Goal: Contribute content: Contribute content

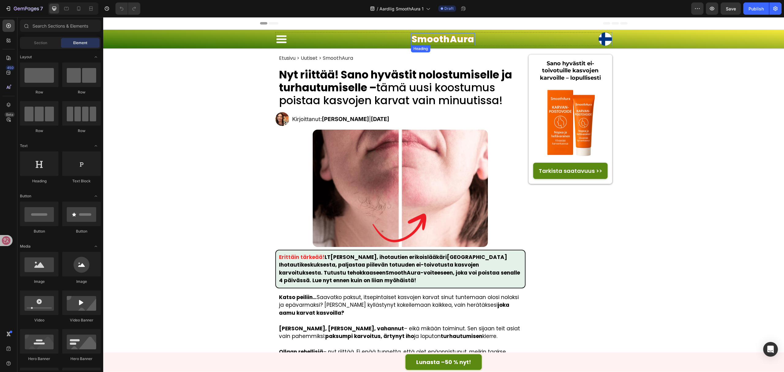
click at [433, 40] on h1 "SmoothAura" at bounding box center [443, 39] width 64 height 12
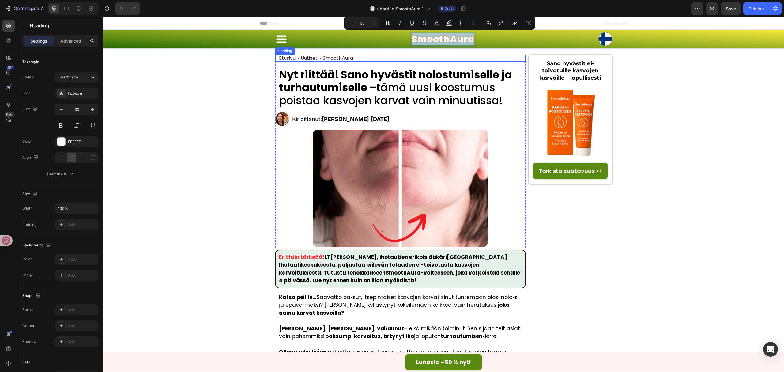
click at [309, 57] on h2 "Etusivu > Uutiset > SmoothAura" at bounding box center [316, 58] width 75 height 7
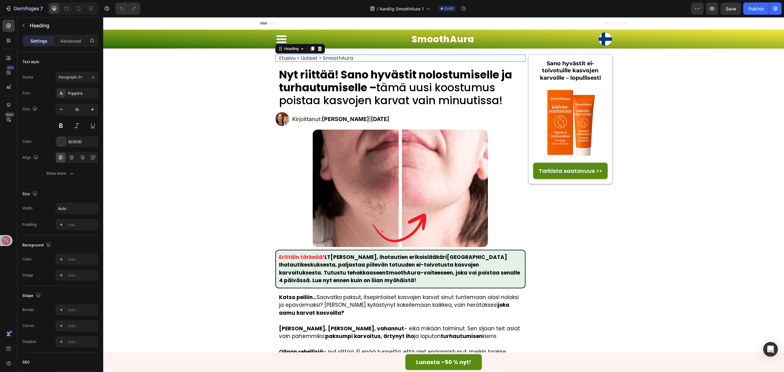
click at [309, 57] on h2 "Etusivu > Uutiset > SmoothAura" at bounding box center [316, 58] width 75 height 7
click at [397, 87] on h1 "Nyt riittää! Sano hyvästit nolostumiselle ja turhautumiselle – tämä uusi koostu…" at bounding box center [403, 88] width 248 height 40
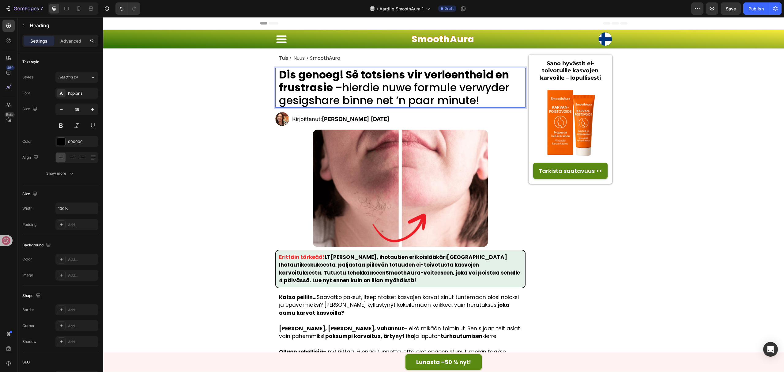
scroll to position [0, 0]
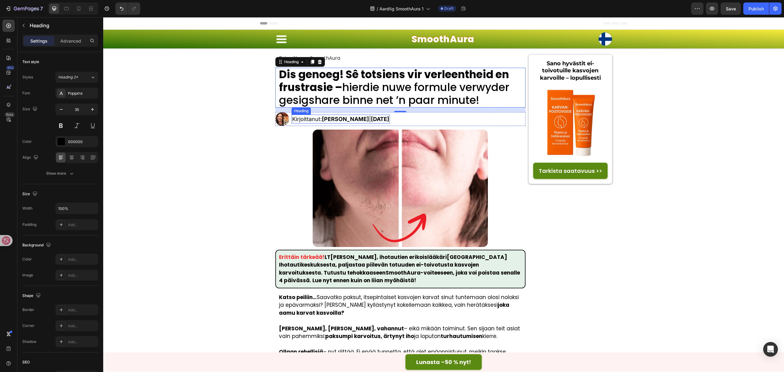
click at [346, 117] on h2 "Kirjoittanut: Noora K. | 17. elokuuta 2025" at bounding box center [341, 119] width 98 height 9
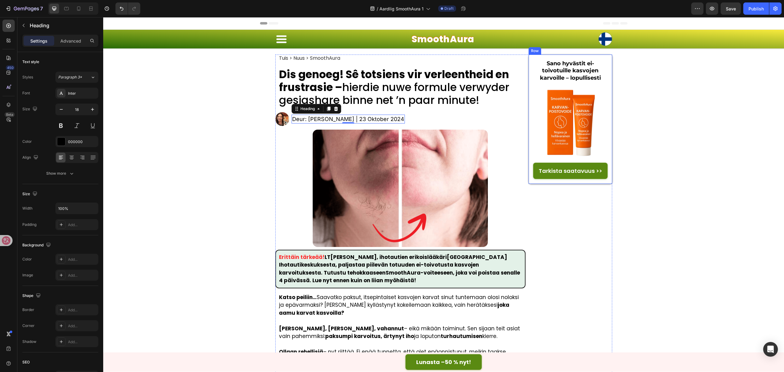
click at [571, 66] on strong "Sano hyvästit ei-toivotuille kasvojen karvoille – lopullisesti" at bounding box center [570, 70] width 61 height 21
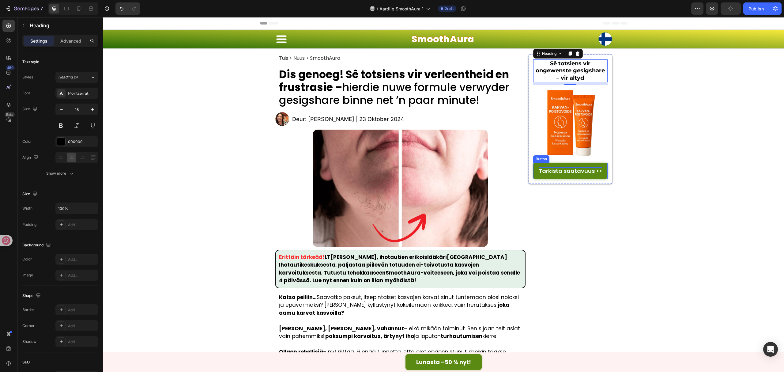
click at [571, 170] on p "Tarkista saatavuus >>" at bounding box center [570, 170] width 63 height 7
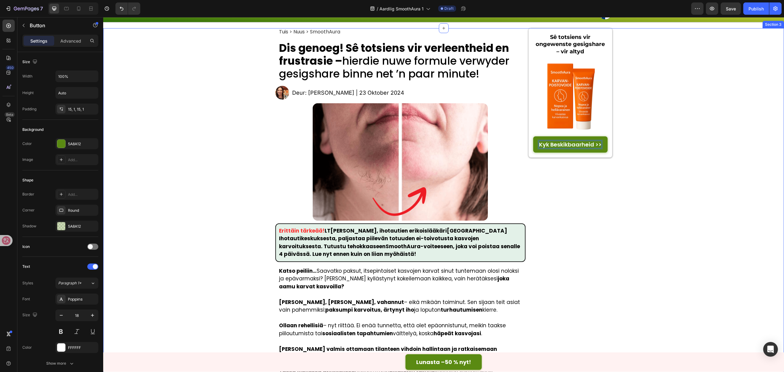
scroll to position [41, 0]
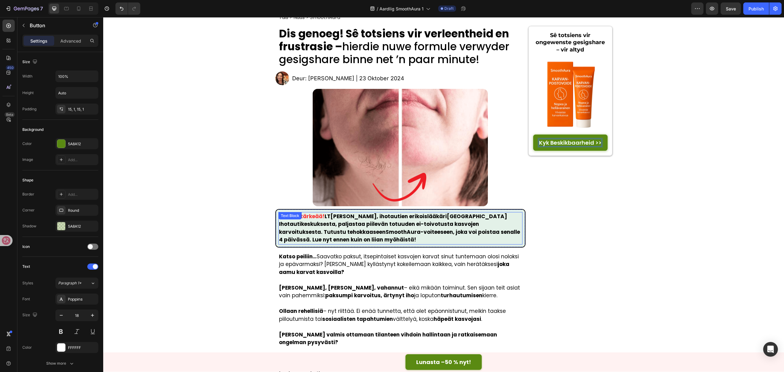
click at [337, 238] on p "Erittäin tärkeää! LT Hanna Lehto , ihotautien erikoislääkäri Helsingin Ihotauti…" at bounding box center [400, 228] width 243 height 31
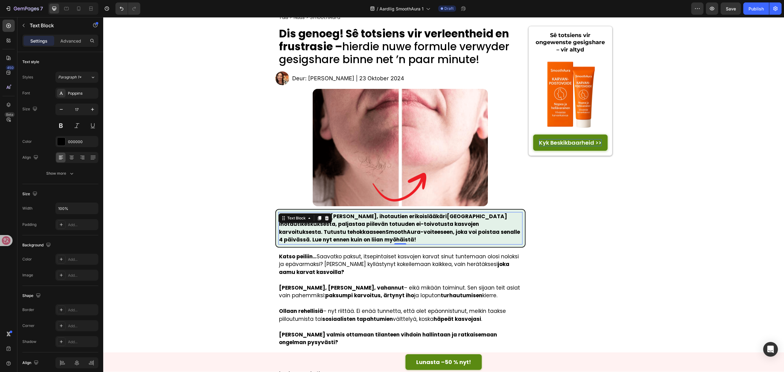
click at [337, 238] on p "Erittäin tärkeää! LT Hanna Lehto , ihotautien erikoislääkäri Helsingin Ihotauti…" at bounding box center [400, 228] width 243 height 31
drag, startPoint x: 317, startPoint y: 216, endPoint x: 268, endPoint y: 216, distance: 49.0
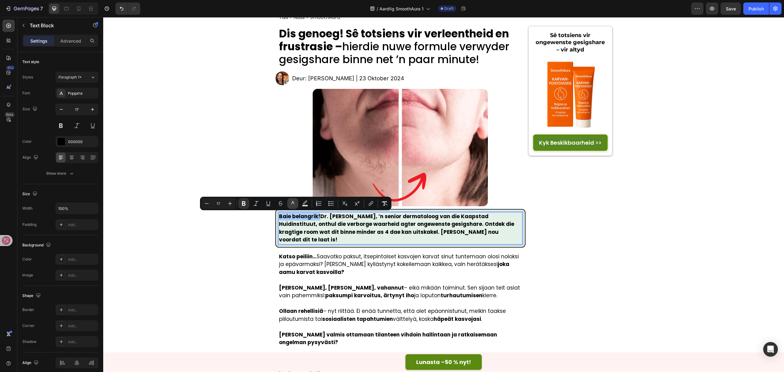
click at [293, 204] on icon "Editor contextual toolbar" at bounding box center [293, 203] width 6 height 6
type input "000000"
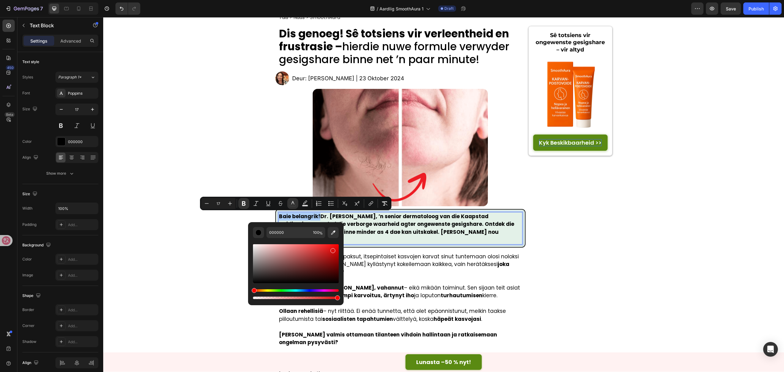
click at [332, 249] on div "Editor contextual toolbar" at bounding box center [296, 263] width 86 height 39
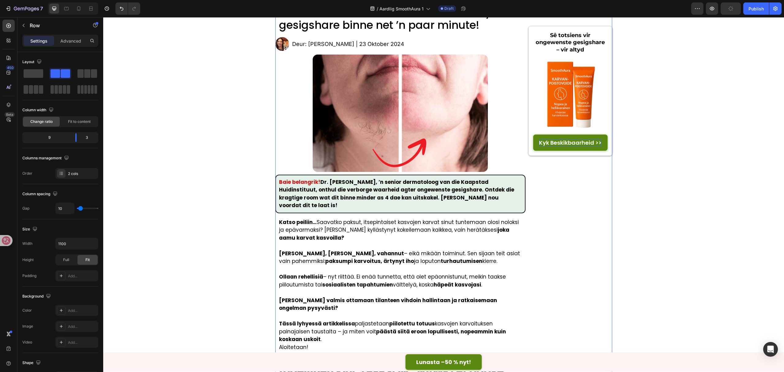
scroll to position [123, 0]
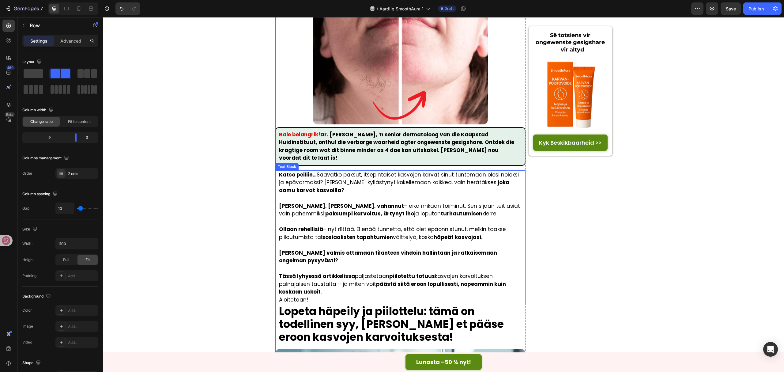
click at [465, 241] on p at bounding box center [402, 245] width 246 height 8
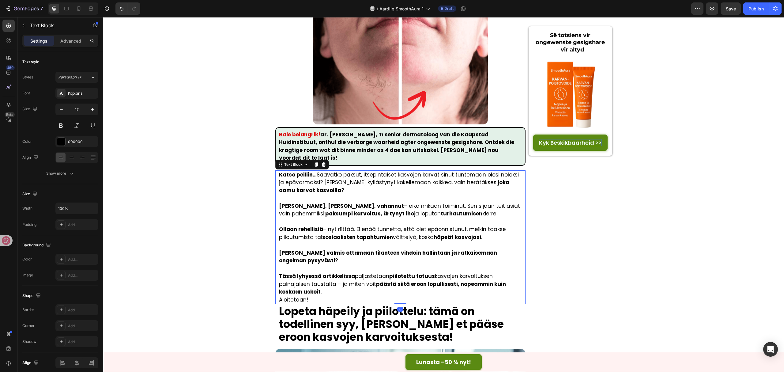
click at [465, 241] on p at bounding box center [402, 245] width 246 height 8
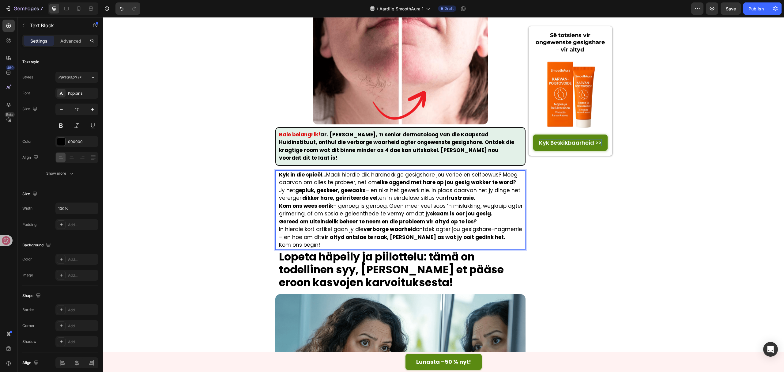
click at [510, 171] on p "Kyk in die spieël… Maak hierdie dik, hardnekkige gesigshare jou verleë en selfb…" at bounding box center [402, 179] width 246 height 16
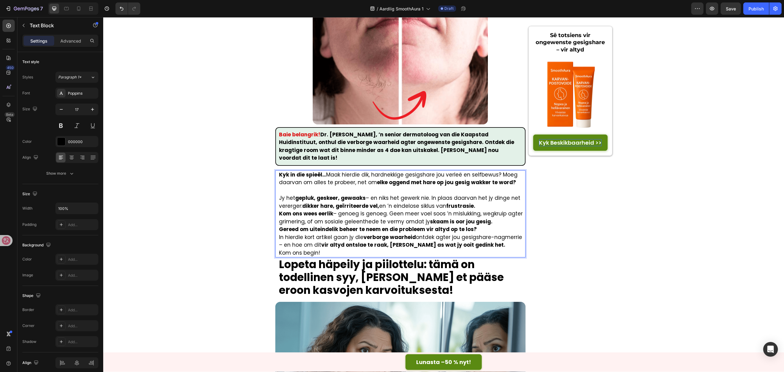
click at [481, 196] on p "Jy het gepluk, geskeer, gewaaks – en niks het gewerk nie. In plaas daarvan het …" at bounding box center [402, 202] width 246 height 16
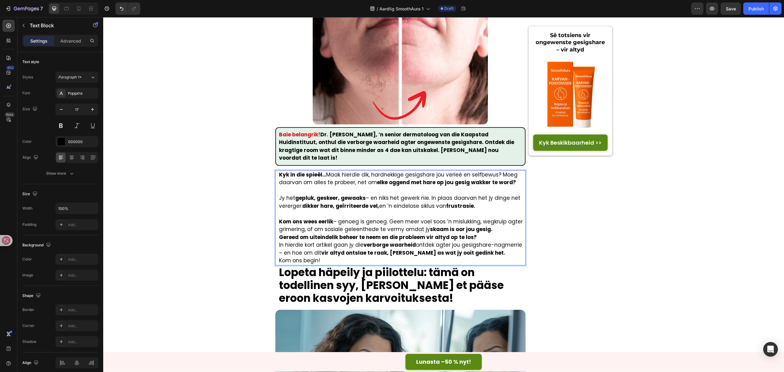
click at [487, 221] on p "Kom ons wees eerlik – genoeg is genoeg. Geen meer voel soos ’n mislukking, wegk…" at bounding box center [402, 226] width 246 height 16
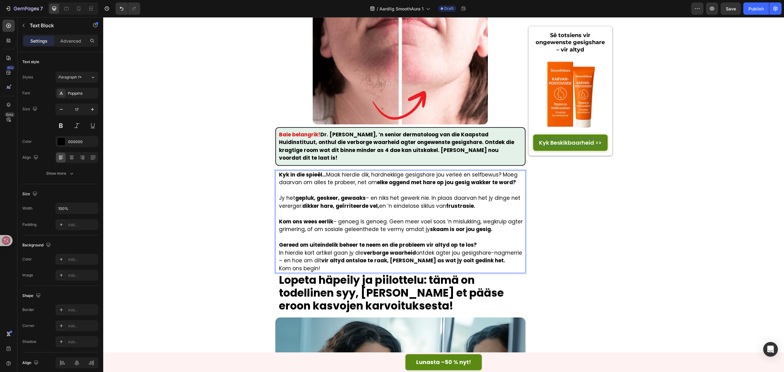
click at [488, 241] on p "Gereed om uiteindelik beheer te neem en die probleem vir altyd op te los?" at bounding box center [402, 245] width 246 height 8
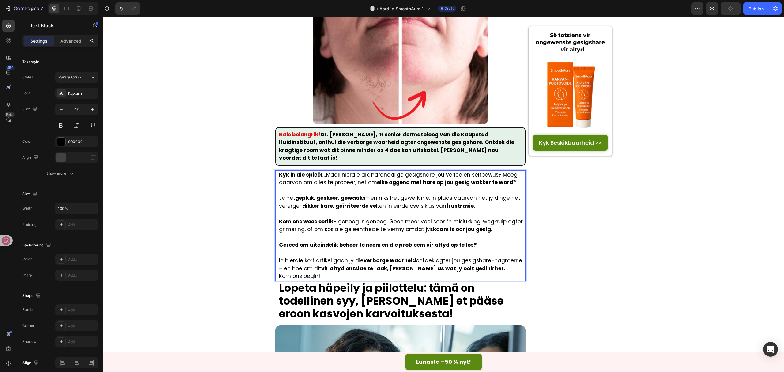
click at [475, 261] on p "In hierdie kort artikel gaan jy die verborge waarheid ontdek agter jou gesigsha…" at bounding box center [402, 265] width 246 height 16
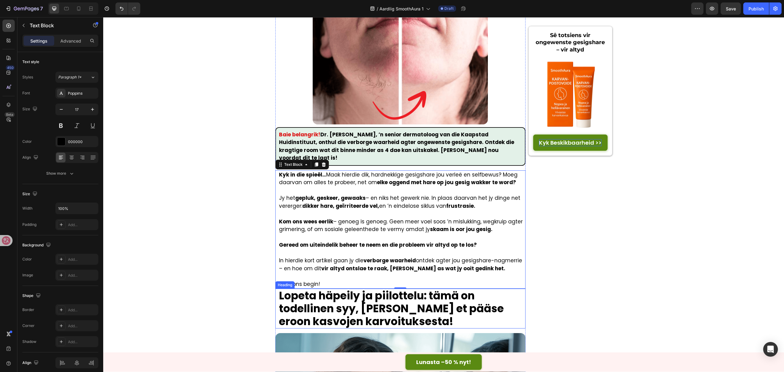
click at [360, 279] on strong "Lopeta häpeily ja piilottelu: tämä on todellinen syy, miksi et pääse eroon kasv…" at bounding box center [391, 308] width 225 height 41
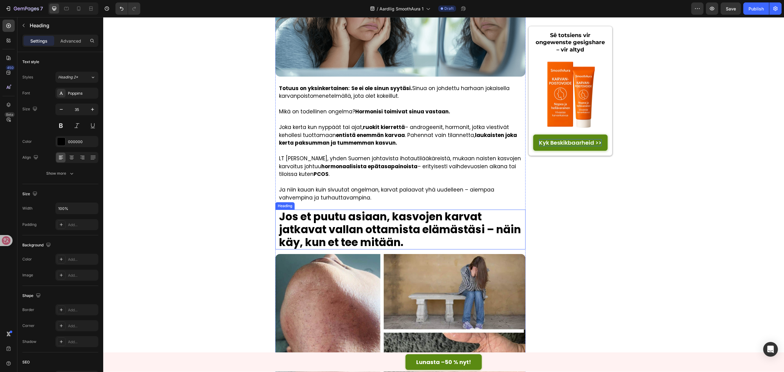
scroll to position [490, 0]
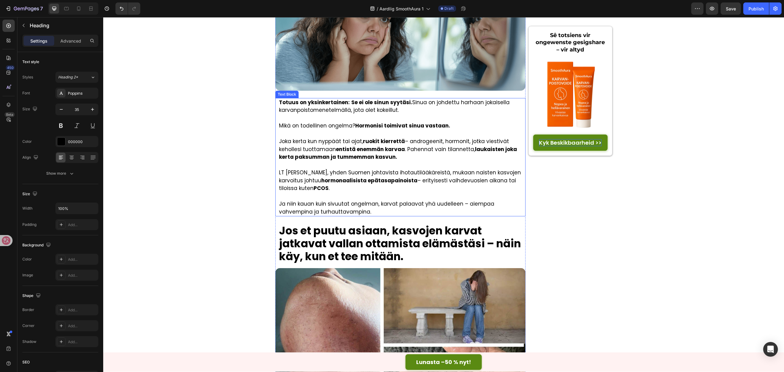
click at [401, 169] on p "LT Hanna Lehdon, yhden Suomen johtavista ihotautilääkäreistä, mukaan naisten ka…" at bounding box center [402, 181] width 246 height 24
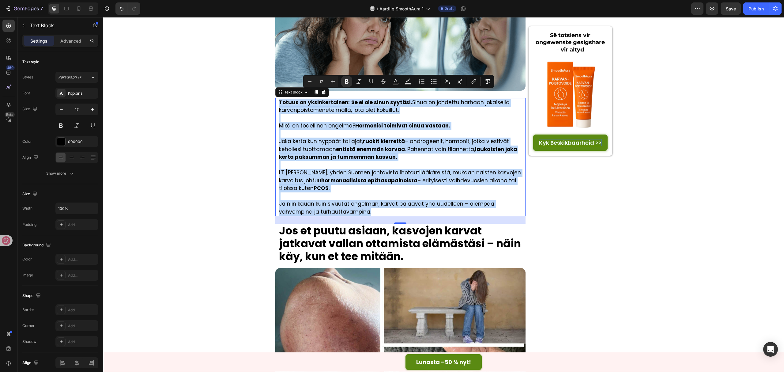
click at [346, 138] on p "Joka kerta kun nyppäät tai ajat, ruokit kierrettä – androgeenit, hormonit, jotk…" at bounding box center [402, 150] width 246 height 24
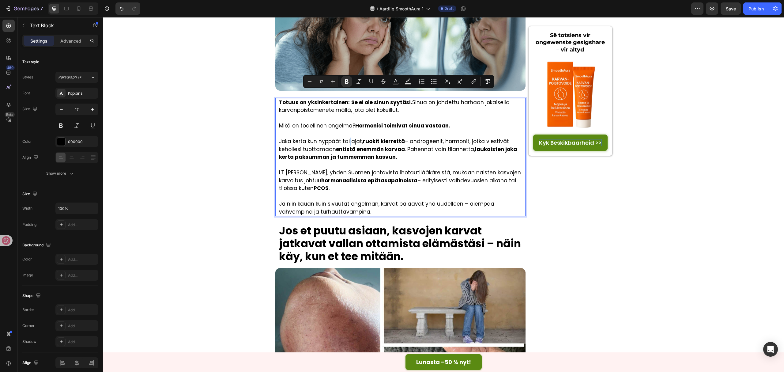
click at [346, 138] on p "Joka kerta kun nyppäät tai ajat, ruokit kierrettä – androgeenit, hormonit, jotk…" at bounding box center [402, 150] width 246 height 24
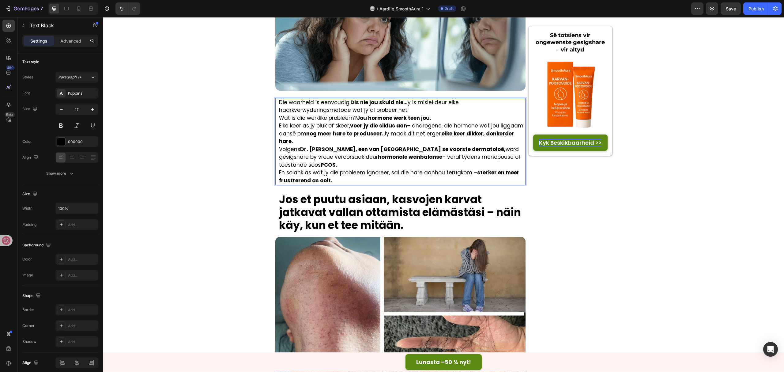
click at [420, 103] on p "Die waarheid is eenvoudig: Dis nie jou skuld nie. Jy is mislei deur elke haarkv…" at bounding box center [402, 107] width 246 height 16
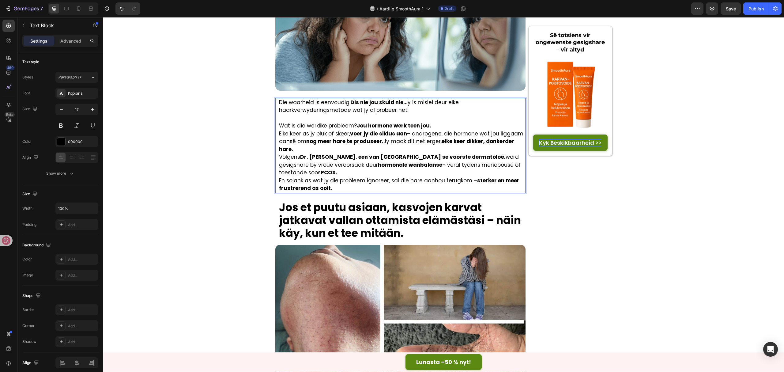
click at [447, 122] on p "Wat is die werklike probleem? Jou hormone werk teen jou." at bounding box center [402, 126] width 246 height 8
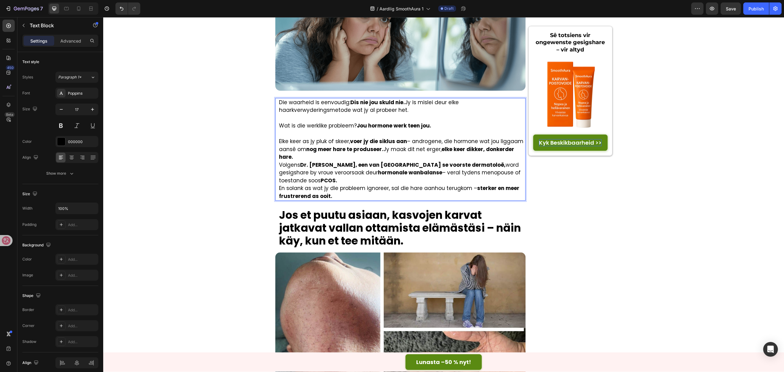
click at [428, 149] on p "Elke keer as jy pluk of skeer, voer jy die siklus aan – androgene, die hormone …" at bounding box center [402, 150] width 246 height 24
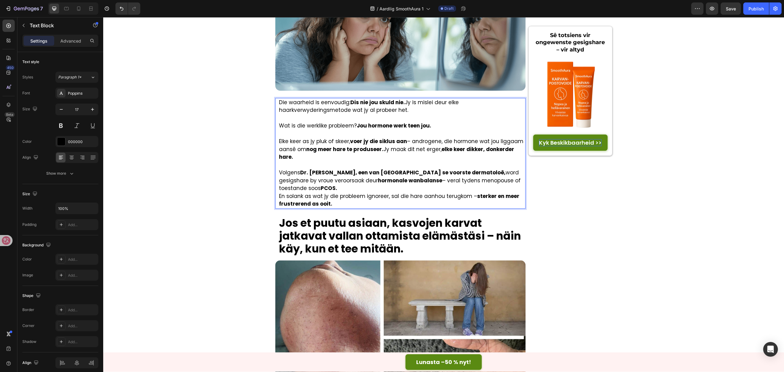
click at [435, 182] on p "Volgens Dr. Olivia van der Merwe, een van Suid-Afrika se voorste dermatoloë, wo…" at bounding box center [402, 181] width 246 height 24
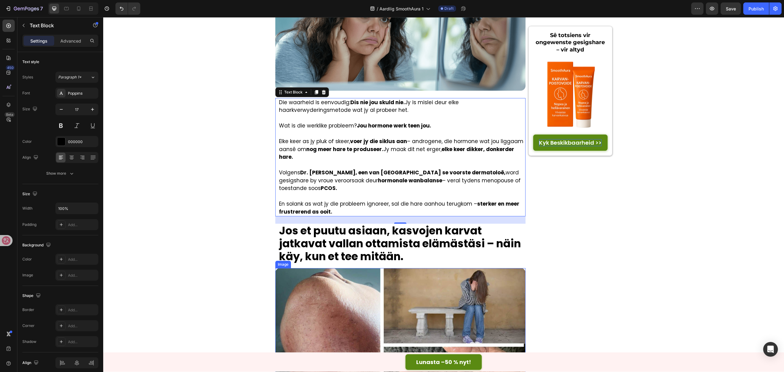
click at [430, 243] on h1 "Jos et puutu asiaan, kasvojen karvat jatkavat vallan ottamista elämästäsi – näi…" at bounding box center [403, 244] width 248 height 40
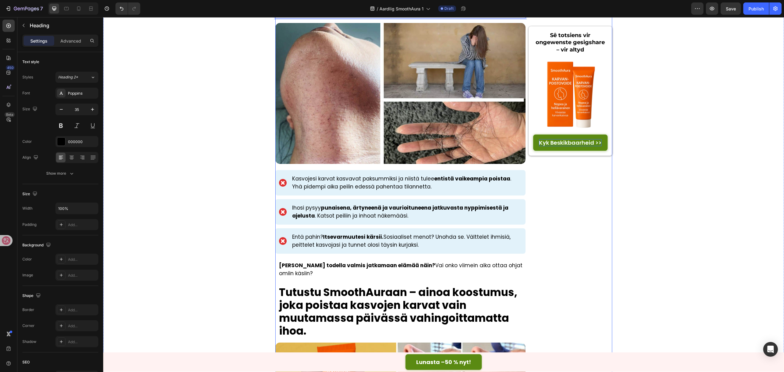
scroll to position [776, 0]
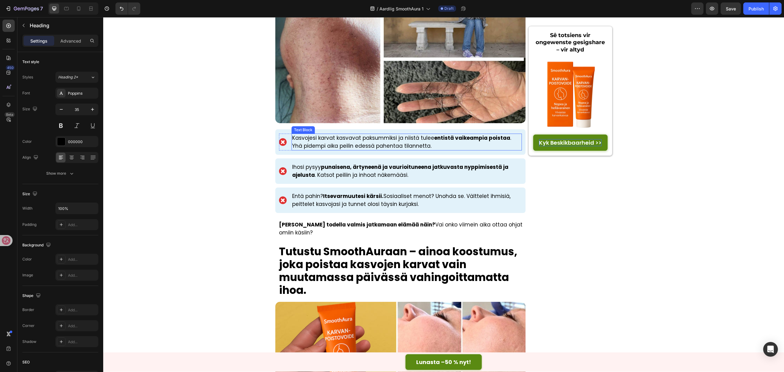
click at [350, 135] on p "Kasvojesi karvat kasvavat paksummiksi ja niistä tulee entistä vaikeampia poista…" at bounding box center [407, 142] width 230 height 16
click at [358, 163] on p "Ihosi pysyy punaisena, ärtyneenä ja vaurioituneena jatkuvasta nyppimisestä ja a…" at bounding box center [407, 171] width 230 height 16
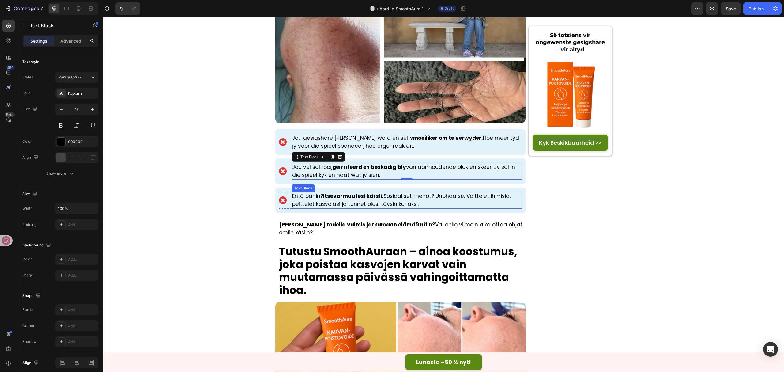
click at [370, 192] on strong "Itsevarmuutesi kärsii." at bounding box center [353, 195] width 60 height 7
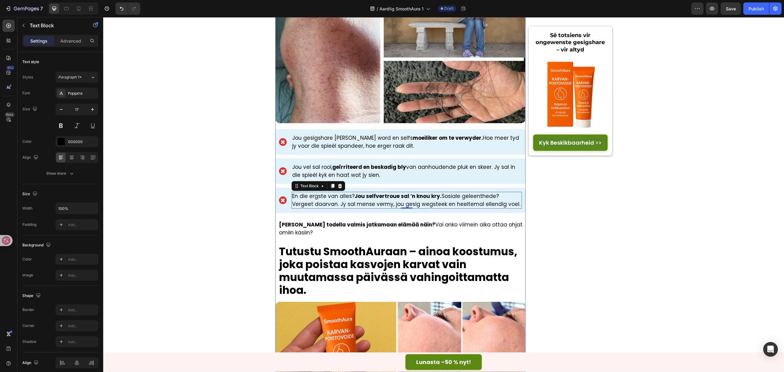
click at [368, 221] on strong "Oletko todella valmis jatkamaan elämää näin?" at bounding box center [357, 224] width 156 height 7
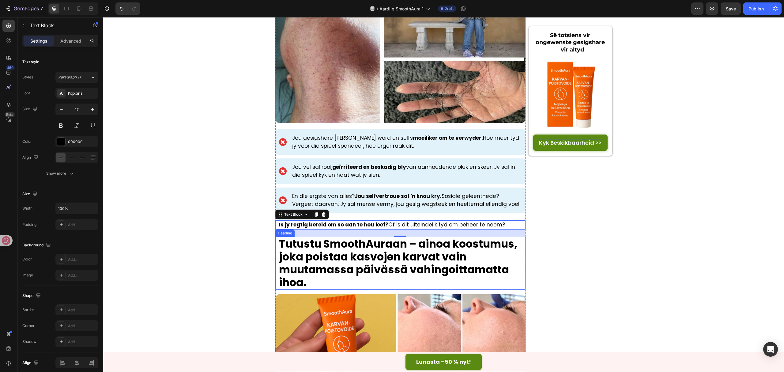
click at [425, 247] on strong "Tutustu SmoothAuraan – ainoa koostumus, joka poistaa kasvojen karvat vain muuta…" at bounding box center [398, 263] width 238 height 54
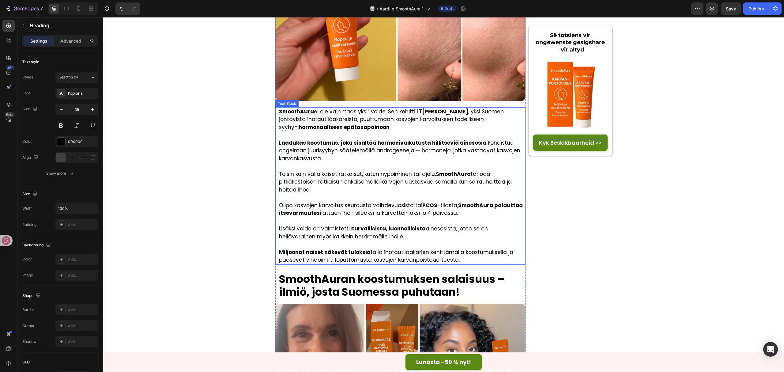
scroll to position [1103, 0]
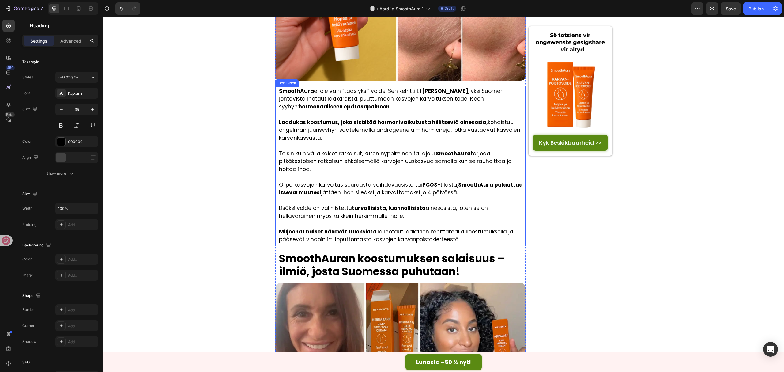
click at [397, 123] on p "Laadukas koostumus, joka sisältää hormonivaikutusta hillitseviä ainesosia, kohd…" at bounding box center [402, 131] width 246 height 24
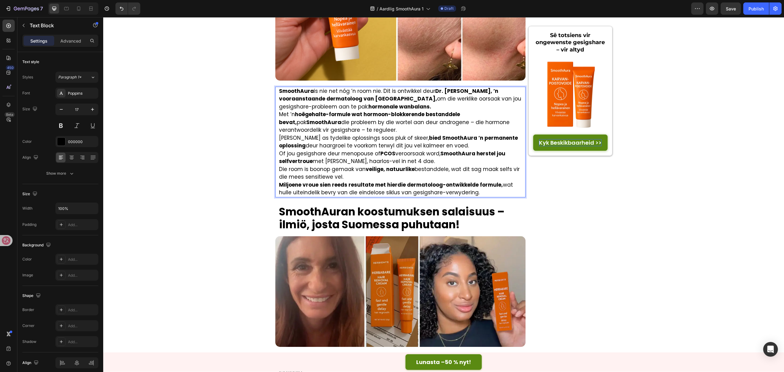
click at [419, 101] on p "SmoothAura is nie net nóg ’n room nie. Dit is ontwikkel deur Dr. Olivia van der…" at bounding box center [402, 99] width 246 height 24
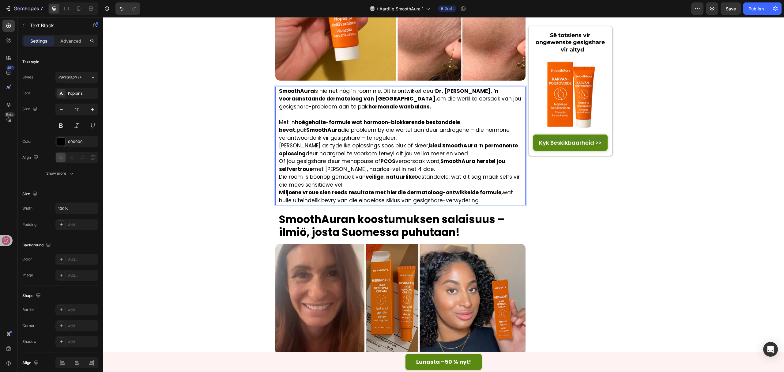
click at [412, 133] on p "Met ’n hoëgehalte-formule wat hormoon-blokkerende bestanddele bevat, pak Smooth…" at bounding box center [402, 131] width 246 height 24
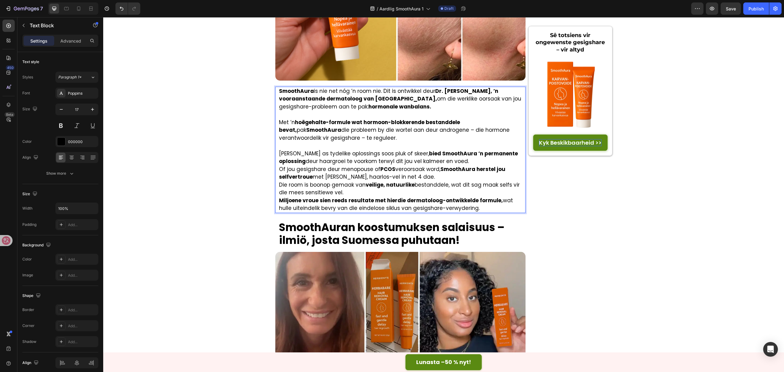
click at [455, 155] on p "Anders as tydelike oplossings soos pluk of skeer, bied SmoothAura ’n permanente…" at bounding box center [402, 158] width 246 height 16
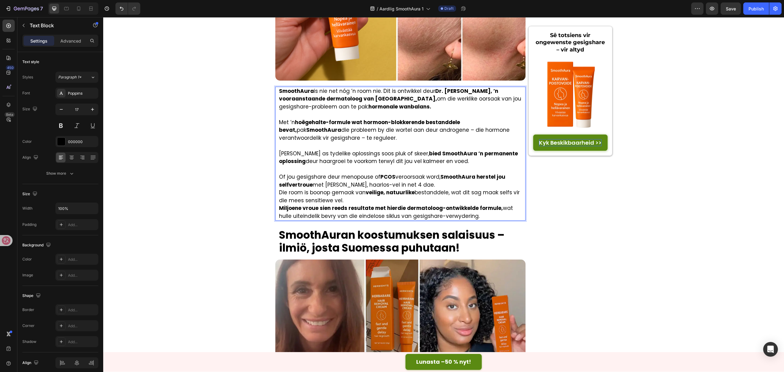
click at [428, 175] on p "Of jou gesigshare deur menopouse of PCOS veroorsaak word, SmoothAura herstel jo…" at bounding box center [402, 181] width 246 height 16
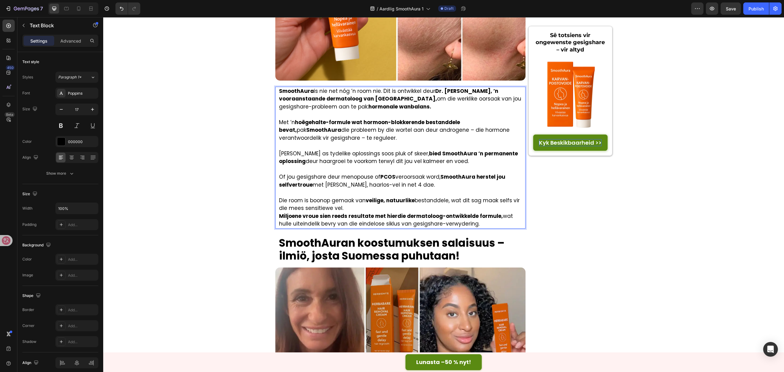
click at [360, 200] on p "Die room is boonop gemaak van veilige, natuurlike bestanddele, wat dit sag maak…" at bounding box center [402, 205] width 246 height 16
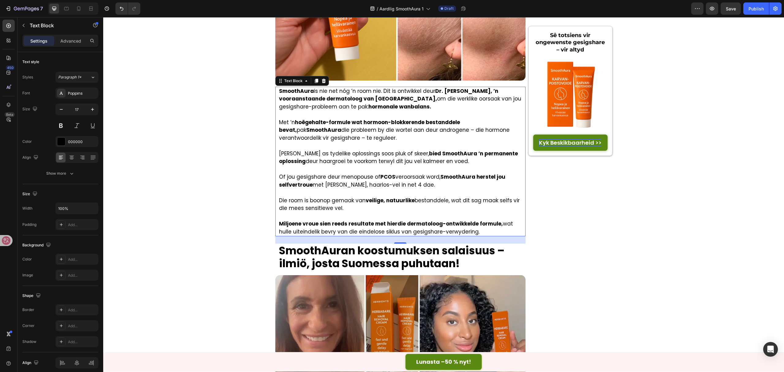
click at [384, 248] on strong "SmoothAuran koostumuksen salaisuus – ilmiö, josta Suomessa puhutaan!" at bounding box center [392, 257] width 226 height 28
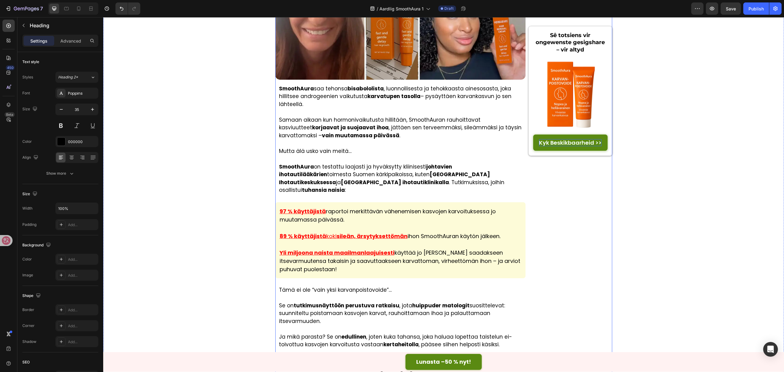
scroll to position [1430, 0]
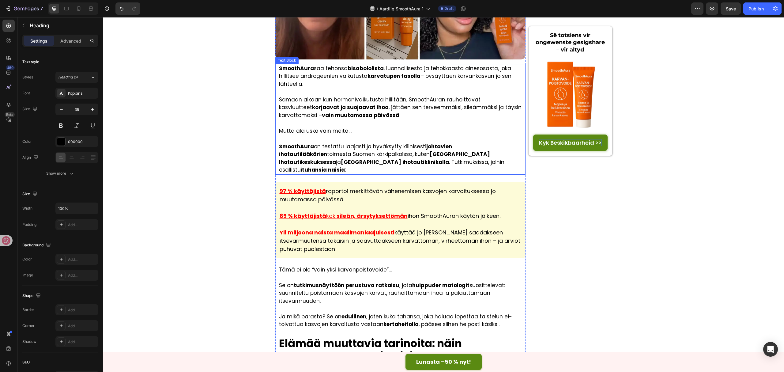
click at [404, 119] on p at bounding box center [402, 123] width 246 height 8
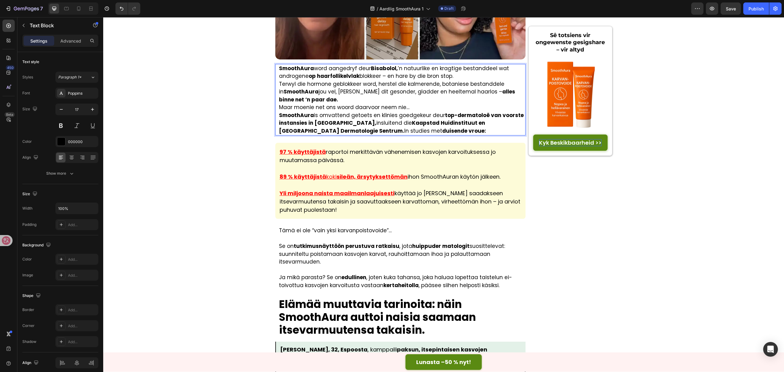
click at [477, 69] on p "SmoothAura word aangedryf deur Bisabolol, ’n natuurlike en kragtige bestanddeel…" at bounding box center [402, 73] width 246 height 16
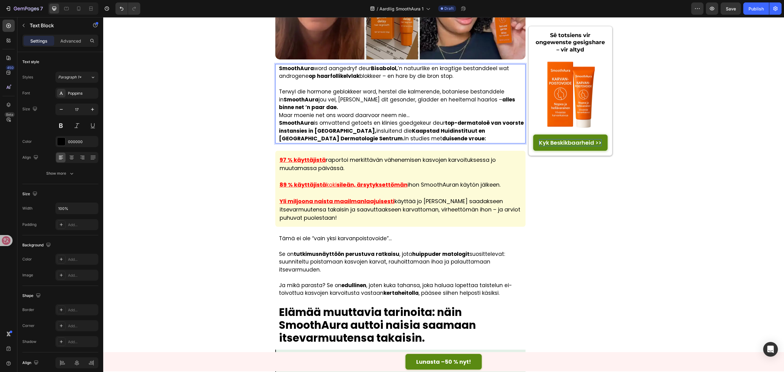
click at [327, 94] on p "Terwyl die hormone geblokkeer word, herstel die kalmerende, botaniese bestandde…" at bounding box center [402, 100] width 246 height 24
click at [331, 100] on p "Terwyl die hormone geblokkeer word, herstel die kalmerende, botaniese bestandde…" at bounding box center [402, 100] width 246 height 24
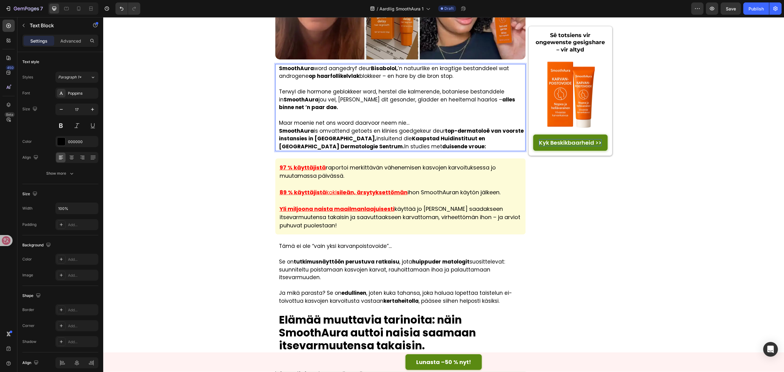
click at [421, 119] on p "Maar moenie net ons woord daarvoor neem nie…" at bounding box center [402, 123] width 246 height 8
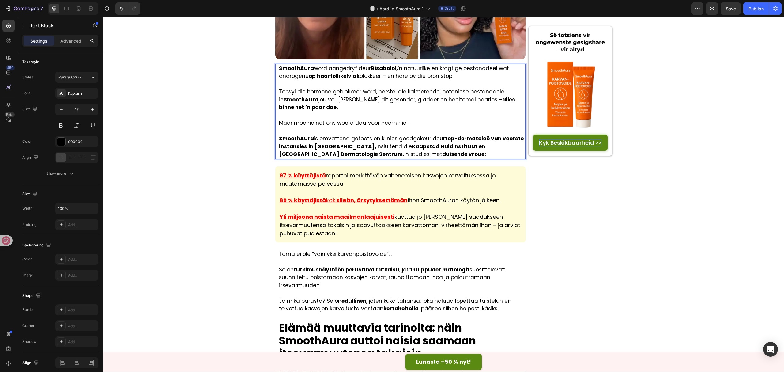
click at [496, 140] on p "SmoothAura is omvattend getoets en klinies goedgekeur deur top-dermatoloë van v…" at bounding box center [402, 147] width 246 height 24
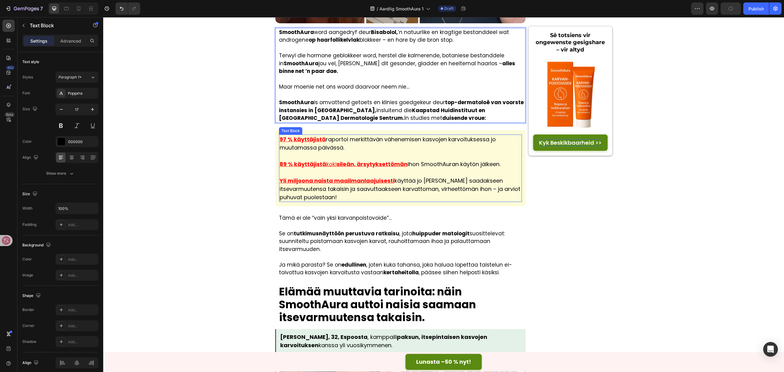
scroll to position [1512, 0]
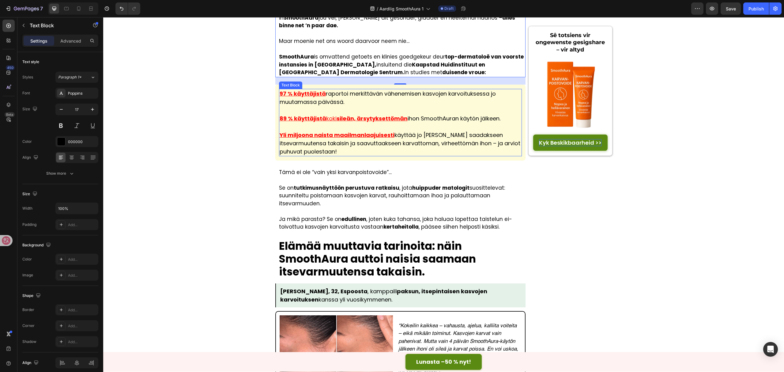
click at [320, 90] on u "97 % käyttäjistä" at bounding box center [303, 94] width 46 height 8
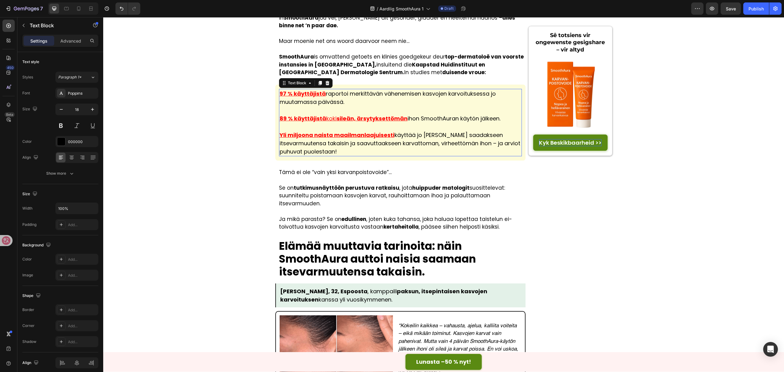
click at [320, 90] on u "97 % käyttäjistä" at bounding box center [303, 94] width 46 height 8
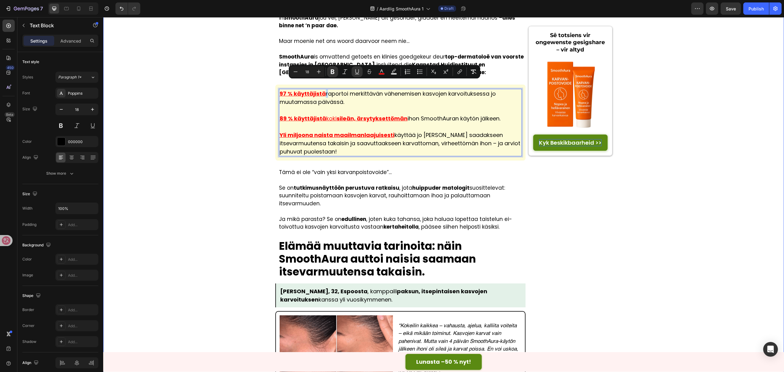
drag, startPoint x: 348, startPoint y: 95, endPoint x: 271, endPoint y: 80, distance: 79.0
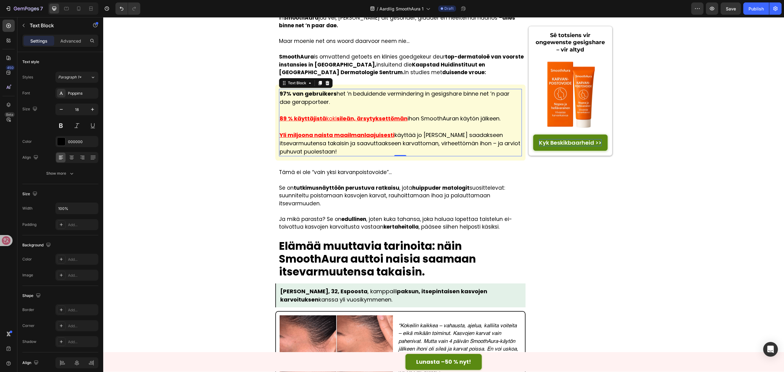
click at [484, 107] on p "89 % käyttäjistä koki sileän, ärsytyksettömän ihon SmoothAuran käytön jälkeen." at bounding box center [401, 114] width 242 height 17
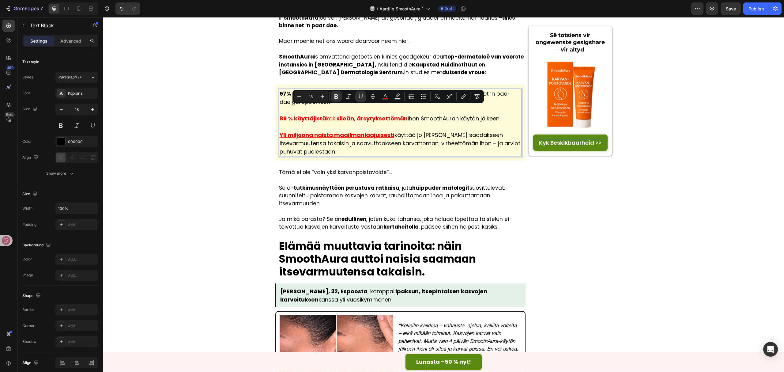
drag, startPoint x: 503, startPoint y: 108, endPoint x: 277, endPoint y: 110, distance: 225.6
click at [280, 110] on p "89 % käyttäjistä koki sileän, ärsytyksettömän ihon SmoothAuran käytön jälkeen." at bounding box center [401, 114] width 242 height 17
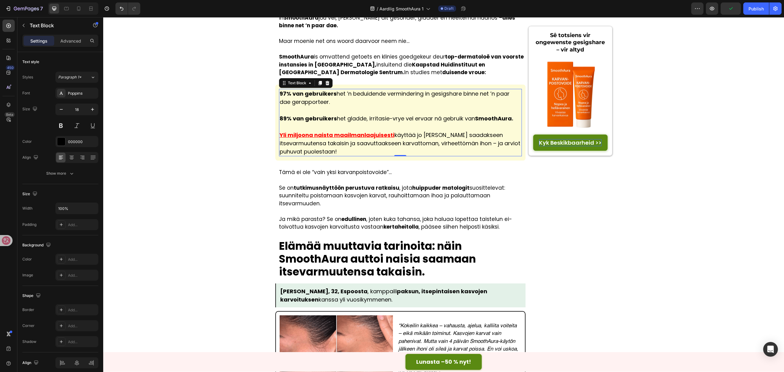
click at [356, 143] on p "Yli miljoona naista maailmanlaajuisesti käyttää jo SmoothAuraa saadakseen itsev…" at bounding box center [401, 139] width 242 height 33
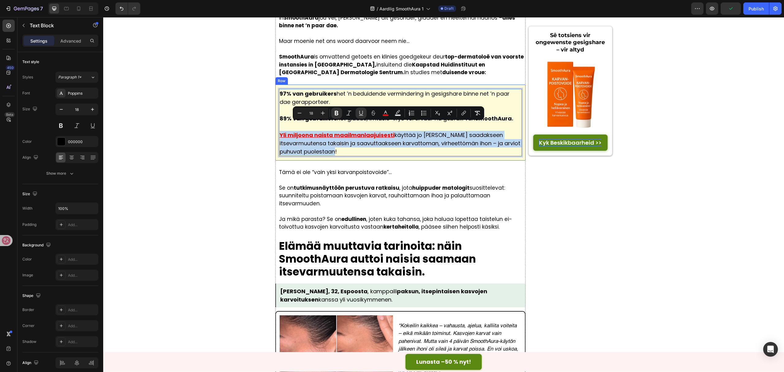
drag, startPoint x: 358, startPoint y: 142, endPoint x: 272, endPoint y: 128, distance: 86.9
click at [275, 128] on div "97% van gebruikers het ’n beduidende vermindering in gesigshare binne net ’n pa…" at bounding box center [400, 123] width 251 height 76
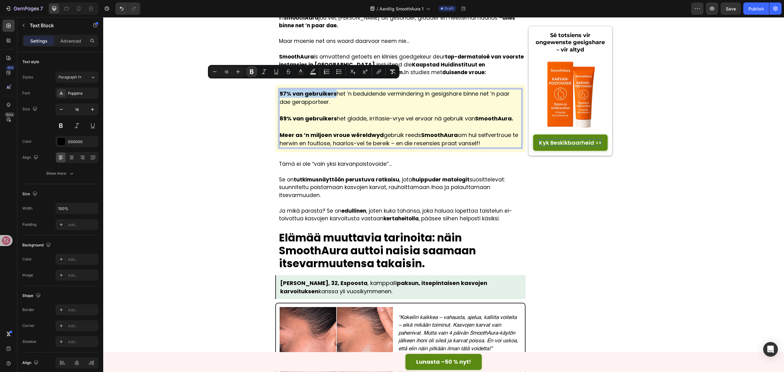
drag, startPoint x: 277, startPoint y: 86, endPoint x: 332, endPoint y: 86, distance: 54.5
click at [332, 89] on p "97% van gebruikers het ’n beduidende vermindering in gesigshare binne net ’n pa…" at bounding box center [401, 97] width 242 height 17
click at [381, 70] on icon "Editor contextual toolbar" at bounding box center [379, 71] width 3 height 3
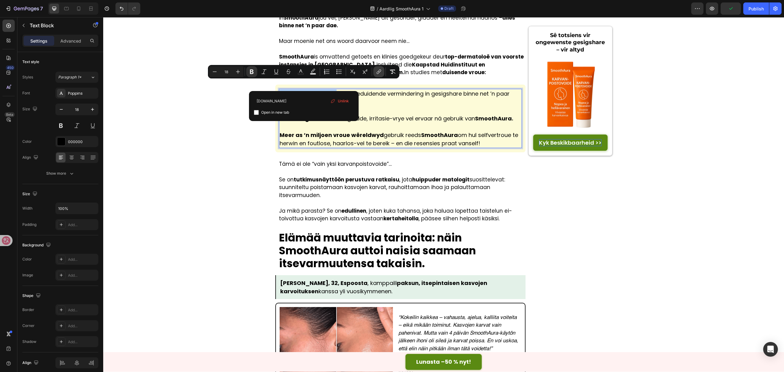
type input "[DOMAIN_NAME]"
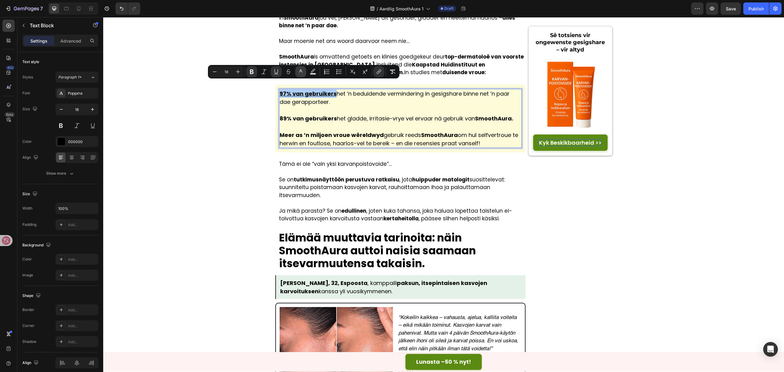
click at [303, 69] on icon "Editor contextual toolbar" at bounding box center [301, 72] width 6 height 6
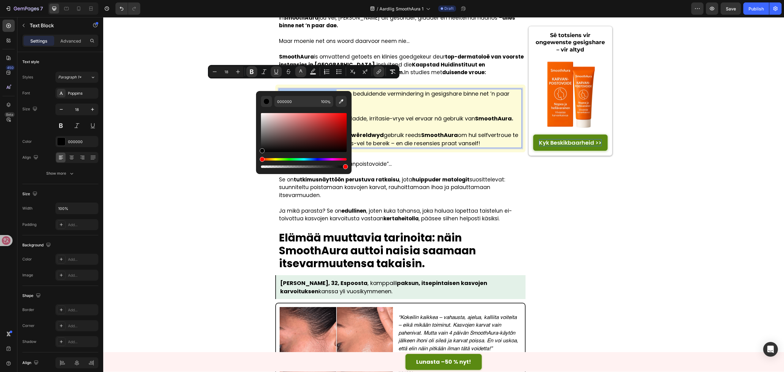
click at [341, 118] on div "Editor contextual toolbar" at bounding box center [304, 132] width 86 height 39
type input "DB0F0F"
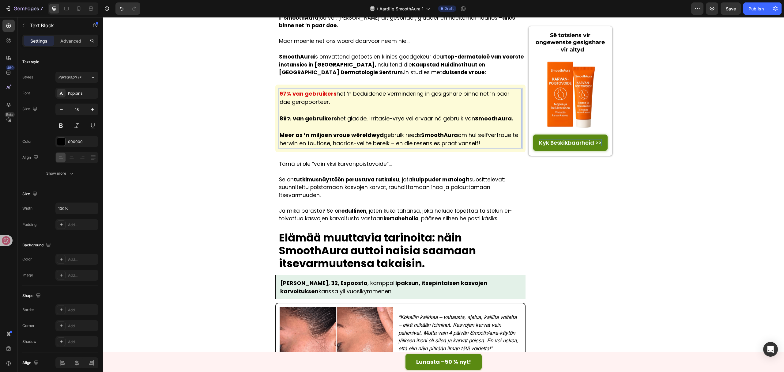
drag, startPoint x: 388, startPoint y: 120, endPoint x: 378, endPoint y: 164, distance: 44.6
click at [388, 123] on p "Meer as ’n miljoen vroue wêreldwyd gebruik reeds SmoothAura om hul selfvertroue…" at bounding box center [401, 135] width 242 height 25
drag, startPoint x: 332, startPoint y: 108, endPoint x: 270, endPoint y: 108, distance: 62.5
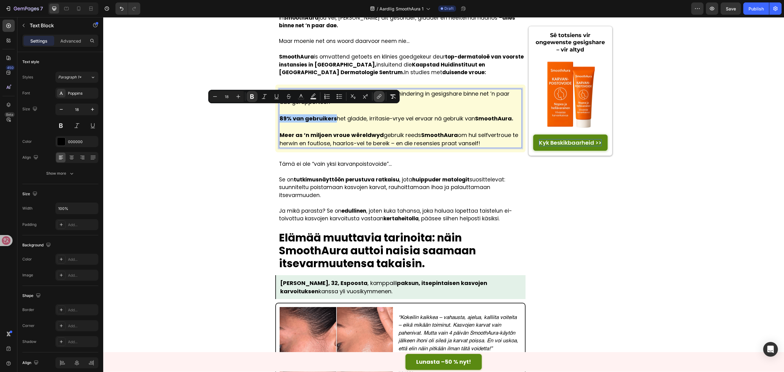
click at [383, 97] on button "link" at bounding box center [379, 96] width 11 height 11
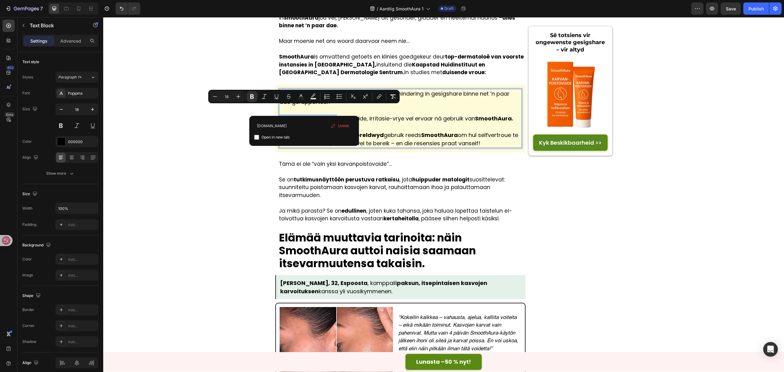
type input "[DOMAIN_NAME]"
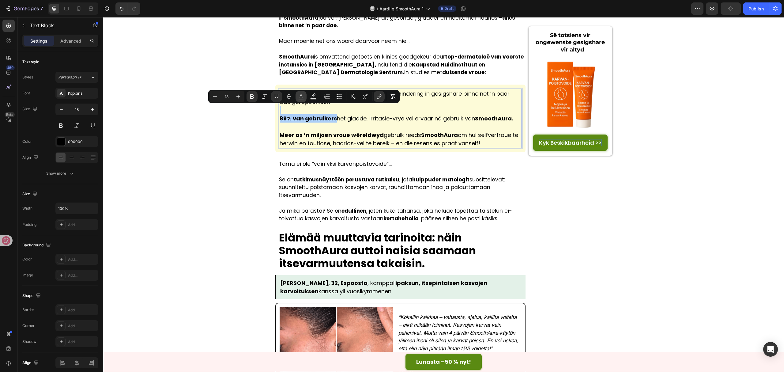
click at [300, 98] on icon "Editor contextual toolbar" at bounding box center [301, 96] width 6 height 6
type input "000000"
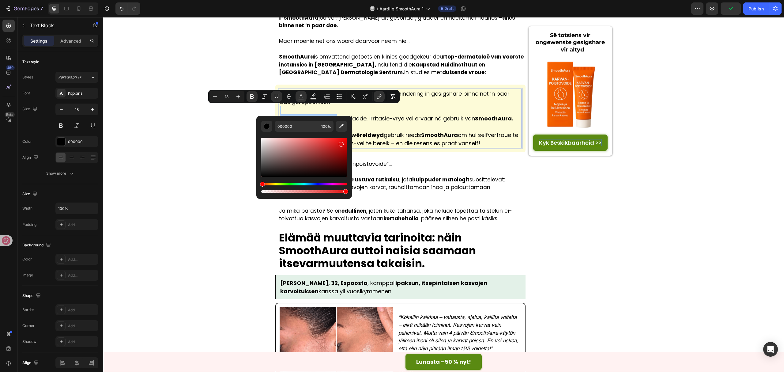
click at [341, 143] on div "Editor contextual toolbar" at bounding box center [304, 157] width 86 height 39
click at [372, 131] on strong "Meer as ’n miljoen vroue wêreldwyd" at bounding box center [332, 135] width 104 height 8
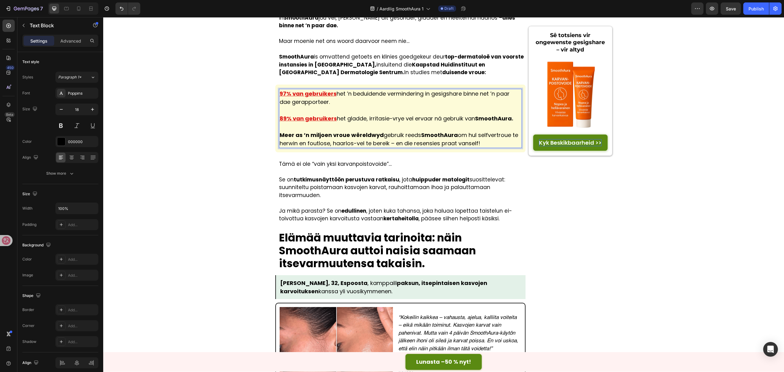
click at [375, 131] on strong "Meer as ’n miljoen vroue wêreldwyd" at bounding box center [332, 135] width 104 height 8
drag, startPoint x: 377, startPoint y: 125, endPoint x: 241, endPoint y: 124, distance: 136.1
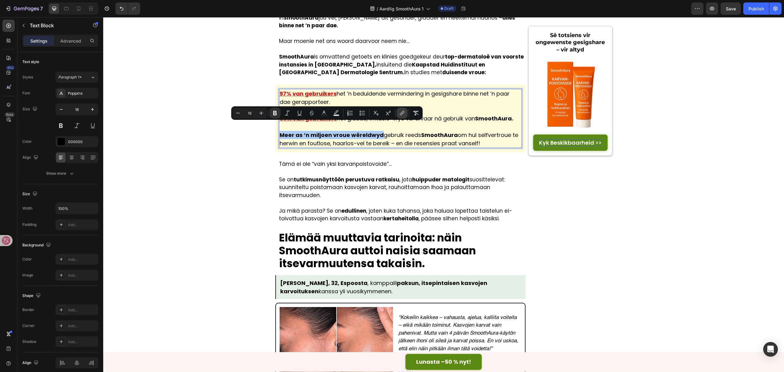
click at [402, 114] on icon "Editor contextual toolbar" at bounding box center [401, 113] width 3 height 3
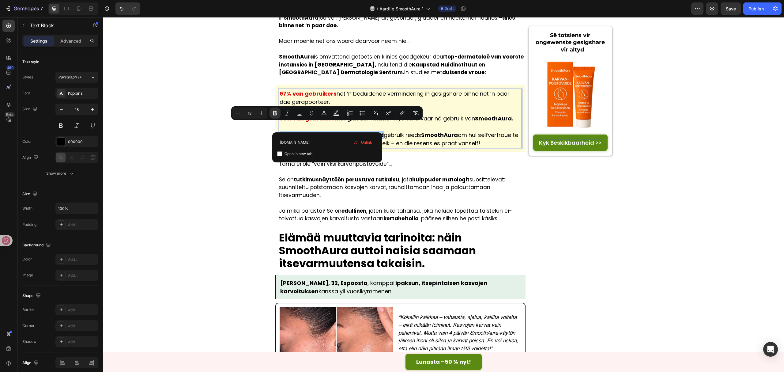
type input "[DOMAIN_NAME]"
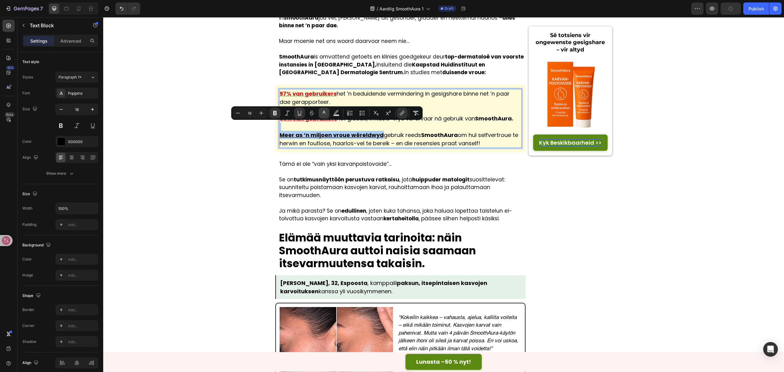
click at [320, 112] on button "color" at bounding box center [324, 113] width 11 height 11
type input "000000"
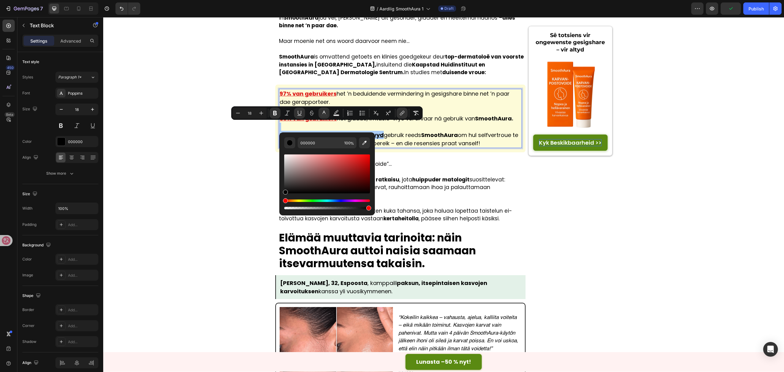
click at [363, 161] on div "Editor contextual toolbar" at bounding box center [327, 173] width 86 height 39
type input "D61111"
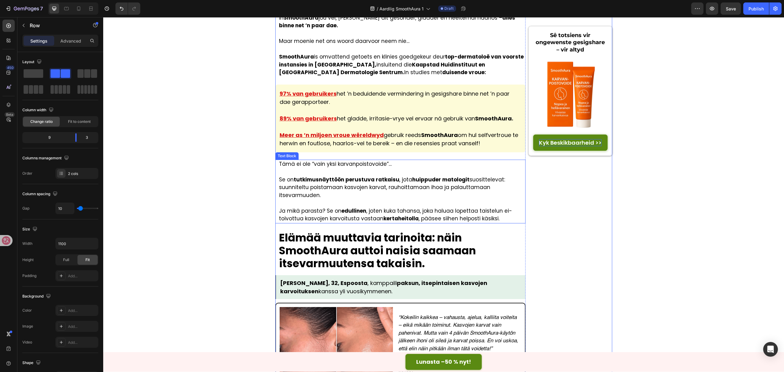
click at [357, 181] on p "Se on tutkimusnäyttöön perustuva ratkaisu , jota huippuder matologit suosittele…" at bounding box center [402, 188] width 246 height 24
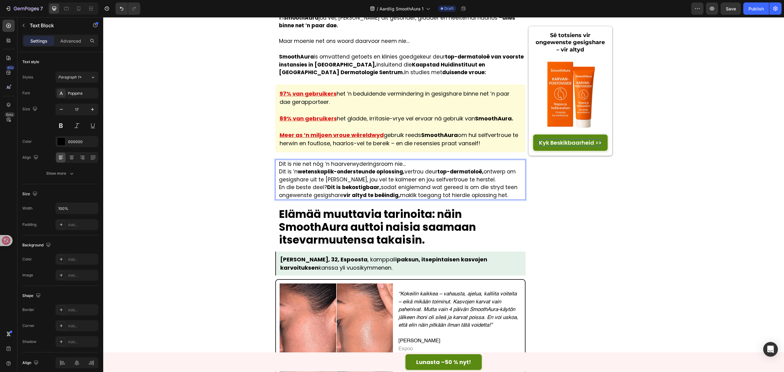
click at [428, 160] on p "Dit is nie net nóg ’n haarverwyderingsroom nie…" at bounding box center [402, 164] width 246 height 8
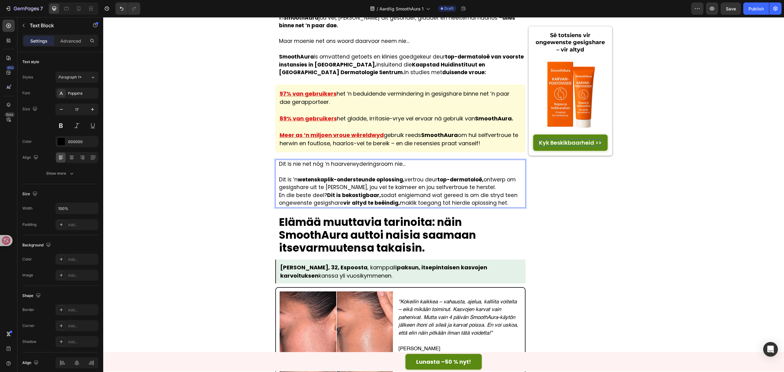
click at [481, 180] on p "Dit is ’n wetenskaplik-ondersteunde oplossing, vertrou deur top-dermatoloë, ont…" at bounding box center [402, 184] width 246 height 16
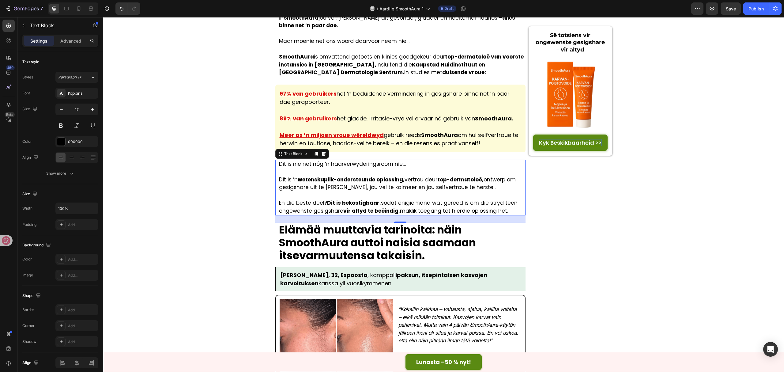
click at [373, 223] on strong "Elämää muuttavia tarinoita: näin SmoothAura auttoi naisia saamaan itsevarmuuten…" at bounding box center [377, 242] width 197 height 41
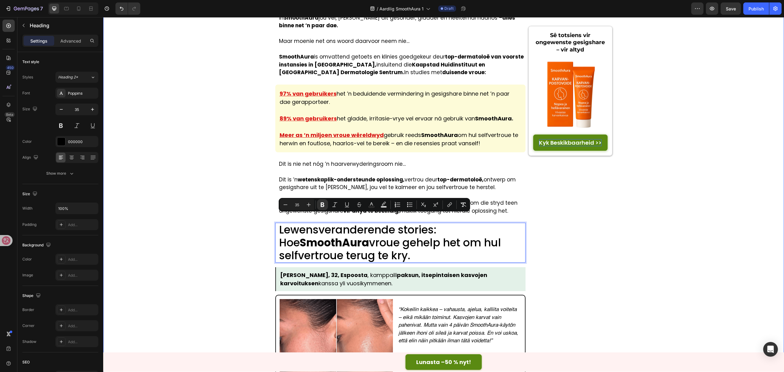
scroll to position [0, 0]
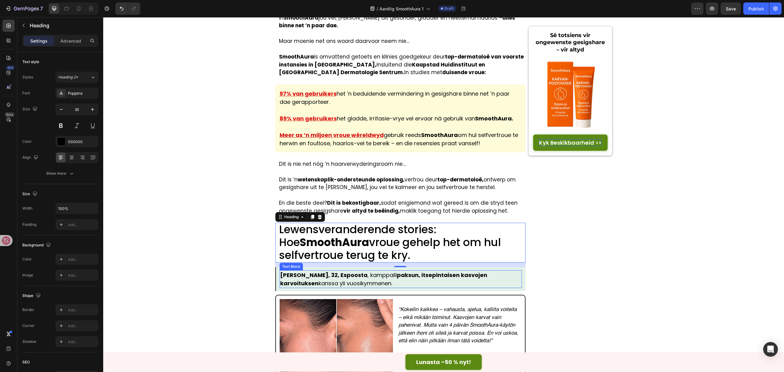
click at [411, 271] on strong "paksun, itsepintaisen kasvojen karvoituksen" at bounding box center [383, 279] width 207 height 16
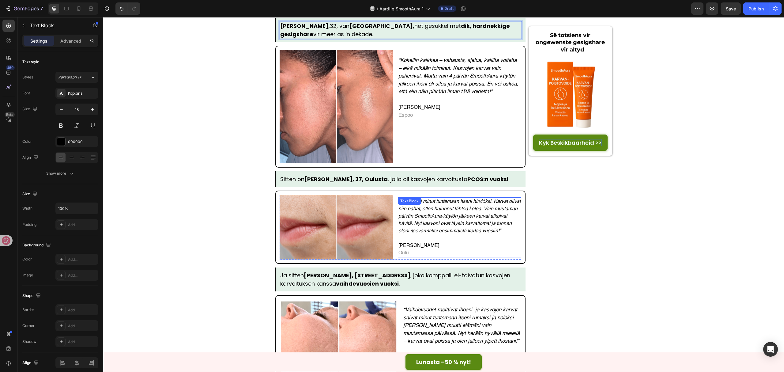
scroll to position [1757, 0]
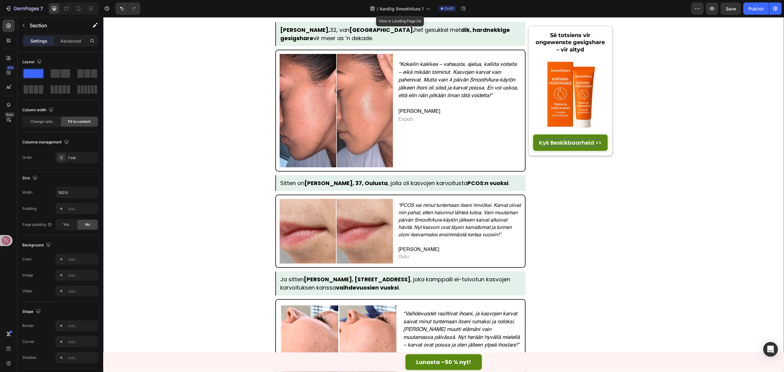
click at [407, 65] on icon "“Kokeilin kaikkea – vahausta, ajelua, kalliita voiteita – eikä mikään toiminut.…" at bounding box center [459, 80] width 120 height 36
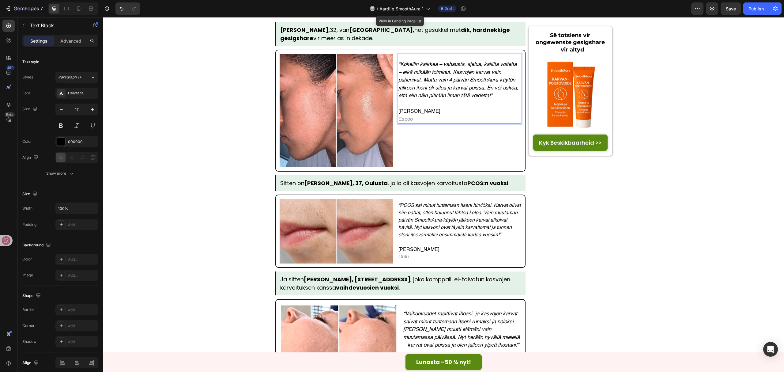
click at [459, 87] on icon "“Kokeilin kaikkea – vahausta, ajelua, kalliita voiteita – eikä mikään toiminut.…" at bounding box center [459, 80] width 120 height 36
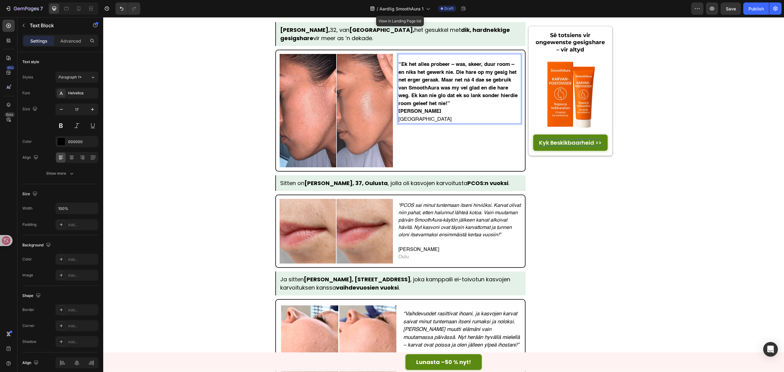
click at [461, 95] on p "“Ek het alles probeer – was, skeer, duur room – en niks het gewerk nie. Die har…" at bounding box center [460, 84] width 123 height 47
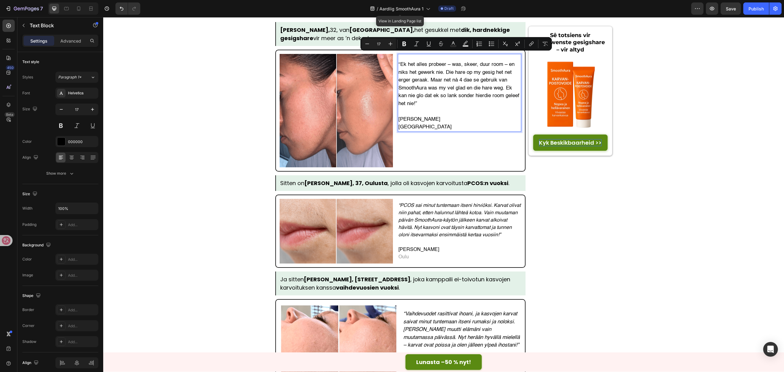
click at [469, 116] on p "Annelie Botha Kaapstad" at bounding box center [460, 124] width 123 height 16
click at [460, 116] on p "Annelie Botha Kaapstad" at bounding box center [460, 124] width 123 height 16
click at [440, 116] on p "Annelie Botha Kaapstad" at bounding box center [460, 124] width 123 height 16
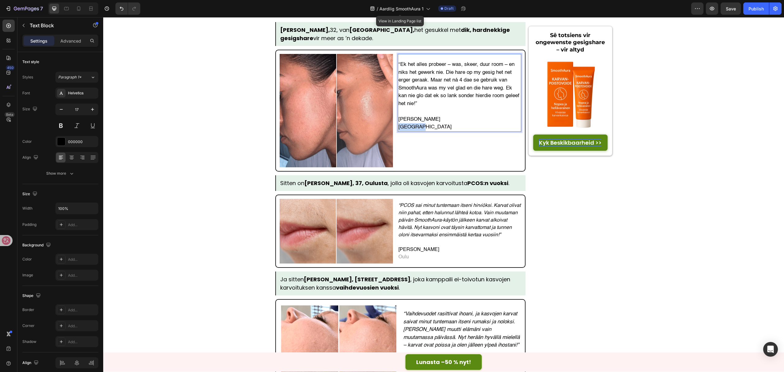
drag, startPoint x: 426, startPoint y: 121, endPoint x: 389, endPoint y: 117, distance: 37.3
click at [389, 117] on div "Image “Ek het alles probeer – was, skeer, duur room – en niks het gewerk nie. D…" at bounding box center [401, 110] width 242 height 113
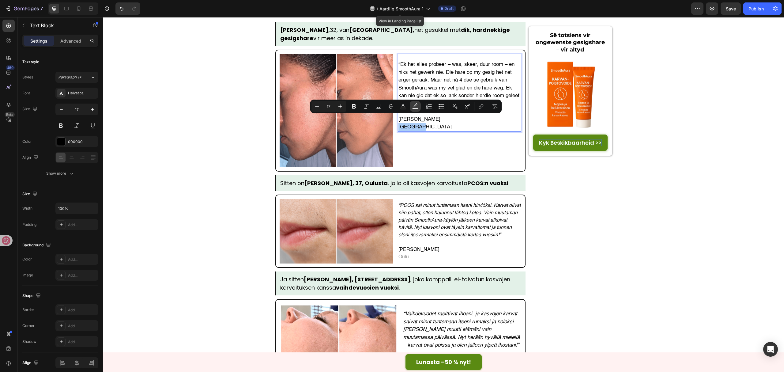
click at [414, 105] on icon "Editor contextual toolbar" at bounding box center [415, 106] width 6 height 6
type input "000000"
type input "77"
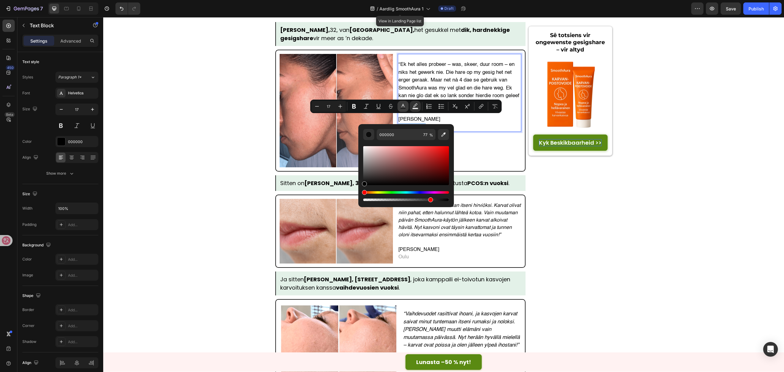
click at [403, 105] on icon "Editor contextual toolbar" at bounding box center [403, 105] width 3 height 3
click at [364, 162] on div "Editor contextual toolbar" at bounding box center [406, 165] width 86 height 39
type input "969494"
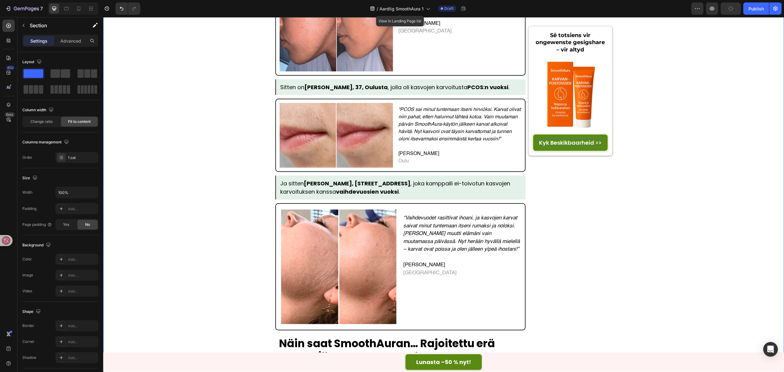
scroll to position [1839, 0]
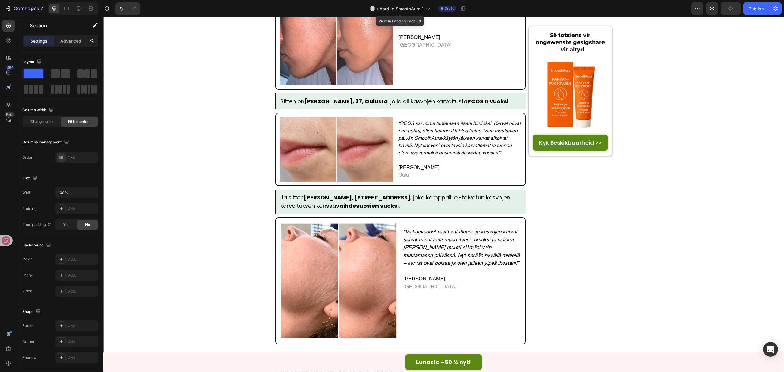
click at [449, 97] on p "Sitten on Aada Nieminen, 37, Oulusta , jolla oli kasvojen karvoitusta PCOS:n vu…" at bounding box center [394, 101] width 229 height 8
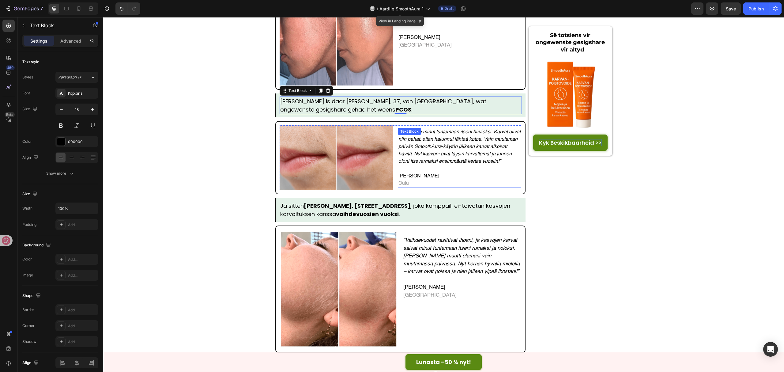
click at [439, 149] on p "“PCOS sai minut tuntemaan itseni hirviöksi. Karvat olivat niin pahat, etten hal…" at bounding box center [460, 146] width 123 height 37
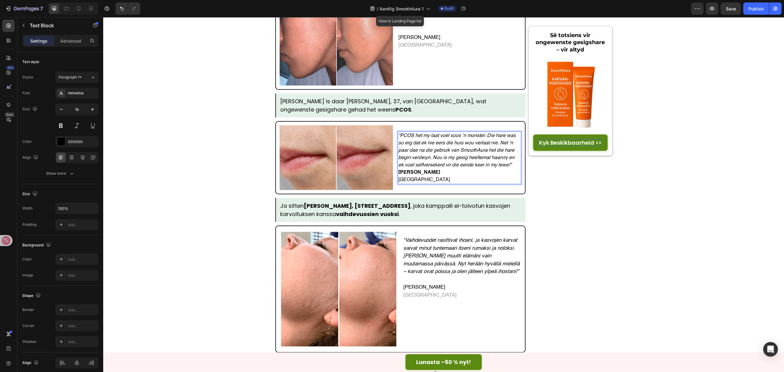
scroll to position [1842, 0]
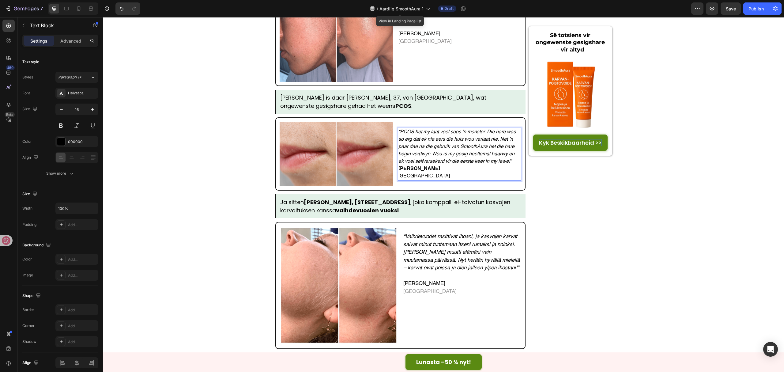
click at [515, 152] on p "“PCOS het my laat voel soos ’n monster. Die hare was so erg dat ek nie eers die…" at bounding box center [460, 146] width 123 height 37
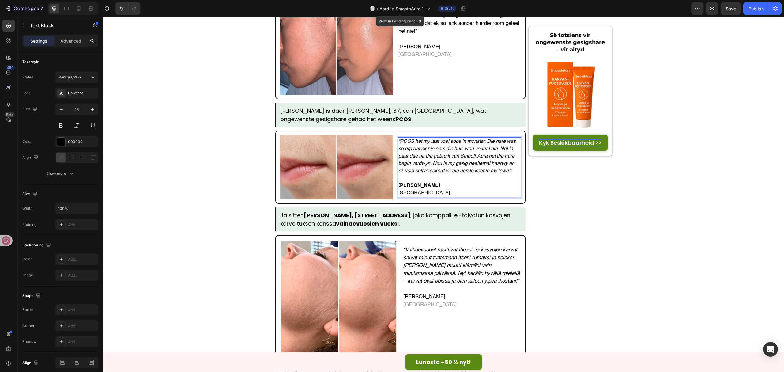
scroll to position [1839, 0]
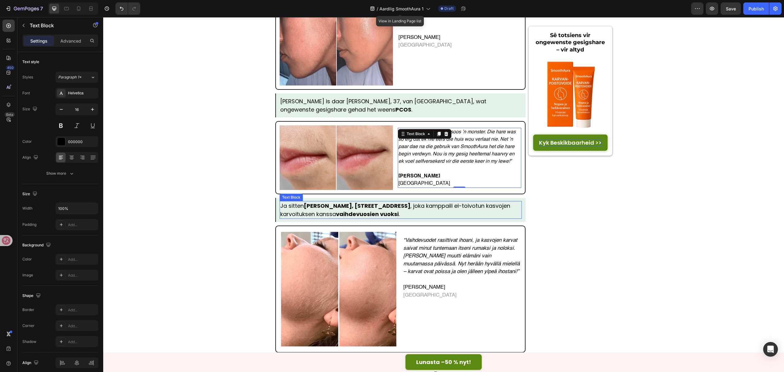
click at [397, 202] on p "Ja sitten Reetta Salonen, 40, Tampereelta , joka kamppaili ei-toivotun kasvojen…" at bounding box center [400, 210] width 241 height 17
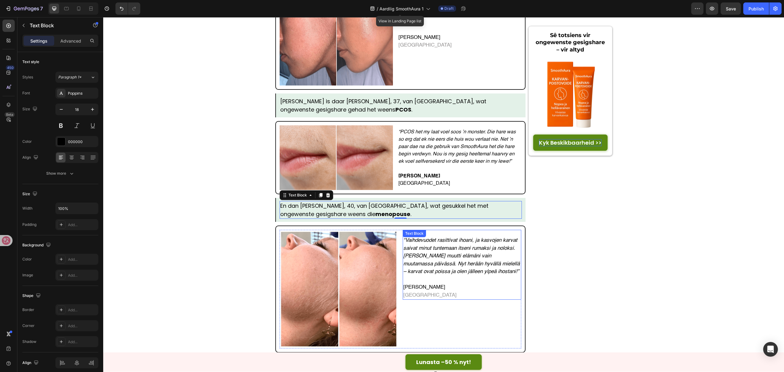
click at [477, 248] on icon "“Vaihdevuodet rasittivat ihoani, ja kasvojen karvat saivat minut tuntemaan itse…" at bounding box center [462, 256] width 116 height 36
click at [508, 265] on p "“Die menopouse het my vel aangerand, en die gesigshare het my laat voel lelik e…" at bounding box center [462, 256] width 117 height 39
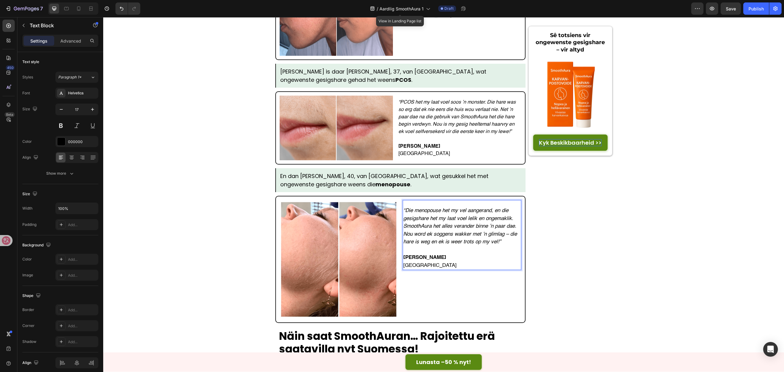
scroll to position [1920, 0]
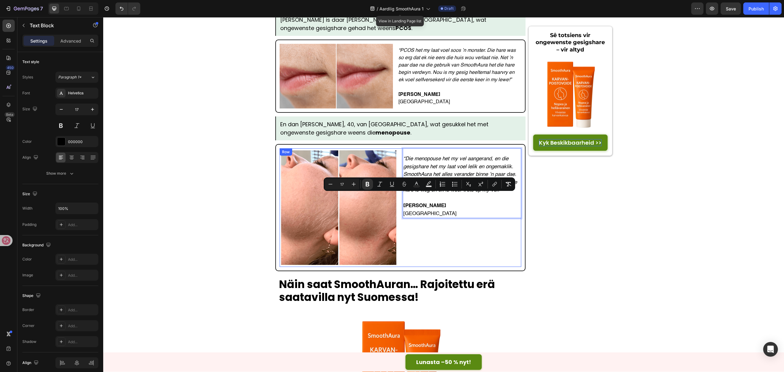
drag, startPoint x: 444, startPoint y: 196, endPoint x: 396, endPoint y: 195, distance: 47.5
click at [396, 195] on div "Image “Die menopouse het my vel aangerand, en die gesigshare het my laat voel l…" at bounding box center [401, 207] width 242 height 119
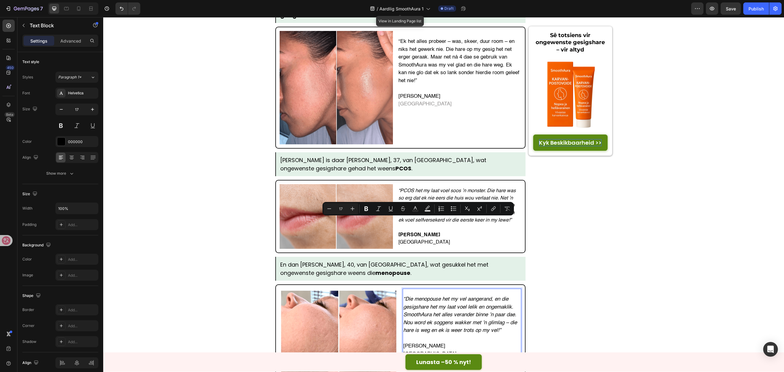
scroll to position [1757, 0]
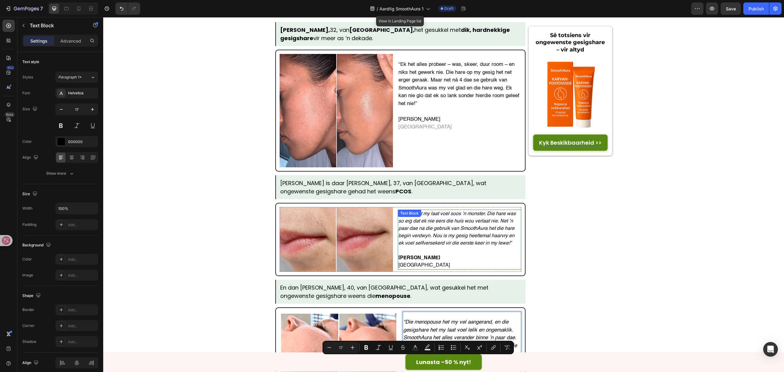
click at [450, 247] on p "Rich Text Editor. Editing area: main" at bounding box center [460, 250] width 123 height 7
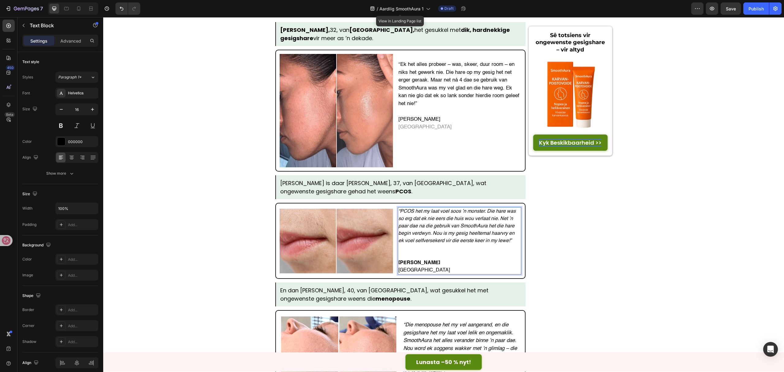
drag, startPoint x: 449, startPoint y: 245, endPoint x: 402, endPoint y: 246, distance: 46.6
drag, startPoint x: 449, startPoint y: 251, endPoint x: 384, endPoint y: 253, distance: 64.4
click at [384, 253] on div "Image “PCOS het my laat voel soos ’n monster. Die hare was so erg dat ek nie ee…" at bounding box center [401, 240] width 242 height 67
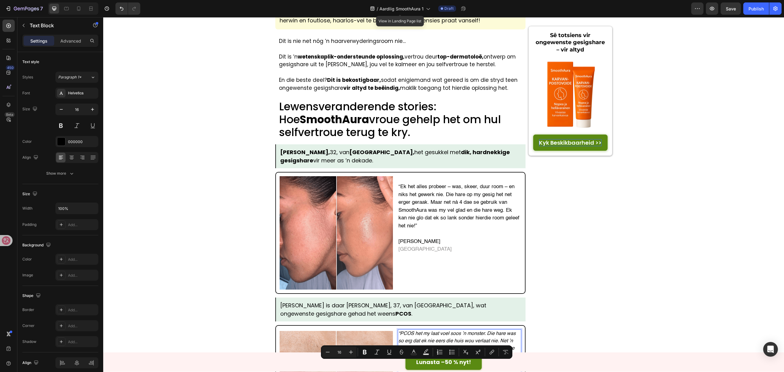
scroll to position [1634, 0]
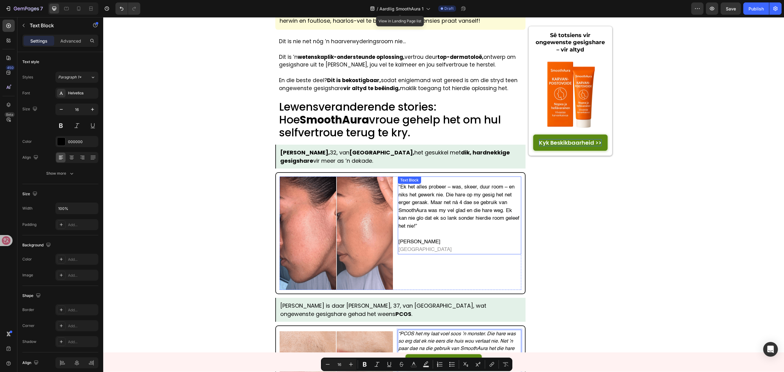
click at [457, 216] on p "“Ek het alles probeer – was, skeer, duur room – en niks het gewerk nie. Die har…" at bounding box center [460, 206] width 123 height 47
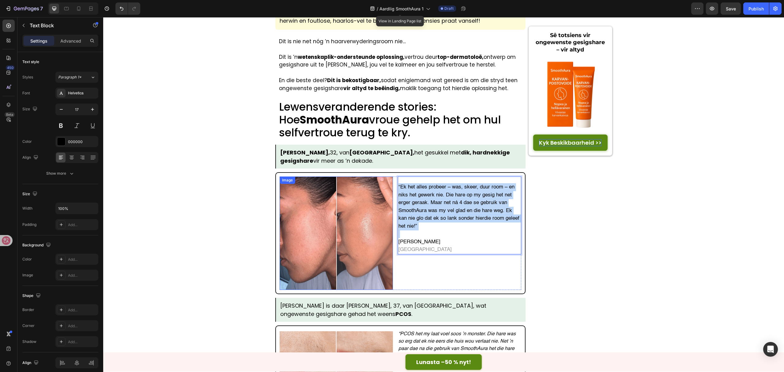
drag, startPoint x: 422, startPoint y: 218, endPoint x: 389, endPoint y: 178, distance: 52.1
click at [389, 178] on div "Image “Ek het alles probeer – was, skeer, duur room – en niks het gewerk nie. D…" at bounding box center [401, 233] width 242 height 113
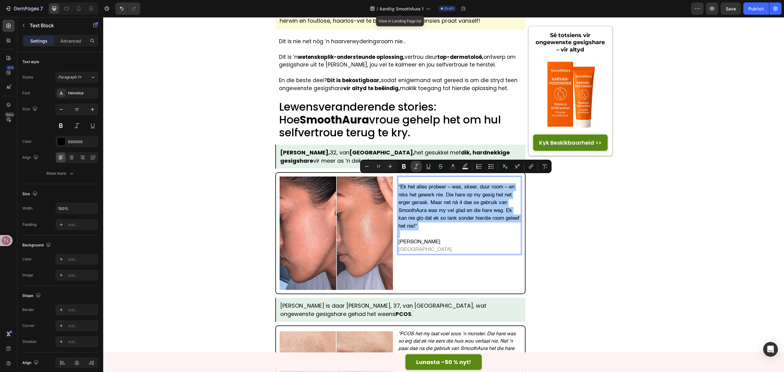
click at [421, 165] on button "Italic" at bounding box center [416, 166] width 11 height 11
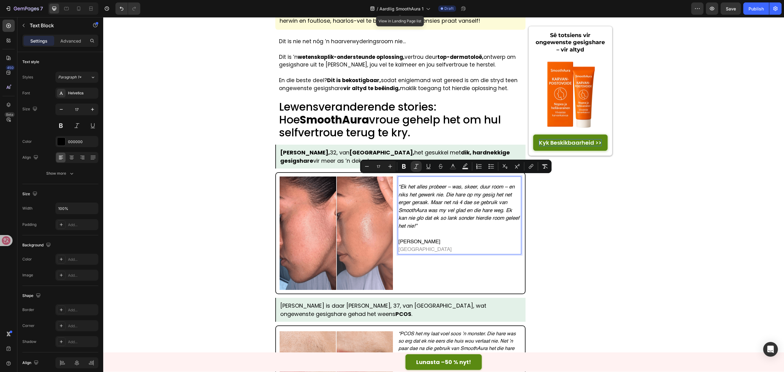
click at [447, 238] on p "Annelie Botha Kaapstad" at bounding box center [460, 246] width 123 height 16
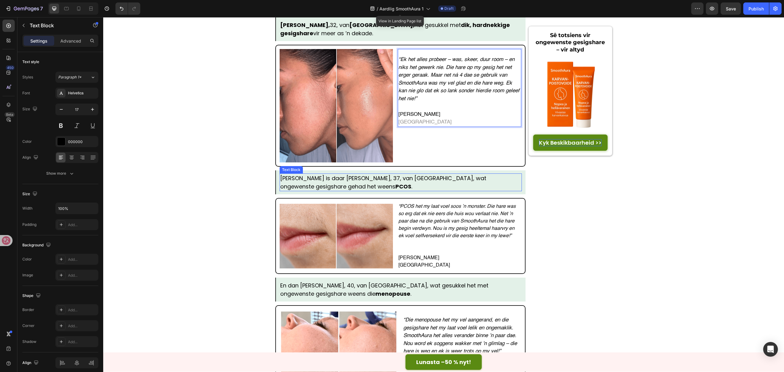
scroll to position [1757, 0]
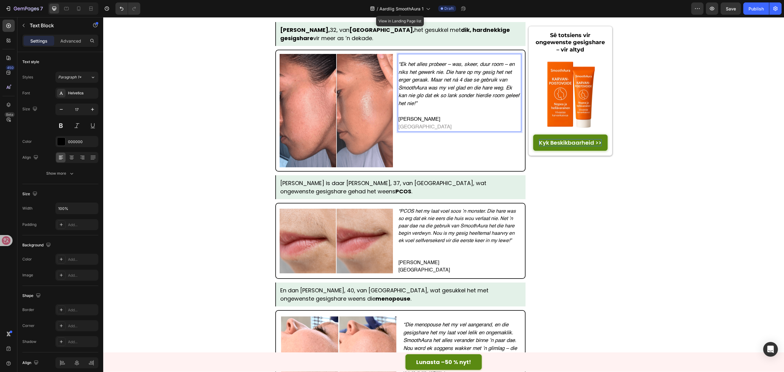
click at [417, 124] on span "Kaapstad" at bounding box center [425, 126] width 53 height 5
click at [410, 124] on span "Kaapstad" at bounding box center [425, 126] width 53 height 5
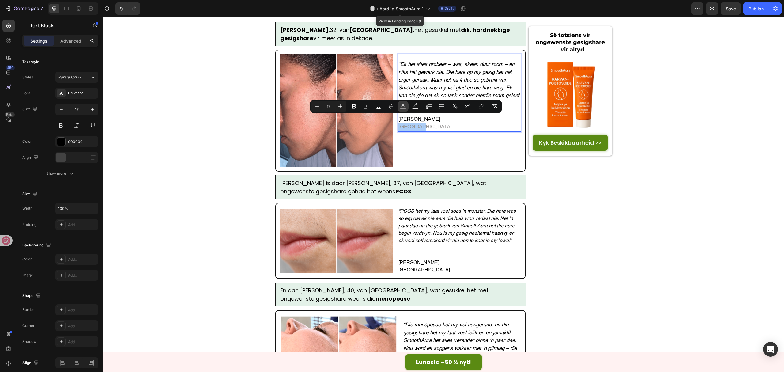
click at [401, 107] on icon "Editor contextual toolbar" at bounding box center [403, 106] width 6 height 6
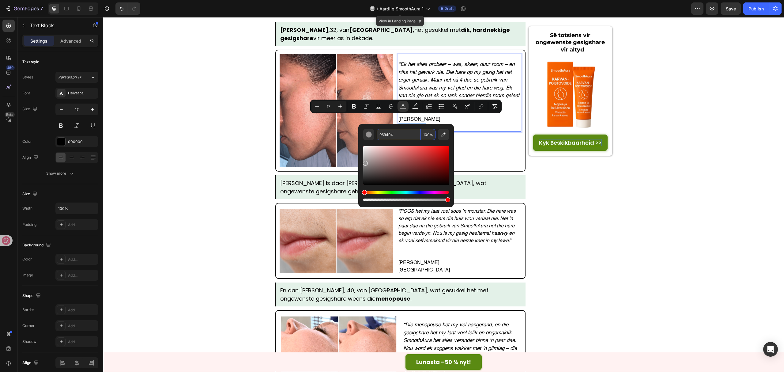
click at [393, 136] on input "969494" at bounding box center [399, 134] width 44 height 11
click at [431, 259] on p "Anja van der Merwe Pretoria" at bounding box center [460, 266] width 123 height 15
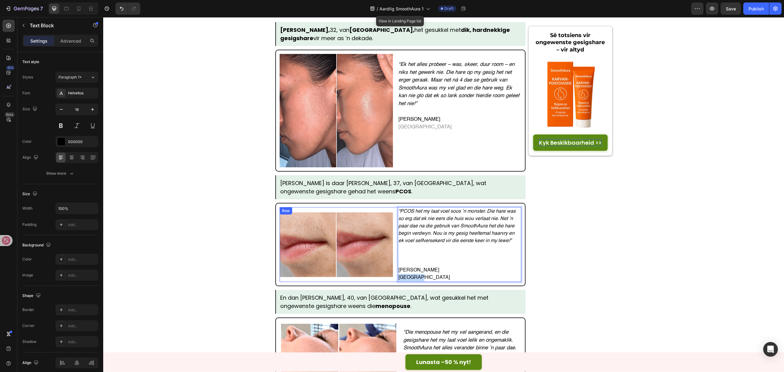
drag, startPoint x: 416, startPoint y: 268, endPoint x: 389, endPoint y: 269, distance: 27.0
click at [389, 269] on div "Image “PCOS het my laat voel soos ’n monster. Die hare was so erg dat ek nie ee…" at bounding box center [401, 244] width 242 height 75
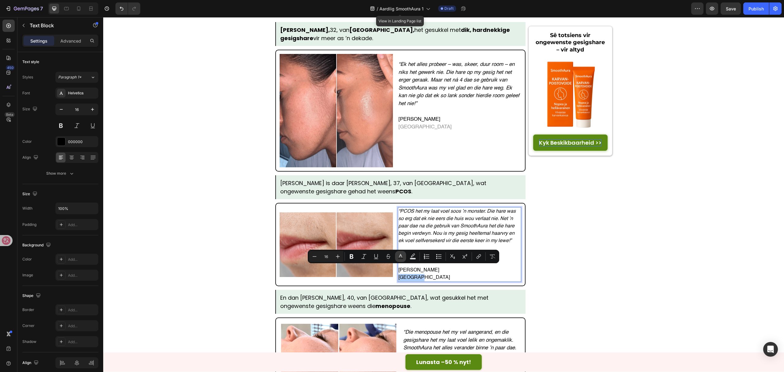
click at [400, 258] on rect "Editor contextual toolbar" at bounding box center [401, 259] width 6 height 2
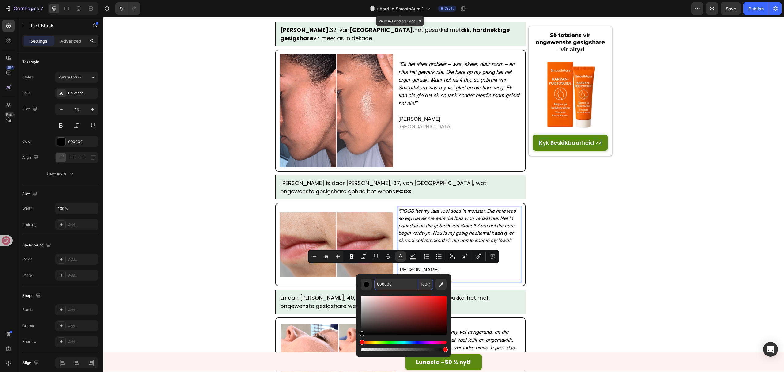
click at [404, 279] on input "000000" at bounding box center [396, 284] width 44 height 11
paste input "969494"
type input "969494"
click at [492, 279] on p "En dan Mariska Jacobs, 40, van Kaapstad, wat gesukkel het met ongewenste gesigs…" at bounding box center [400, 302] width 241 height 17
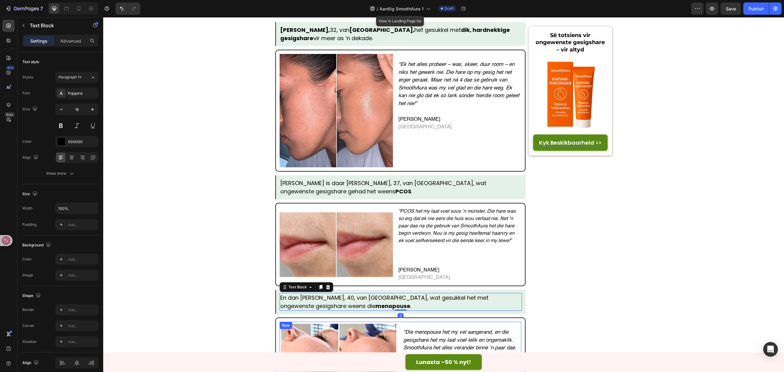
scroll to position [1879, 0]
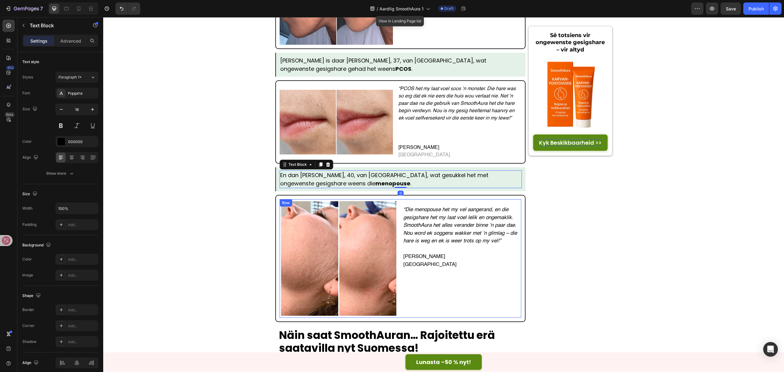
click at [438, 262] on div "“Die menopouse het my vel aangerand, en die gesigshare het my laat voel lelik e…" at bounding box center [462, 258] width 119 height 119
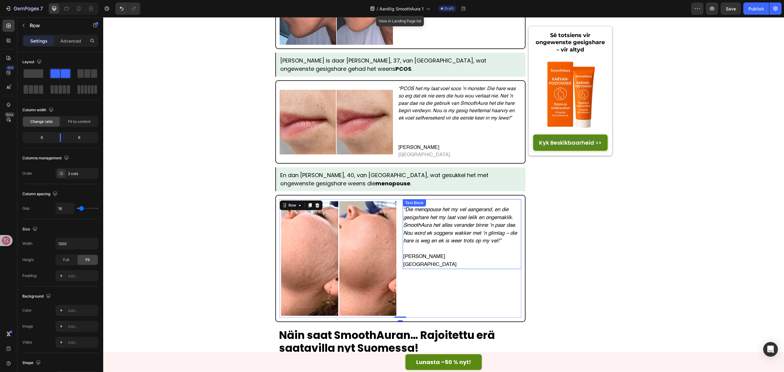
click at [422, 254] on p "Mariska Jacobs Kaapstad" at bounding box center [462, 261] width 117 height 16
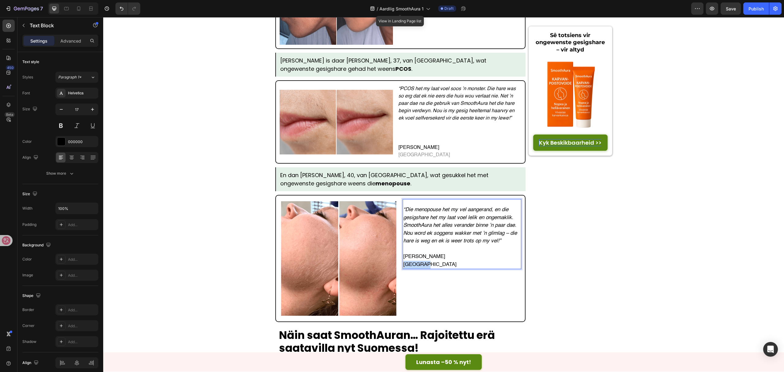
drag, startPoint x: 426, startPoint y: 255, endPoint x: 400, endPoint y: 256, distance: 26.1
click at [403, 256] on div "“Die menopouse het my vel aangerand, en die gesigshare het my laat voel lelik e…" at bounding box center [462, 237] width 119 height 64
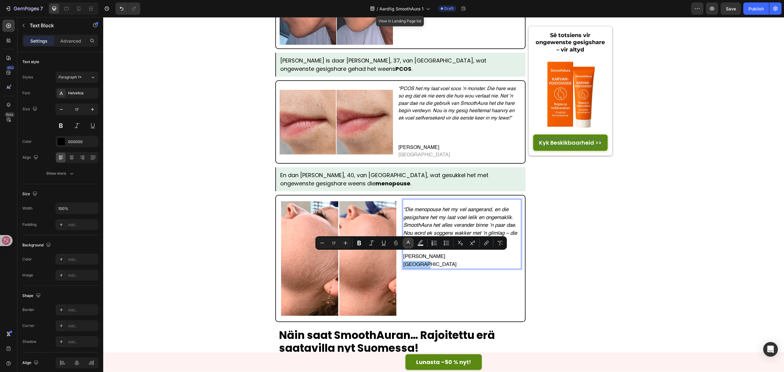
click at [410, 241] on icon "Editor contextual toolbar" at bounding box center [408, 243] width 6 height 6
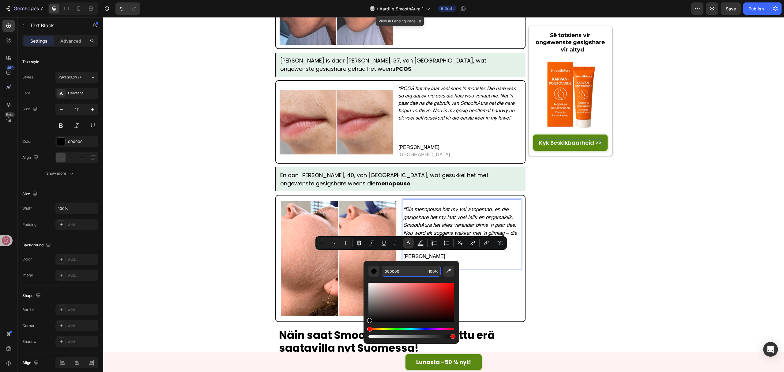
click at [416, 273] on input "000000" at bounding box center [404, 271] width 44 height 11
paste input "969494"
type input "969494"
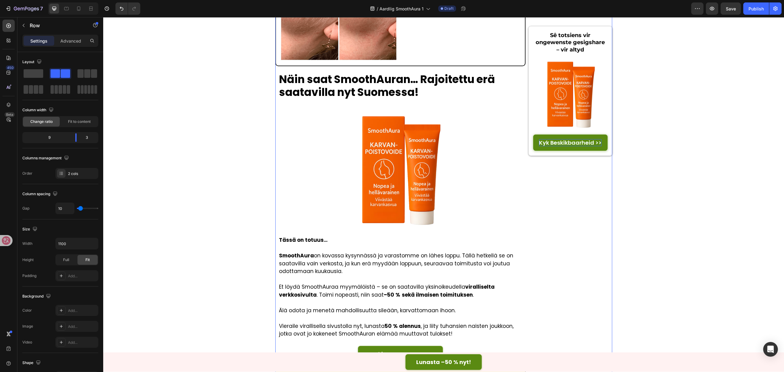
scroll to position [2125, 0]
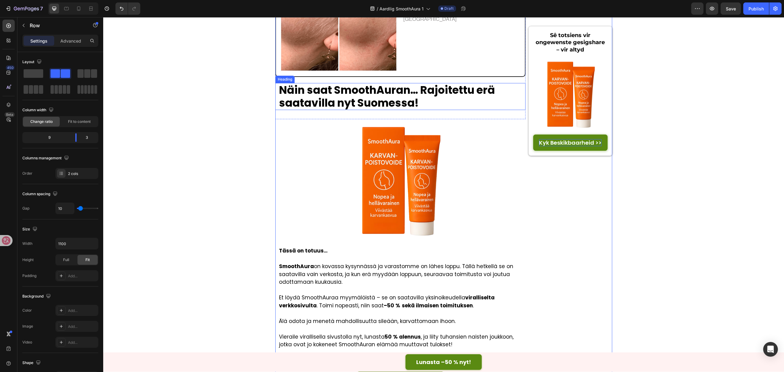
click at [367, 87] on strong "Näin saat SmoothAuran… Rajoitettu erä saatavilla nyt Suomessa!" at bounding box center [387, 96] width 216 height 28
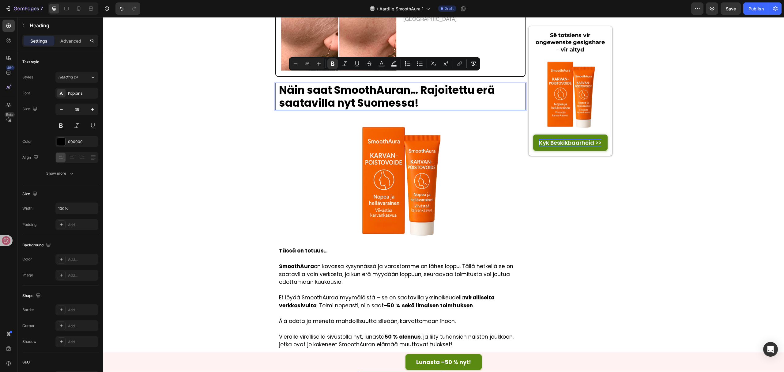
scroll to position [0, 0]
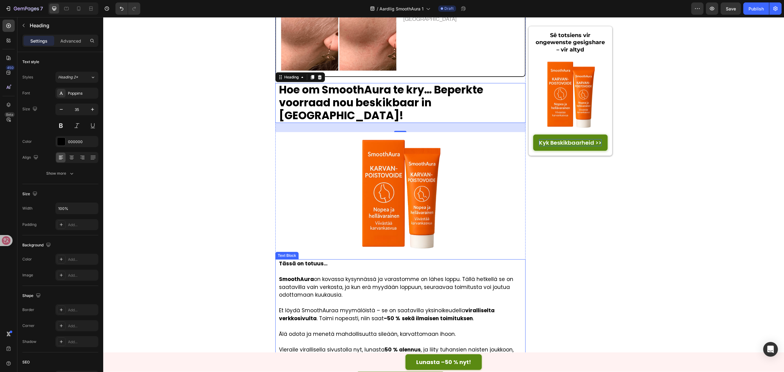
click at [378, 279] on p "Et löydä SmoothAuraa myymälöistä – se on saatavilla yksinoikeudella viralliselt…" at bounding box center [402, 315] width 246 height 16
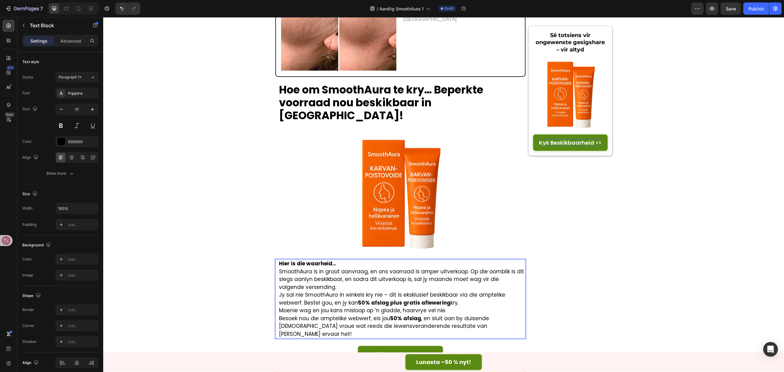
click at [351, 260] on p "Hier is die waarheid…" at bounding box center [402, 264] width 246 height 8
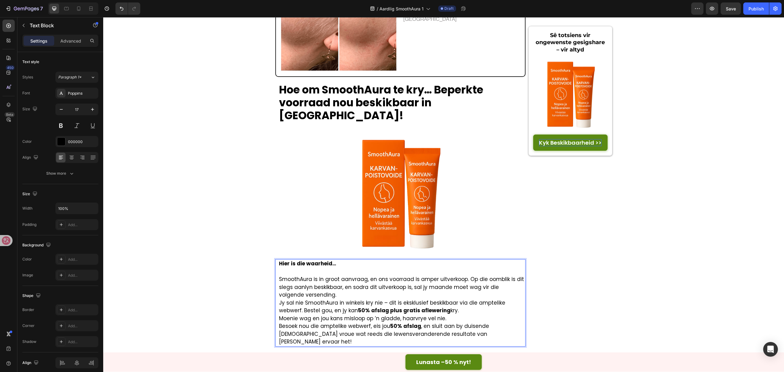
click at [325, 275] on p "SmoothAura is in groot aanvraag, en ons voorraad is amper uitverkoop. Op die oo…" at bounding box center [402, 287] width 246 height 24
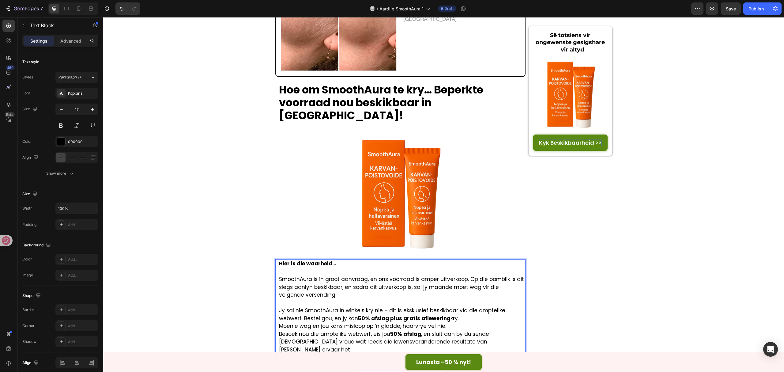
click at [466, 279] on p "Jy sal nie SmoothAura in winkels kry nie – dit is eksklusief beskikbaar via die…" at bounding box center [402, 315] width 246 height 16
click at [461, 279] on p "Moenie wag en jou kans misloop op ’n gladde, haarvrye vel nie." at bounding box center [402, 334] width 246 height 8
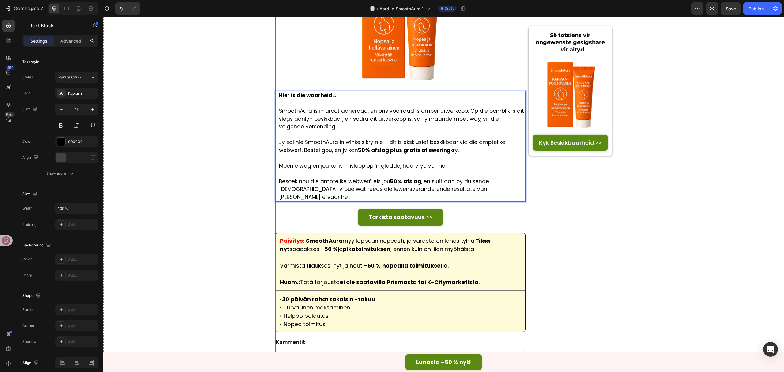
scroll to position [2288, 0]
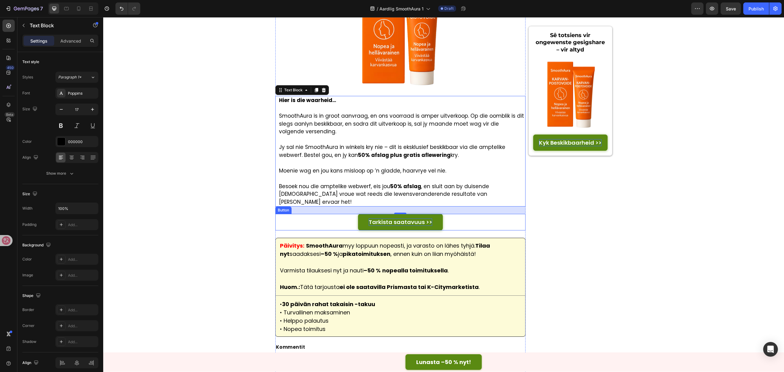
click at [409, 218] on p "Tarkista saatavuus >>" at bounding box center [400, 221] width 63 height 7
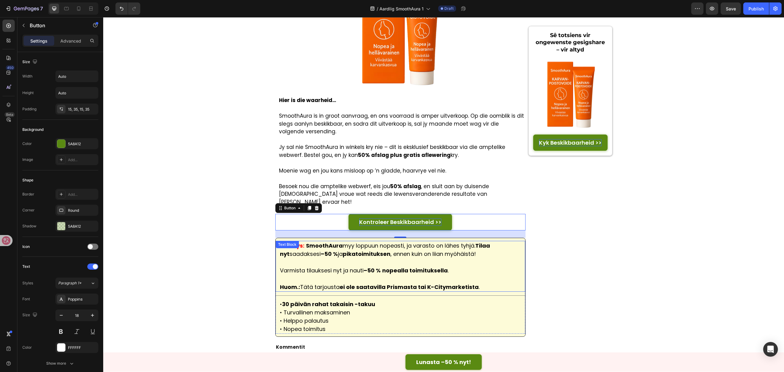
click at [466, 241] on p "Päivitys: SmoothAura myy loppuun nopeasti, ja varasto on lähes tyhjä. Tilaa nyt…" at bounding box center [400, 249] width 241 height 17
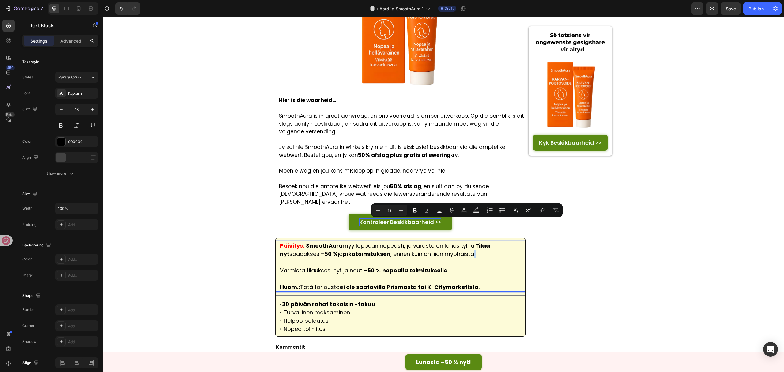
click at [470, 241] on p "Päivitys: SmoothAura myy loppuun nopeasti, ja varasto on lähes tyhjä. Tilaa nyt…" at bounding box center [400, 249] width 241 height 17
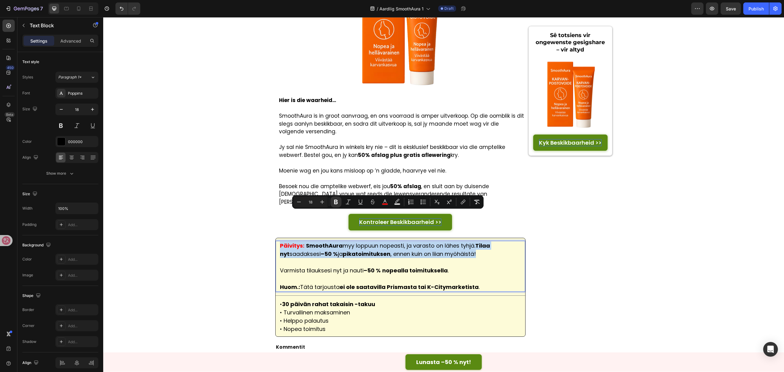
drag, startPoint x: 470, startPoint y: 223, endPoint x: 274, endPoint y: 215, distance: 196.3
click at [276, 241] on div "Päivitys: SmoothAura myy loppuun nopeasti, ja varasto on lähes tyhjä. Tilaa nyt…" at bounding box center [401, 266] width 250 height 51
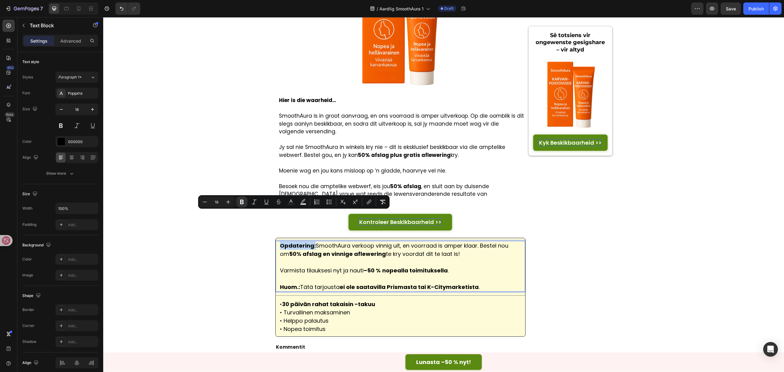
drag, startPoint x: 311, startPoint y: 215, endPoint x: 279, endPoint y: 215, distance: 32.5
click at [280, 241] on p "Opdatering: SmoothAura verkoop vinnig uit, en voorraad is amper klaar. Bestel n…" at bounding box center [400, 249] width 241 height 17
click at [288, 201] on icon "Editor contextual toolbar" at bounding box center [291, 202] width 6 height 6
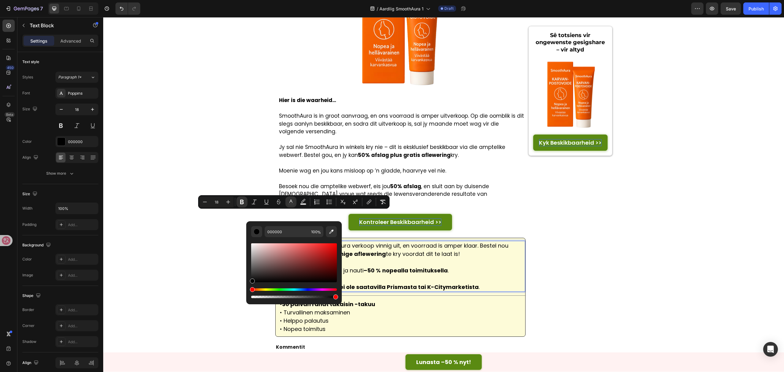
click at [330, 249] on div "Editor contextual toolbar" at bounding box center [294, 262] width 86 height 39
type input "D81111"
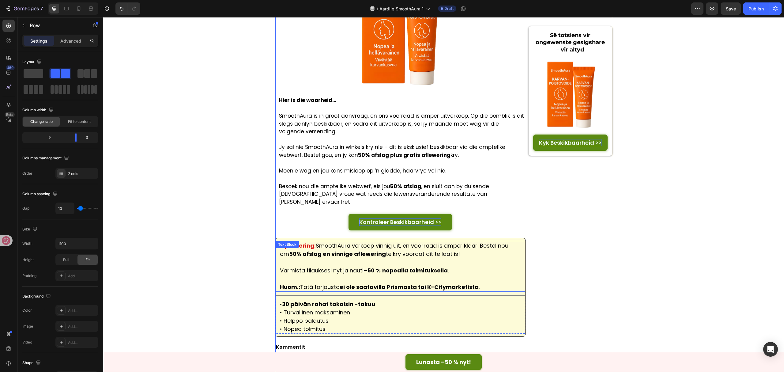
drag, startPoint x: 411, startPoint y: 239, endPoint x: 420, endPoint y: 239, distance: 8.3
click at [411, 267] on strong "nopealla toimituksella" at bounding box center [415, 271] width 66 height 8
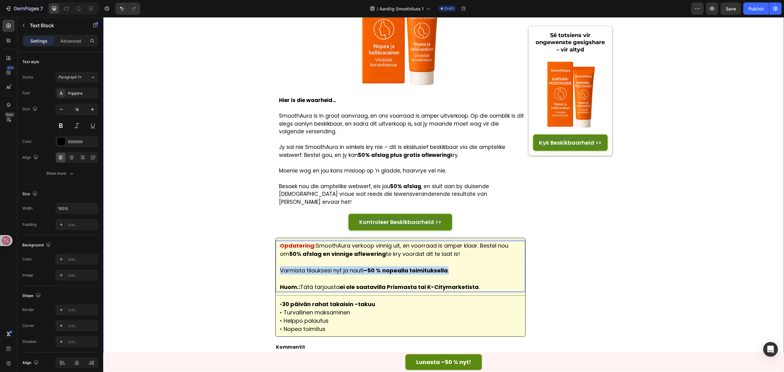
drag, startPoint x: 450, startPoint y: 240, endPoint x: 268, endPoint y: 237, distance: 182.0
click at [489, 279] on p "Huom.: Tätä tarjousta ei ole saatavilla Prismasta tai K-Citymarketista ." at bounding box center [400, 287] width 241 height 8
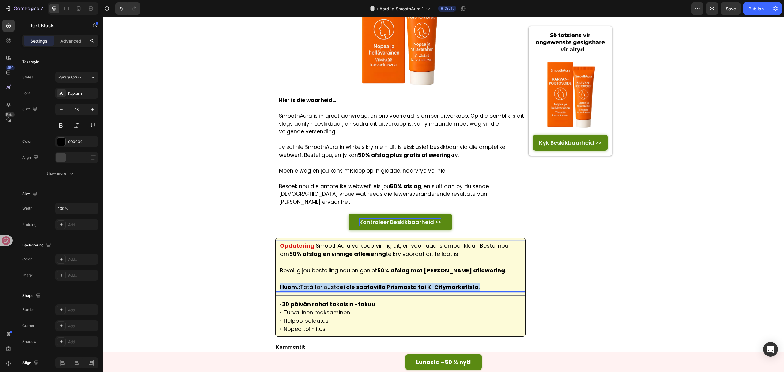
drag, startPoint x: 491, startPoint y: 255, endPoint x: 274, endPoint y: 254, distance: 217.0
click at [276, 254] on div "Opdatering: SmoothAura verkoop vinnig uit, en voorraad is amper klaar. Bestel n…" at bounding box center [401, 266] width 250 height 51
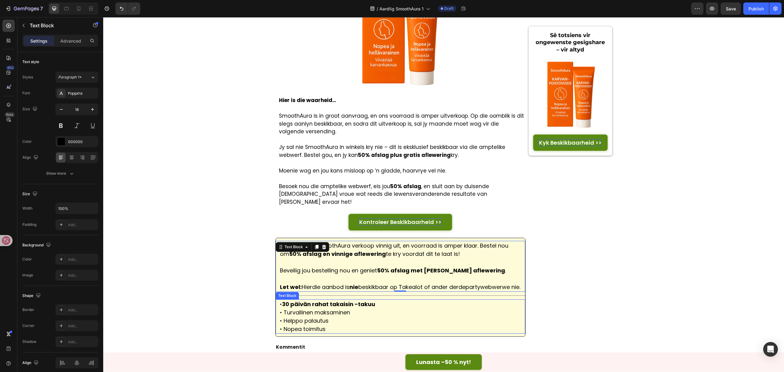
click at [300, 279] on p "• 30 päivän rahat takaisin -takuu • Turvallinen maksaminen • Helppo palautus • …" at bounding box center [402, 316] width 245 height 33
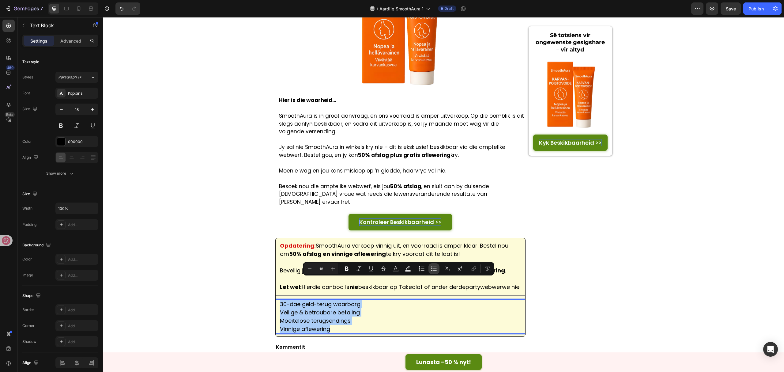
drag, startPoint x: 436, startPoint y: 267, endPoint x: 346, endPoint y: 259, distance: 90.1
click at [436, 267] on icon "Editor contextual toolbar" at bounding box center [435, 267] width 4 height 0
type input "18"
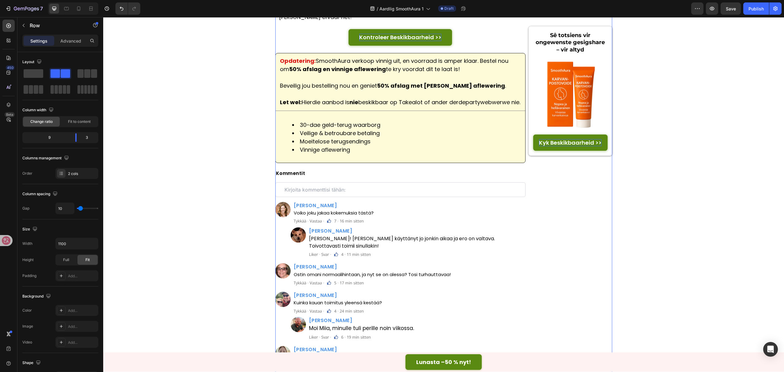
scroll to position [2492, 0]
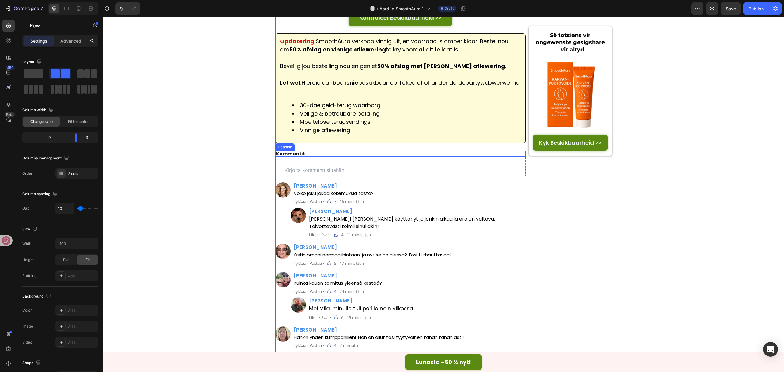
click at [289, 150] on strong "Kommentit" at bounding box center [290, 153] width 29 height 6
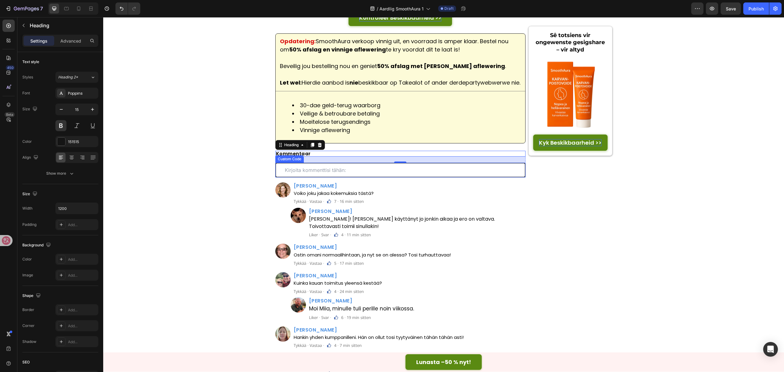
click at [321, 163] on input "text" at bounding box center [400, 170] width 251 height 15
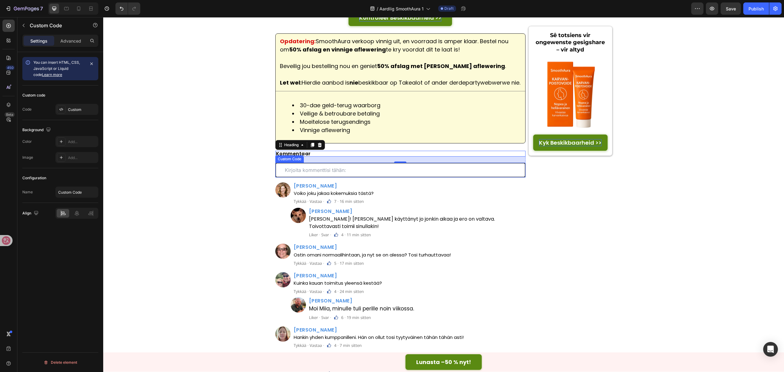
click at [321, 163] on input "text" at bounding box center [400, 170] width 251 height 15
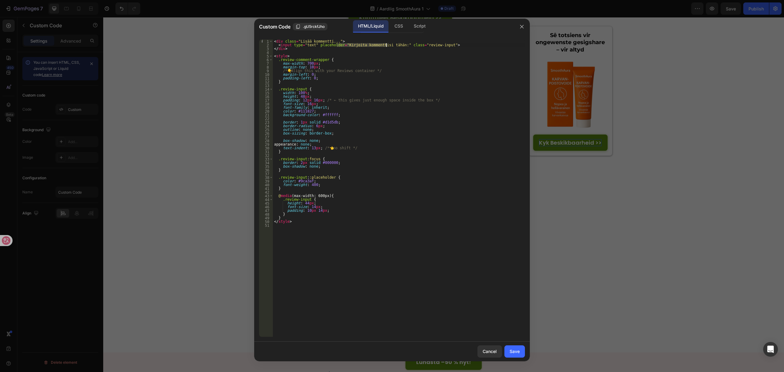
drag, startPoint x: 336, startPoint y: 45, endPoint x: 386, endPoint y: 45, distance: 49.6
click at [386, 45] on div "< div class = "Lisää kommentti..." > < input type = "text" placeholder = "Kirjo…" at bounding box center [399, 192] width 252 height 305
paste textarea "Skryf jou kommentaar hier"
type textarea "<input type="text" placeholder="Skryf jou kommentaar hier:" class="review-input…"
click at [520, 279] on button "Save" at bounding box center [515, 351] width 21 height 12
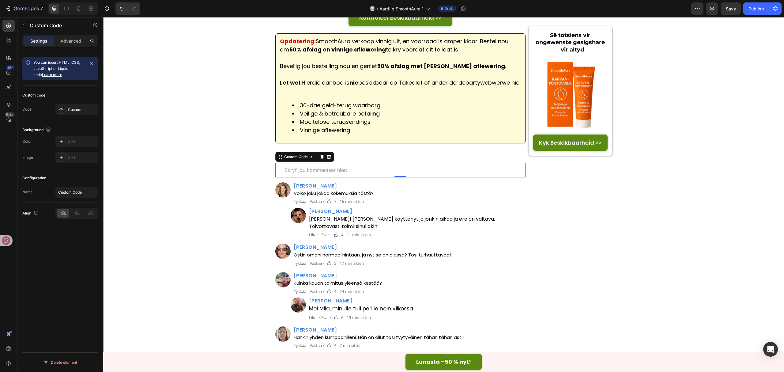
scroll to position [2574, 0]
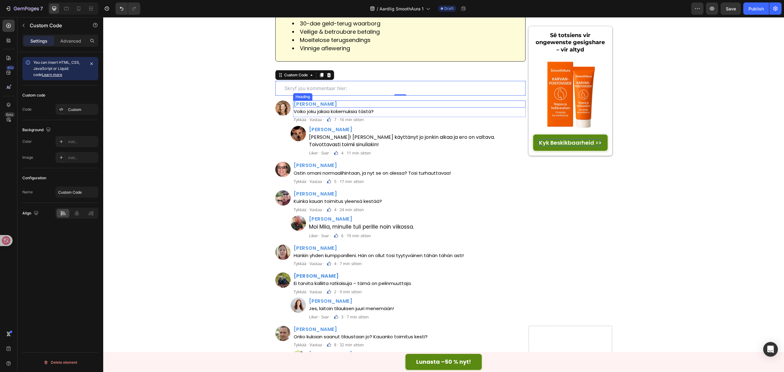
click at [303, 101] on h2 "Marit Aasen" at bounding box center [409, 104] width 233 height 7
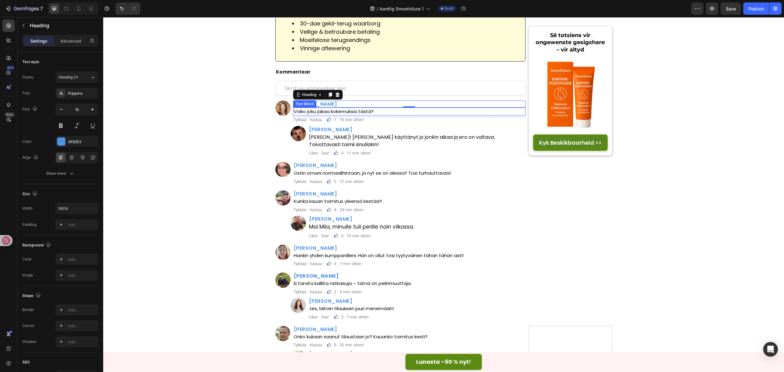
click at [348, 108] on p "Voiko joku jakaa kokemuksia tästä?" at bounding box center [410, 111] width 232 height 7
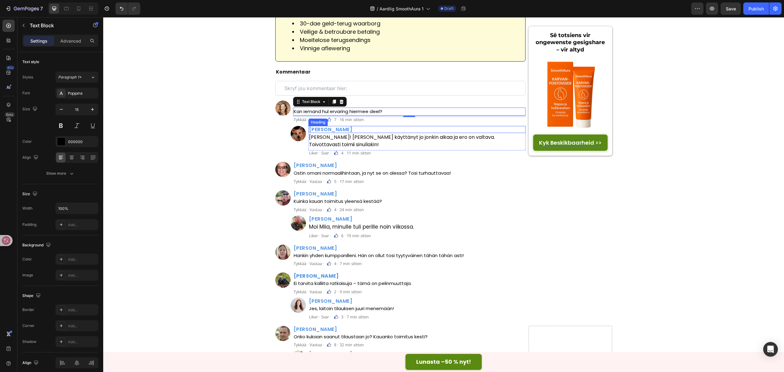
click at [336, 126] on h2 "Dani Saarinen" at bounding box center [418, 129] width 218 height 7
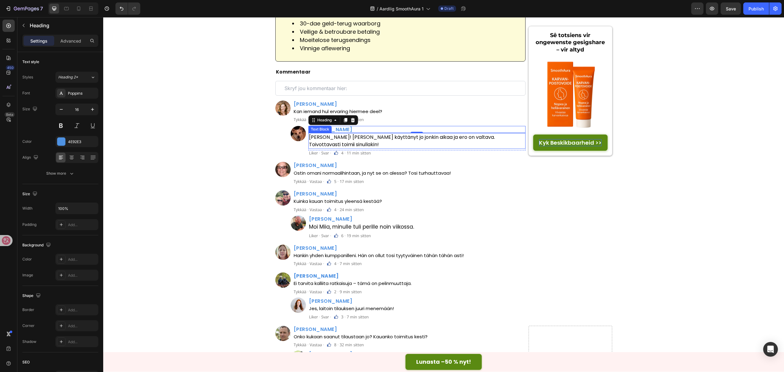
click at [351, 134] on p "Aivan huippu! Olen käyttänyt jo jonkin aikaa ja ero on valtava. Toivottavasti t…" at bounding box center [417, 141] width 216 height 15
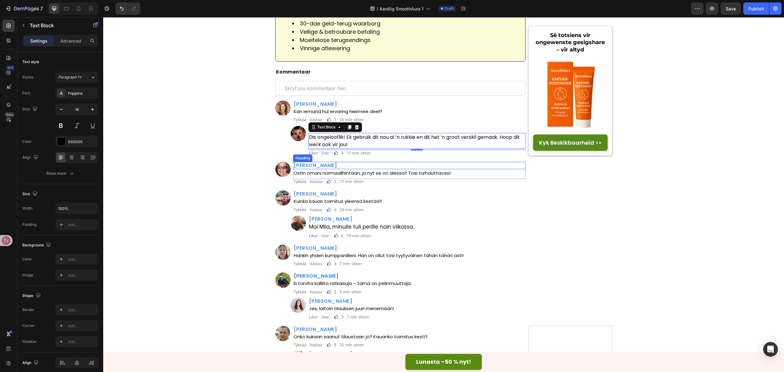
click at [321, 162] on h2 "Jarkko Tuominen" at bounding box center [409, 165] width 233 height 7
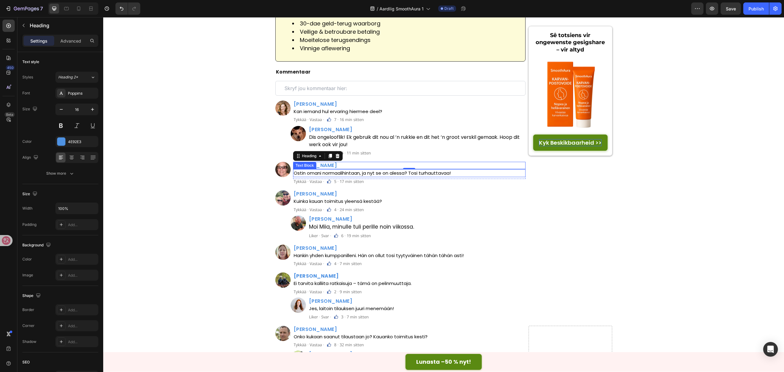
click at [353, 170] on p "Ostin omani normaalihintaan, ja nyt se on alessa? Tosi turhauttavaa!" at bounding box center [410, 173] width 232 height 7
click at [321, 190] on h2 "Kalle Miettinen" at bounding box center [409, 193] width 233 height 7
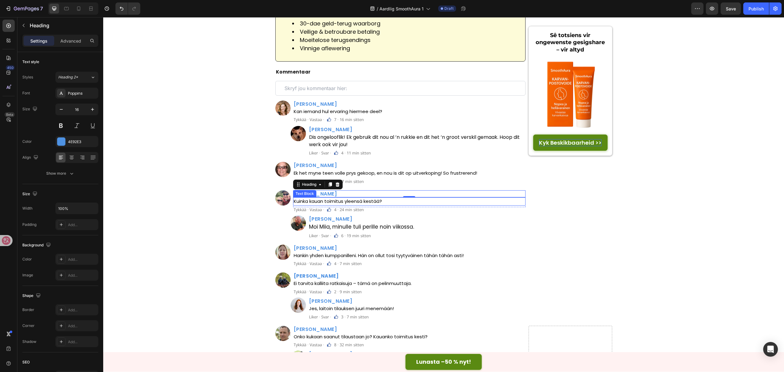
click at [346, 198] on p "Kuinka kauan toimitus yleensä kestää?" at bounding box center [410, 201] width 232 height 7
click at [299, 162] on p "Jaco van der Merwe" at bounding box center [410, 165] width 232 height 6
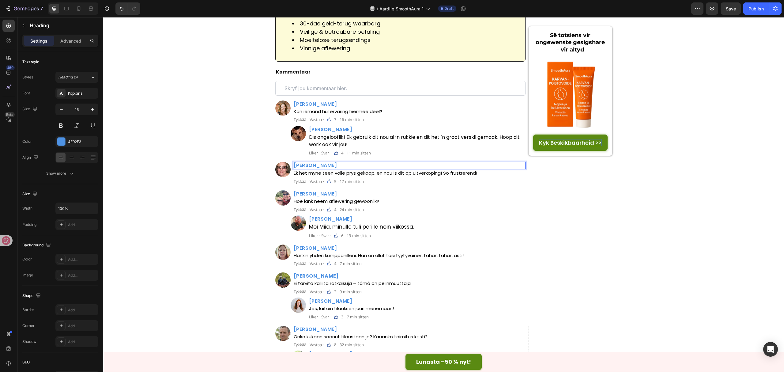
click at [300, 162] on p "Jaco van der Merwe" at bounding box center [410, 165] width 232 height 6
click at [326, 215] on h2 "Mikael Salmi" at bounding box center [418, 218] width 218 height 7
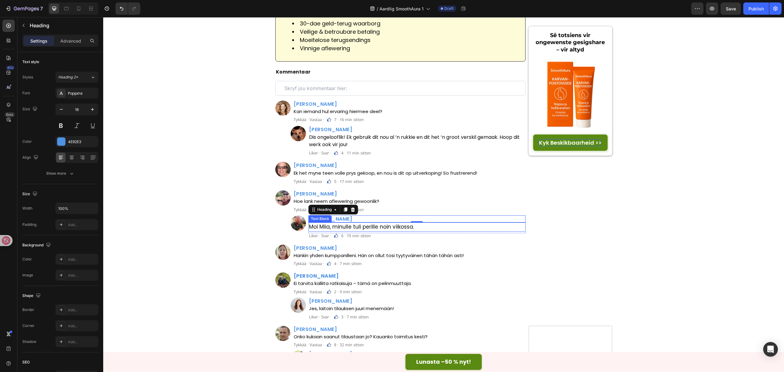
click at [387, 223] on p "Moi Miia, minulle tuli perille noin viikossa." at bounding box center [417, 227] width 216 height 8
click at [306, 245] on h2 "Kalle Miettinen" at bounding box center [409, 248] width 233 height 7
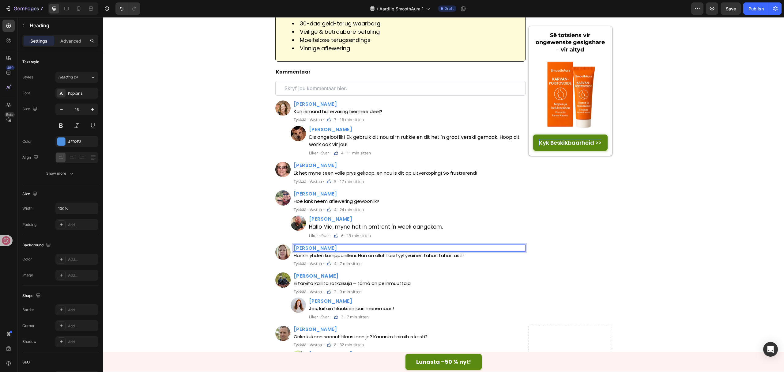
click at [307, 245] on p "James Walker" at bounding box center [410, 248] width 232 height 6
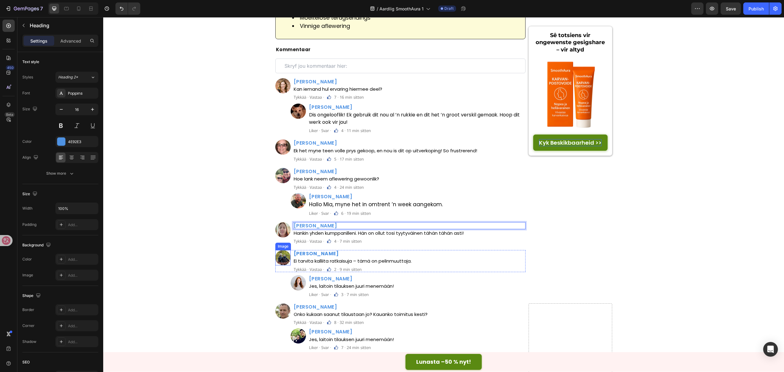
scroll to position [2615, 0]
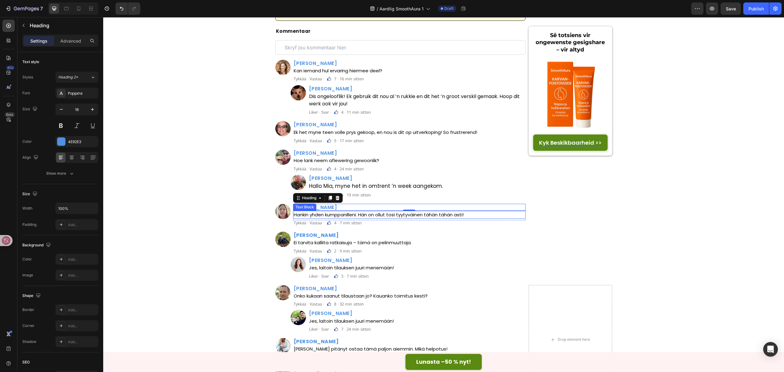
click at [386, 211] on p "Hankin yhden kumppanilleni. Hän on ollut tosi tyytyväinen tähän tähän asti!" at bounding box center [410, 214] width 232 height 7
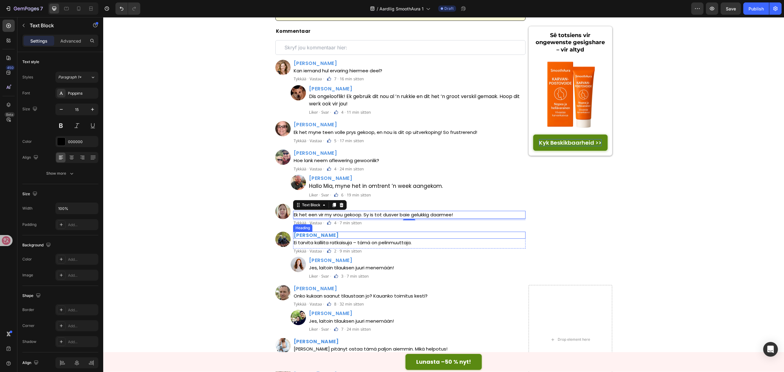
click at [319, 232] on strong "Riku Eerola" at bounding box center [316, 235] width 45 height 7
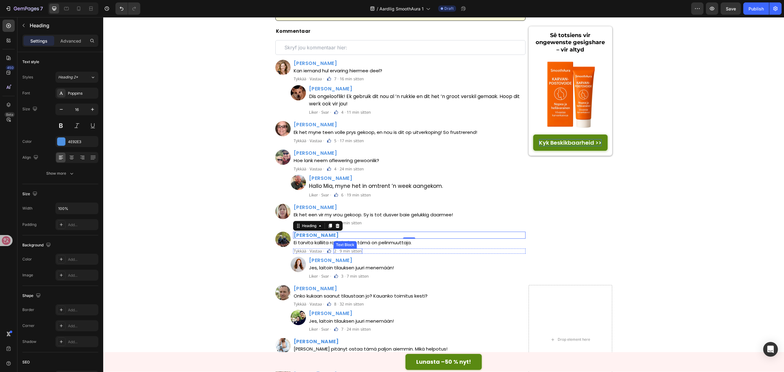
click at [370, 239] on p "Ei tarvita kalliita ratkaisuja – tämä on pelinmuuttaja." at bounding box center [410, 242] width 232 height 7
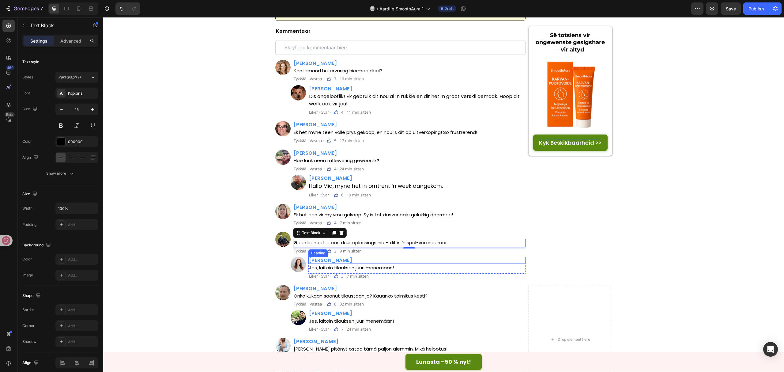
click at [340, 257] on h2 "Sofia Martikainen" at bounding box center [418, 260] width 218 height 7
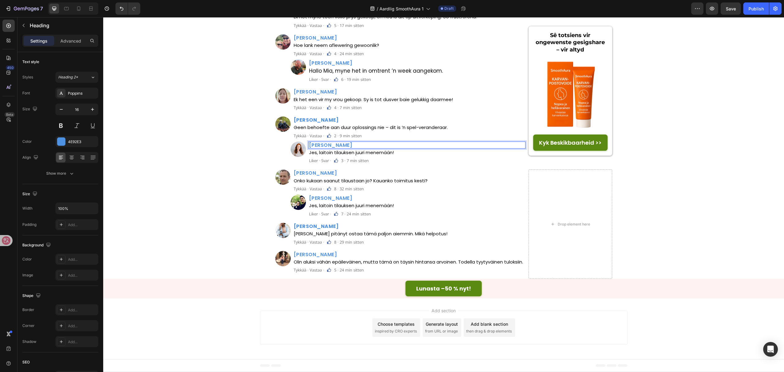
scroll to position [0, 0]
click at [371, 156] on p "Jes, laitoin tilauksen juuri menemään!" at bounding box center [417, 152] width 216 height 7
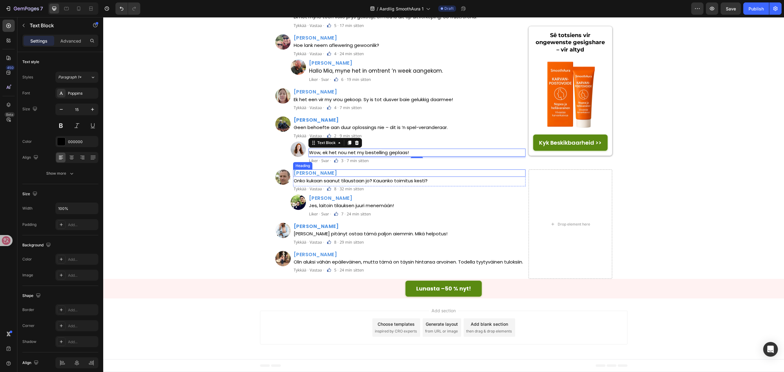
click at [329, 177] on h2 "Lauri Rantanen" at bounding box center [409, 172] width 233 height 7
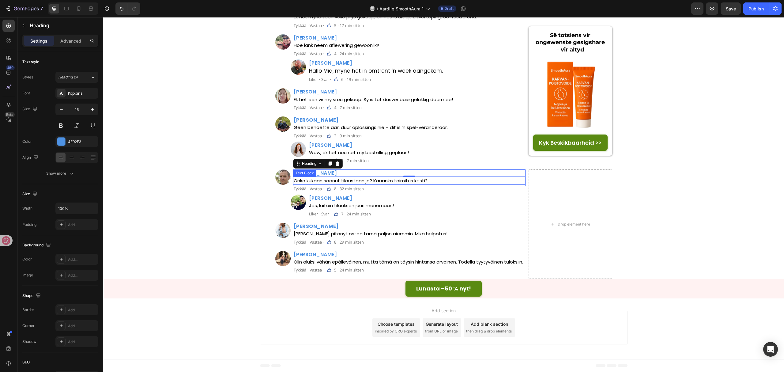
click at [351, 184] on p "Onko kukaan saanut tilaustaan jo? Kauanko toimitus kesti?" at bounding box center [410, 180] width 232 height 7
click at [336, 202] on h2 "Hanna Koivu" at bounding box center [418, 198] width 218 height 7
click at [335, 202] on h2 "Hanna Koivu" at bounding box center [418, 198] width 218 height 7
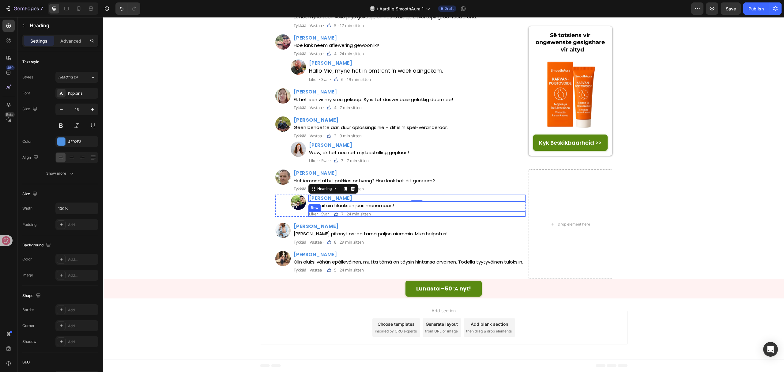
click at [381, 209] on p "Jes, laitoin tilauksen juuri menemään!" at bounding box center [417, 205] width 216 height 7
click at [314, 230] on strong "Anni Tervo" at bounding box center [316, 226] width 45 height 7
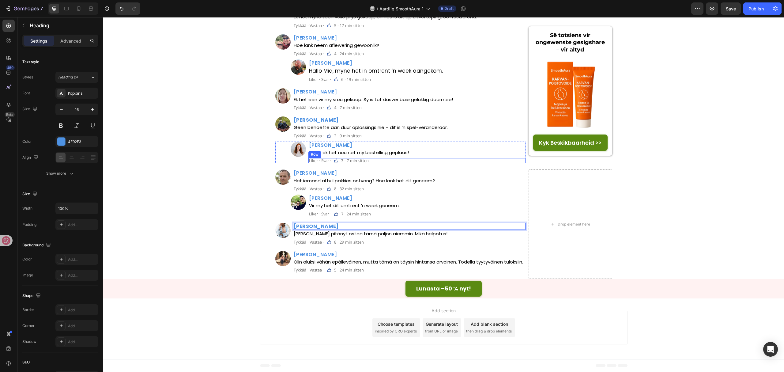
scroll to position [2697, 0]
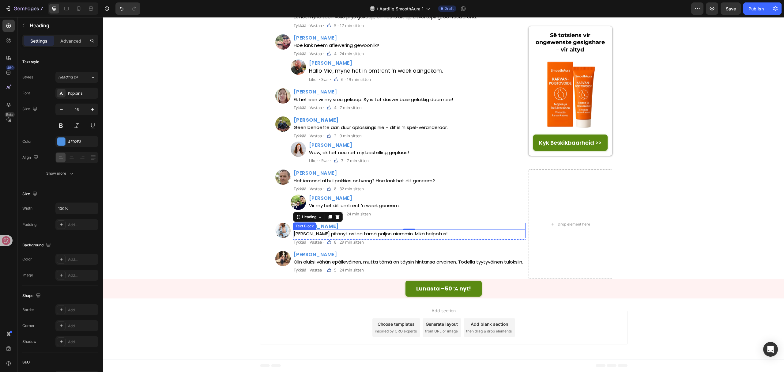
click at [360, 237] on p "Olisi pitänyt ostaa tämä paljon aiemmin. Mikä helpotus!" at bounding box center [410, 233] width 232 height 7
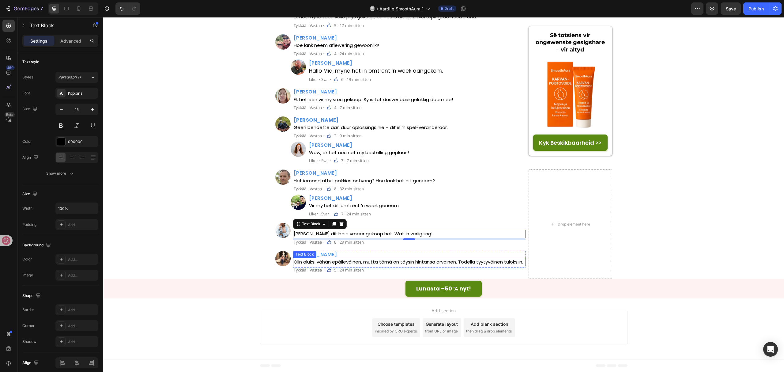
click at [310, 257] on div "Text Block" at bounding box center [304, 255] width 21 height 6
click at [344, 258] on h2 "Mikko Kallio" at bounding box center [409, 254] width 233 height 7
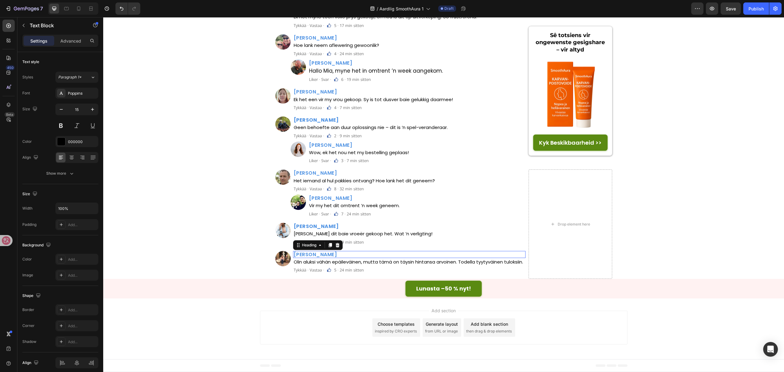
click at [344, 258] on h2 "Mikko Kallio" at bounding box center [409, 254] width 233 height 7
click at [357, 266] on p "Olin aluksi vähän epäileväinen, mutta tämä on täysin hintansa arvoinen. Todella…" at bounding box center [410, 262] width 232 height 7
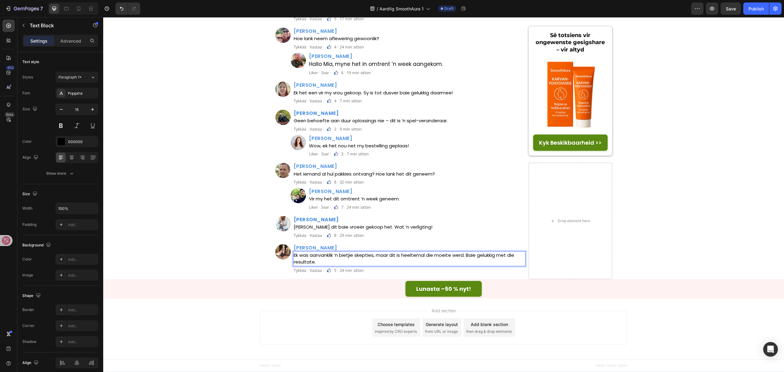
click at [542, 4] on div "/ Aardlig SmoothAura 1 Draft" at bounding box center [418, 8] width 546 height 12
click at [643, 15] on div "7 Version history / Aardlig SmoothAura 1 Draft Preview Save Publish" at bounding box center [392, 8] width 784 height 17
click at [314, 272] on p "Tykkää · Vastaa ·" at bounding box center [309, 270] width 30 height 4
click at [309, 237] on p "Tykkää · Vastaa ·" at bounding box center [309, 236] width 30 height 4
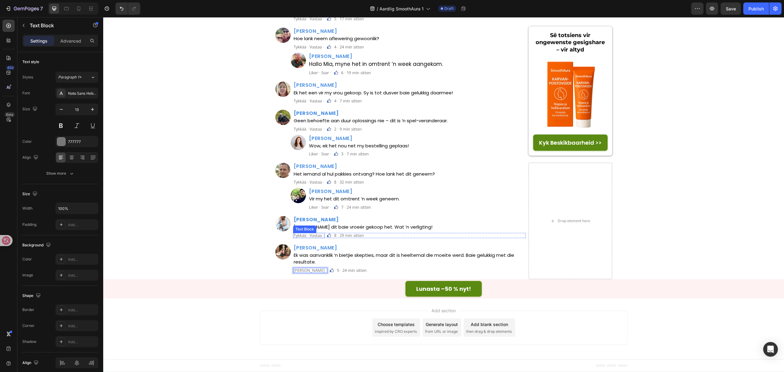
click at [309, 237] on p "Tykkää · Vastaa ·" at bounding box center [309, 236] width 30 height 4
click at [324, 210] on div "Hannelie Kruger Heading Vir my het dit omtrent ’n week geneem. Text Block Row L…" at bounding box center [418, 199] width 218 height 22
click at [324, 205] on div "Hannelie Kruger Heading Vir my het dit omtrent ’n week geneem. Text Block" at bounding box center [418, 196] width 218 height 17
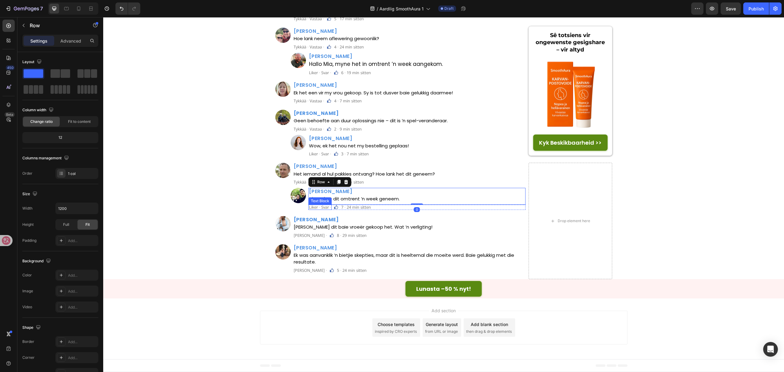
click at [322, 209] on p "Liker · Svar ·" at bounding box center [320, 207] width 22 height 4
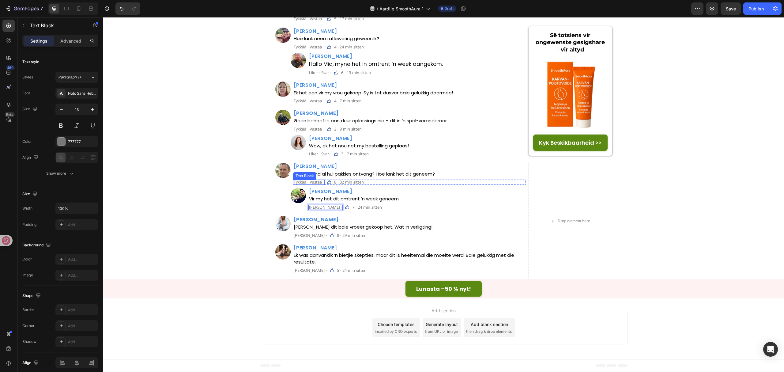
click at [306, 184] on p "Tykkää · Vastaa ·" at bounding box center [309, 182] width 30 height 4
click at [318, 156] on p "Liker · Svar ·" at bounding box center [320, 154] width 22 height 4
click at [316, 131] on p "Tykkää · Vastaa ·" at bounding box center [309, 129] width 30 height 4
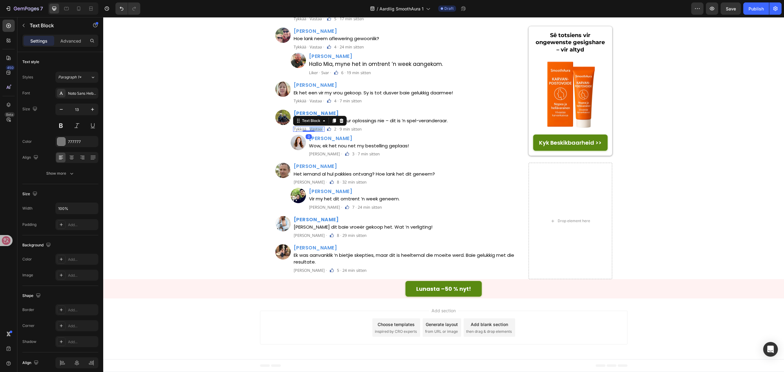
click at [316, 131] on p "Tykkää · Vastaa ·" at bounding box center [309, 129] width 30 height 4
click at [301, 104] on div "Tykkää · Vastaa · Text Block" at bounding box center [309, 100] width 32 height 5
click at [301, 103] on p "Tykkää · Vastaa ·" at bounding box center [309, 101] width 30 height 4
click at [320, 75] on p "Liker · Svar ·" at bounding box center [320, 73] width 22 height 4
click at [320, 75] on div "Liker · Svar · Text Block" at bounding box center [320, 72] width 23 height 5
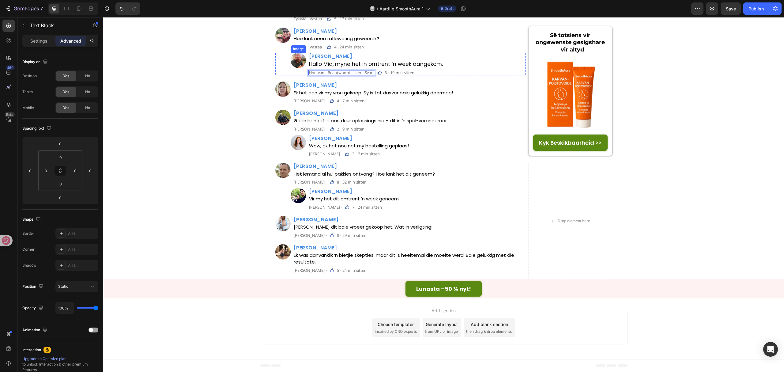
click at [302, 52] on div "Image" at bounding box center [298, 49] width 13 height 6
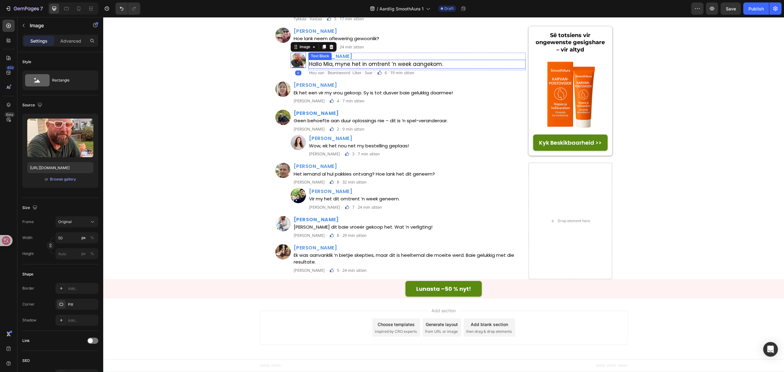
click at [332, 75] on p "Hou van · Beantwoord ·Liker · Svar ·" at bounding box center [342, 73] width 66 height 4
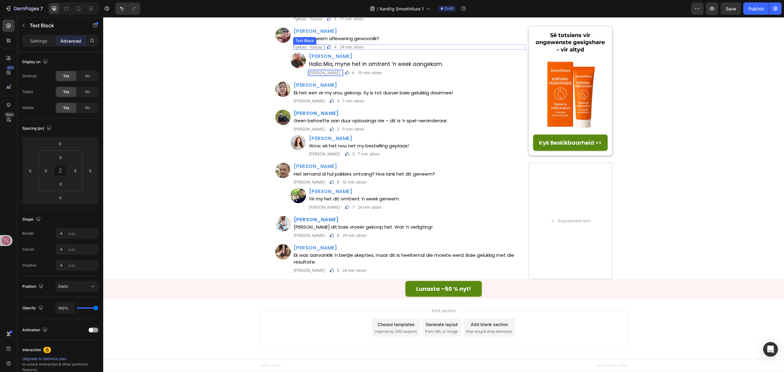
click at [316, 49] on p "Tykkää · Vastaa ·" at bounding box center [309, 47] width 30 height 4
click at [312, 21] on p "Tykkää · Vastaa ·" at bounding box center [309, 19] width 30 height 4
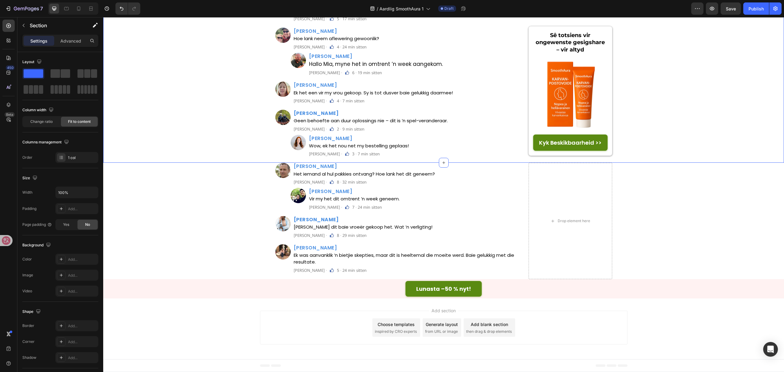
scroll to position [2533, 0]
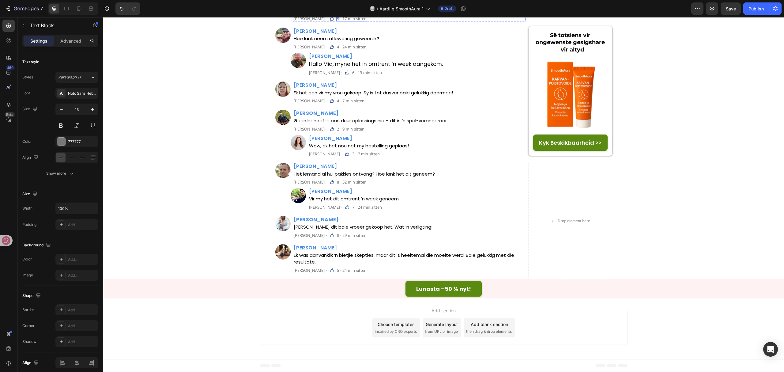
click at [364, 21] on p "5 · 17 min sitten" at bounding box center [352, 19] width 30 height 4
click at [364, 49] on p "4 · 24 min sitten" at bounding box center [352, 47] width 30 height 4
click at [382, 75] on p "6 · 19 min sitten" at bounding box center [367, 73] width 30 height 4
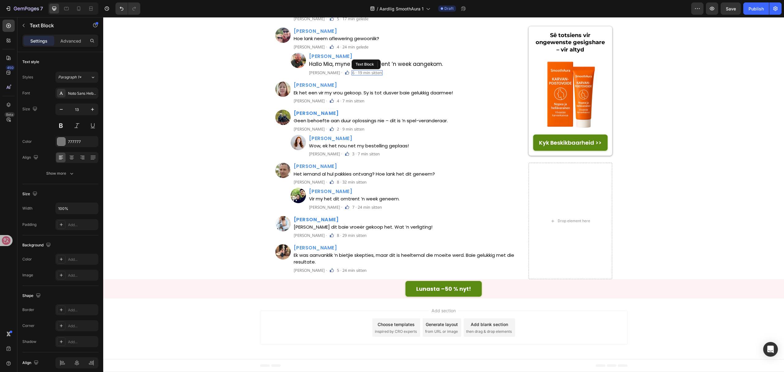
click at [382, 75] on p "6 · 19 min sitten" at bounding box center [367, 73] width 30 height 4
click at [352, 103] on p "4 · 7 min sitten" at bounding box center [351, 101] width 28 height 4
click at [358, 131] on p "2 · 9 min sitten" at bounding box center [351, 129] width 28 height 4
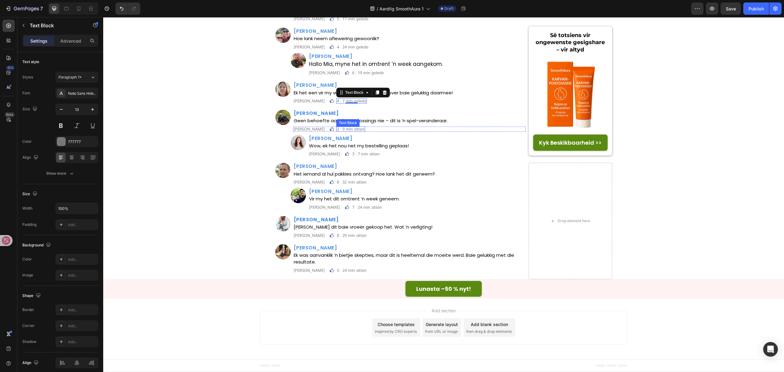
click at [358, 131] on p "2 · 9 min sitten" at bounding box center [351, 129] width 28 height 4
click at [378, 156] on p "3 · 7 min sitten" at bounding box center [366, 154] width 28 height 4
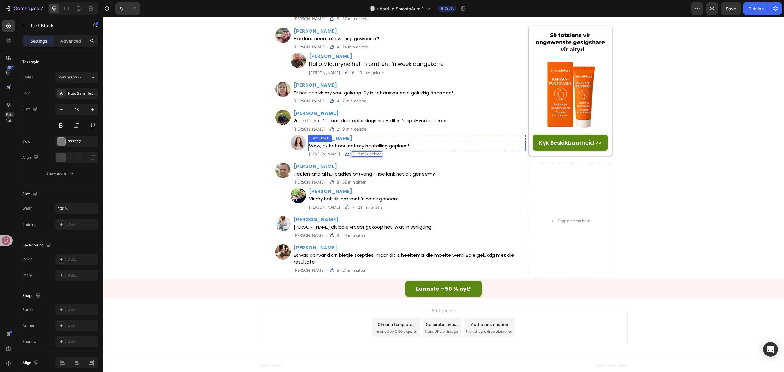
scroll to position [2697, 0]
click at [355, 184] on p "8 · 32 min sitten" at bounding box center [352, 182] width 30 height 4
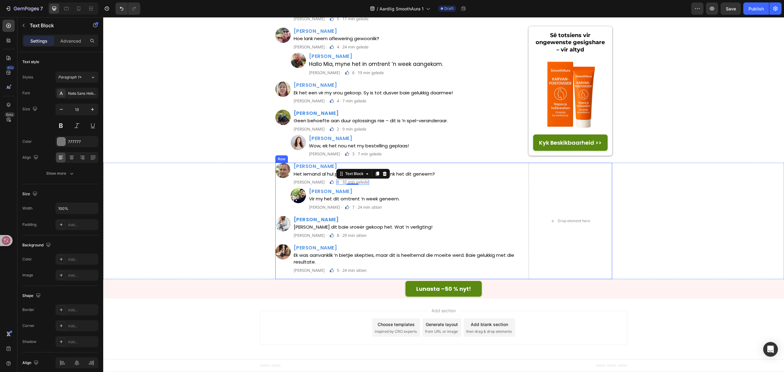
drag, startPoint x: 376, startPoint y: 229, endPoint x: 378, endPoint y: 226, distance: 3.4
click at [376, 229] on div "Image Liam Naidoo Heading Het iemand al hul pakkies ontvang? Hoe lank het dit g…" at bounding box center [400, 221] width 251 height 116
click at [383, 205] on div "Hannelie Kruger Heading Vir my het dit omtrent ’n week geneem. Text Block" at bounding box center [418, 196] width 218 height 17
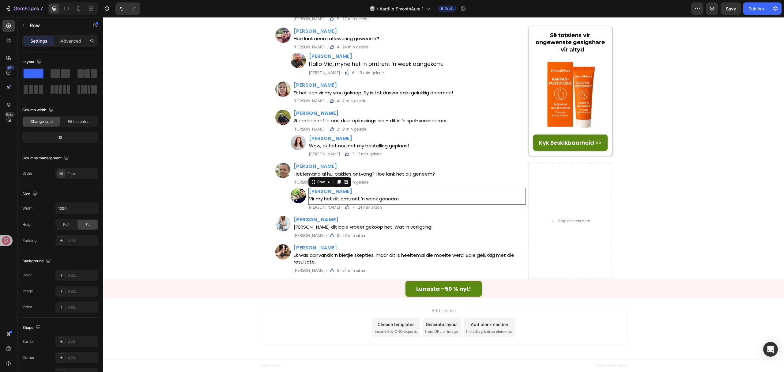
click at [383, 205] on div "Hannelie Kruger Heading Vir my het dit omtrent ’n week geneem. Text Block" at bounding box center [418, 196] width 218 height 17
click at [380, 209] on p "7 · 24 min sitten" at bounding box center [367, 207] width 30 height 4
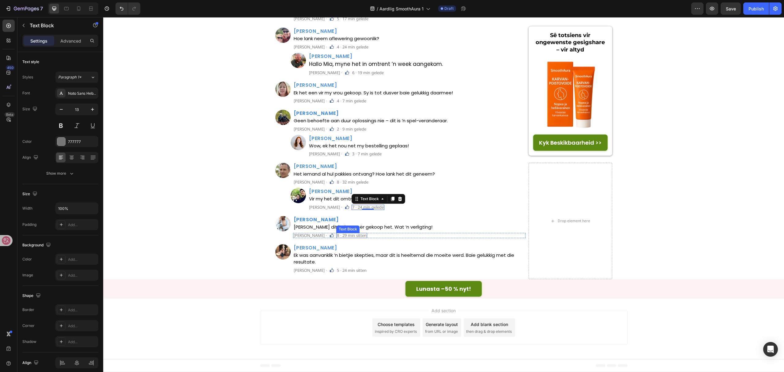
click at [367, 237] on p "8 · 29 min sitten" at bounding box center [352, 236] width 30 height 4
click at [362, 272] on p "5 · 24 min sitten" at bounding box center [352, 270] width 30 height 4
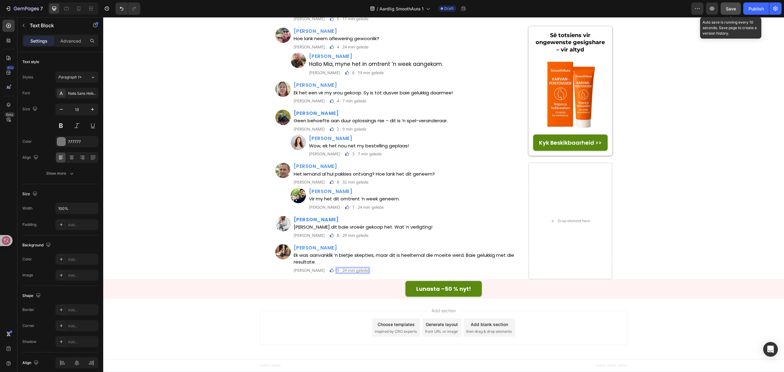
click at [726, 9] on span "Save" at bounding box center [731, 8] width 10 height 5
drag, startPoint x: 726, startPoint y: 7, endPoint x: 568, endPoint y: 103, distance: 185.3
click at [726, 7] on button "Save" at bounding box center [731, 8] width 20 height 12
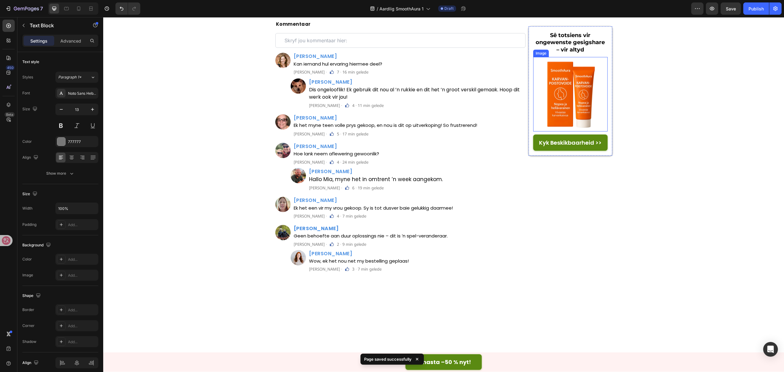
scroll to position [2165, 0]
click at [561, 94] on img at bounding box center [571, 94] width 74 height 74
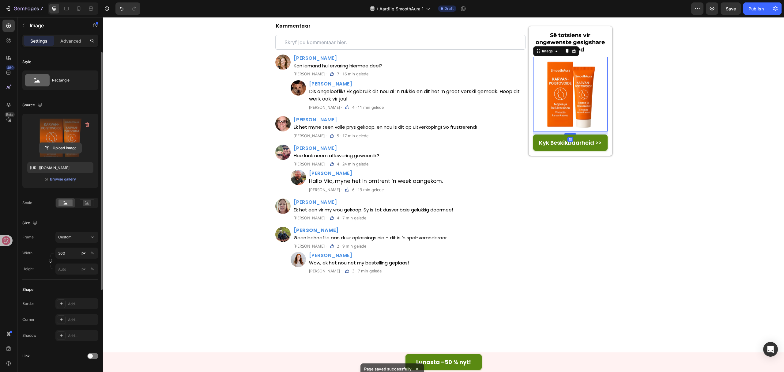
click at [52, 147] on input "file" at bounding box center [60, 148] width 42 height 10
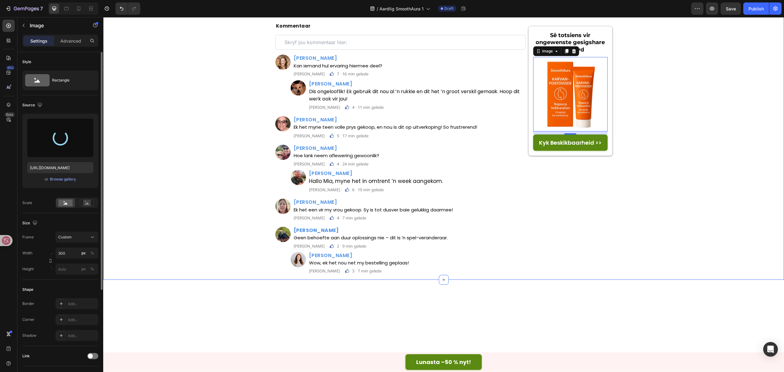
type input "https://cdn.shopify.com/s/files/1/0657/6783/3683/files/gempages_578032762192134…"
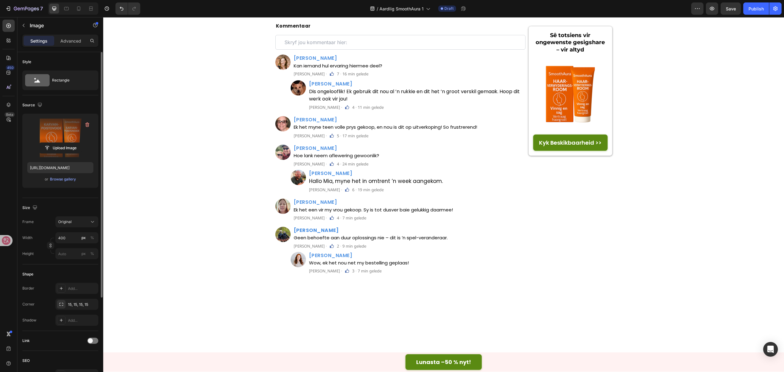
click at [62, 140] on label at bounding box center [60, 138] width 66 height 39
click at [62, 143] on input "file" at bounding box center [60, 148] width 42 height 10
type input "https://cdn.shopify.com/s/files/1/0657/6783/3683/files/gempages_578032762192134…"
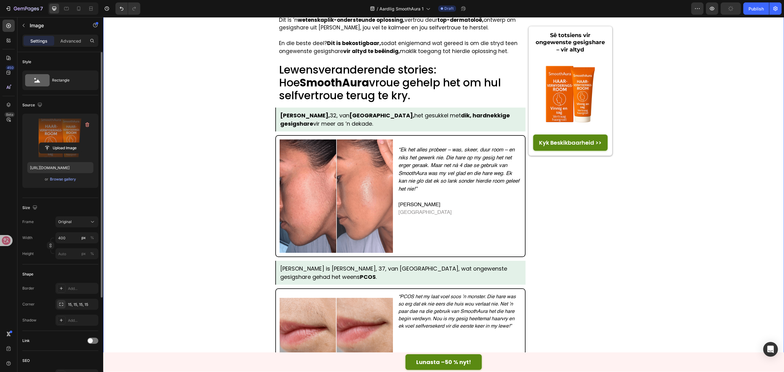
scroll to position [1267, 0]
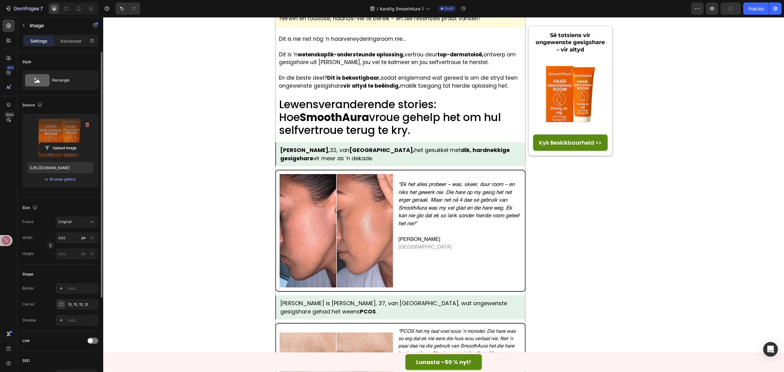
click at [75, 147] on input "file" at bounding box center [60, 148] width 42 height 10
type input "https://cdn.shopify.com/s/files/1/0657/6783/3683/files/gempages_578032762192134…"
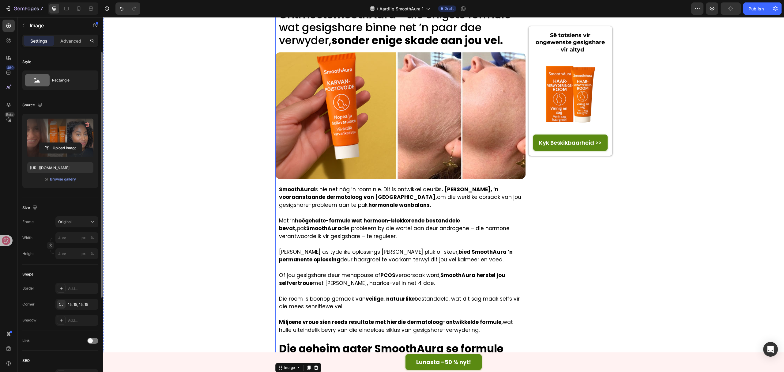
scroll to position [858, 0]
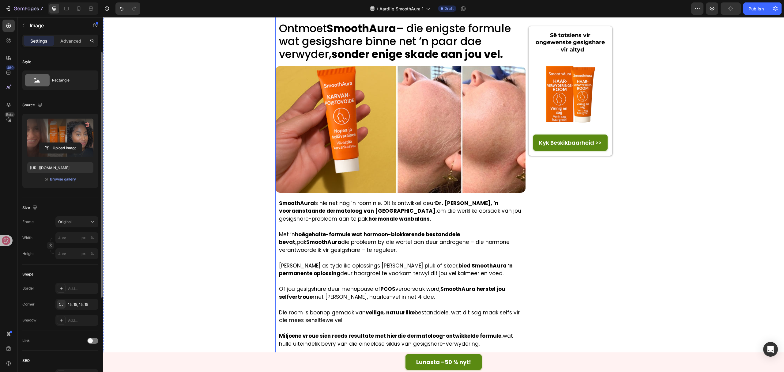
click at [374, 192] on img at bounding box center [400, 129] width 251 height 126
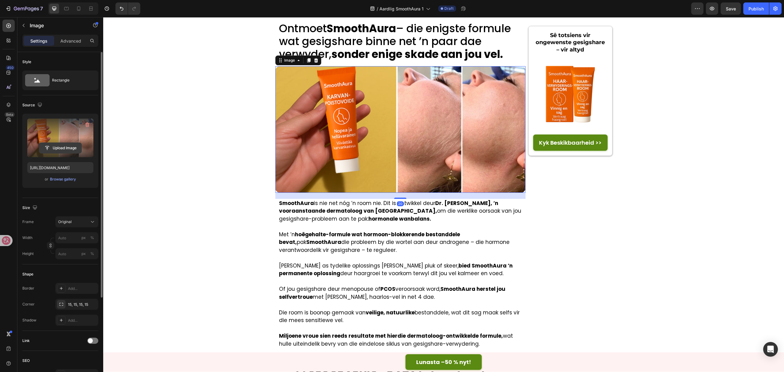
click at [63, 146] on input "file" at bounding box center [60, 148] width 42 height 10
type input "https://cdn.shopify.com/s/files/1/0657/6783/3683/files/gempages_578032762192134…"
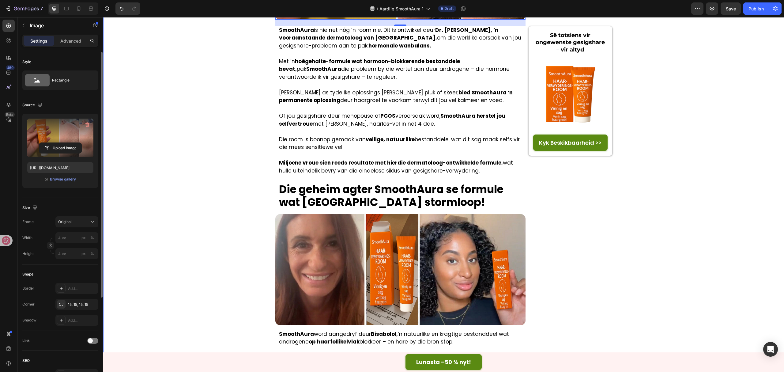
scroll to position [981, 0]
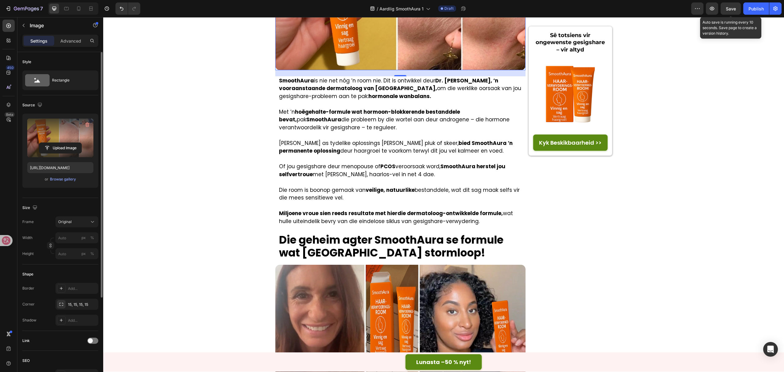
click at [730, 6] on span "Save" at bounding box center [731, 8] width 10 height 5
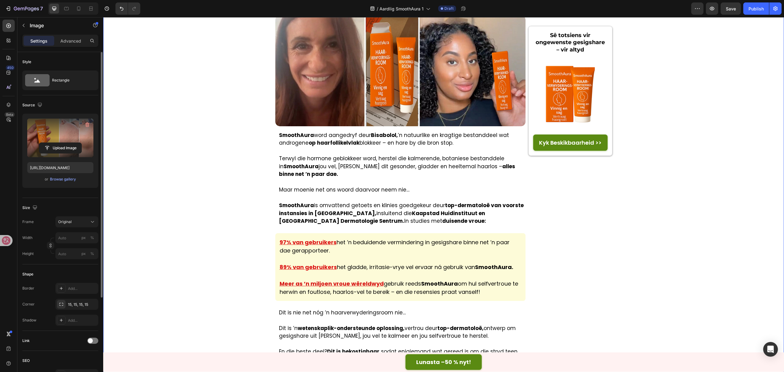
scroll to position [1348, 0]
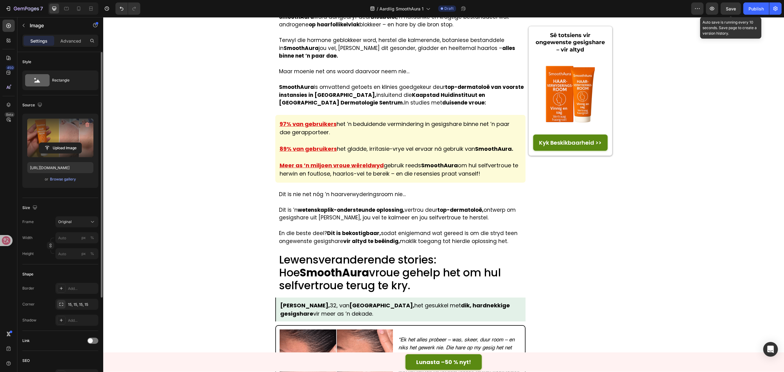
click at [730, 6] on span "Save" at bounding box center [731, 8] width 10 height 5
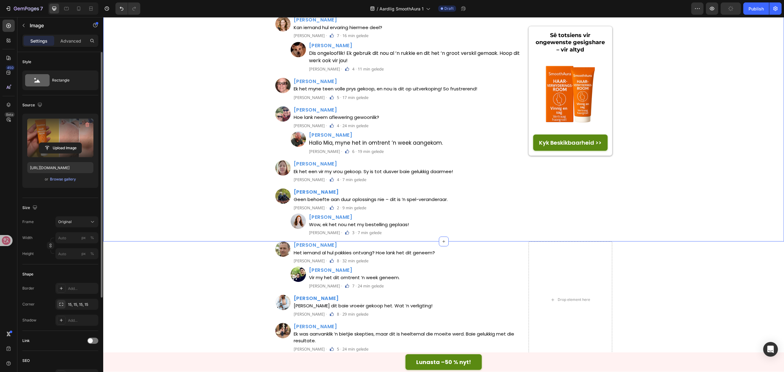
scroll to position [2716, 0]
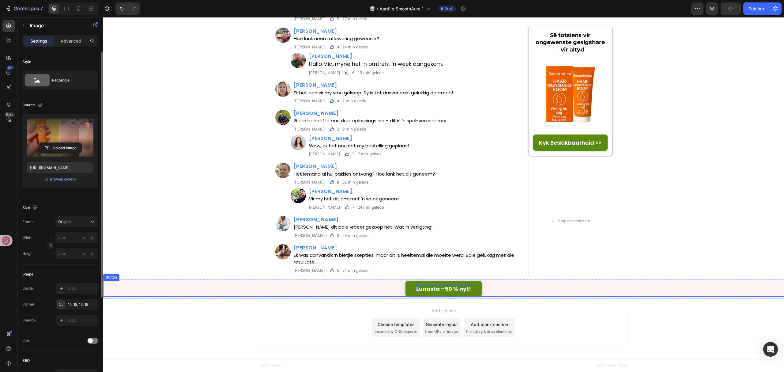
click at [442, 287] on strong "Lunasta –50 % nyt!" at bounding box center [443, 289] width 55 height 8
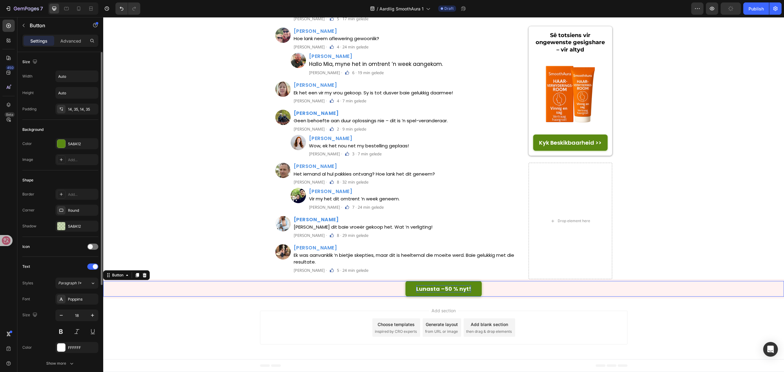
click at [441, 287] on strong "Lunasta –50 % nyt!" at bounding box center [443, 289] width 55 height 8
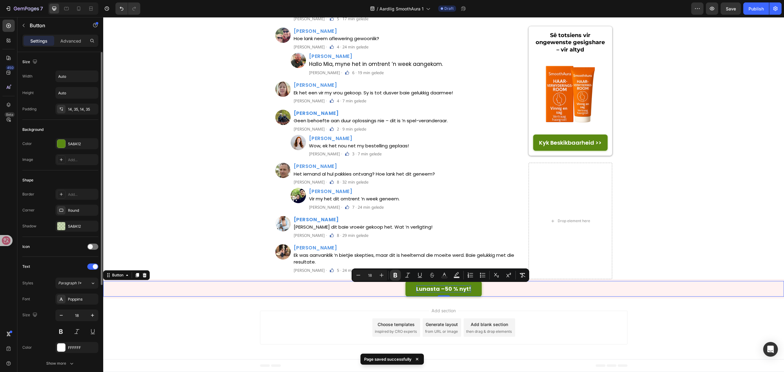
click at [455, 289] on strong "Lunasta –50 % nyt!" at bounding box center [443, 289] width 55 height 8
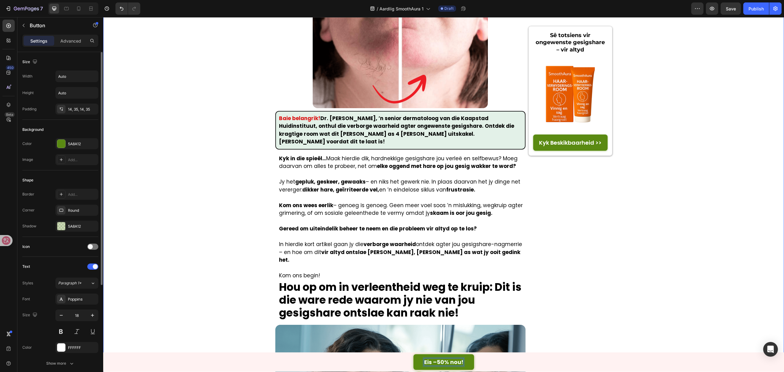
scroll to position [0, 0]
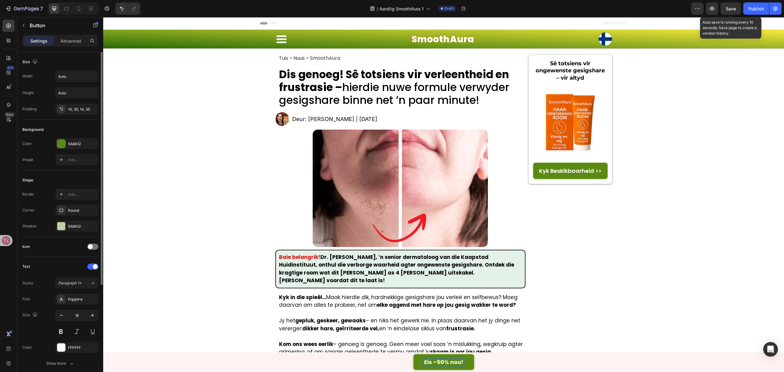
click at [731, 10] on span "Save" at bounding box center [731, 8] width 10 height 5
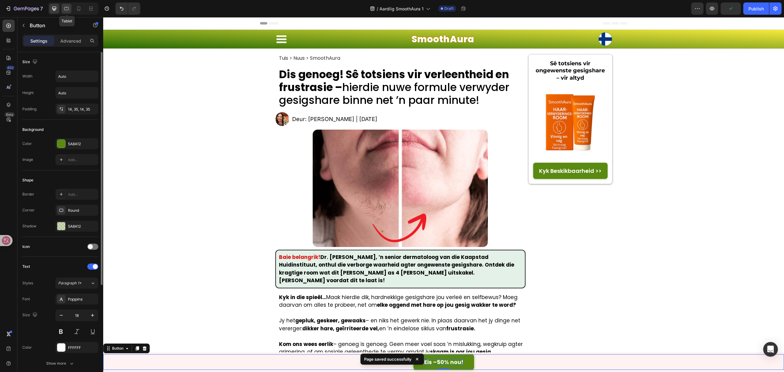
click at [62, 6] on div at bounding box center [67, 9] width 10 height 10
type input "16"
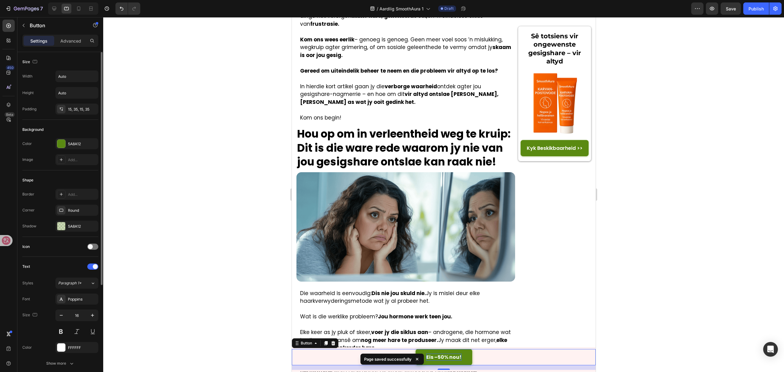
scroll to position [310, 0]
click at [564, 104] on img at bounding box center [555, 103] width 68 height 68
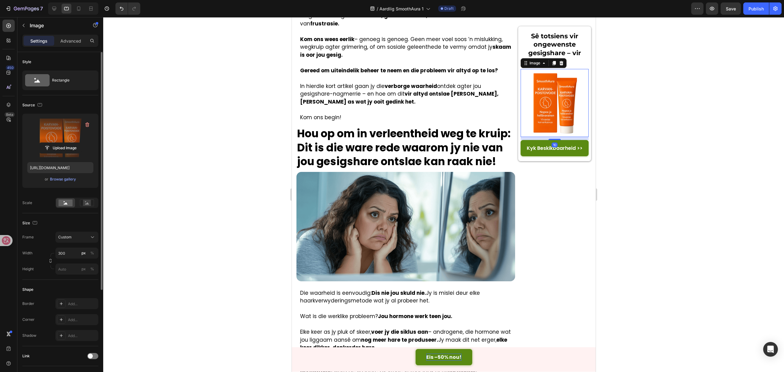
click at [47, 142] on label at bounding box center [60, 138] width 66 height 39
click at [47, 143] on input "file" at bounding box center [60, 148] width 42 height 10
type input "https://cdn.shopify.com/s/files/1/0657/6783/3683/files/gempages_578032762192134…"
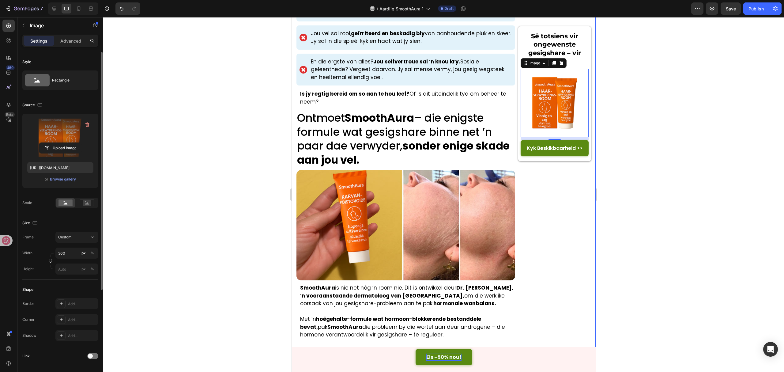
scroll to position [899, 0]
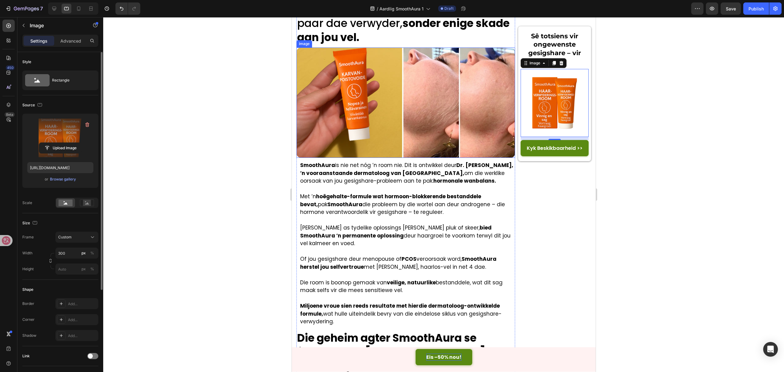
click at [370, 158] on img at bounding box center [405, 102] width 219 height 110
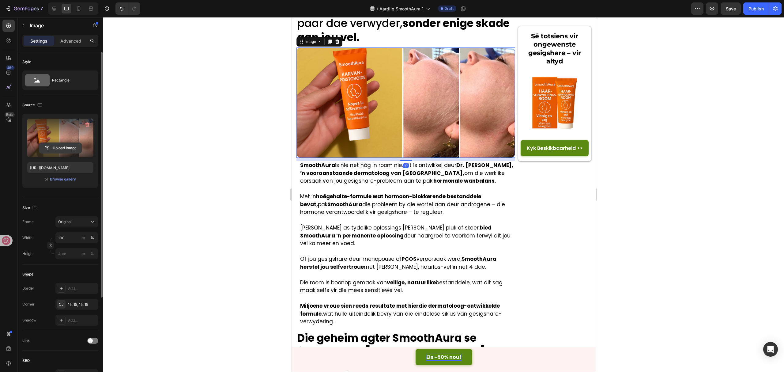
click at [64, 144] on input "file" at bounding box center [60, 148] width 42 height 10
type input "https://cdn.shopify.com/s/files/1/0657/6783/3683/files/gempages_578032762192134…"
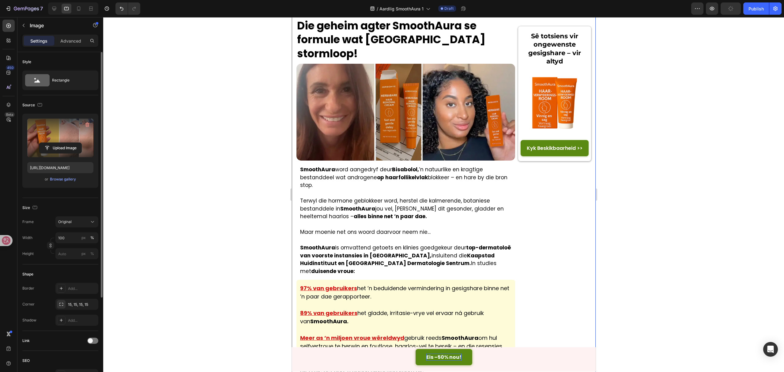
scroll to position [1226, 0]
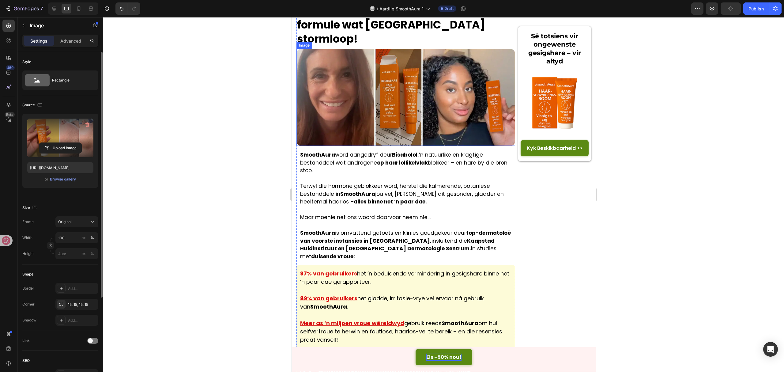
click at [421, 146] on img at bounding box center [405, 97] width 219 height 97
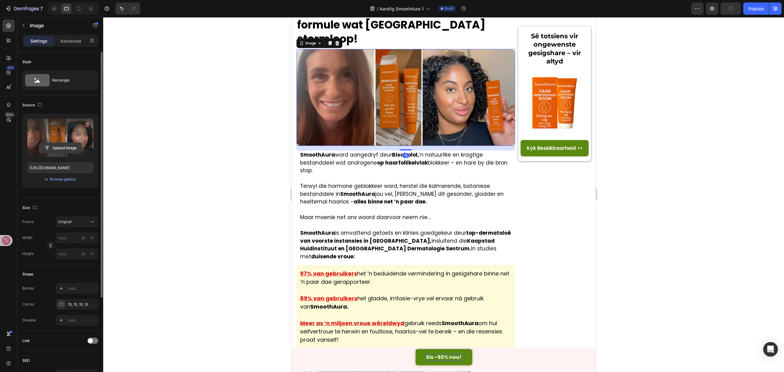
click at [65, 143] on input "file" at bounding box center [60, 148] width 42 height 10
type input "https://cdn.shopify.com/s/files/1/0657/6783/3683/files/gempages_578032762192134…"
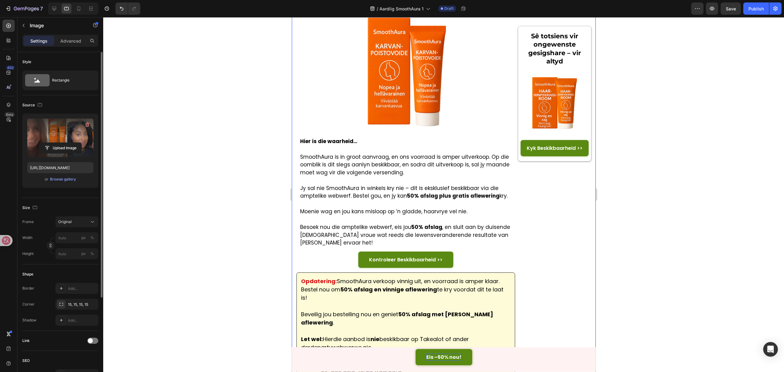
scroll to position [2206, 0]
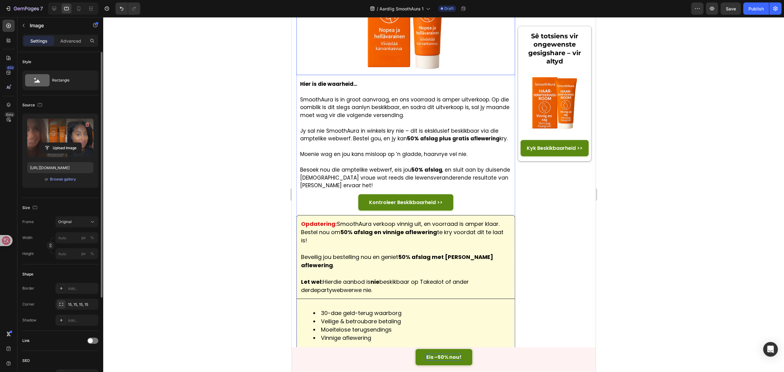
click at [366, 75] on img at bounding box center [405, 14] width 123 height 123
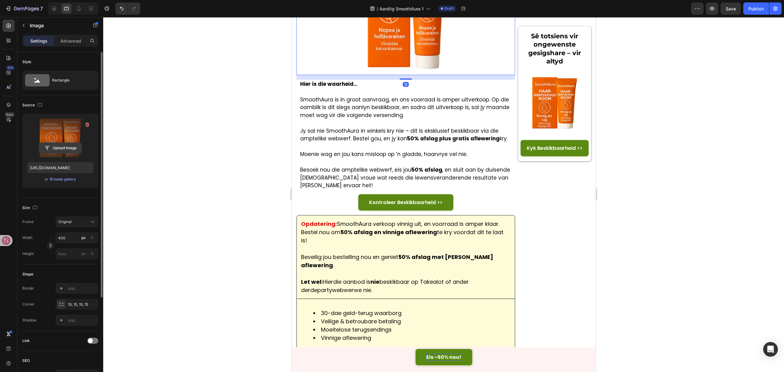
click at [46, 145] on input "file" at bounding box center [60, 148] width 42 height 10
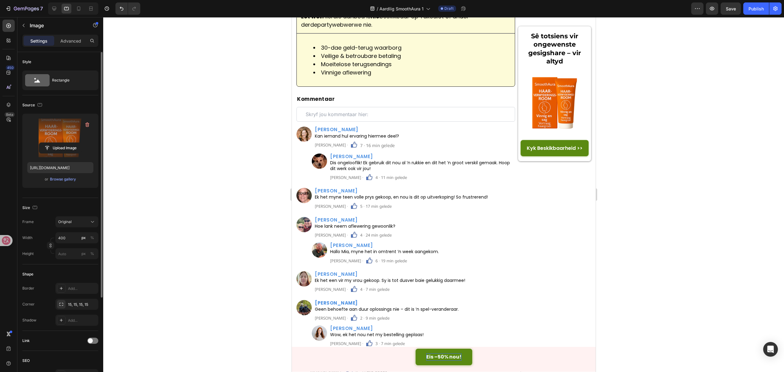
scroll to position [2574, 0]
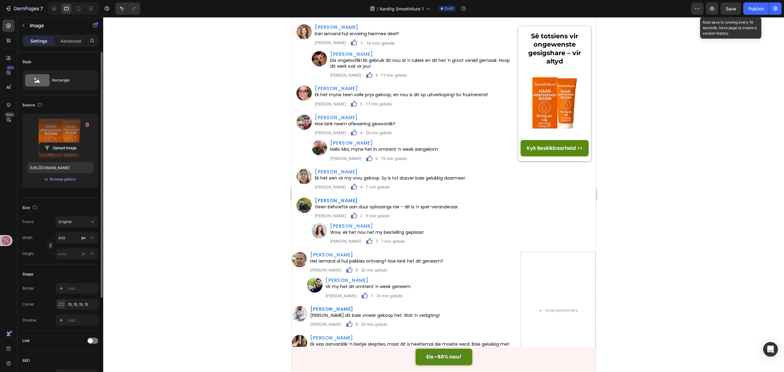
click at [731, 6] on span "Save" at bounding box center [731, 8] width 10 height 5
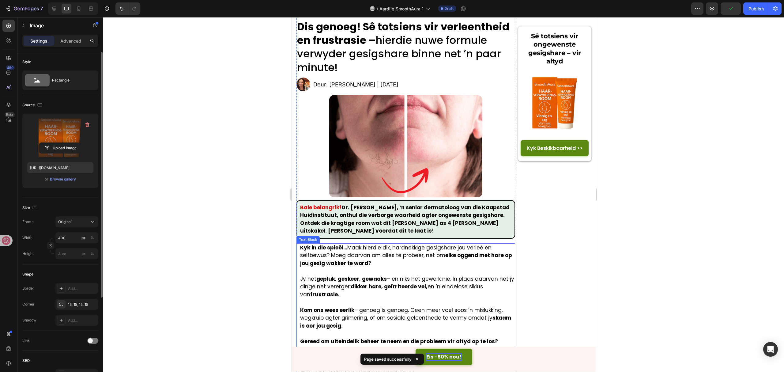
scroll to position [0, 0]
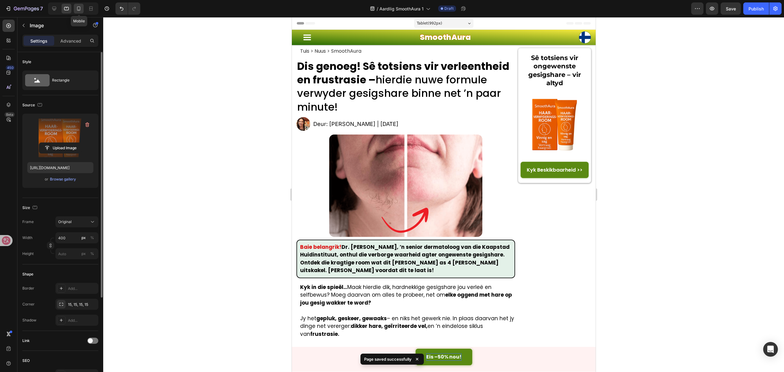
click at [76, 10] on icon at bounding box center [79, 9] width 6 height 6
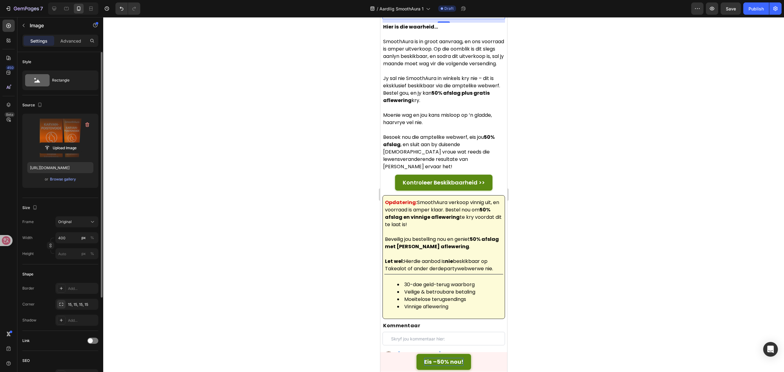
scroll to position [2373, 0]
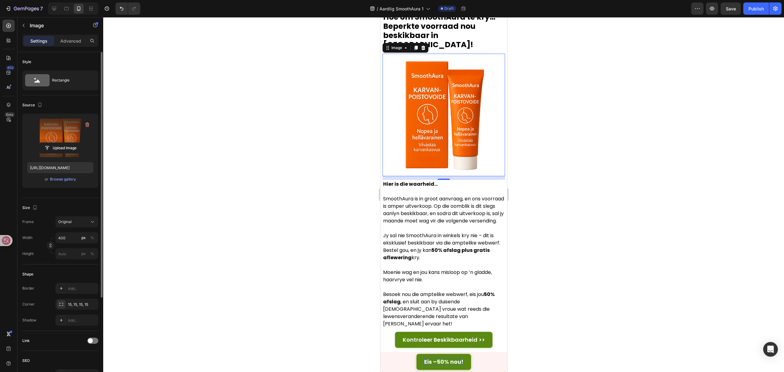
click at [450, 148] on img at bounding box center [443, 115] width 123 height 123
click at [441, 144] on img at bounding box center [443, 115] width 123 height 123
click at [76, 146] on input "file" at bounding box center [60, 148] width 42 height 10
type input "https://cdn.shopify.com/s/files/1/0657/6783/3683/files/gempages_578032762192134…"
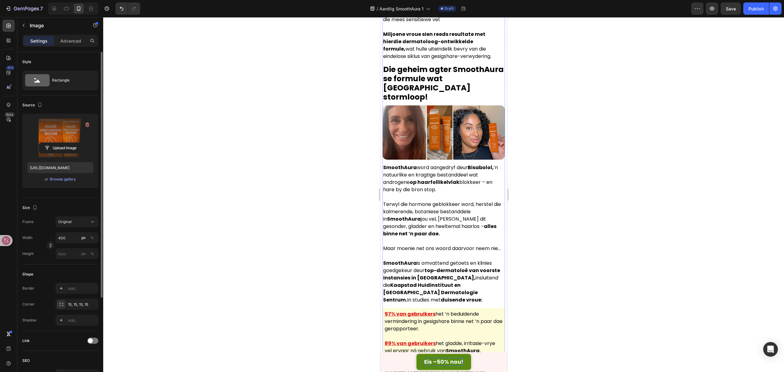
scroll to position [1147, 0]
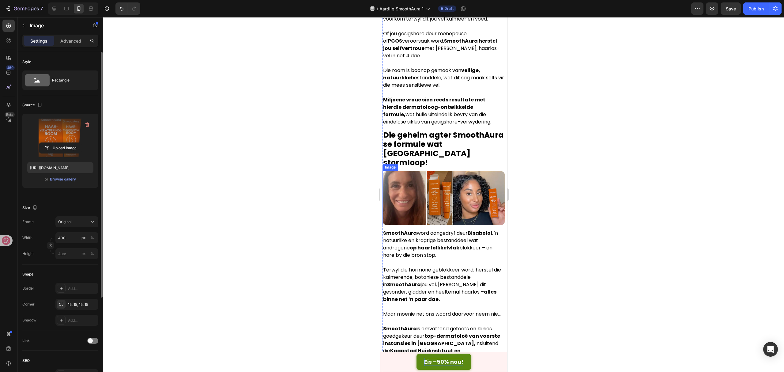
click at [452, 225] on img at bounding box center [443, 198] width 123 height 54
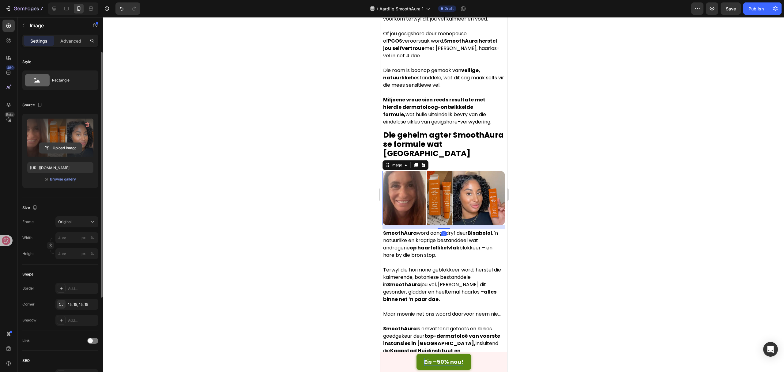
click at [46, 147] on input "file" at bounding box center [60, 148] width 42 height 10
type input "https://cdn.shopify.com/s/files/1/0657/6783/3683/files/gempages_578032762192134…"
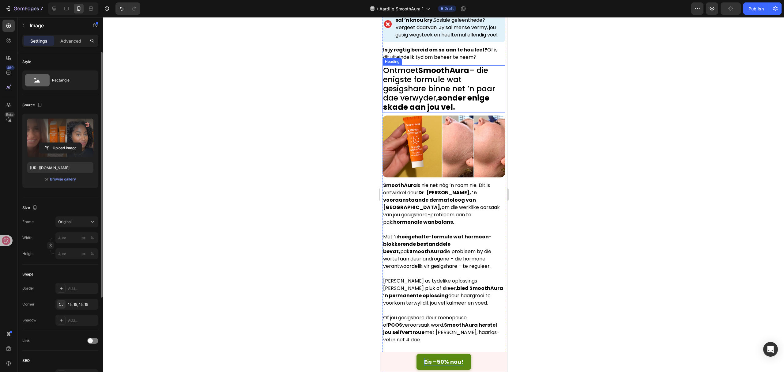
scroll to position [861, 0]
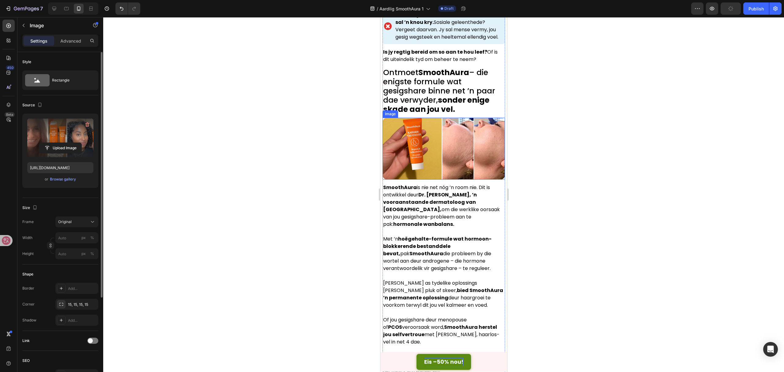
click at [433, 180] on img at bounding box center [443, 149] width 123 height 62
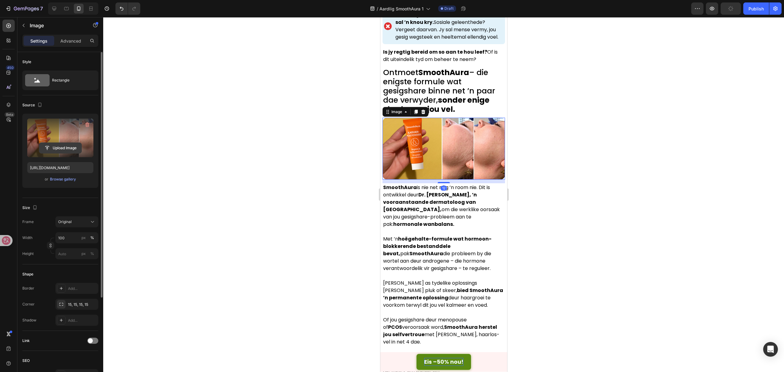
click at [59, 148] on input "file" at bounding box center [60, 148] width 42 height 10
type input "https://cdn.shopify.com/s/files/1/0657/6783/3683/files/gempages_578032762192134…"
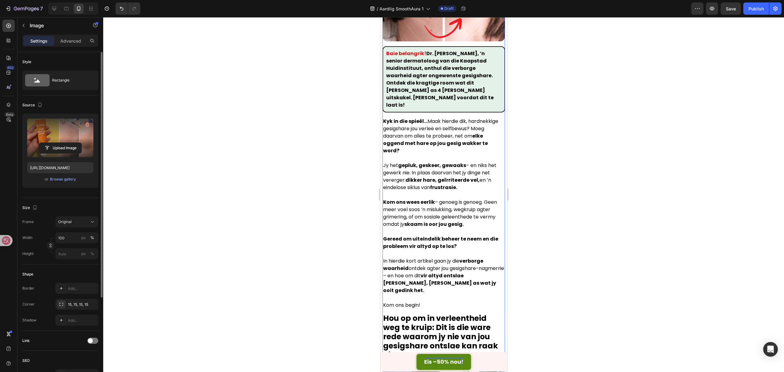
scroll to position [13, 0]
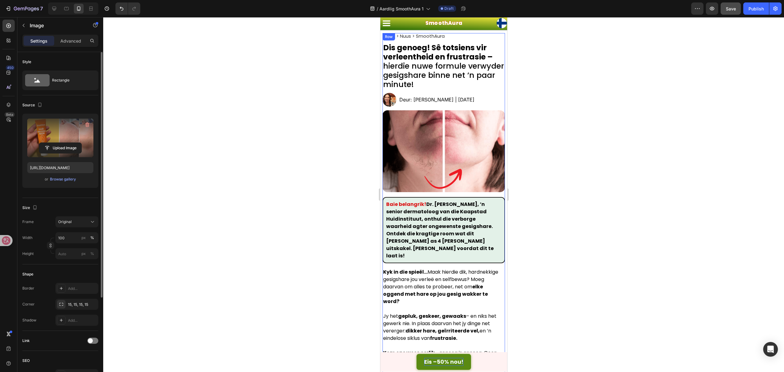
click at [723, 9] on button "Save" at bounding box center [731, 8] width 20 height 12
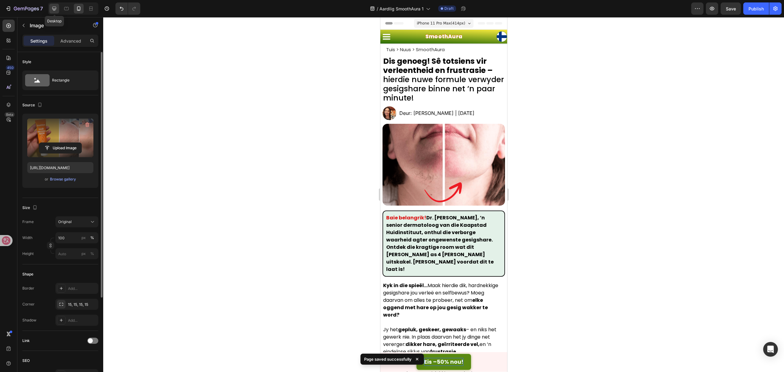
click at [59, 11] on div at bounding box center [54, 9] width 10 height 10
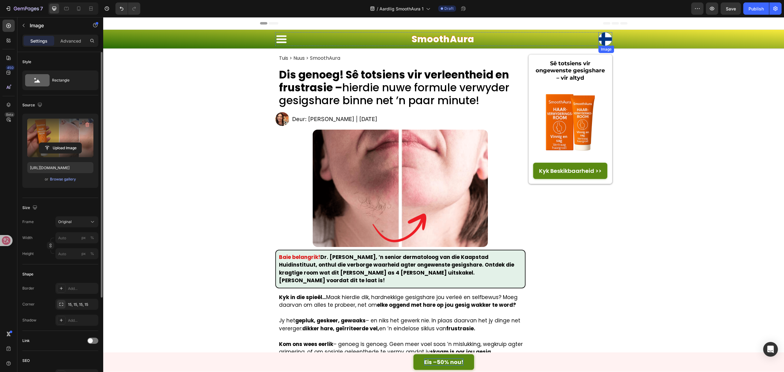
click at [607, 43] on img at bounding box center [606, 39] width 14 height 14
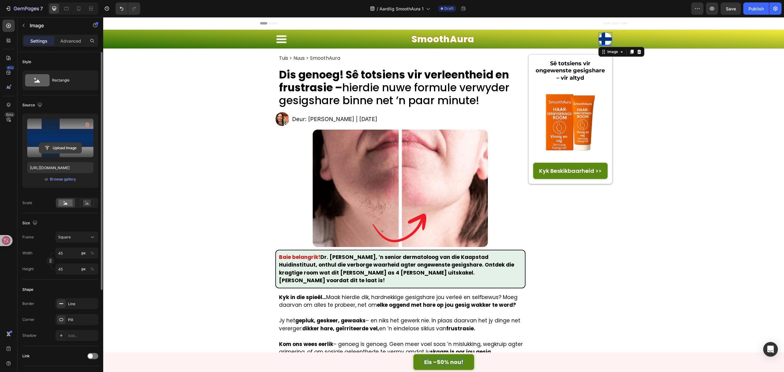
click at [58, 150] on input "file" at bounding box center [60, 148] width 42 height 10
type input "https://cdn.shopify.com/s/files/1/0657/6783/3683/files/gempages_578032762192134…"
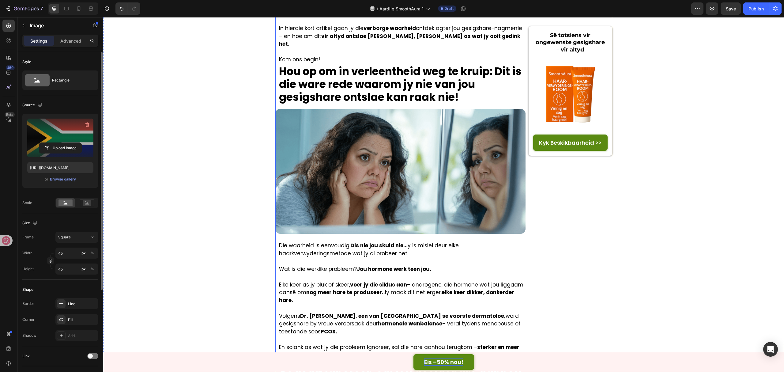
scroll to position [531, 0]
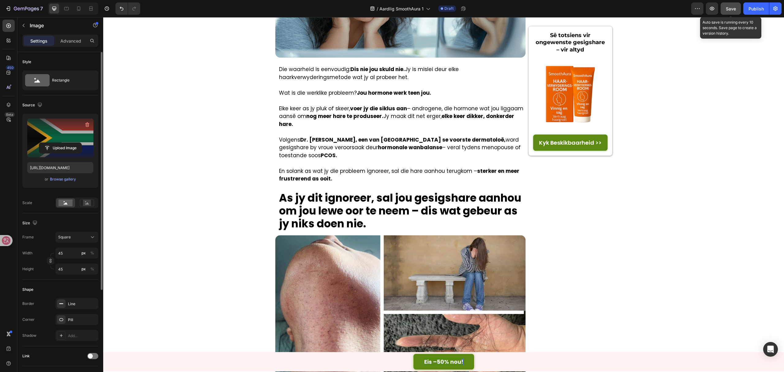
click at [739, 10] on button "Save" at bounding box center [731, 8] width 20 height 12
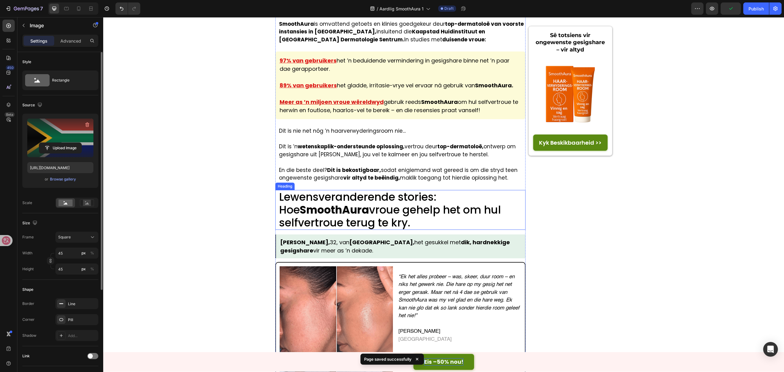
scroll to position [1757, 0]
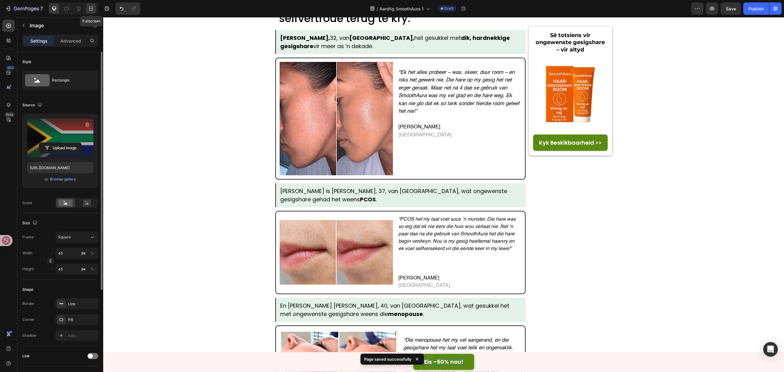
click at [93, 9] on icon at bounding box center [91, 9] width 6 height 6
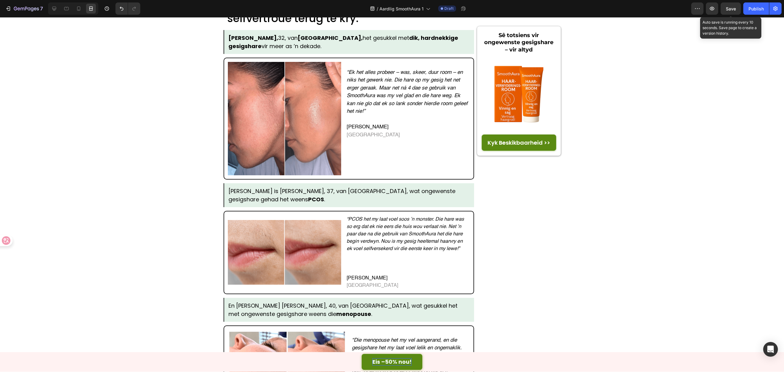
click at [734, 10] on span "Save" at bounding box center [731, 8] width 10 height 5
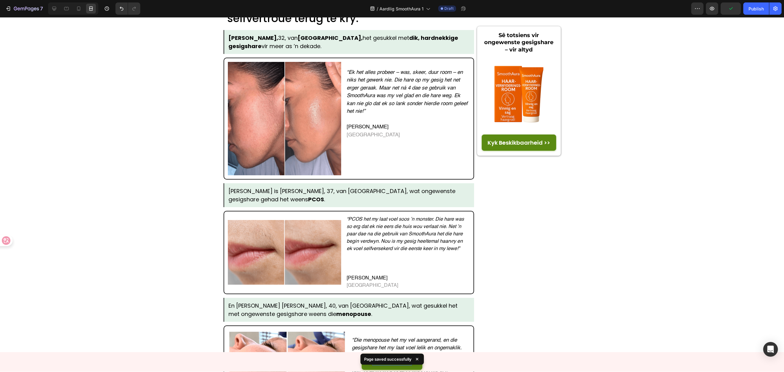
click at [755, 15] on div "7 Version history / Aardlig SmoothAura 1 Draft Preview Publish" at bounding box center [392, 8] width 784 height 17
click at [757, 10] on div "Publish" at bounding box center [756, 9] width 15 height 6
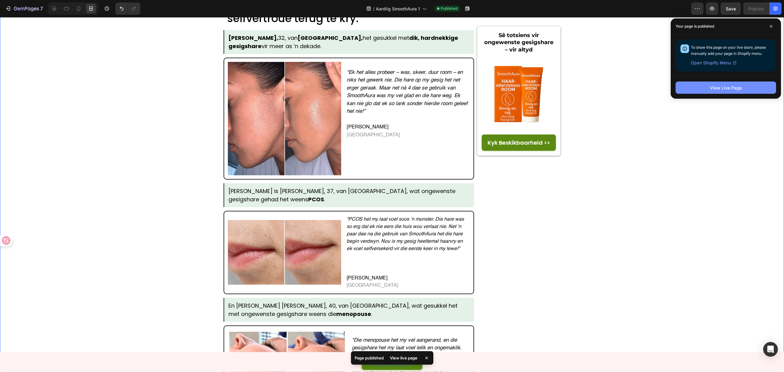
click at [692, 85] on button "View Live Page" at bounding box center [726, 88] width 101 height 12
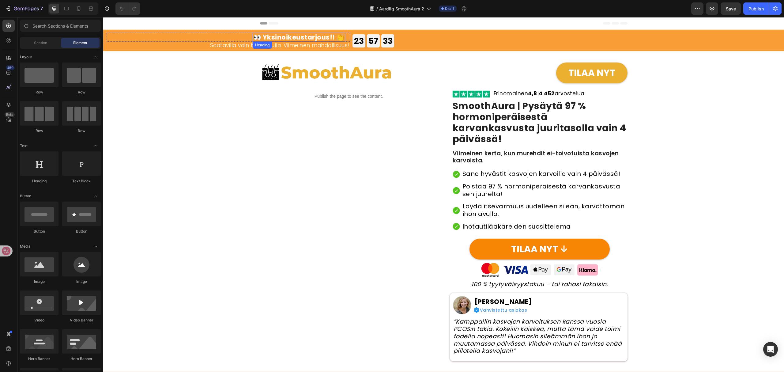
click at [328, 36] on strong "👀 Yksinoikeustarjous!! 👏" at bounding box center [298, 37] width 91 height 9
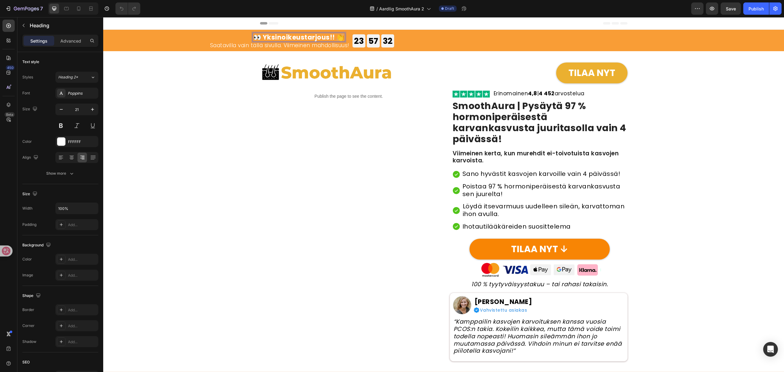
click at [334, 38] on strong "👀 Yksinoikeustarjous!! 👏" at bounding box center [298, 37] width 91 height 9
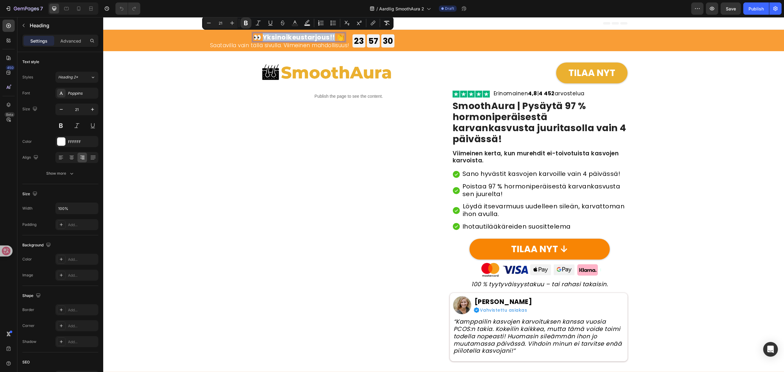
drag, startPoint x: 334, startPoint y: 37, endPoint x: 262, endPoint y: 38, distance: 72.0
click at [262, 38] on strong "👀 Yksinoikeustarjous!! 👏" at bounding box center [298, 37] width 91 height 9
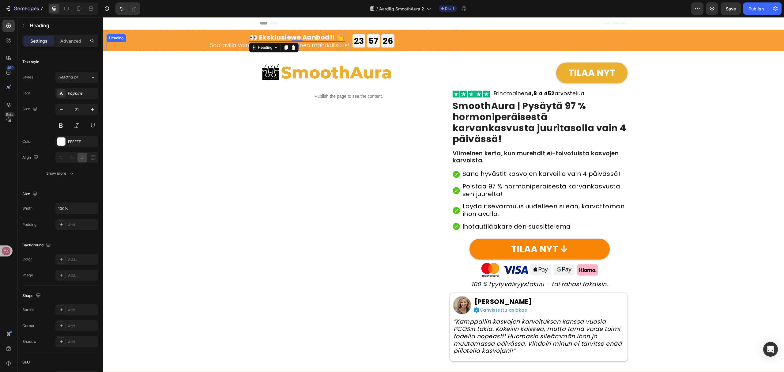
click at [318, 47] on h2 "Saatavilla vain tällä sivulla. Viimeinen mahdollisuus!" at bounding box center [229, 45] width 244 height 7
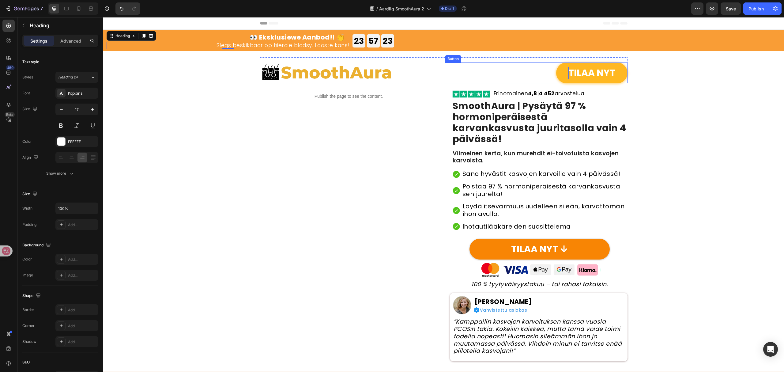
click at [581, 72] on p "TILAA NYT" at bounding box center [592, 73] width 47 height 13
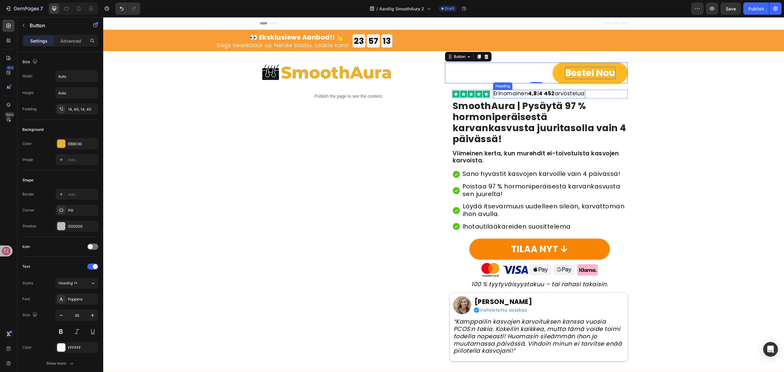
click at [501, 96] on h2 "Erinomainen 4,8 | 4 452 arvostelua" at bounding box center [539, 94] width 92 height 9
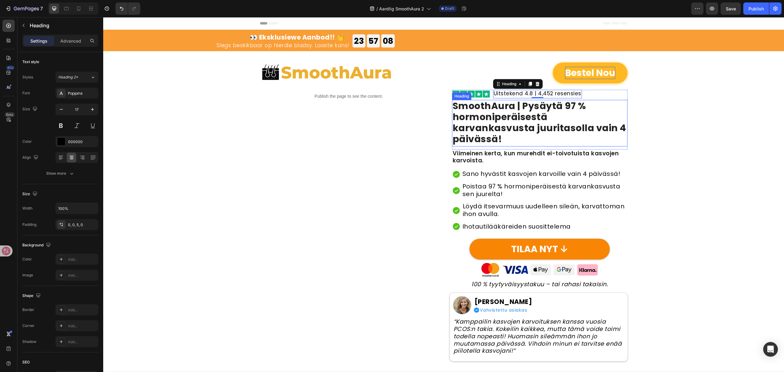
click at [511, 104] on strong "SmoothAura |" at bounding box center [487, 105] width 68 height 13
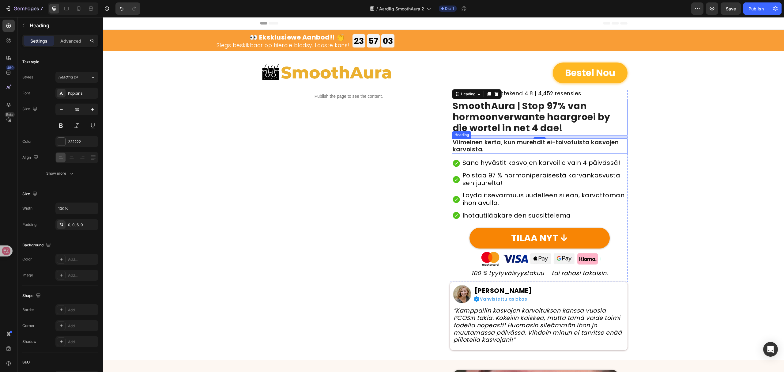
click at [552, 145] on h2 "Viimeinen kerta, kun murehdit ei-toivotuista kasvojen karvoista." at bounding box center [540, 146] width 176 height 15
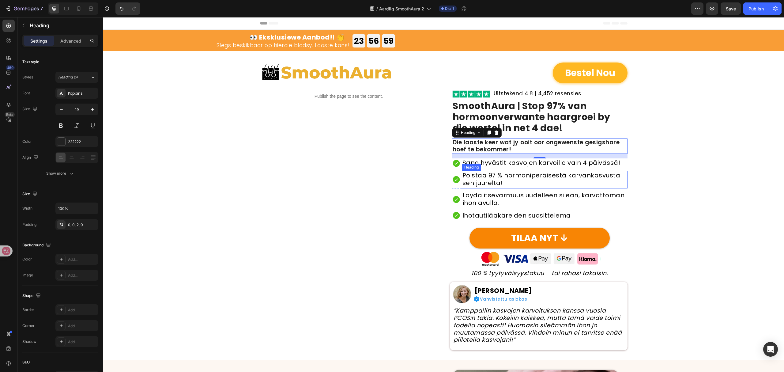
click at [503, 175] on h2 "Poistaa 97 % hormoniperäisestä karvankasvusta sen juurelta!" at bounding box center [545, 179] width 166 height 17
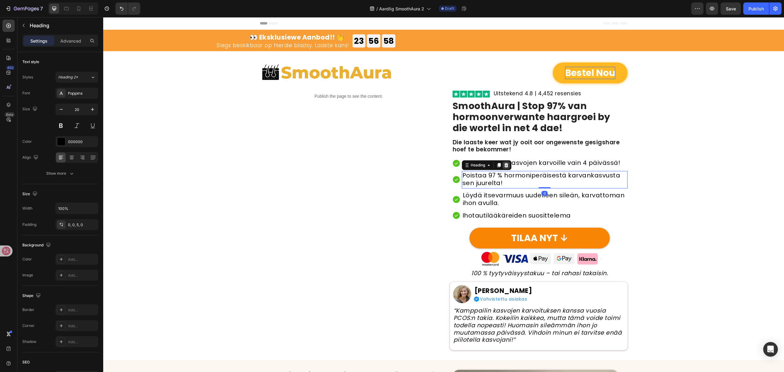
click at [504, 163] on icon at bounding box center [506, 165] width 5 height 5
click at [503, 163] on h2 "Sano hyvästit kasvojen karvoille vain 4 päivässä!" at bounding box center [541, 163] width 159 height 10
click at [568, 164] on h2 "Sano hyvästit kasvojen karvoille vain 4 päivässä!" at bounding box center [541, 163] width 159 height 10
click at [568, 164] on p "Sano hyvästit kasvojen karvoille vain 4 päivässä!" at bounding box center [542, 163] width 158 height 8
click at [562, 179] on h2 "Poistaa 97 % hormoniperäisestä karvankasvusta sen juurelta!" at bounding box center [545, 179] width 166 height 17
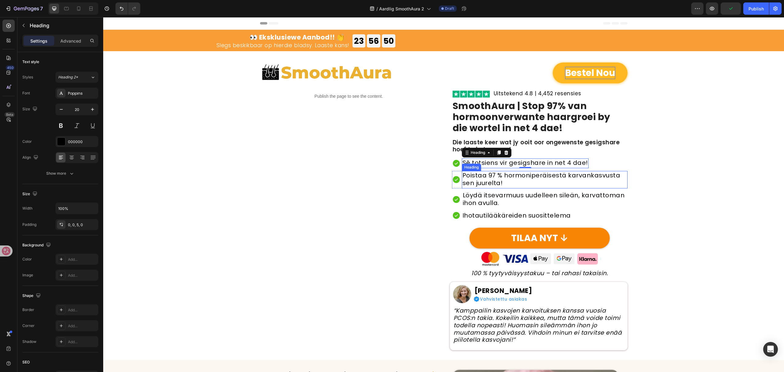
click at [562, 179] on h2 "Poistaa 97 % hormoniperäisestä karvankasvusta sen juurelta!" at bounding box center [545, 179] width 166 height 17
click at [570, 194] on h2 "Löydä itsevarmuus uudelleen sileän, karvattoman ihon avulla." at bounding box center [544, 199] width 165 height 17
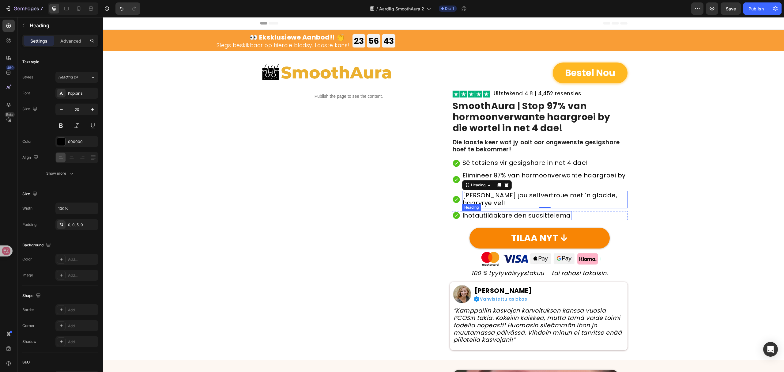
click at [537, 218] on h2 "Ihotautilääkäreiden suosittelema" at bounding box center [517, 215] width 110 height 9
click at [536, 217] on h2 "Ihotautilääkäreiden suosittelema" at bounding box center [517, 215] width 110 height 9
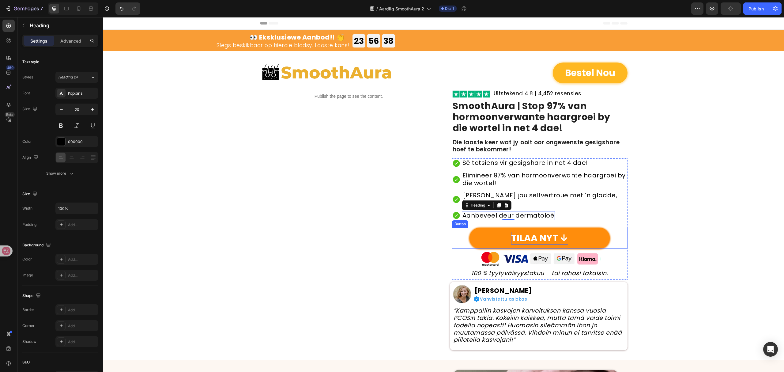
click at [520, 233] on p "TILAA NYT ↓" at bounding box center [539, 238] width 57 height 13
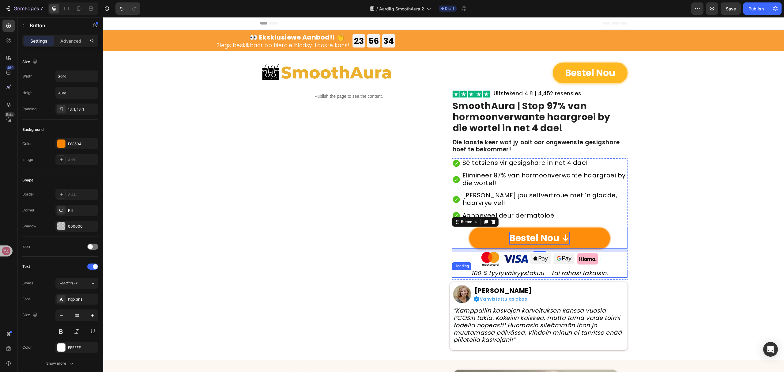
click at [566, 276] on h2 "100 % tyytyväisyystakuu – tai rahasi takaisin." at bounding box center [540, 274] width 176 height 8
click at [566, 275] on h2 "100 % tyytyväisyystakuu – tai rahasi takaisin." at bounding box center [540, 274] width 176 height 8
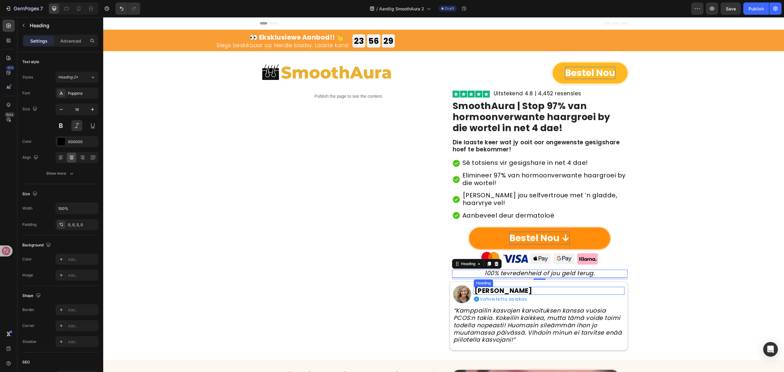
click at [500, 288] on h2 "Aada P." at bounding box center [549, 291] width 151 height 8
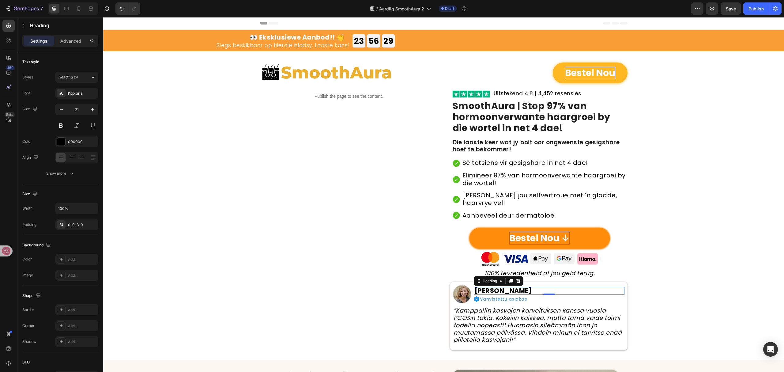
click at [500, 288] on h2 "Aada P." at bounding box center [549, 291] width 151 height 8
click at [522, 300] on h2 "Vahvistettu asiakas" at bounding box center [504, 299] width 49 height 6
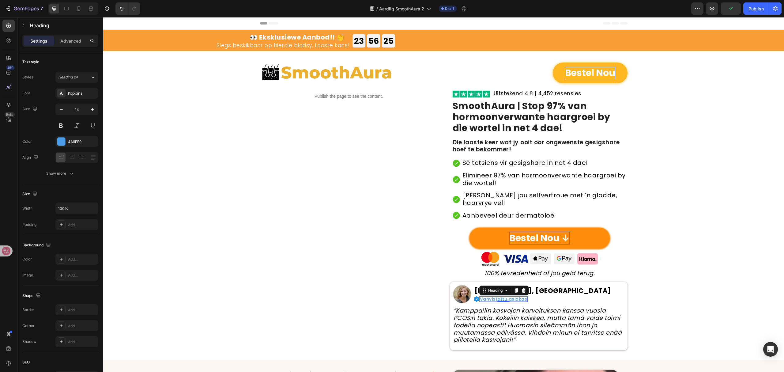
click at [522, 300] on h2 "Vahvistettu asiakas" at bounding box center [504, 299] width 49 height 6
click at [526, 329] on icon "“Kamppailin kasvojen karvoituksen kanssa vuosia PCOS:n takia. Kokeilin kaikkea,…" at bounding box center [538, 324] width 169 height 37
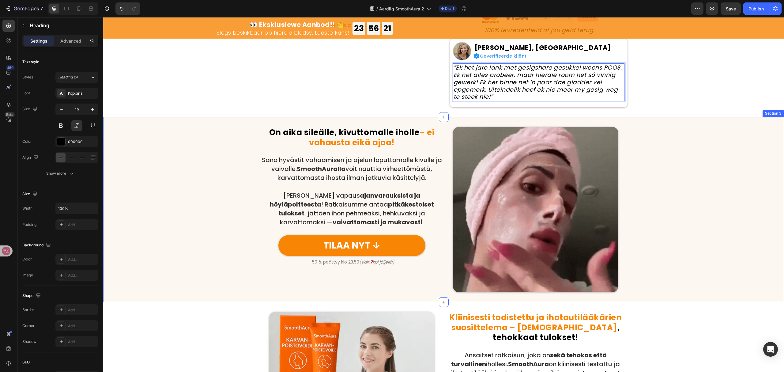
scroll to position [245, 0]
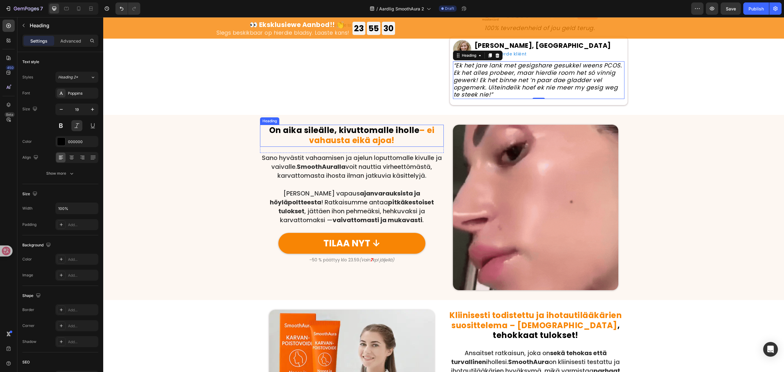
click at [367, 131] on strong "On aika sileälle, kivuttomalle iholle" at bounding box center [344, 130] width 150 height 11
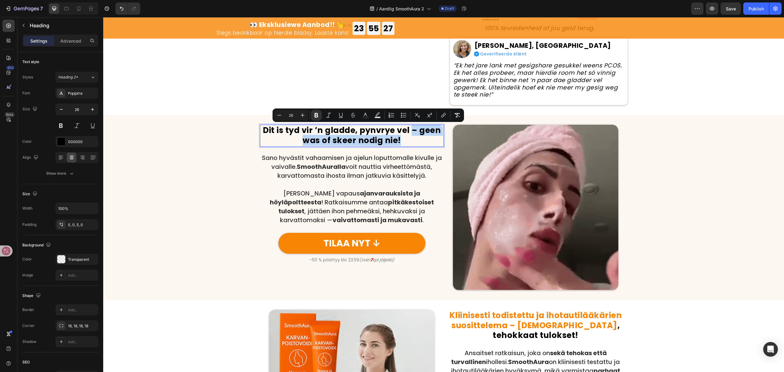
drag, startPoint x: 407, startPoint y: 129, endPoint x: 419, endPoint y: 140, distance: 16.1
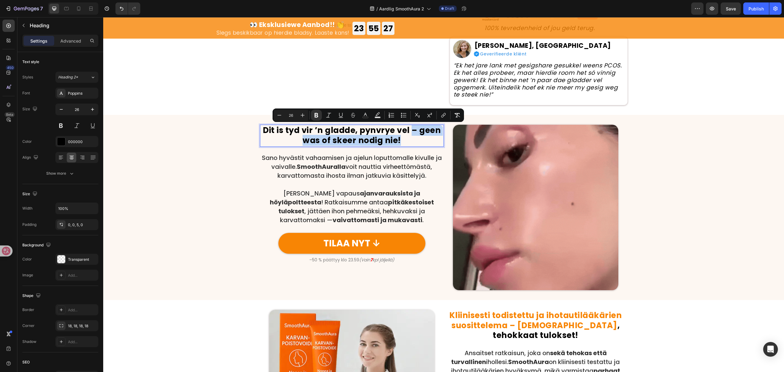
click at [419, 140] on p "Dit is tyd vir ’n gladde, pynvrye vel – geen was of skeer nodig nie!" at bounding box center [352, 135] width 183 height 20
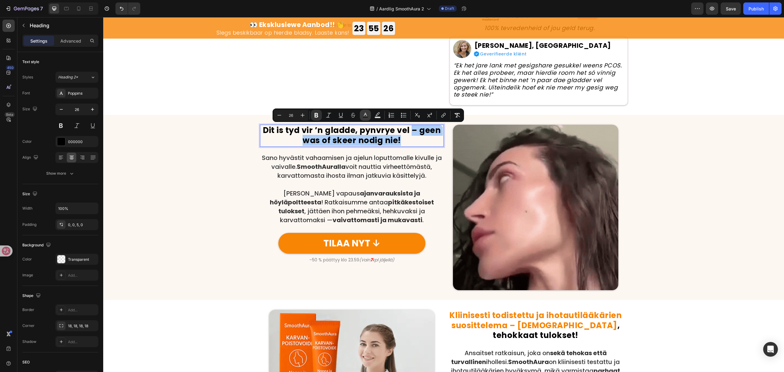
click at [367, 116] on icon "Editor contextual toolbar" at bounding box center [365, 114] width 3 height 3
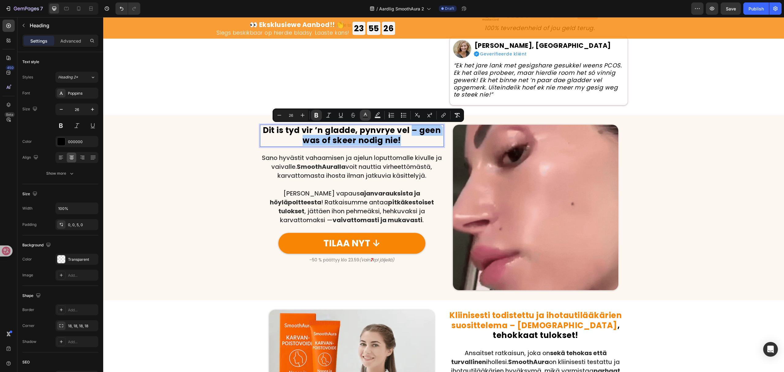
type input "000000"
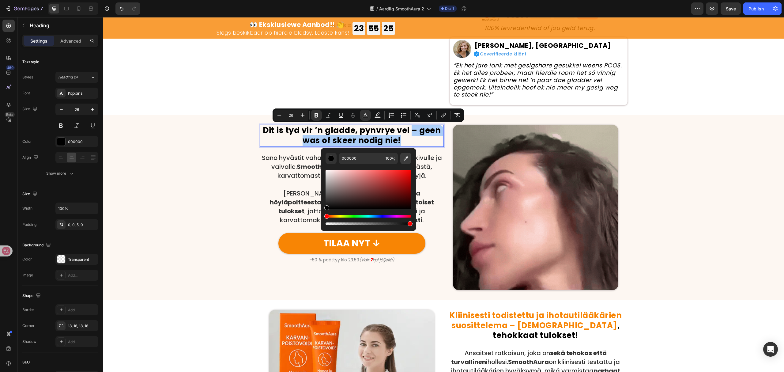
click at [406, 160] on icon "Editor contextual toolbar" at bounding box center [406, 158] width 6 height 6
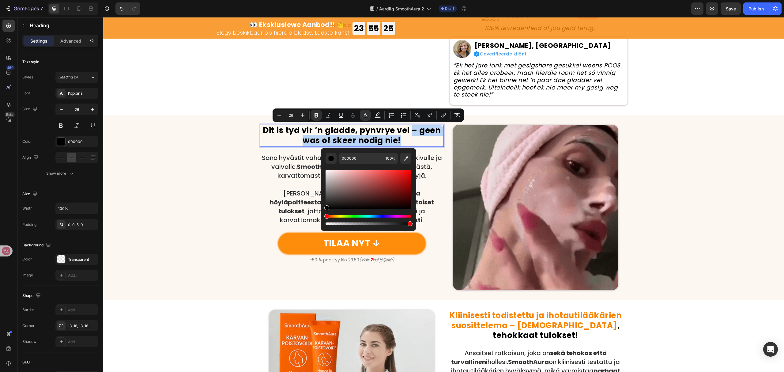
type input "F88504"
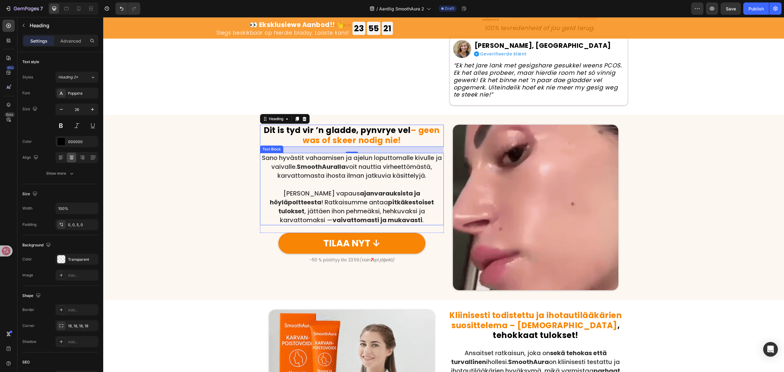
click at [374, 162] on p "Sano hyvästit vahaamisen ja ajelun loputtomalle kivulle ja vaivalle. SmoothAura…" at bounding box center [352, 167] width 183 height 27
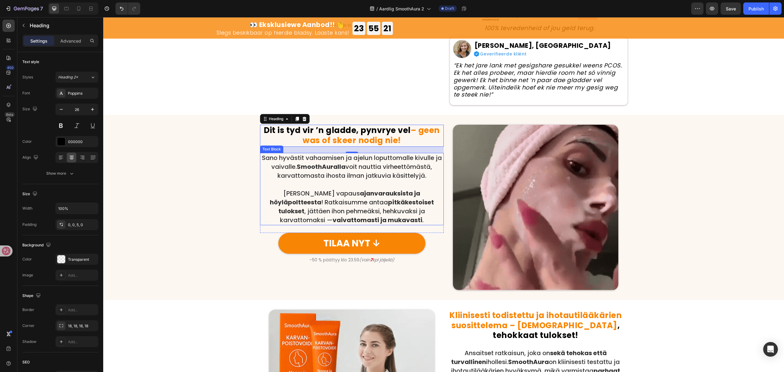
click at [374, 162] on p "Sano hyvästit vahaamisen ja ajelun loputtomalle kivulle ja vaivalle. SmoothAura…" at bounding box center [352, 167] width 183 height 27
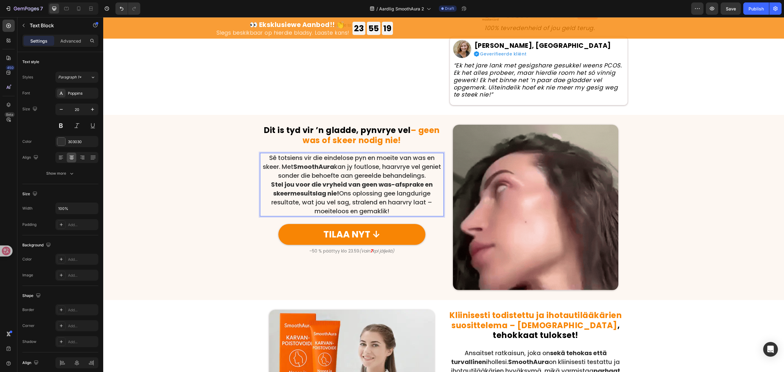
click at [427, 175] on p "Sê totsiens vir die eindelose pyn en moeite van was en skeer. Met SmoothAura ka…" at bounding box center [352, 167] width 183 height 27
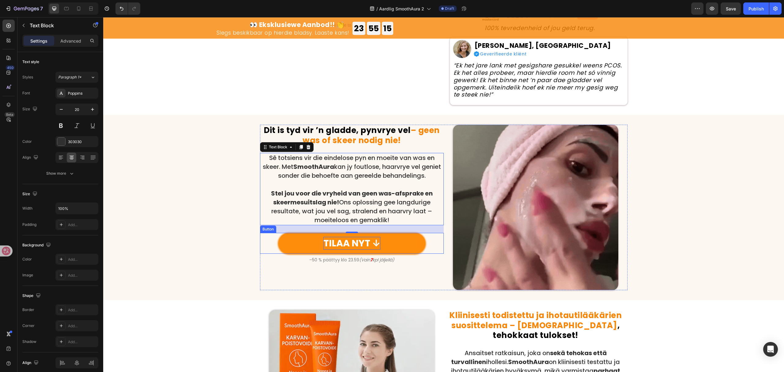
click at [331, 240] on p "TILAA NYT ↓" at bounding box center [352, 243] width 57 height 13
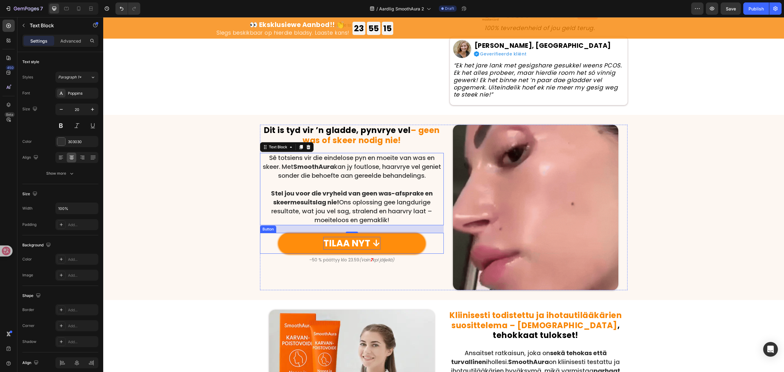
click at [331, 240] on p "TILAA NYT ↓" at bounding box center [352, 243] width 57 height 13
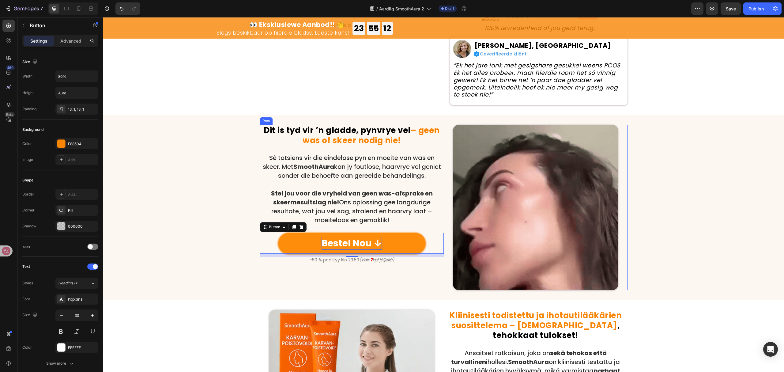
click at [386, 261] on icon "kpl jäljellä)" at bounding box center [384, 260] width 22 height 6
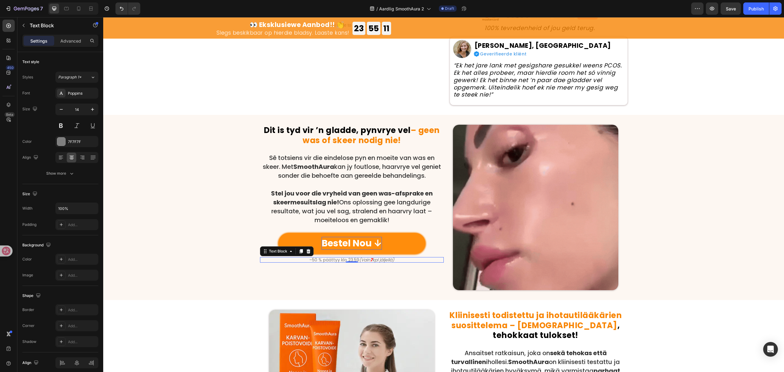
click at [386, 261] on icon "kpl jäljellä)" at bounding box center [384, 260] width 22 height 6
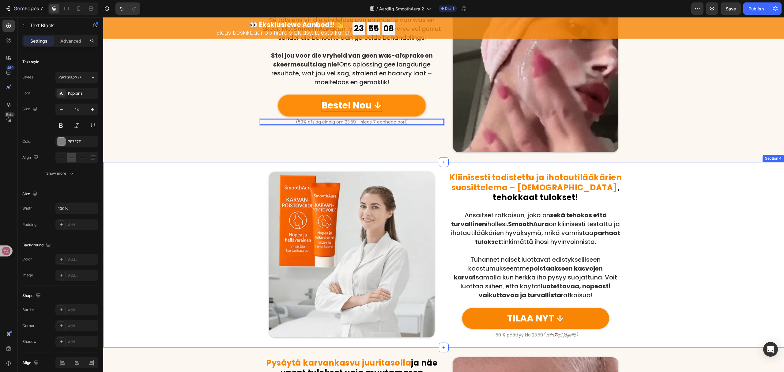
scroll to position [408, 0]
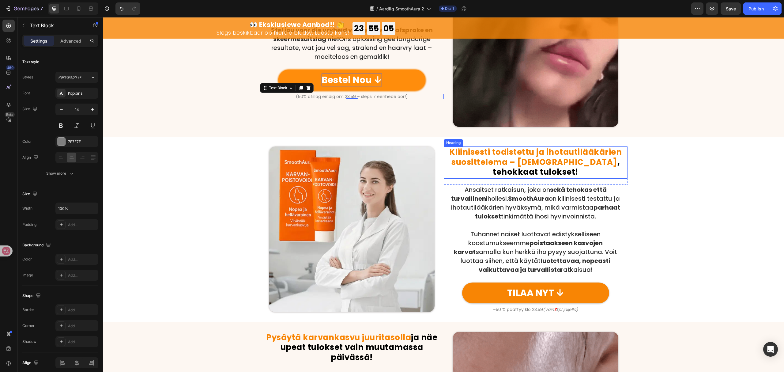
click at [528, 151] on strong "Kliinisesti todistettu ja ihotautilääkärien suosittelema – turvalliset" at bounding box center [536, 156] width 173 height 21
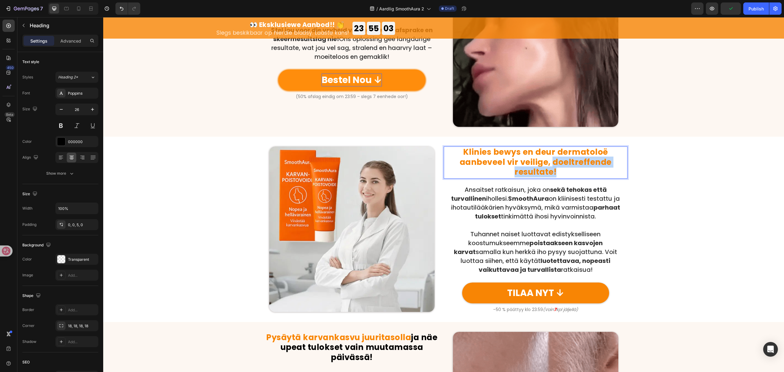
drag, startPoint x: 552, startPoint y: 159, endPoint x: 560, endPoint y: 173, distance: 16.0
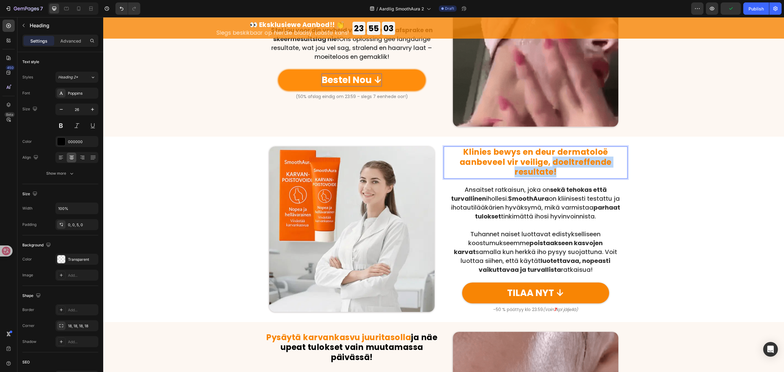
click at [560, 173] on p "Klinies bewys en deur dermatoloë aanbeveel vir veilige, doeltreffende resultate!" at bounding box center [536, 162] width 183 height 30
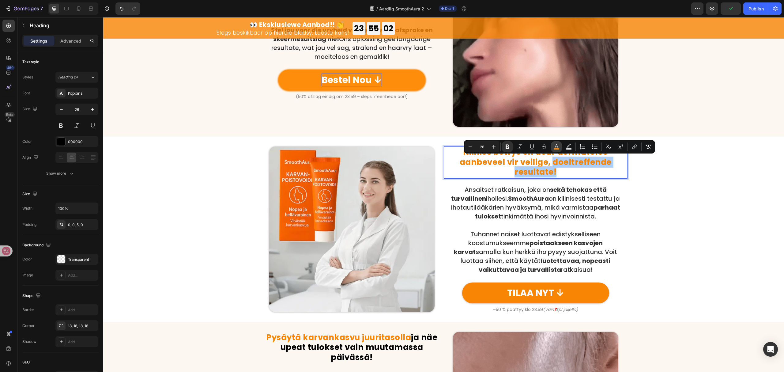
click at [558, 148] on rect "Editor contextual toolbar" at bounding box center [557, 149] width 6 height 2
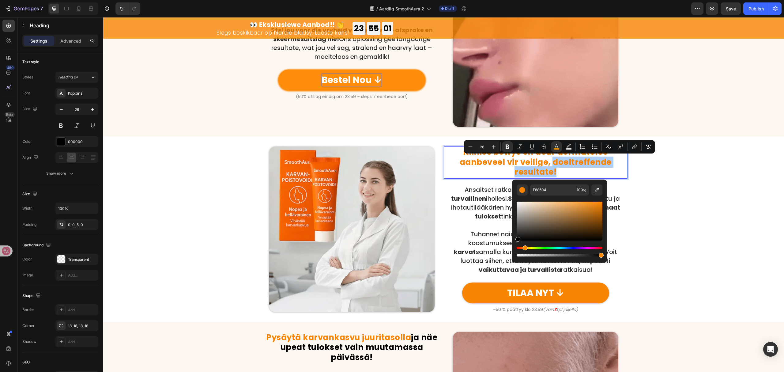
drag, startPoint x: 631, startPoint y: 243, endPoint x: 508, endPoint y: 244, distance: 122.6
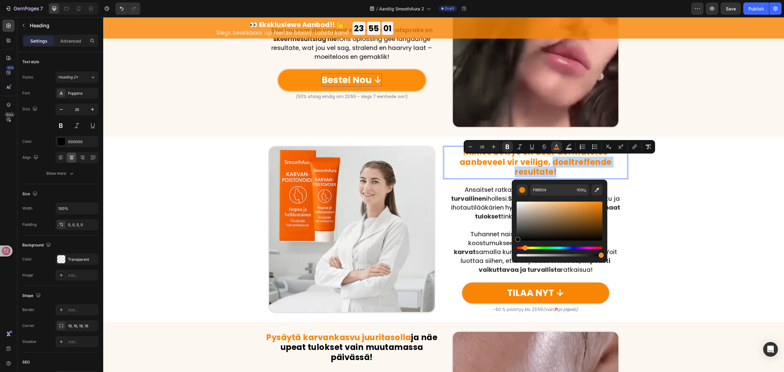
type input "000000"
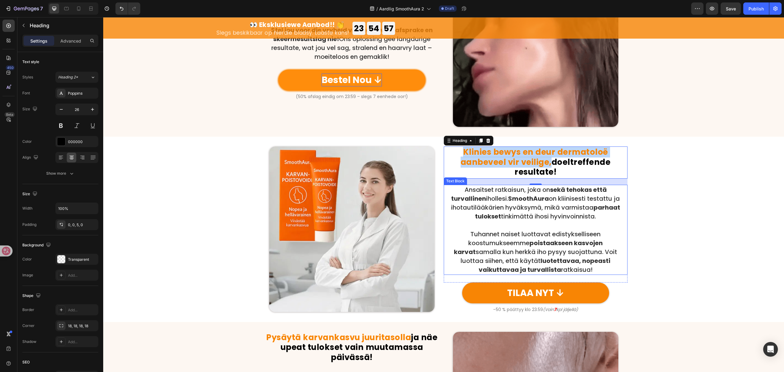
click at [534, 228] on p at bounding box center [536, 225] width 183 height 9
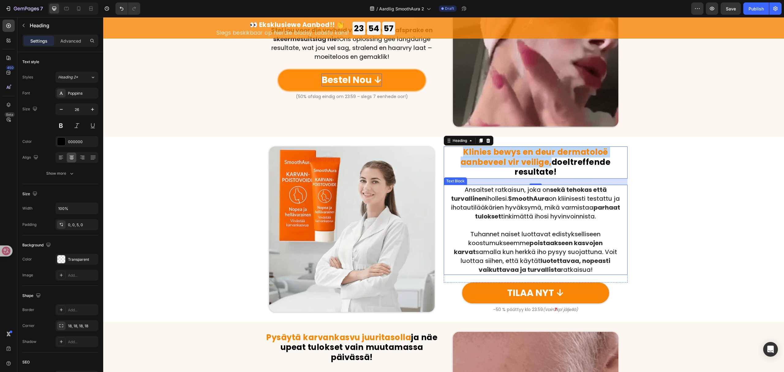
click at [534, 228] on p at bounding box center [536, 225] width 183 height 9
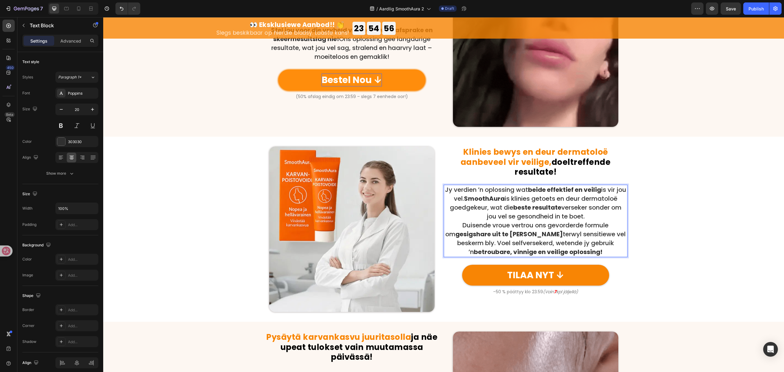
click at [599, 216] on p "Jy verdien ’n oplossing wat beide effektief en veilig is vir jou vel. SmoothAur…" at bounding box center [536, 203] width 183 height 36
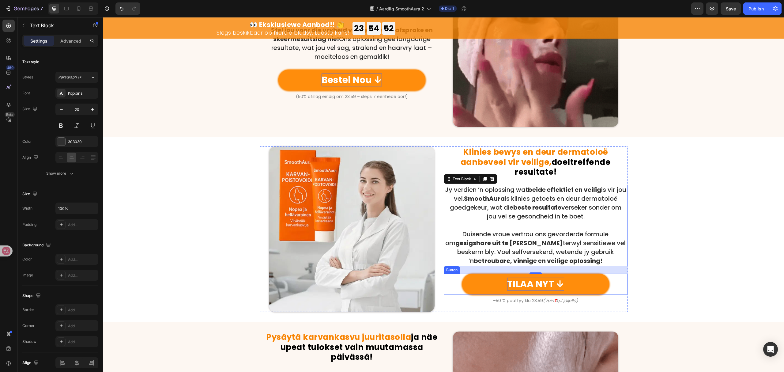
click at [522, 284] on p "TILAA NYT ↓" at bounding box center [535, 284] width 57 height 13
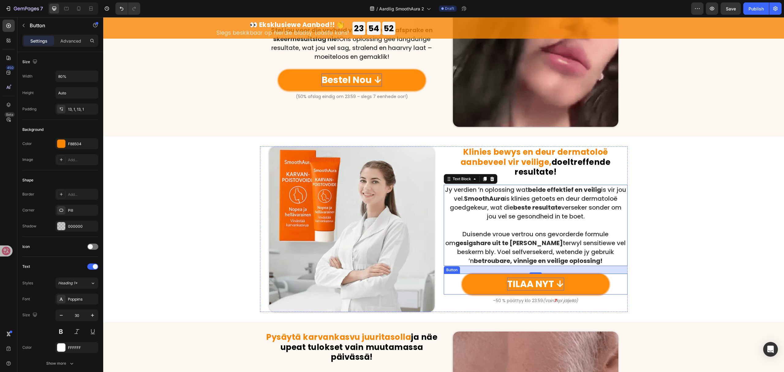
click at [522, 284] on p "TILAA NYT ↓" at bounding box center [535, 284] width 57 height 13
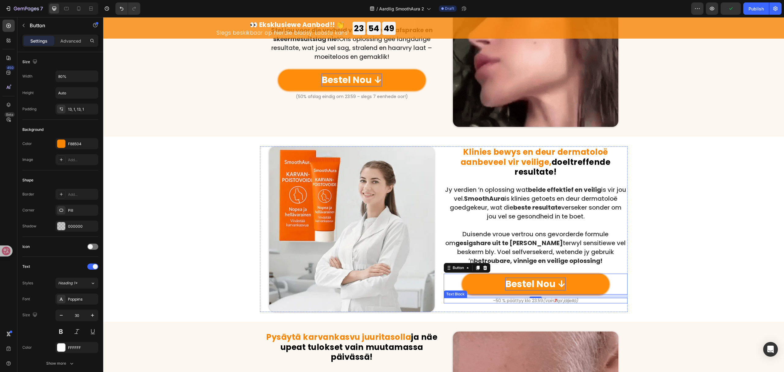
click at [543, 301] on icon "(Vain" at bounding box center [548, 301] width 11 height 6
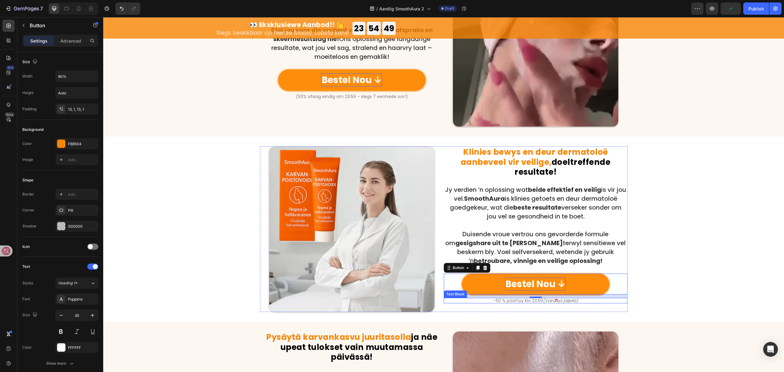
click at [543, 301] on icon "(Vain" at bounding box center [548, 301] width 11 height 6
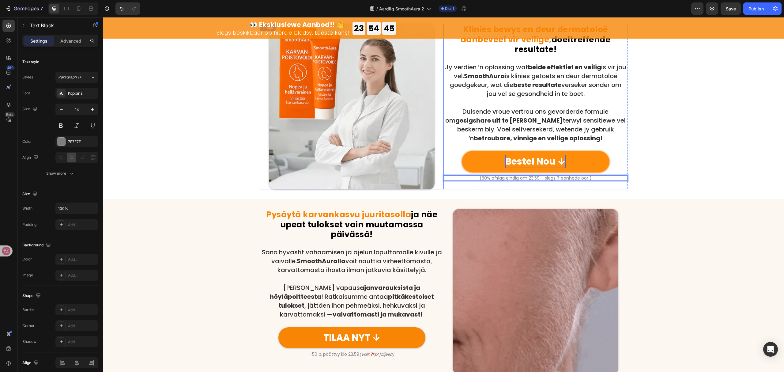
scroll to position [572, 0]
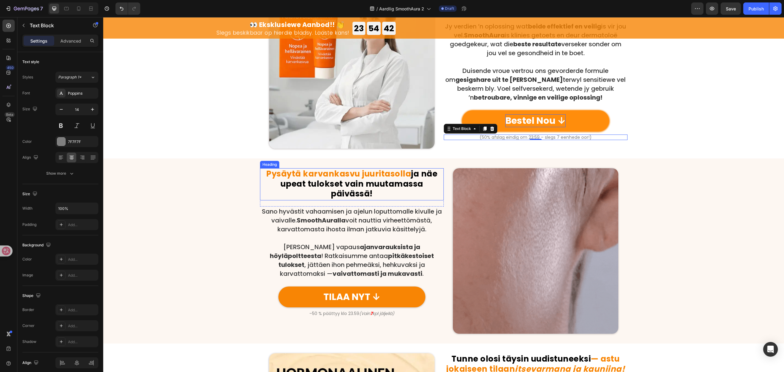
click at [327, 178] on h2 "Pysäytä karvankasvu juuritasolla ja näe upeat tulokset vain muutamassa päivässä!" at bounding box center [352, 184] width 184 height 32
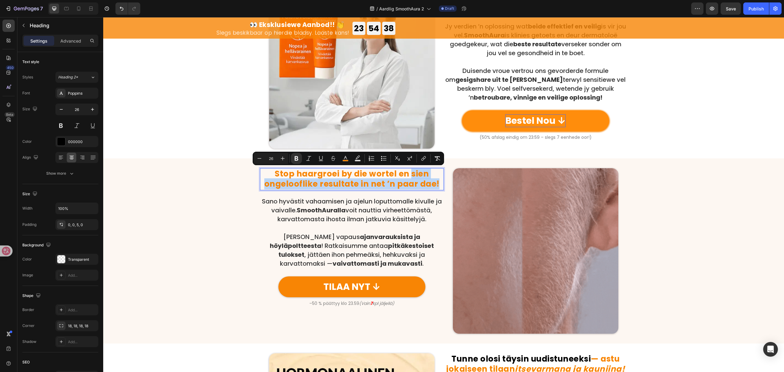
drag, startPoint x: 406, startPoint y: 174, endPoint x: 436, endPoint y: 183, distance: 31.1
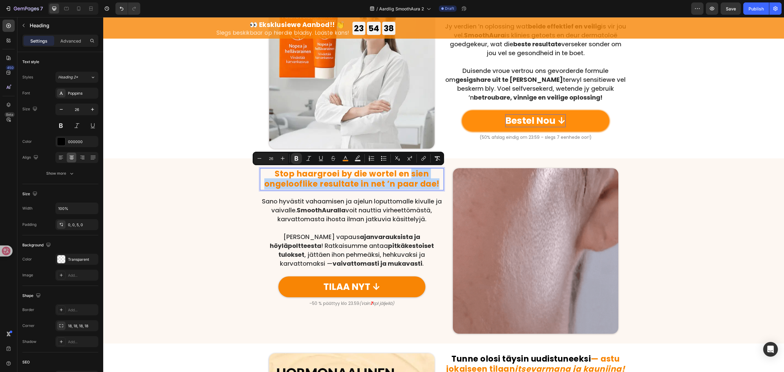
click at [436, 183] on p "Stop haargroei by die wortel en sien ongelooflike resultate in net ’n paar dae!" at bounding box center [352, 179] width 183 height 20
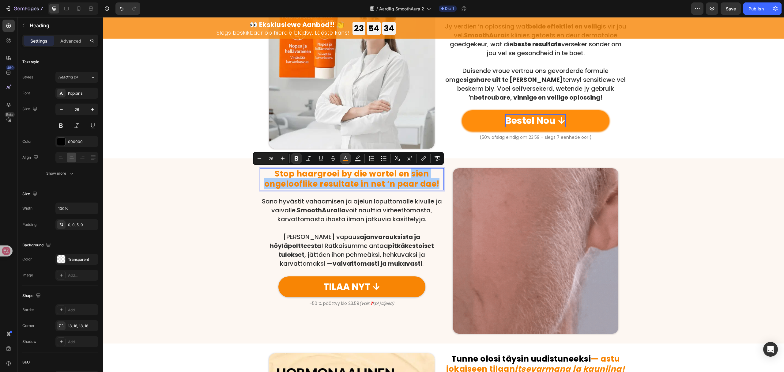
click at [347, 159] on icon "Editor contextual toolbar" at bounding box center [346, 158] width 6 height 6
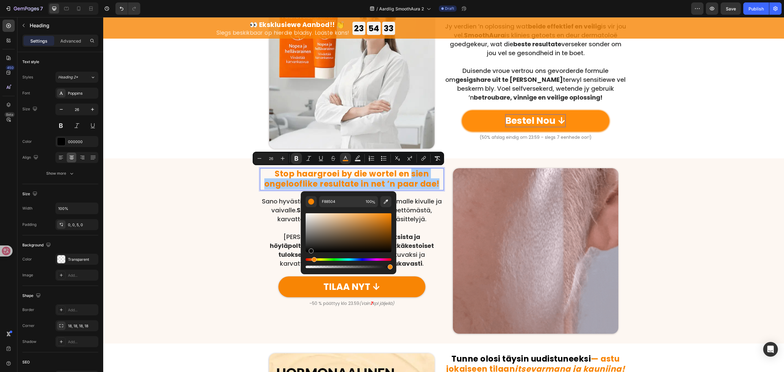
drag, startPoint x: 422, startPoint y: 258, endPoint x: 300, endPoint y: 251, distance: 122.8
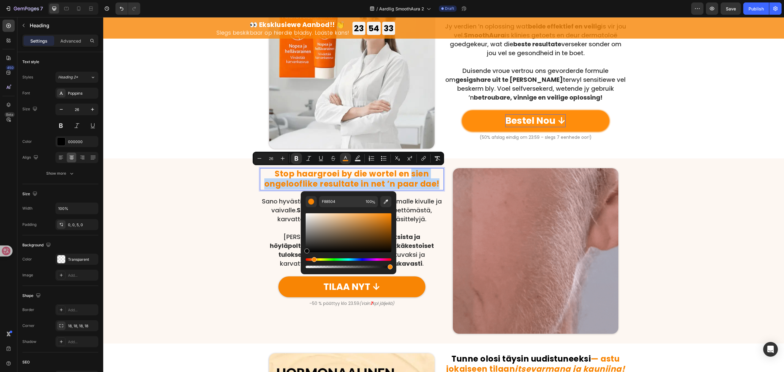
type input "070707"
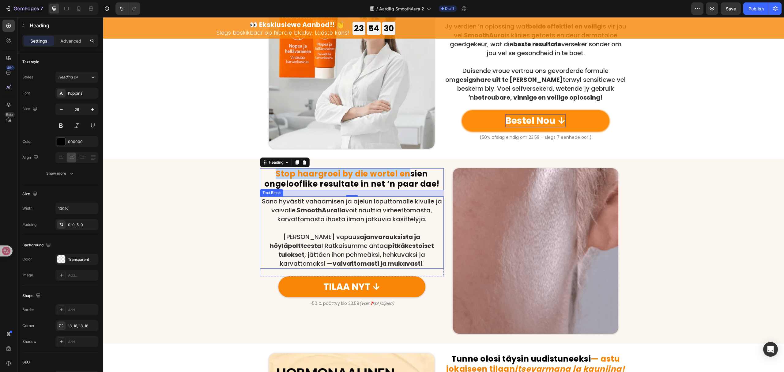
click at [405, 219] on p "Sano hyvästit vahaamisen ja ajelun loputtomalle kivulle ja vaivalle. SmoothAura…" at bounding box center [352, 210] width 183 height 27
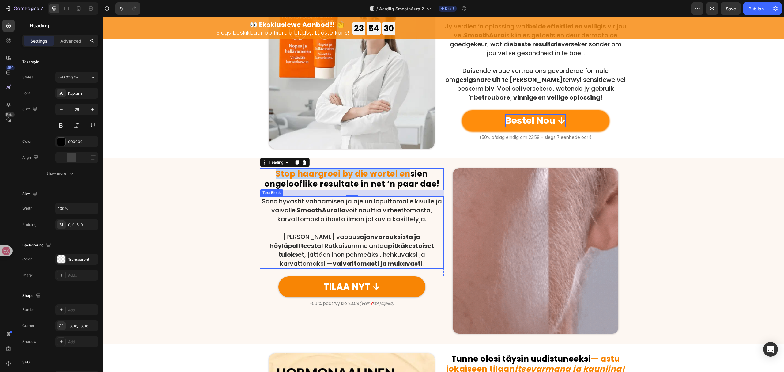
click at [405, 219] on p "Sano hyvästit vahaamisen ja ajelun loputtomalle kivulle ja vaivalle. SmoothAura…" at bounding box center [352, 210] width 183 height 27
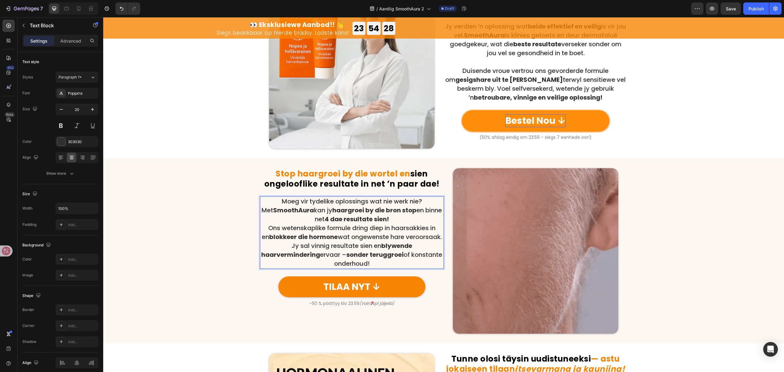
click at [419, 221] on p "Moeg vir tydelike oplossings wat nie werk nie? Met SmoothAura kan jy haargroei …" at bounding box center [352, 210] width 183 height 27
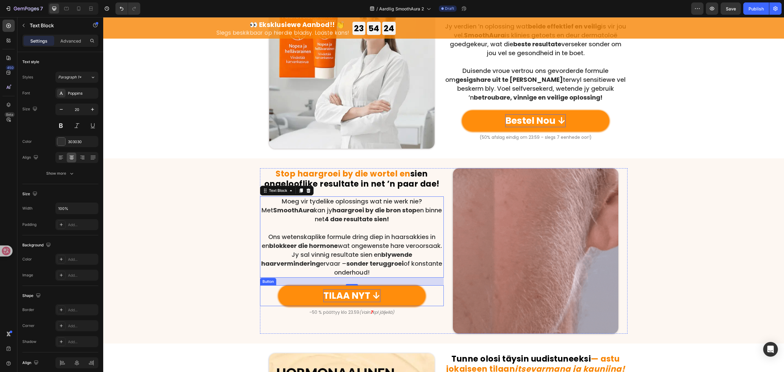
click at [351, 294] on p "TILAA NYT ↓" at bounding box center [352, 295] width 57 height 13
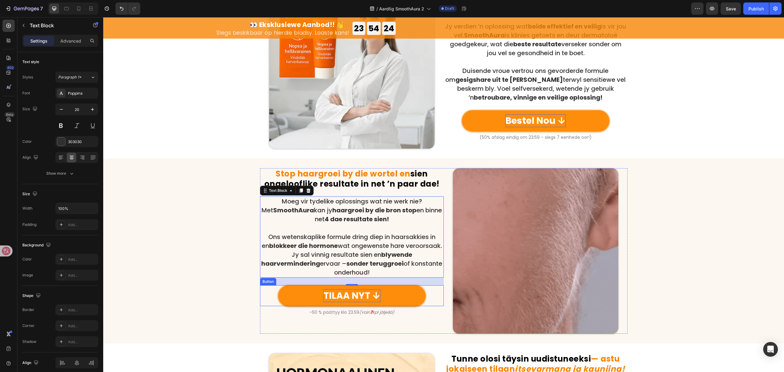
click at [351, 294] on p "TILAA NYT ↓" at bounding box center [352, 295] width 57 height 13
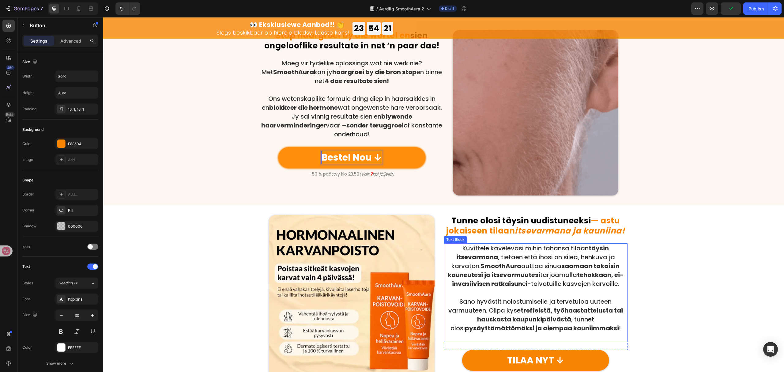
scroll to position [776, 0]
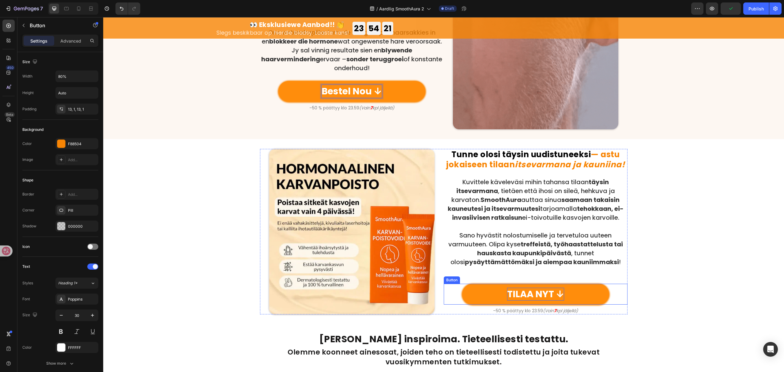
click at [538, 292] on p "TILAA NYT ↓" at bounding box center [535, 294] width 57 height 13
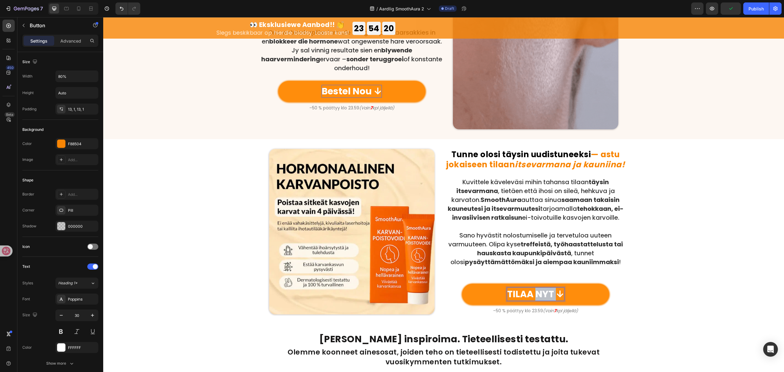
click at [538, 292] on p "TILAA NYT ↓" at bounding box center [535, 294] width 57 height 13
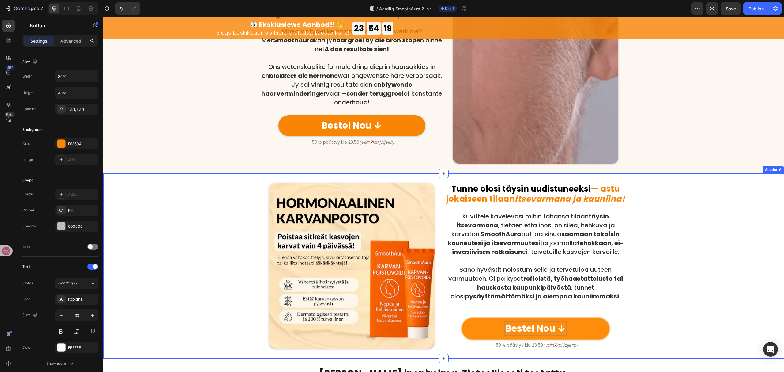
scroll to position [735, 0]
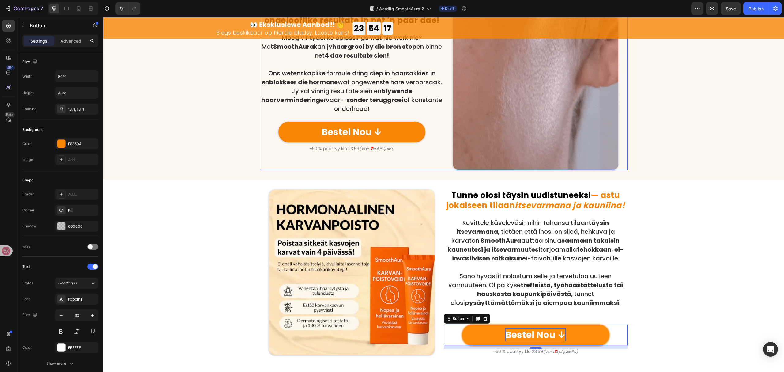
click at [344, 145] on div "Bestel Nou ↓ Button" at bounding box center [352, 134] width 184 height 24
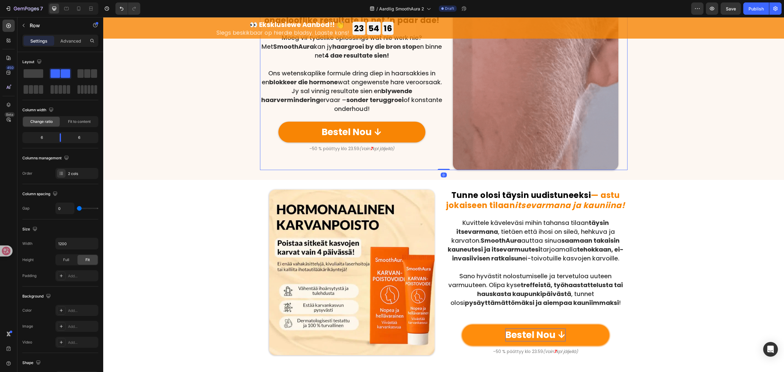
click at [344, 146] on p "–50 % päättyy klo 23.59 (Vain 7 kpl jäljellä)" at bounding box center [352, 148] width 183 height 4
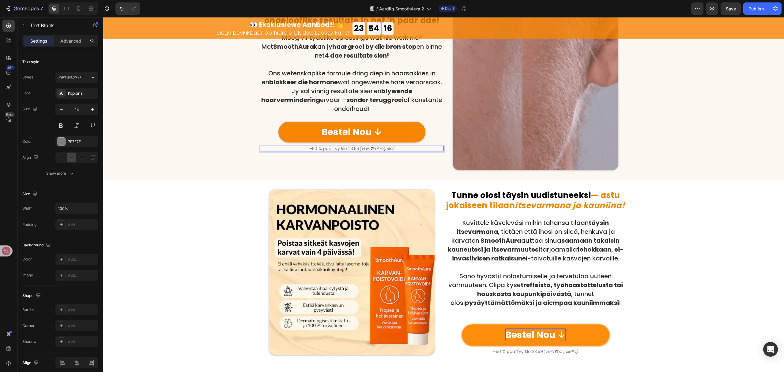
click at [344, 146] on p "–50 % päättyy klo 23.59 (Vain 7 kpl jäljellä)" at bounding box center [352, 148] width 183 height 4
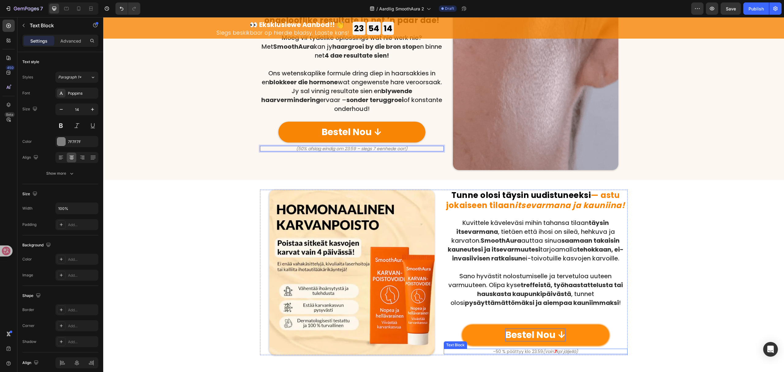
click at [549, 351] on icon "(Vain" at bounding box center [548, 351] width 11 height 6
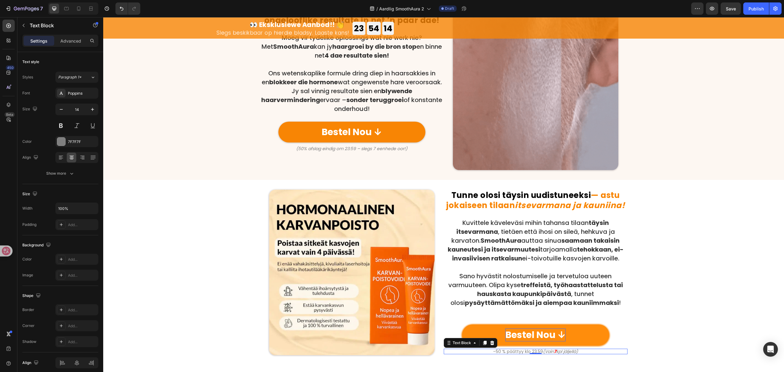
click at [549, 351] on icon "(Vain" at bounding box center [548, 351] width 11 height 6
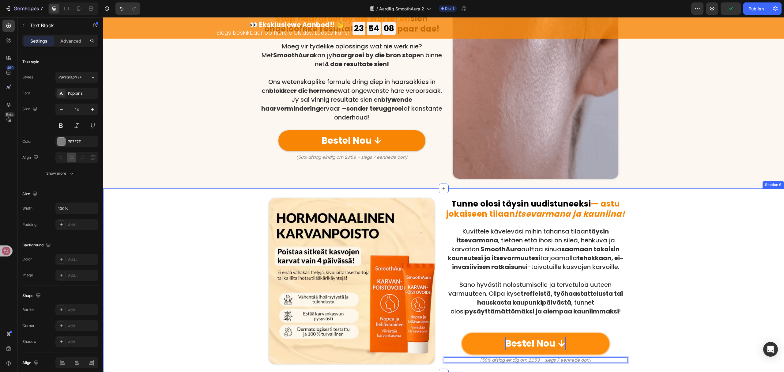
scroll to position [776, 0]
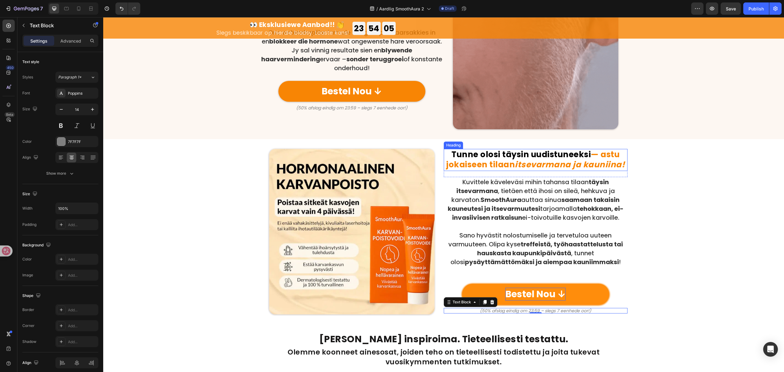
click at [552, 161] on strong "itsevarmana ja kauniina!" at bounding box center [570, 164] width 110 height 11
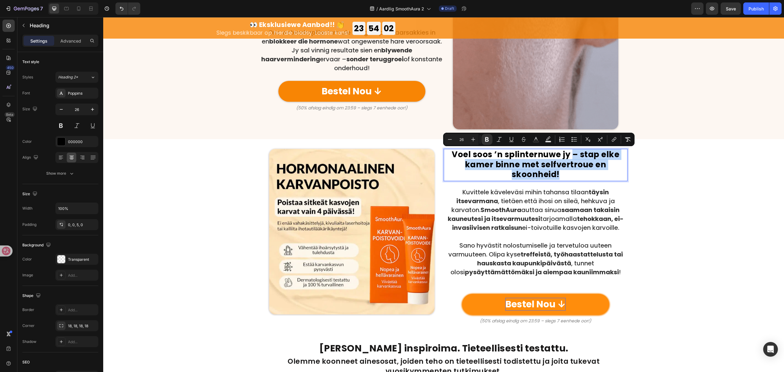
drag, startPoint x: 570, startPoint y: 154, endPoint x: 579, endPoint y: 172, distance: 19.7
click at [579, 172] on p "Voel soos ’n splinternuwe jy – stap elke kamer binne met selfvertroue en skoonh…" at bounding box center [536, 165] width 183 height 30
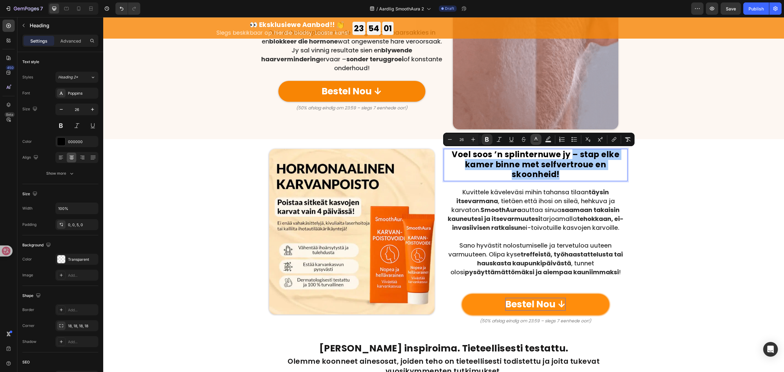
drag, startPoint x: 538, startPoint y: 135, endPoint x: 447, endPoint y: 134, distance: 91.0
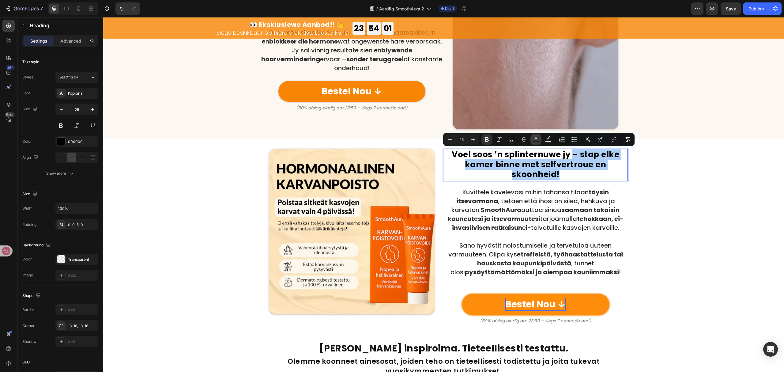
click at [538, 135] on button "Text Color" at bounding box center [536, 139] width 11 height 11
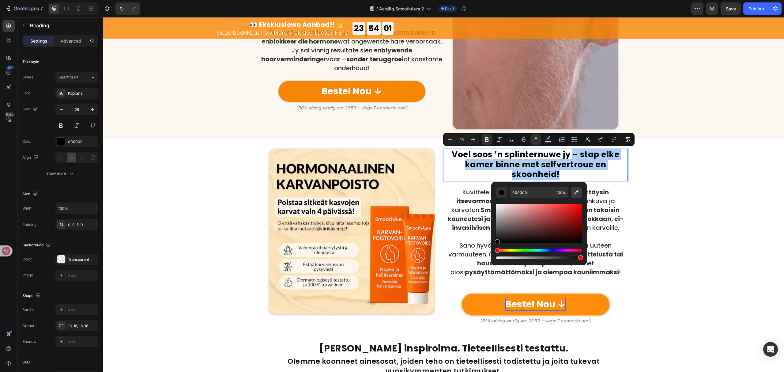
click at [575, 189] on icon "Editor contextual toolbar" at bounding box center [577, 192] width 6 height 6
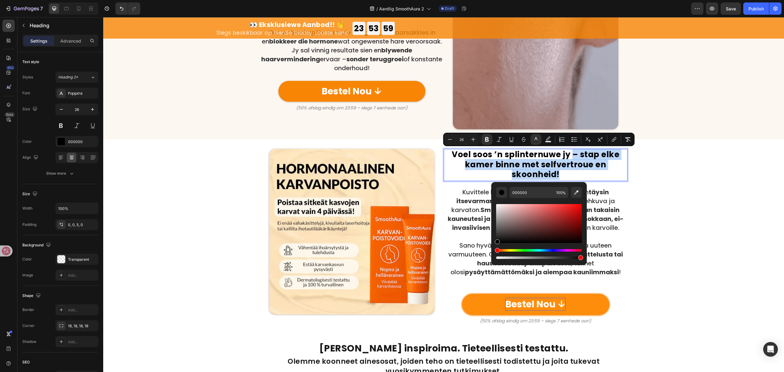
type input "F88504"
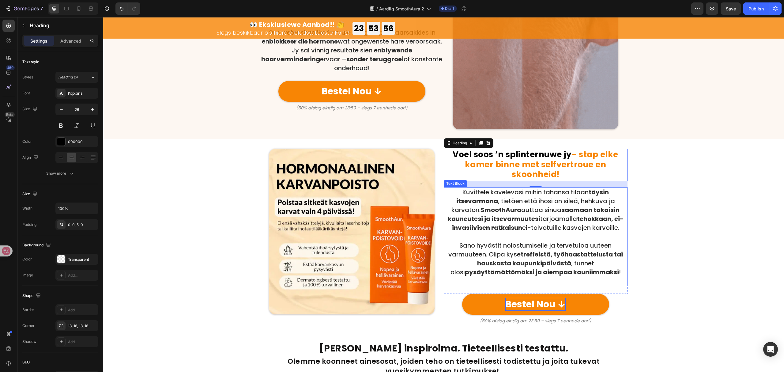
click at [495, 232] on p at bounding box center [536, 236] width 183 height 9
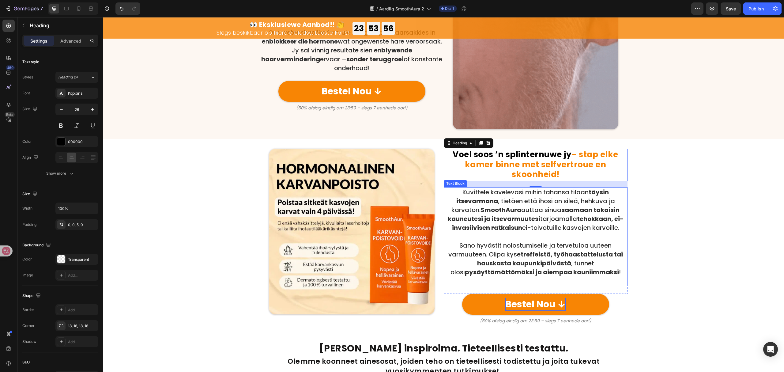
click at [495, 232] on div "Kuvittele käveleväsi mihin tahansa tilaan täysin itsevarmana , tietäen että iho…" at bounding box center [536, 236] width 184 height 99
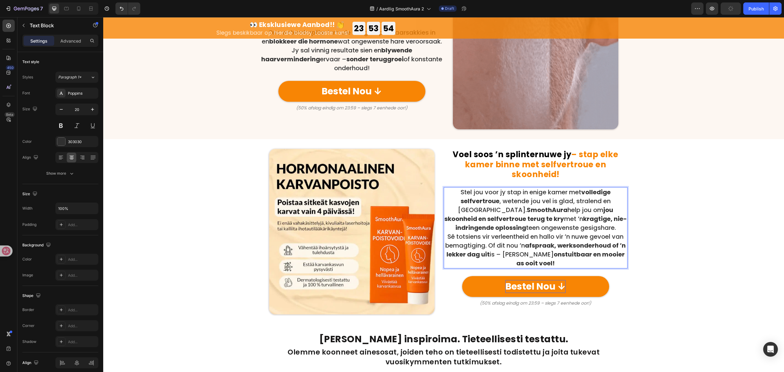
click at [600, 225] on p "Stel jou voor jy stap in enige kamer met volledige selfvertroue , wetende jou v…" at bounding box center [536, 210] width 183 height 44
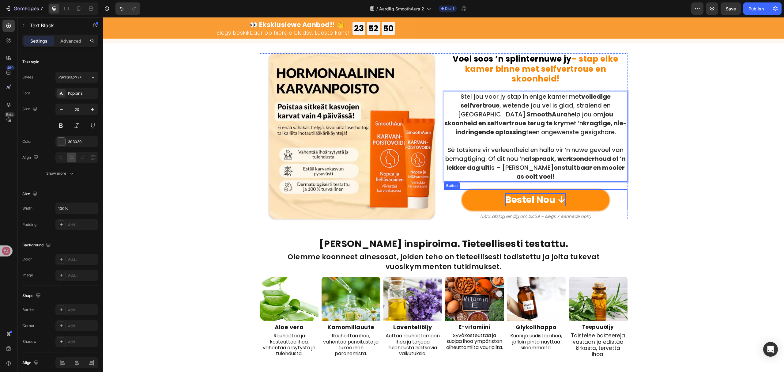
scroll to position [981, 0]
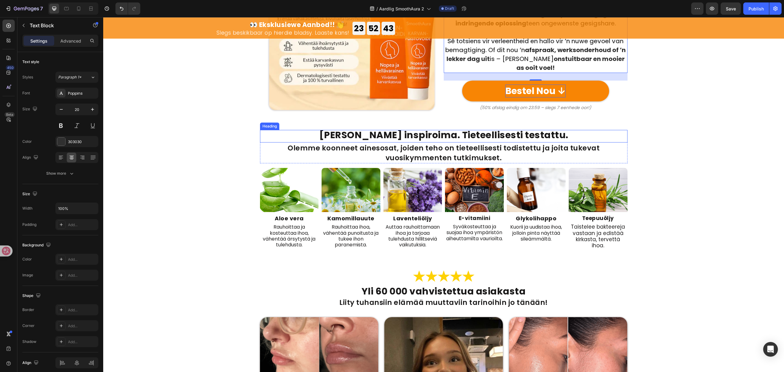
click at [493, 136] on strong "Luonnon inspiroima. Tieteellisesti testattu." at bounding box center [443, 134] width 249 height 13
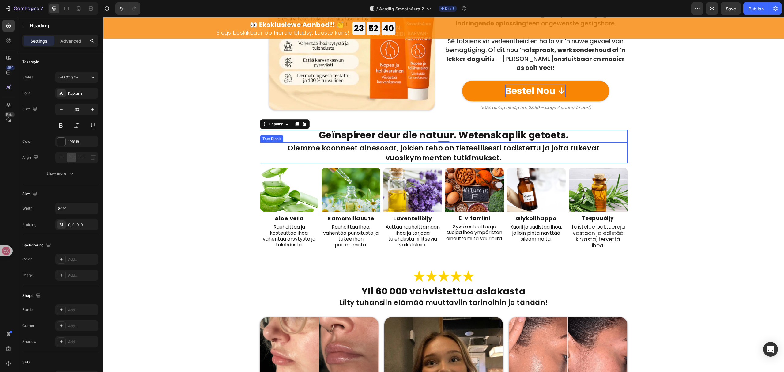
click at [533, 146] on p "Olemme koonneet ainesosat, joiden teho on tieteellisesti todistettu ja joita tu…" at bounding box center [444, 153] width 367 height 20
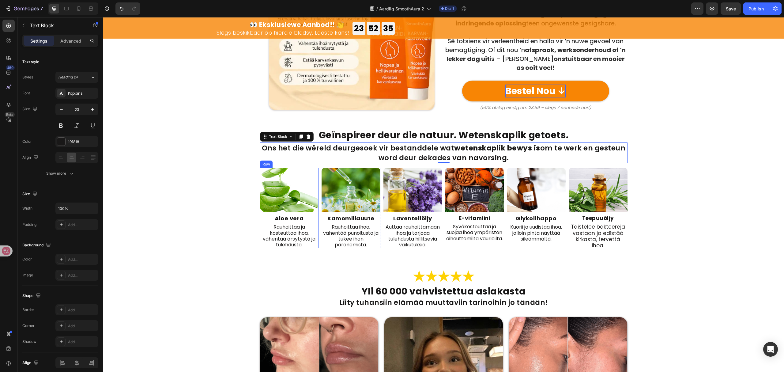
click at [285, 227] on p "Rauhoittaa ja kosteuttaa ihoa, vähentää ärsytystä ja tulehdusta." at bounding box center [290, 236] width 58 height 24
click at [281, 238] on p "Verkoel en bevogtig die vel, verminder irritasie en inflammasie." at bounding box center [290, 233] width 58 height 18
click at [297, 219] on strong "Aloe vera" at bounding box center [289, 219] width 29 height 8
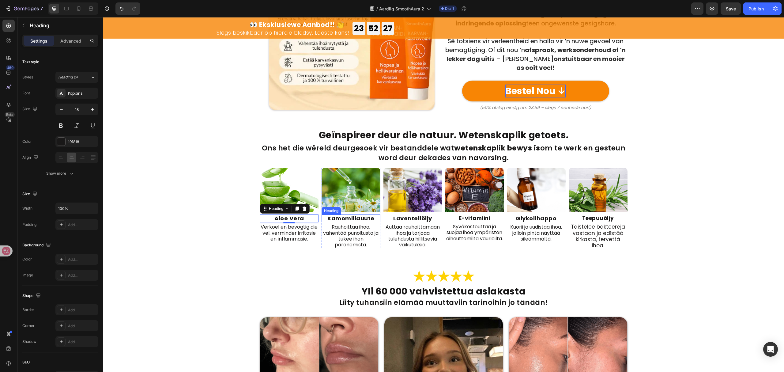
click at [351, 221] on strong "Kamomillauute" at bounding box center [351, 219] width 47 height 8
click at [343, 240] on p "Rauhoittaa ihoa, vähentää punoitusta ja tukee ihon paranemista." at bounding box center [351, 236] width 58 height 24
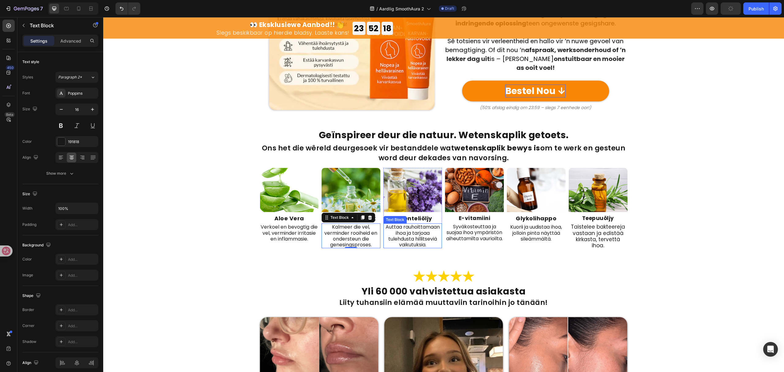
click at [420, 218] on strong "Laventeliöljy" at bounding box center [412, 219] width 39 height 8
click at [423, 237] on p "Auttaa rauhoittamaan ihoa ja tarjoaa tulehdusta hillitseviä vaikutuksia." at bounding box center [413, 236] width 58 height 24
click at [483, 217] on strong "E-vitamiini" at bounding box center [475, 218] width 32 height 7
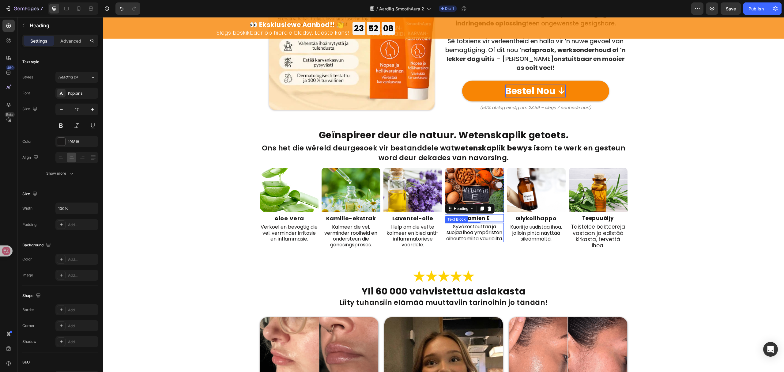
click at [479, 241] on p "Syväkosteuttaa ja suojaa ihoa ympäristön aiheuttamilta vaurioilta." at bounding box center [475, 233] width 58 height 18
click at [549, 219] on strong "Glykolihappo" at bounding box center [536, 219] width 41 height 8
click at [541, 233] on p "Kuorii ja uudistaa ihoa, jolloin pinta näyttää sileämmältä." at bounding box center [537, 233] width 58 height 18
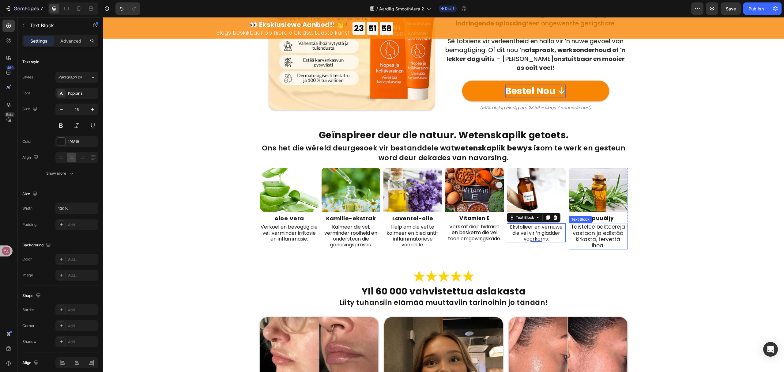
click at [600, 220] on strong "Teepuuöljy" at bounding box center [599, 218] width 32 height 7
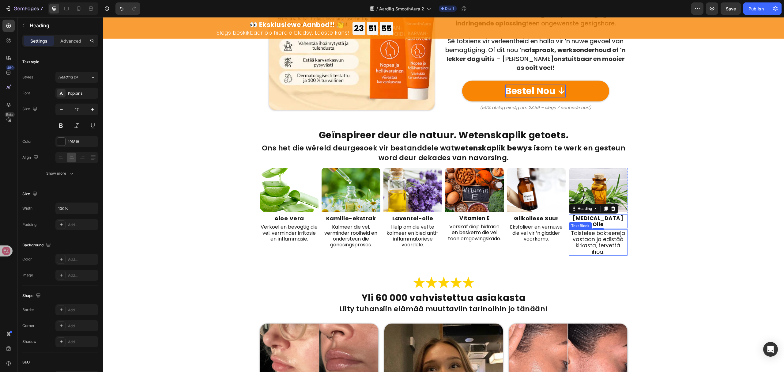
click at [599, 233] on p "Taistelee bakteereja vastaan ja edistää kirkasta, tervettä ihoa." at bounding box center [599, 242] width 58 height 25
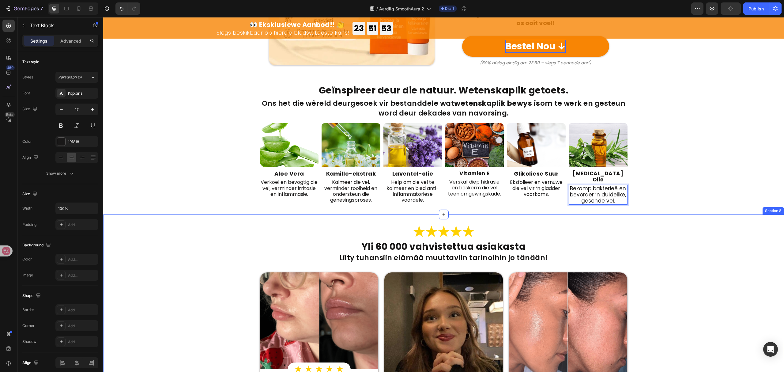
scroll to position [1062, 0]
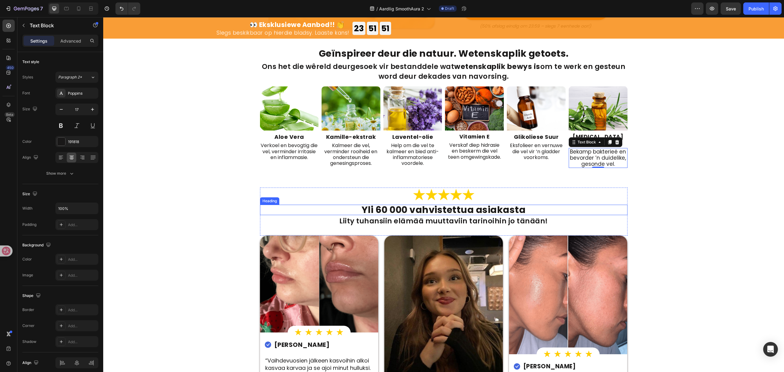
click at [478, 209] on strong "Yli 60 000 vahvistettua asiakasta" at bounding box center [444, 209] width 164 height 13
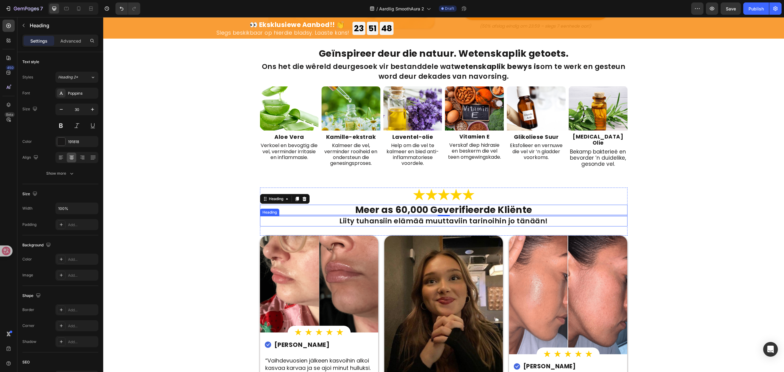
click at [504, 223] on h2 "Liity tuhansiin elämää muuttaviin tarinoihin jo tänään!" at bounding box center [444, 221] width 368 height 10
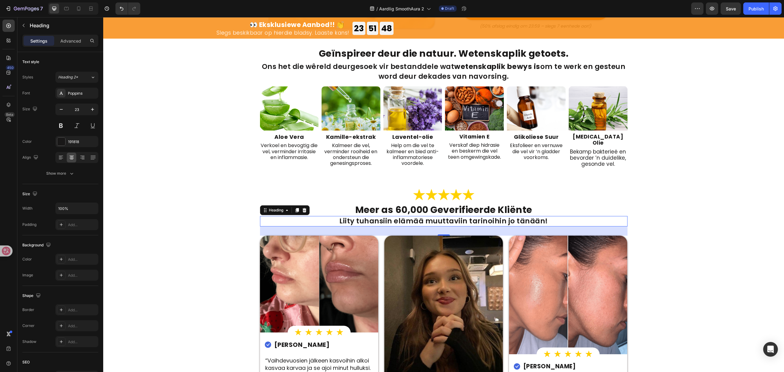
click at [504, 223] on h2 "Liity tuhansiin elämää muuttaviin tarinoihin jo tänään!" at bounding box center [444, 221] width 368 height 10
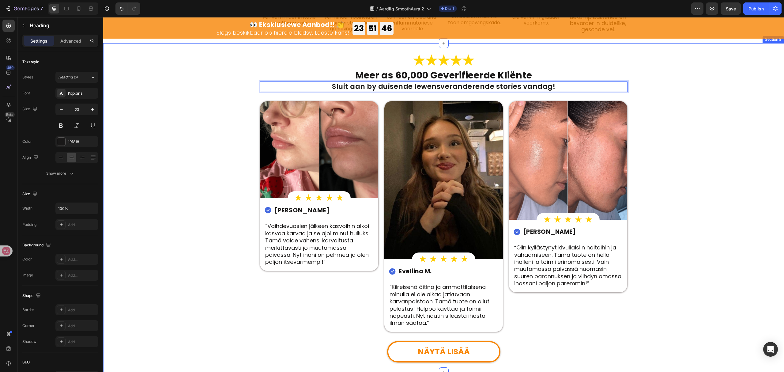
scroll to position [1226, 0]
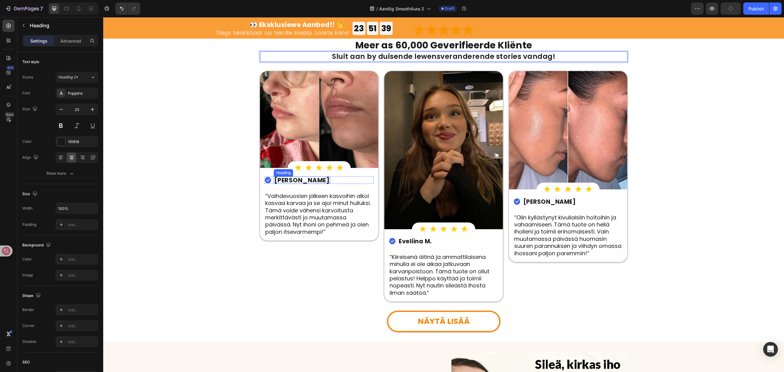
click at [293, 177] on strong "Matleena V." at bounding box center [302, 180] width 55 height 9
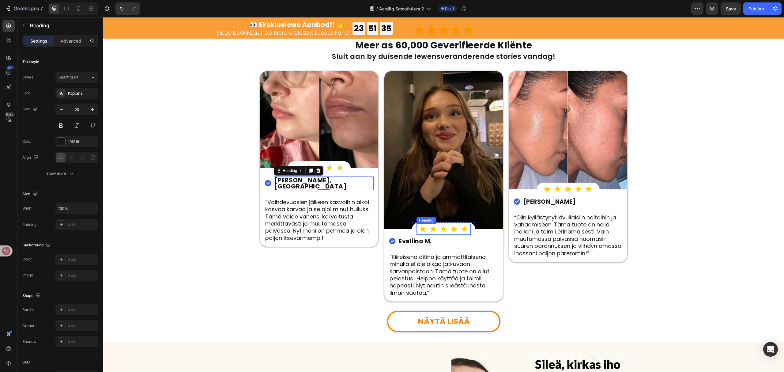
click at [309, 203] on p "“Vaihdevuosien jälkeen kasvoihin alkoi kasvaa karvaa ja se ajoi minut hulluksi.…" at bounding box center [319, 220] width 108 height 43
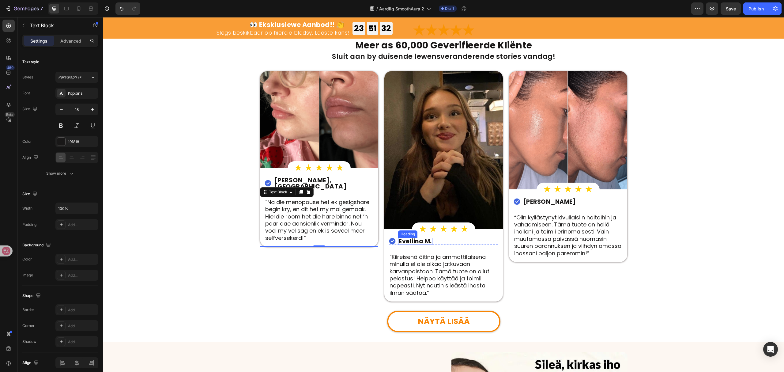
click at [413, 241] on strong "Eveliina M." at bounding box center [415, 241] width 33 height 8
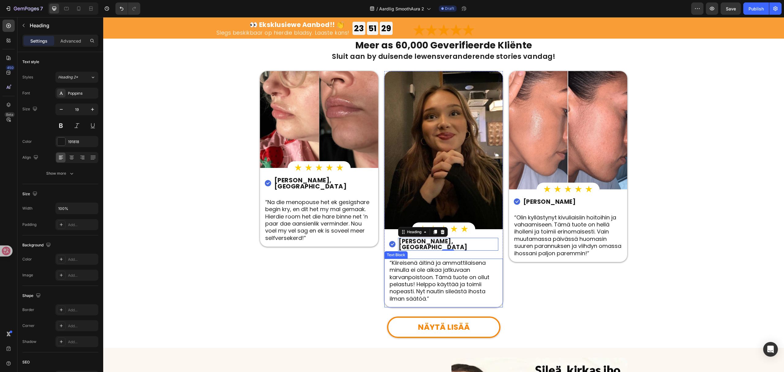
click at [451, 260] on p "“Kiireisenä äitinä ja ammattilaisena minulla ei ole aikaa jatkuvaan karvanpoist…" at bounding box center [444, 280] width 108 height 43
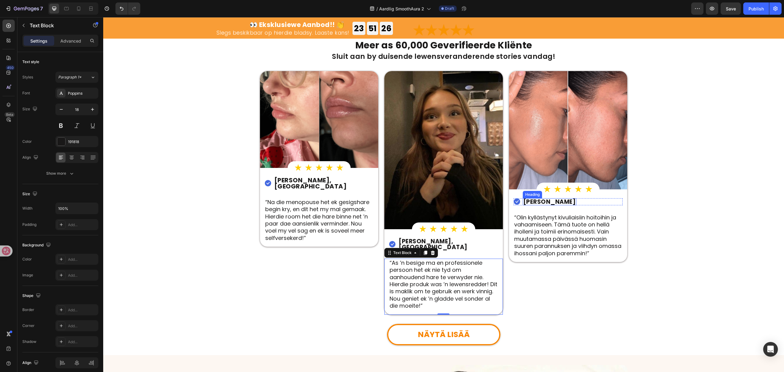
click at [535, 200] on strong "Kaarina L." at bounding box center [550, 202] width 53 height 8
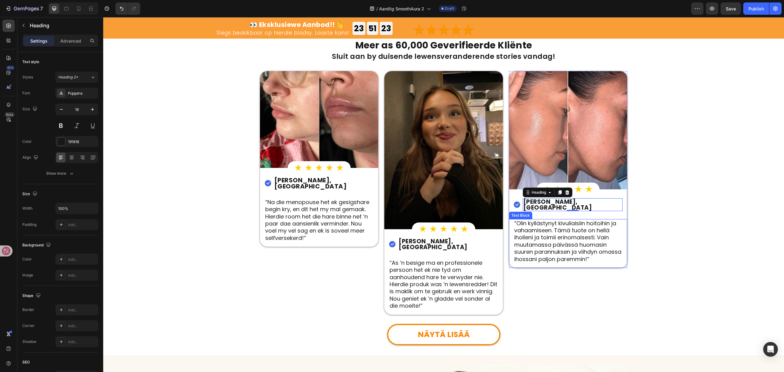
click at [563, 234] on p "“Olin kyllästynyt kivuliaisiin hoitoihin ja vahaamiseen. Tämä tuote on hellä ih…" at bounding box center [569, 241] width 108 height 43
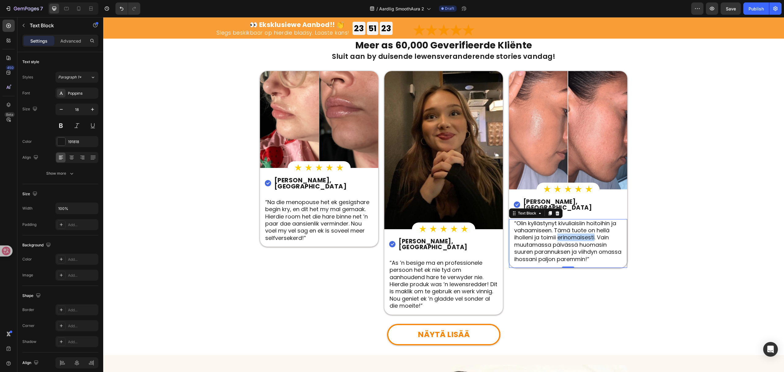
click at [563, 234] on p "“Olin kyllästynyt kivuliaisiin hoitoihin ja vahaamiseen. Tämä tuote on hellä ih…" at bounding box center [569, 241] width 108 height 43
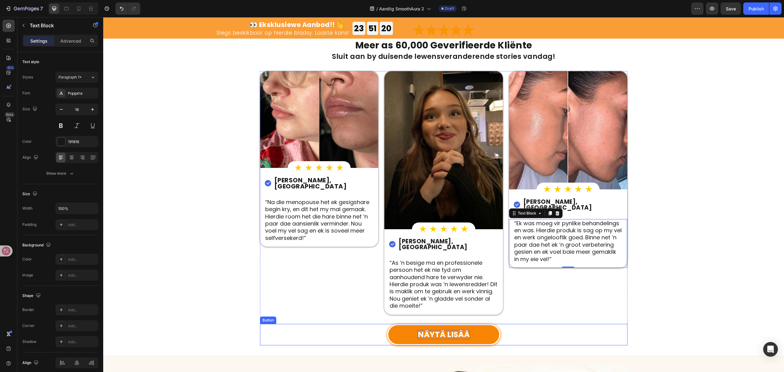
click at [442, 329] on strong "NÄYTÄ LISÄÄ" at bounding box center [444, 334] width 52 height 11
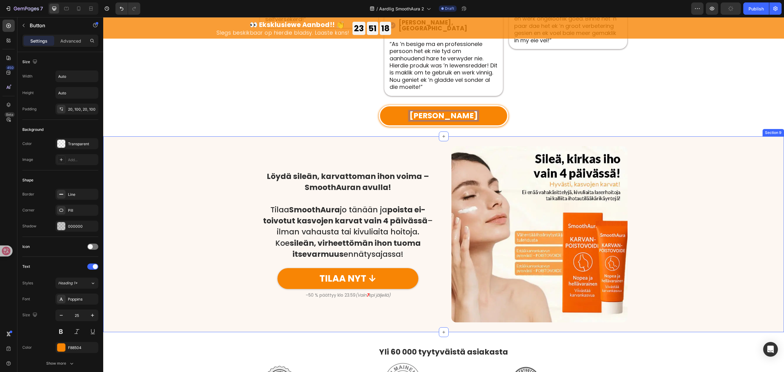
scroll to position [1471, 0]
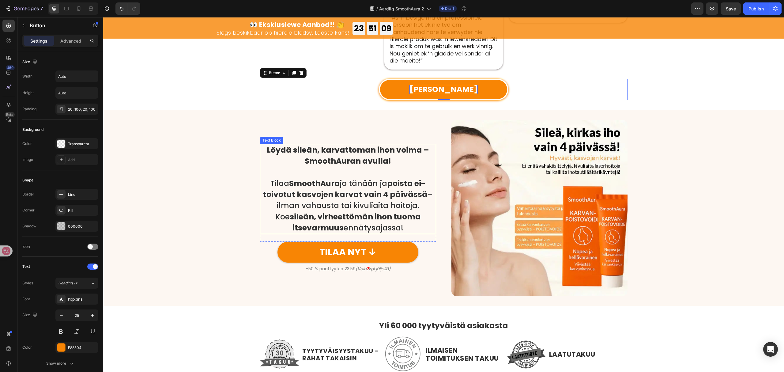
click at [421, 198] on p "Tilaa SmoothAura jo tänään ja poista ei-toivotut kasvojen karvat vain 4 päiväss…" at bounding box center [348, 205] width 175 height 55
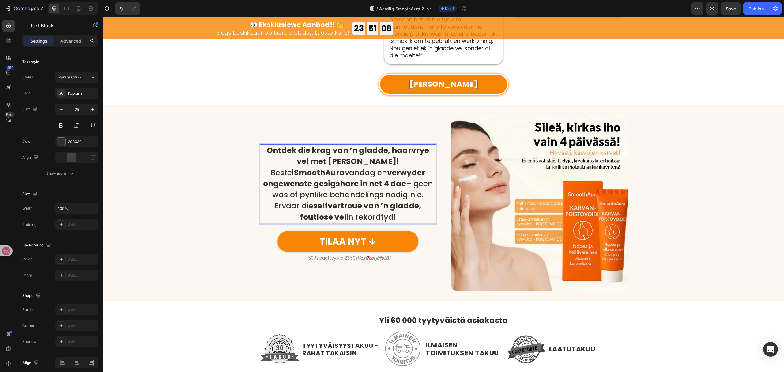
click at [392, 156] on p "Ontdek die krag van ’n gladde, haarvrye vel met [PERSON_NAME]!" at bounding box center [348, 156] width 175 height 22
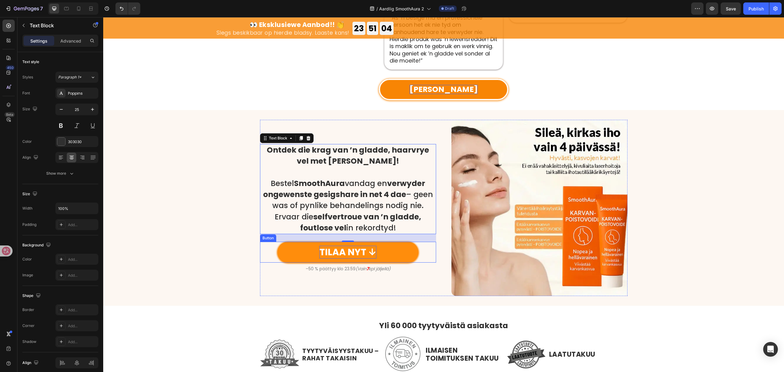
click at [346, 246] on p "TILAA NYT ↓" at bounding box center [348, 252] width 57 height 13
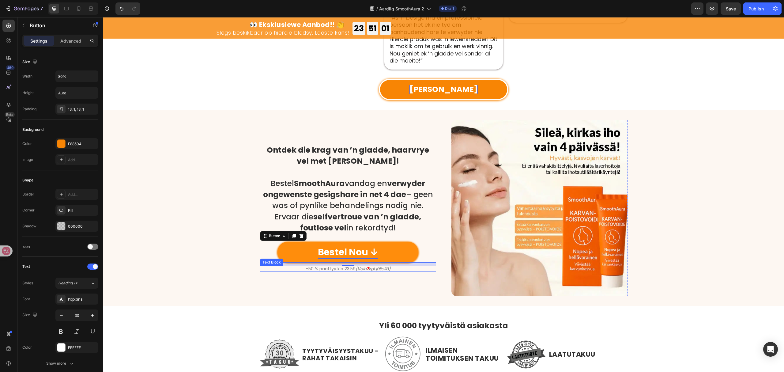
click at [379, 266] on icon "kpl jäljellä)" at bounding box center [380, 269] width 22 height 6
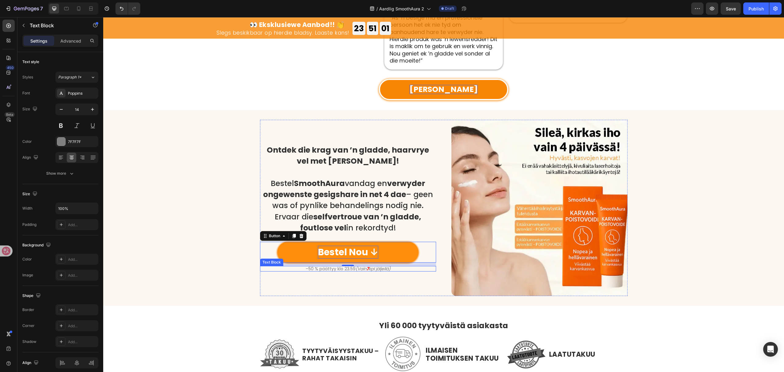
click at [379, 266] on icon "kpl jäljellä)" at bounding box center [380, 269] width 22 height 6
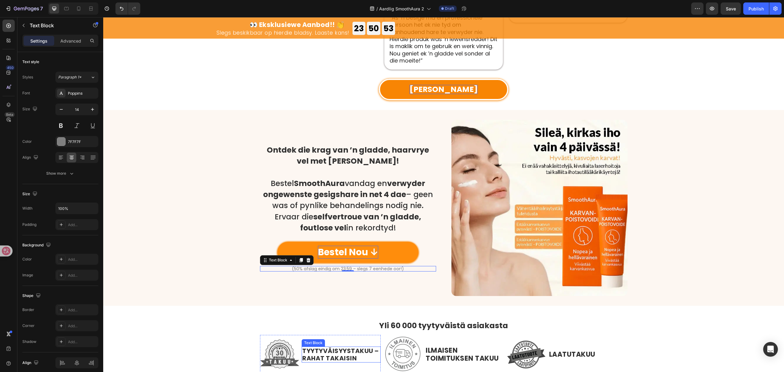
click at [339, 352] on strong "TYYTYVÄISYYSTAKUU – RAHAT TAKAISIN" at bounding box center [340, 355] width 77 height 16
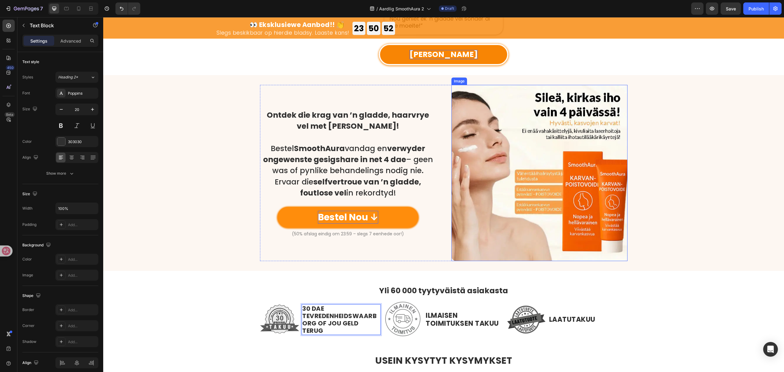
scroll to position [1510, 0]
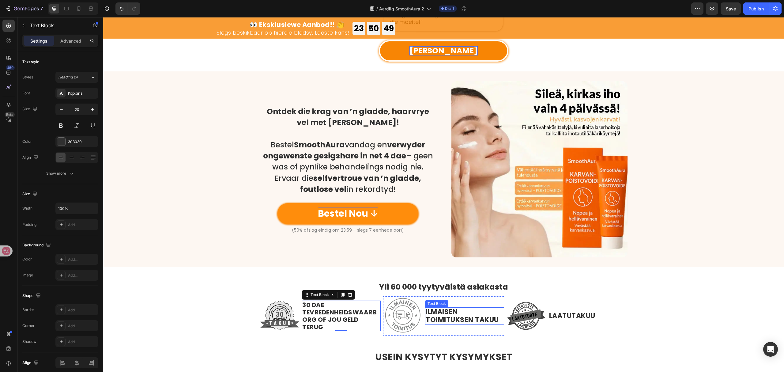
click at [454, 307] on strong "ILMAISEN TOIMITUKSEN TAKUU" at bounding box center [462, 315] width 73 height 17
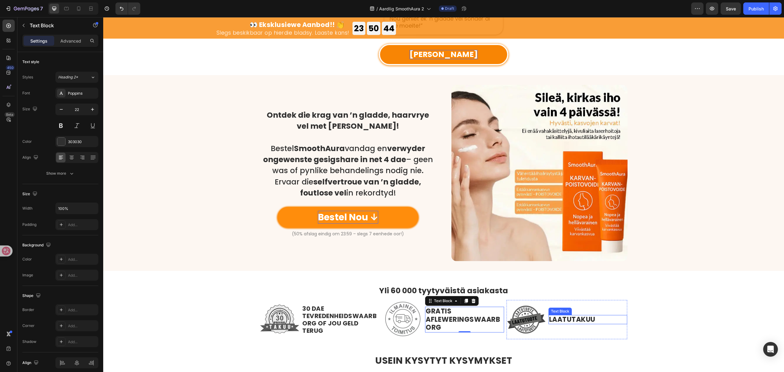
click at [579, 316] on p "LAATUTAKUU" at bounding box center [588, 320] width 78 height 8
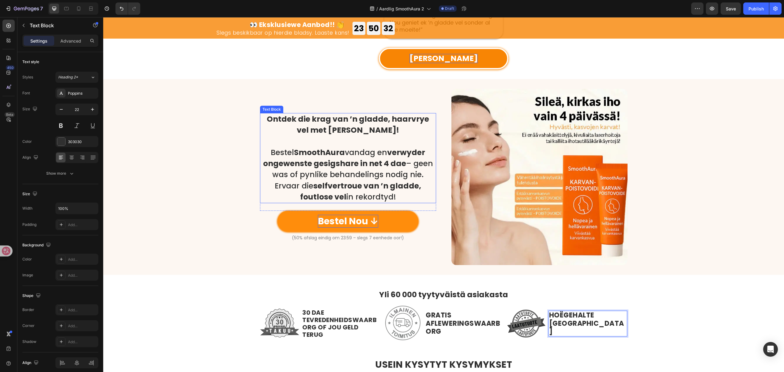
scroll to position [1584, 0]
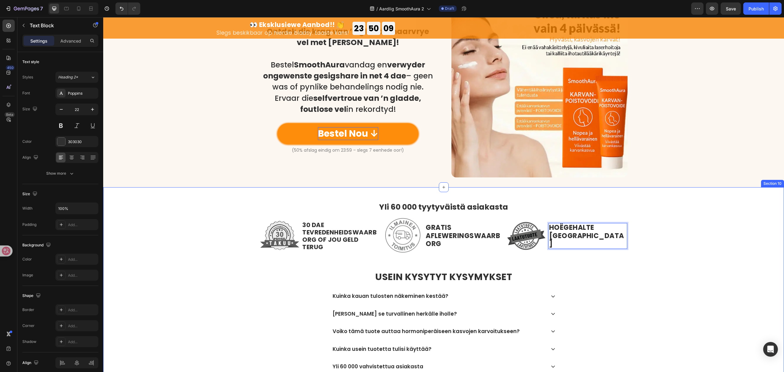
click at [455, 202] on strong "Yli 60 000 tyytyväistä asiakasta" at bounding box center [443, 207] width 129 height 11
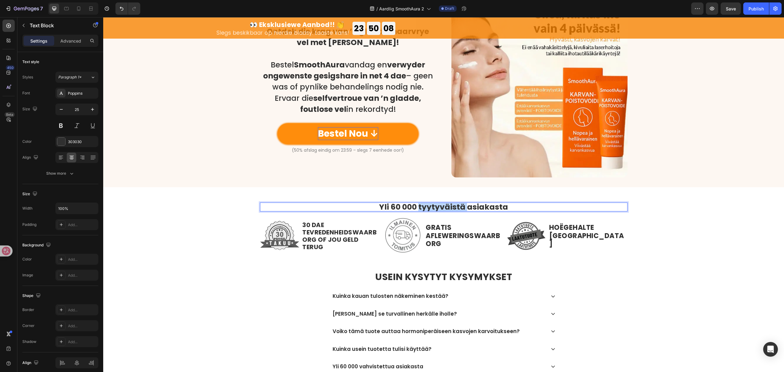
click at [455, 205] on strong "Yli 60 000 tyytyväistä asiakasta" at bounding box center [443, 207] width 129 height 11
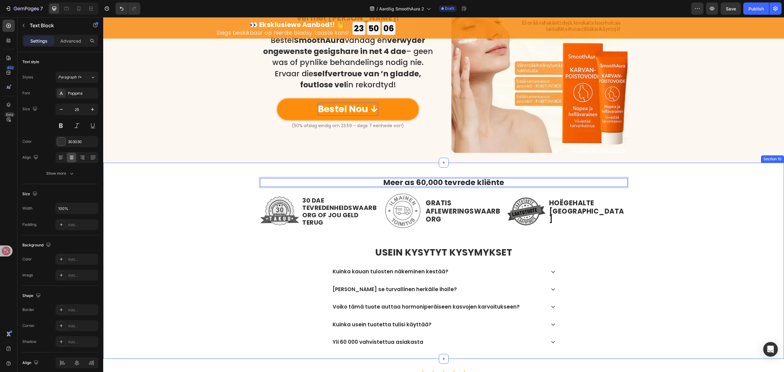
scroll to position [1665, 0]
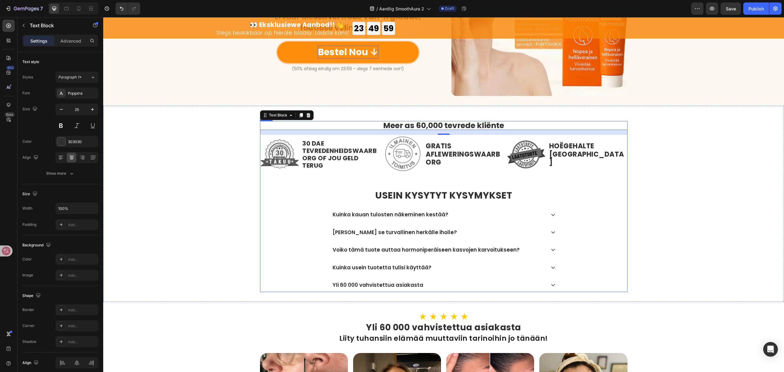
click at [449, 191] on strong "USEIN KYSYTYT KYSYMYKSET" at bounding box center [443, 195] width 137 height 13
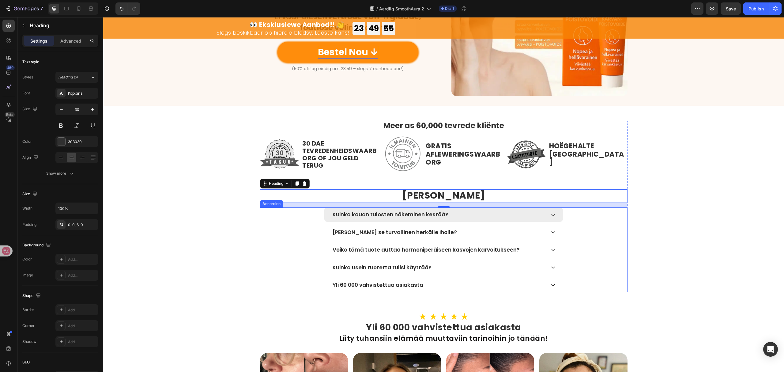
click at [405, 215] on p "Kuinka kauan tulosten näkeminen kestää?" at bounding box center [391, 214] width 116 height 6
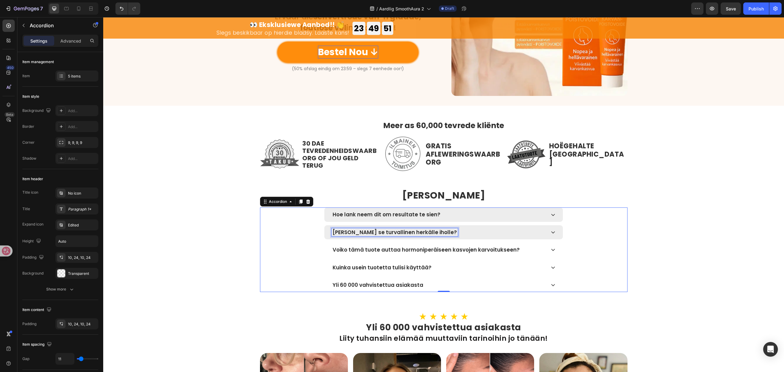
click at [353, 230] on p "Onko se turvallinen herkälle iholle?" at bounding box center [395, 232] width 124 height 6
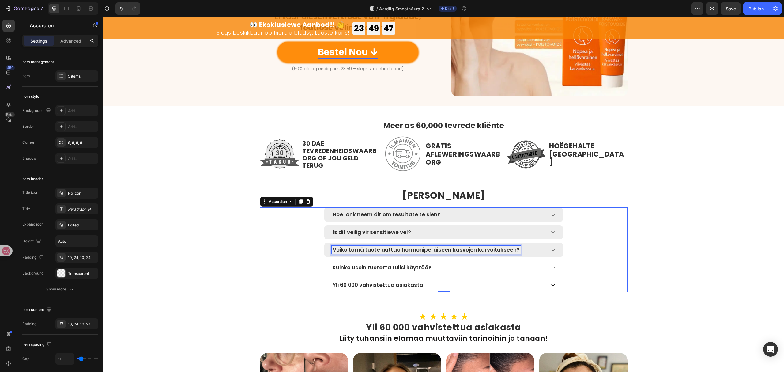
click at [471, 254] on div "Voiko tämä tuote auttaa hormoniperäiseen kasvojen karvoitukseen?" at bounding box center [426, 250] width 189 height 8
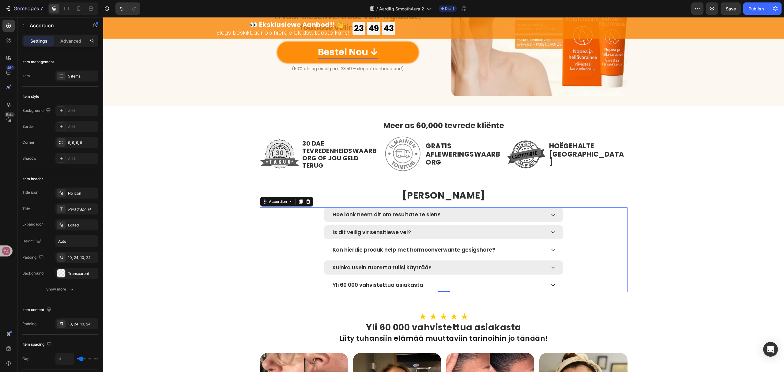
click at [400, 269] on p "Kuinka usein tuotetta tulisi käyttää?" at bounding box center [382, 267] width 99 height 6
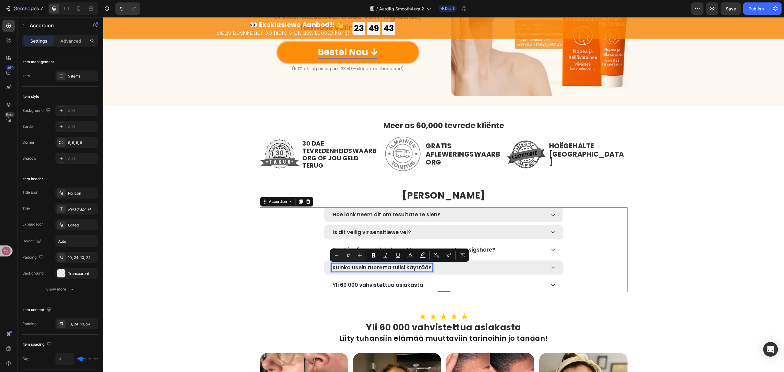
click at [400, 268] on p "Kuinka usein tuotetta tulisi käyttää?" at bounding box center [382, 267] width 99 height 6
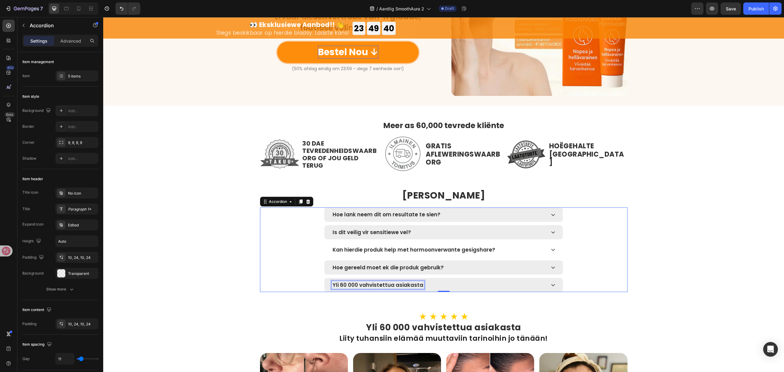
click at [393, 285] on p "Yli 60 000 vahvistettua asiakasta" at bounding box center [378, 285] width 91 height 6
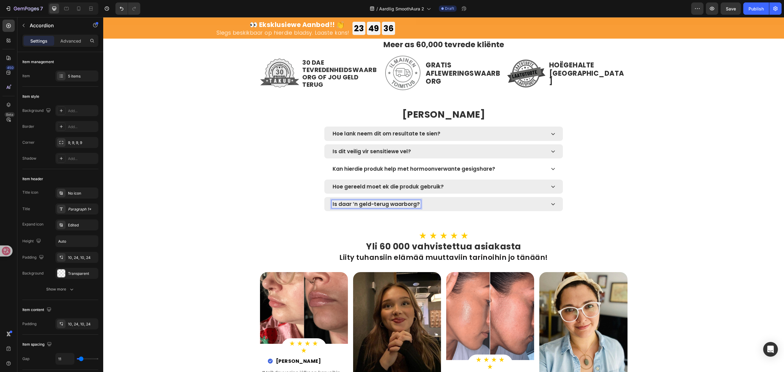
scroll to position [1747, 0]
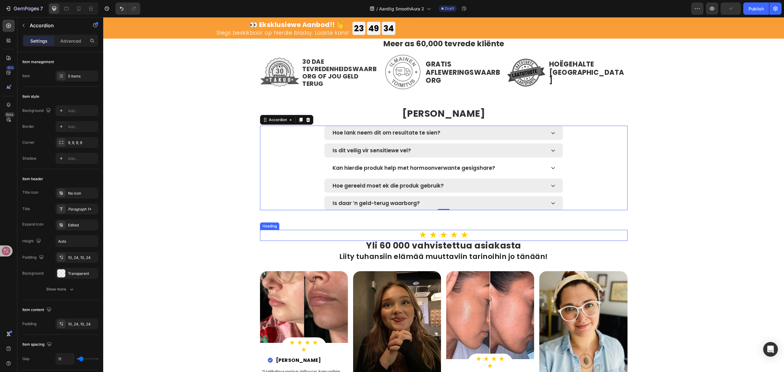
click at [480, 245] on strong "Yli 60 000 vahvistettua asiakasta" at bounding box center [443, 246] width 155 height 12
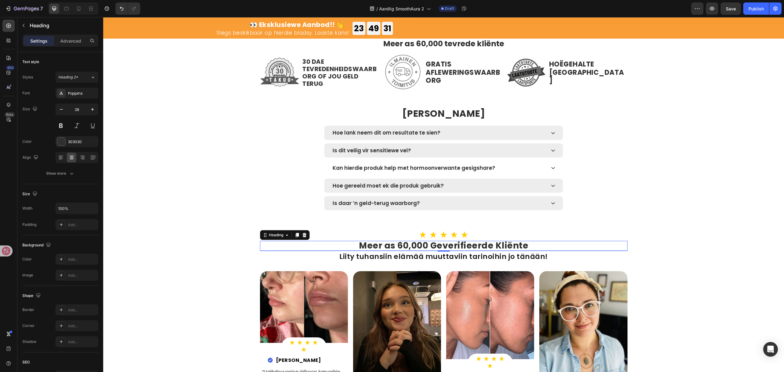
click at [495, 260] on h2 "Liity tuhansiin elämää muuttaviin tarinoihin jo tänään!" at bounding box center [444, 257] width 368 height 10
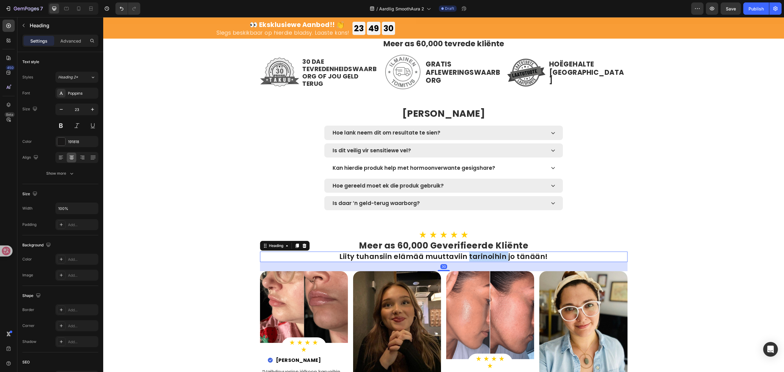
click at [495, 260] on h2 "Liity tuhansiin elämää muuttaviin tarinoihin jo tänään!" at bounding box center [444, 257] width 368 height 10
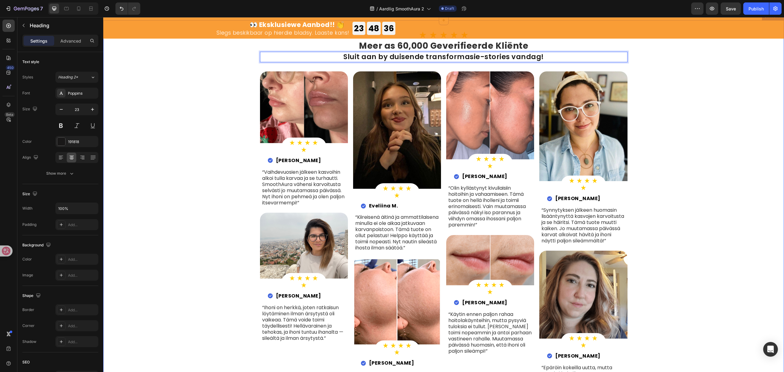
scroll to position [1951, 0]
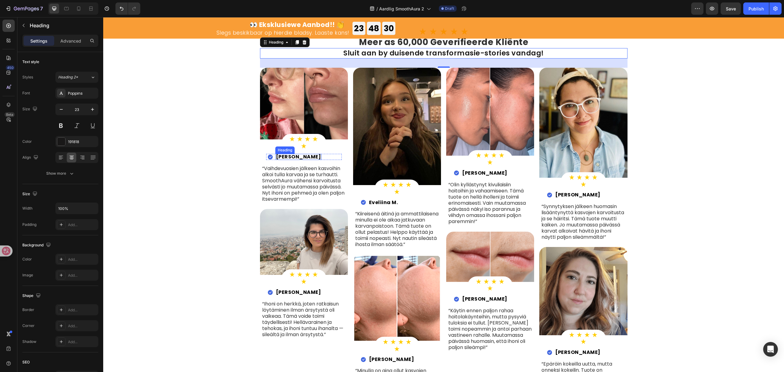
click at [285, 155] on strong "Matleena V." at bounding box center [298, 156] width 45 height 7
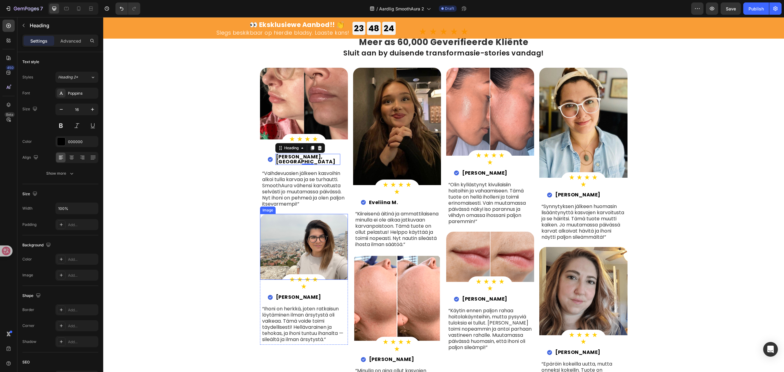
click at [309, 191] on p "“Vaihdevuosien jälkeen kasvoihin alkoi tulla karvaa ja se turhautti. SmoothAura…" at bounding box center [304, 188] width 84 height 37
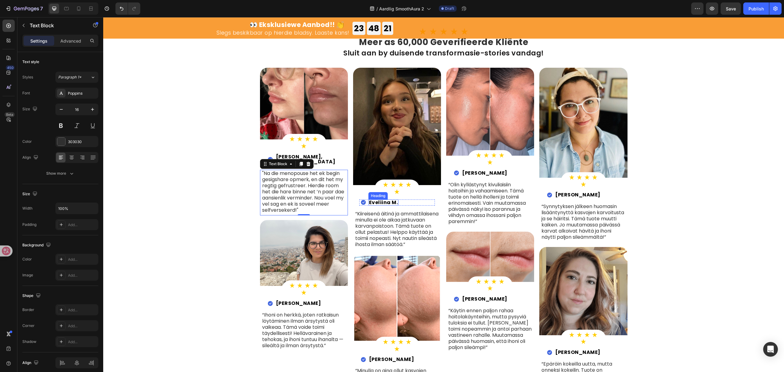
click at [371, 202] on strong "Eveliina M." at bounding box center [383, 202] width 29 height 7
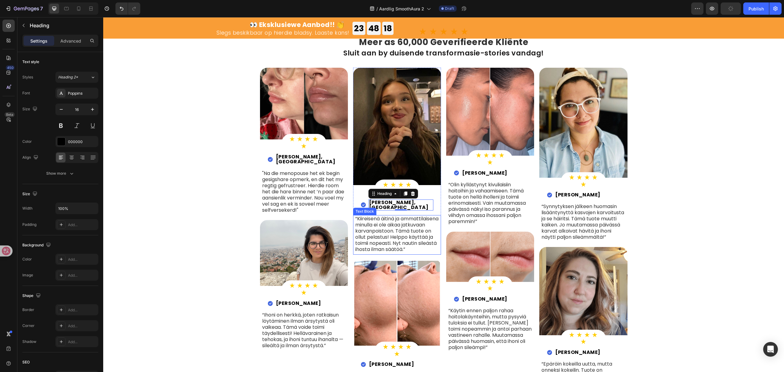
click at [392, 217] on p "“Kiireisenä äitinä ja ammattilaisena minulla ei ole aikaa jatkuvaan karvanpoist…" at bounding box center [397, 234] width 84 height 37
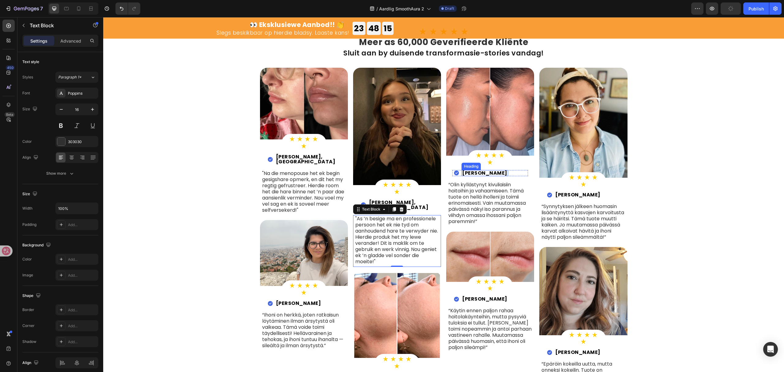
click at [477, 173] on strong "Kaarina L." at bounding box center [484, 172] width 45 height 7
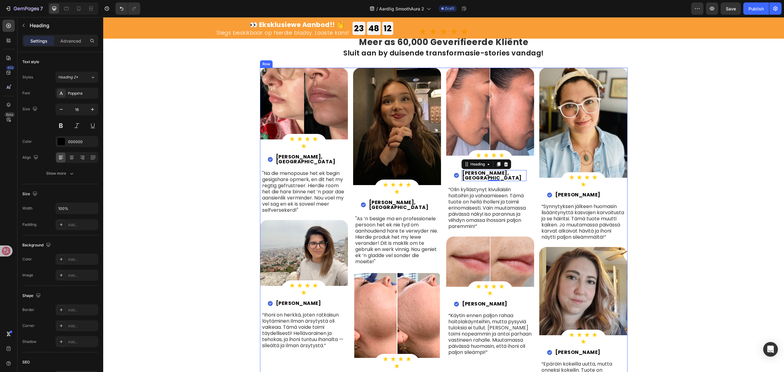
click at [484, 212] on p "“Olin kyllästynyt kivuliaisiin hoitoihin ja vahaamiseen. Tämä tuote on hellä ih…" at bounding box center [491, 208] width 84 height 43
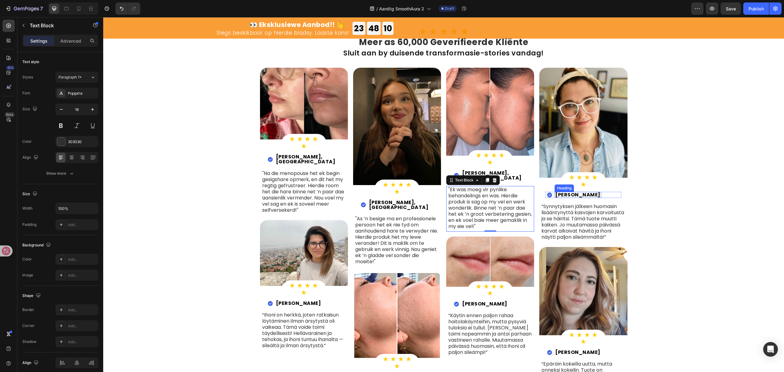
click at [567, 193] on strong "Riina M." at bounding box center [578, 194] width 45 height 7
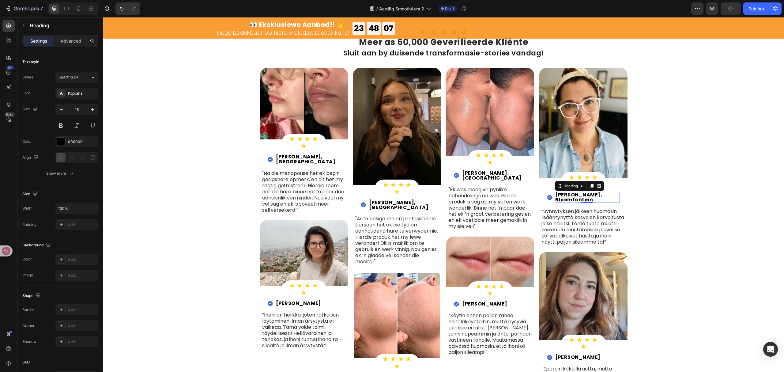
click at [573, 209] on p "“Synnytyksen jälkeen huomasin lisääntynyttä kasvojen karvoitusta ja se häiritsi…" at bounding box center [584, 226] width 84 height 37
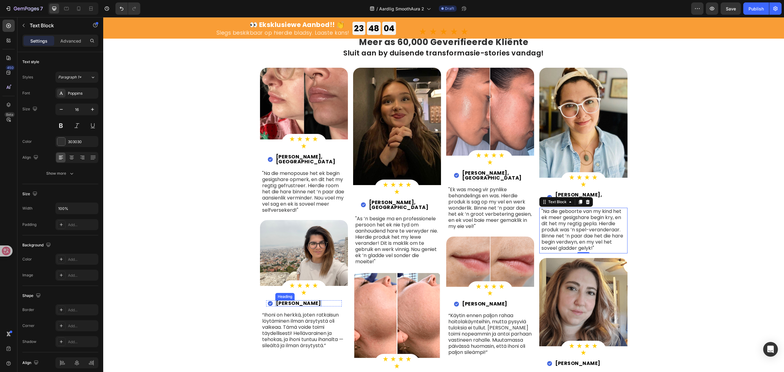
click at [279, 300] on h2 "Siiri K." at bounding box center [298, 303] width 47 height 6
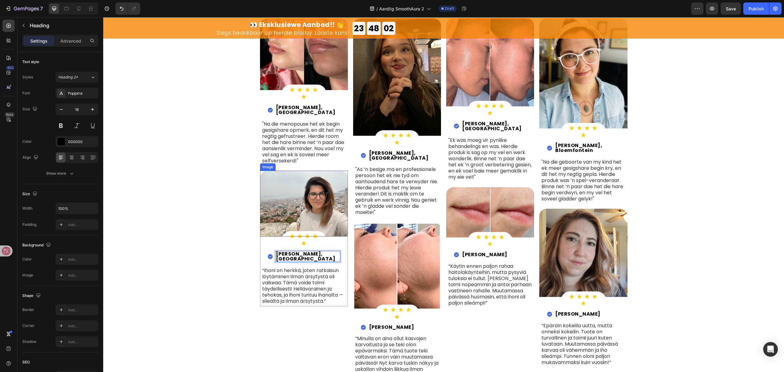
scroll to position [2033, 0]
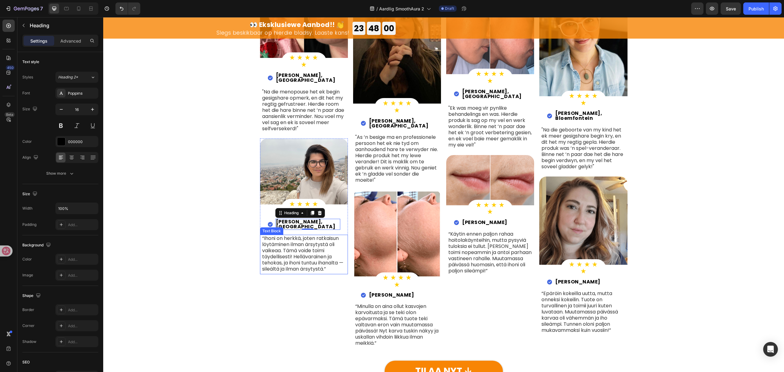
click at [326, 243] on p "“Ihoni on herkkä, joten ratkaisun löytäminen ilman ärsytystä oli vaikeaa. Tämä …" at bounding box center [304, 253] width 84 height 37
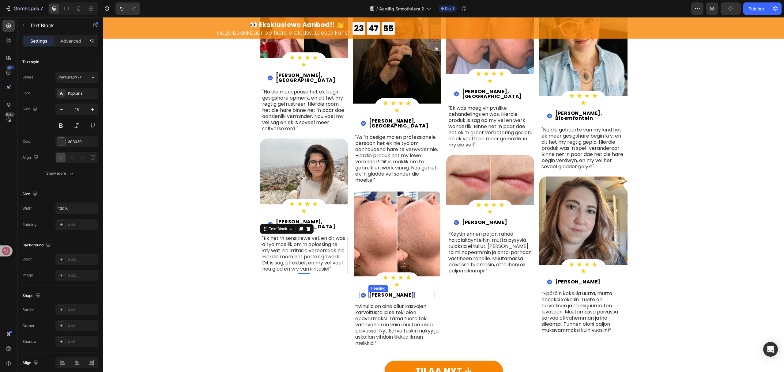
click at [377, 292] on h2 "Saara J." at bounding box center [392, 295] width 47 height 6
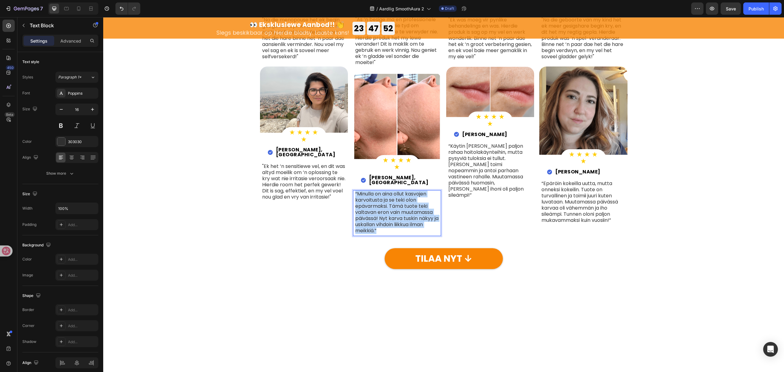
scroll to position [2033, 0]
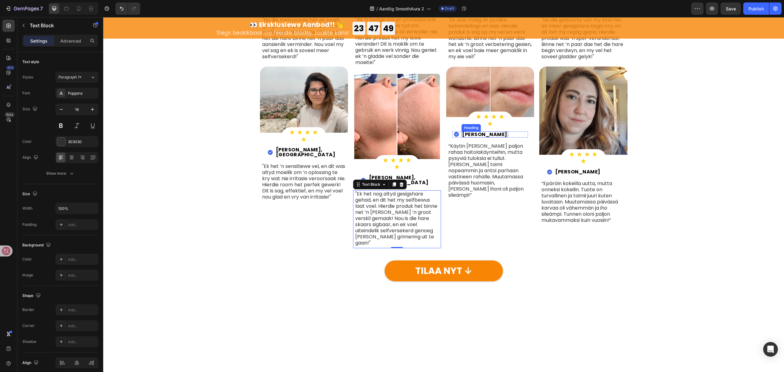
click at [474, 138] on h2 "[PERSON_NAME]" at bounding box center [485, 134] width 47 height 6
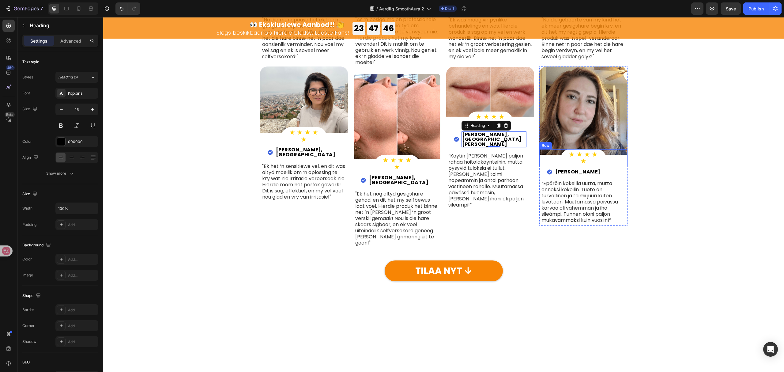
click at [469, 208] on p "“Käytin [PERSON_NAME] paljon rahaa hoitolakäynteihin, mutta pysyviä tuloksia ei…" at bounding box center [491, 180] width 84 height 55
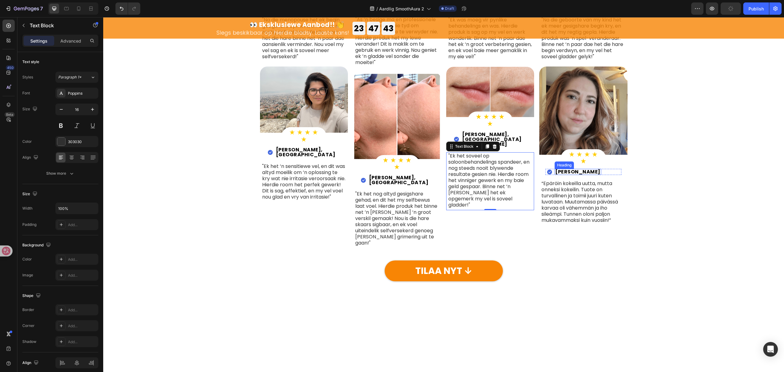
click at [562, 175] on h2 "[PERSON_NAME]" at bounding box center [578, 172] width 47 height 6
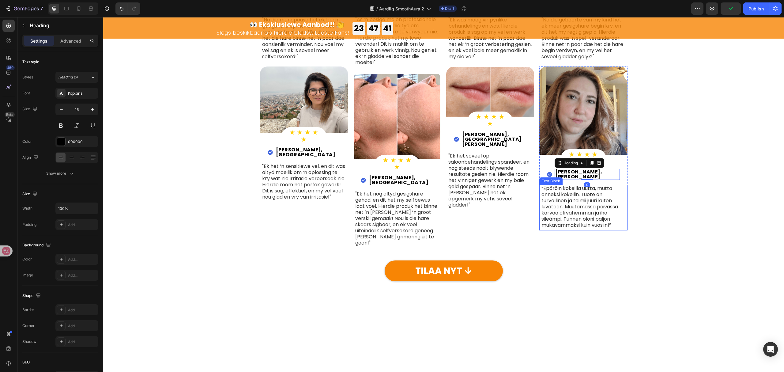
click at [564, 228] on p "“Epäröin kokeilla uutta, mutta onneksi kokeilin. Tuote on turvallinen ja toimii…" at bounding box center [584, 206] width 84 height 43
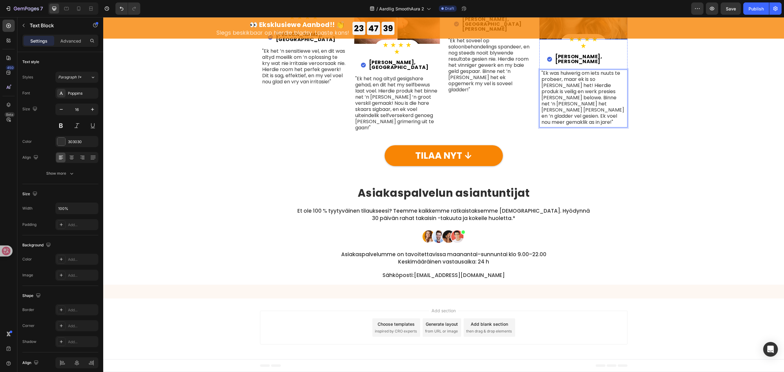
scroll to position [2155, 0]
click at [463, 166] on link "TILAA NYT ↓" at bounding box center [444, 155] width 118 height 21
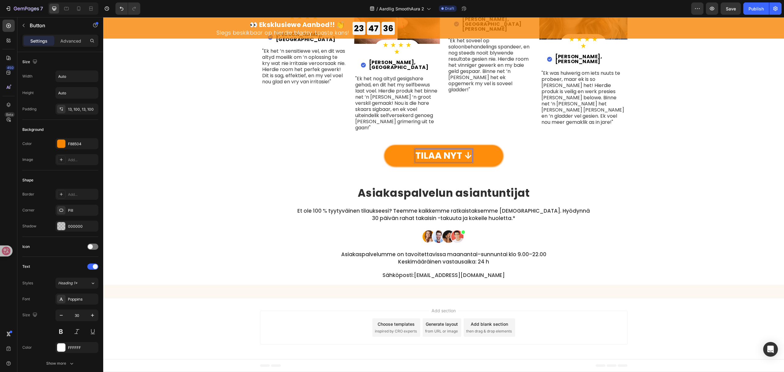
click at [446, 162] on p "TILAA NYT ↓" at bounding box center [444, 155] width 57 height 13
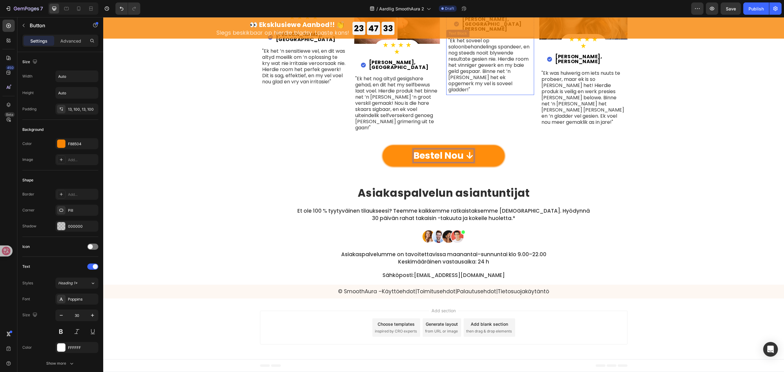
scroll to position [2250, 0]
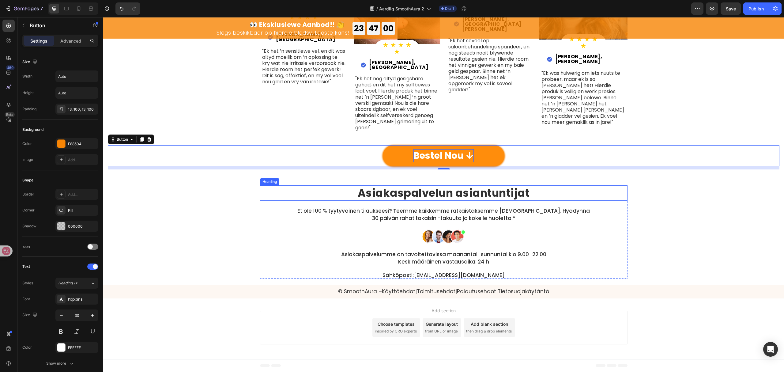
click at [448, 191] on strong "Asiakaspalvelun asiantuntijat" at bounding box center [444, 192] width 172 height 15
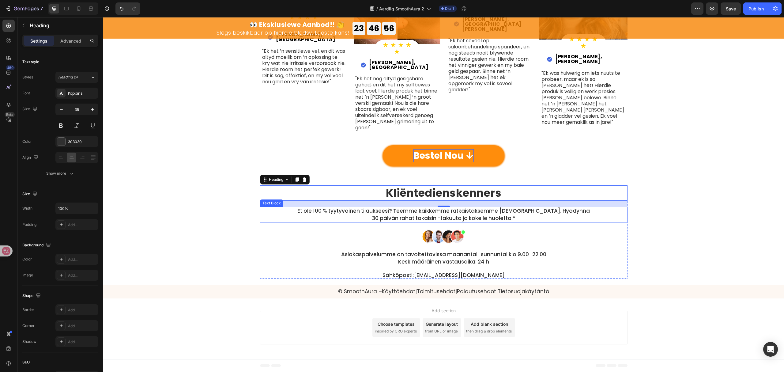
click at [439, 221] on p "Et ole 100 % tyytyväinen tilaukseesi? Teemme kaikkemme ratkaistaksemme [DEMOGRA…" at bounding box center [444, 214] width 293 height 15
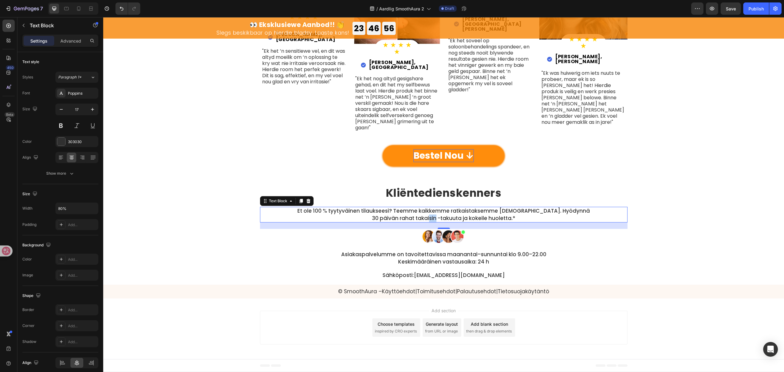
click at [439, 221] on p "Et ole 100 % tyytyväinen tilaukseesi? Teemme kaikkemme ratkaistaksemme [DEMOGRA…" at bounding box center [444, 214] width 293 height 15
click at [429, 254] on p "Asiakaspalvelumme on tavoitettavissa maanantai–sunnuntai klo 9.00–22.00 Keskimä…" at bounding box center [444, 258] width 293 height 15
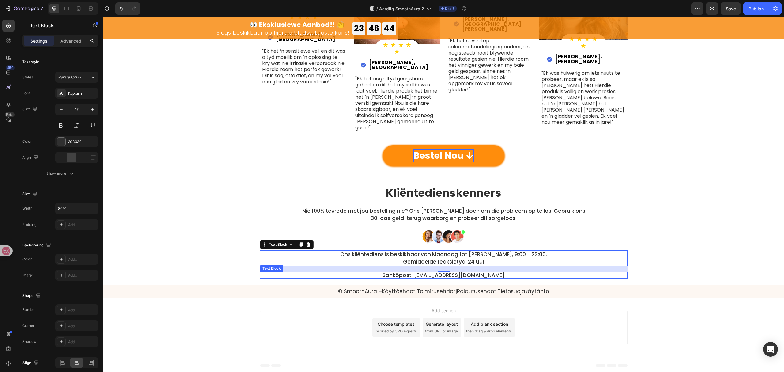
click at [417, 275] on p "Sähköposti: [EMAIL_ADDRESS][DOMAIN_NAME]" at bounding box center [444, 275] width 367 height 5
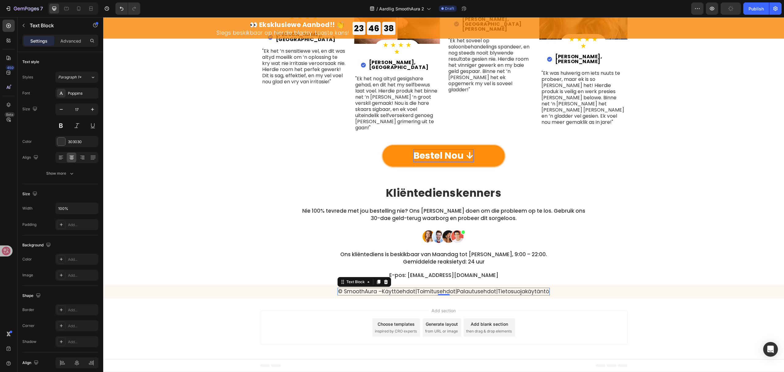
click at [523, 292] on link "Tietosuojakäytäntö" at bounding box center [523, 291] width 51 height 7
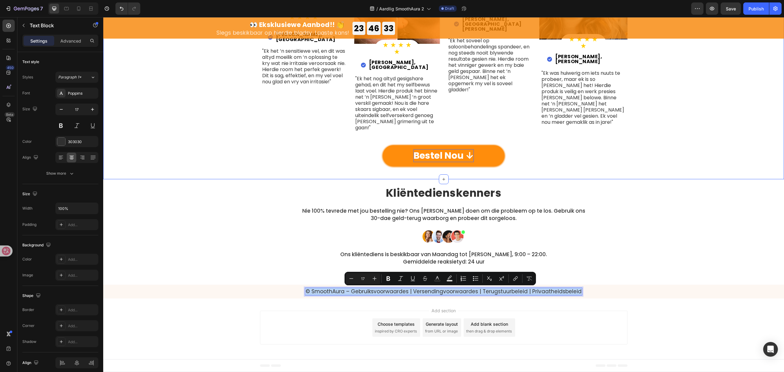
click at [650, 167] on div "Bestel Nou ↓ Button" at bounding box center [444, 157] width 672 height 24
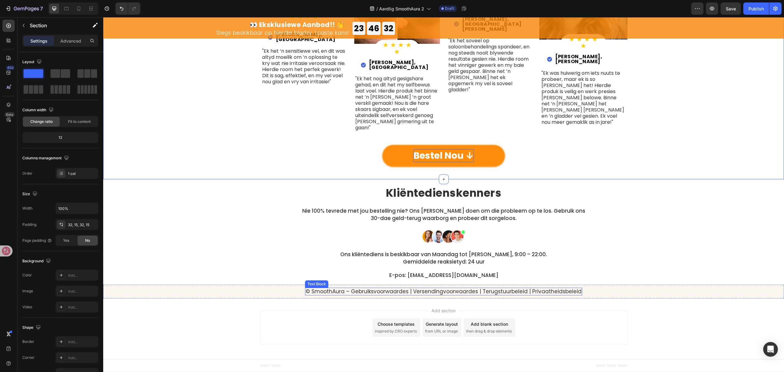
click at [564, 293] on p "© SmoothAura – Gebruiksvoorwaardes | Versendingvoorwaardes | Terugstuurbeleid |…" at bounding box center [444, 291] width 276 height 6
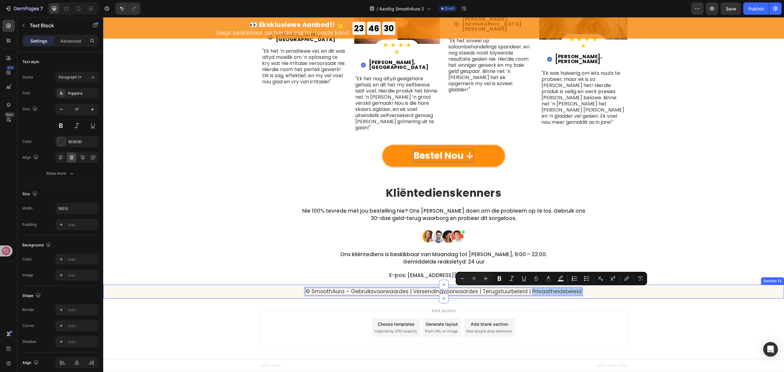
drag, startPoint x: 528, startPoint y: 292, endPoint x: 579, endPoint y: 294, distance: 51.2
click at [579, 294] on div "© SmoothAura – Gebruiksvoorwaardes | Versendingvoorwaardes | Terugstuurbeleid |…" at bounding box center [443, 291] width 681 height 13
click at [629, 279] on icon "Editor contextual toolbar" at bounding box center [627, 278] width 6 height 6
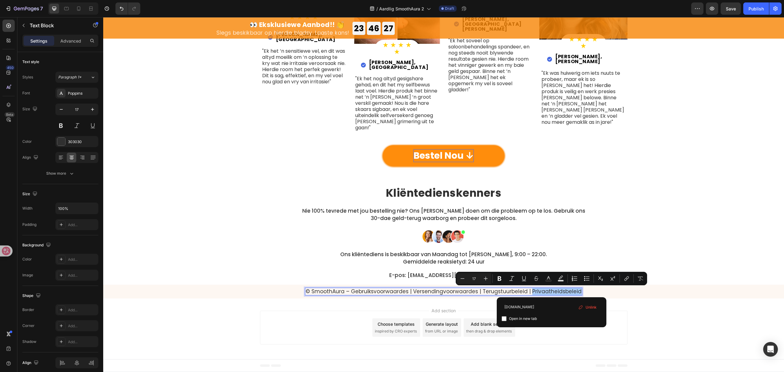
type input "[DOMAIN_NAME]"
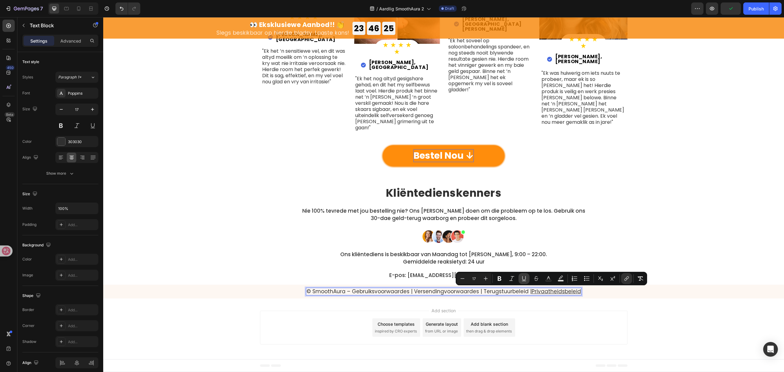
click at [528, 275] on button "Underline" at bounding box center [524, 278] width 11 height 11
drag, startPoint x: 519, startPoint y: 291, endPoint x: 522, endPoint y: 291, distance: 3.7
click at [520, 291] on p "© SmoothAura – Gebruiksvoorwaardes | Versendingvoorwaardes | Terugstuurbeleid |…" at bounding box center [444, 291] width 275 height 6
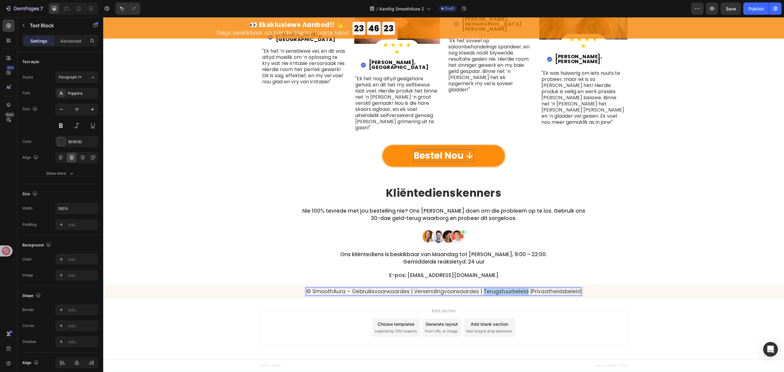
drag, startPoint x: 523, startPoint y: 291, endPoint x: 480, endPoint y: 292, distance: 43.2
click at [480, 292] on p "© SmoothAura – Gebruiksvoorwaardes | Versendingvoorwaardes | Terugstuurbeleid |…" at bounding box center [444, 291] width 275 height 6
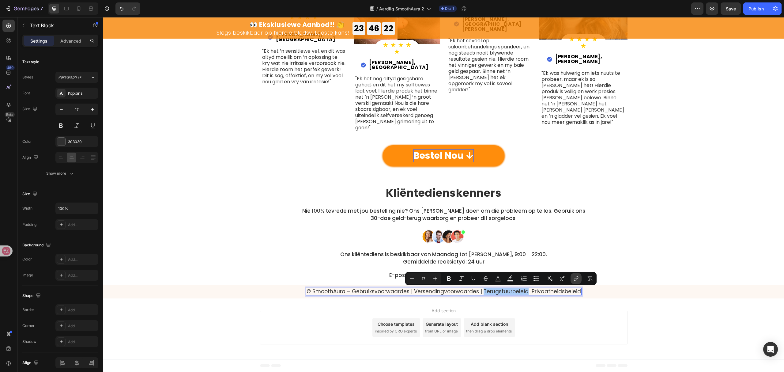
click at [576, 279] on icon "Editor contextual toolbar" at bounding box center [576, 278] width 6 height 6
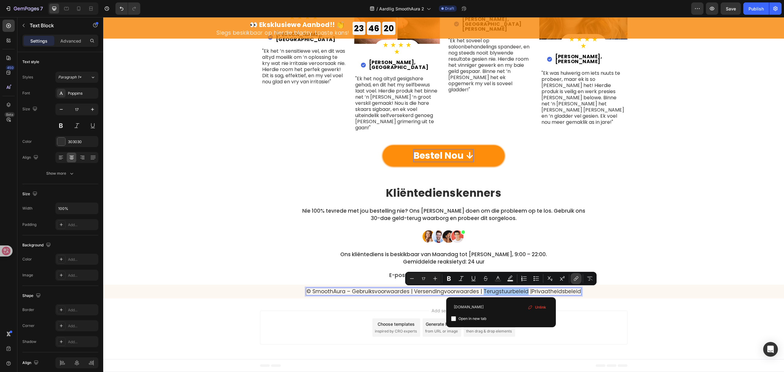
type input "[DOMAIN_NAME]"
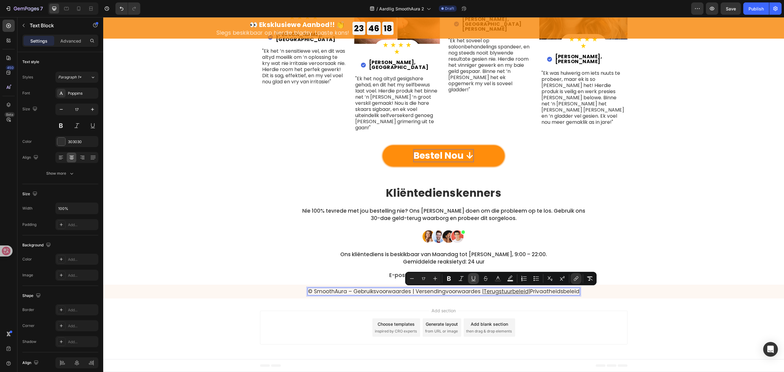
click at [473, 277] on icon "Editor contextual toolbar" at bounding box center [474, 278] width 6 height 6
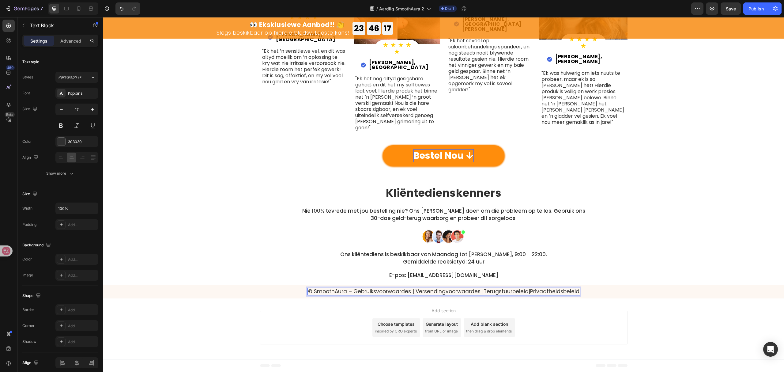
click at [475, 292] on p "© SmoothAura – Gebruiksvoorwaardes | Versendingvoorwaardes | Terugstuurbeleid |…" at bounding box center [444, 291] width 272 height 6
drag, startPoint x: 475, startPoint y: 292, endPoint x: 412, endPoint y: 292, distance: 62.2
click at [412, 292] on p "© SmoothAura – Gebruiksvoorwaardes | Versendingvoorwaardes | Terugstuurbeleid |…" at bounding box center [444, 291] width 272 height 6
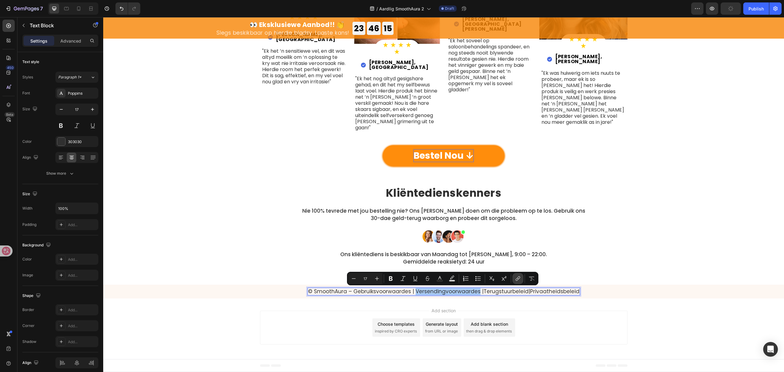
click at [514, 280] on button "link" at bounding box center [518, 278] width 11 height 11
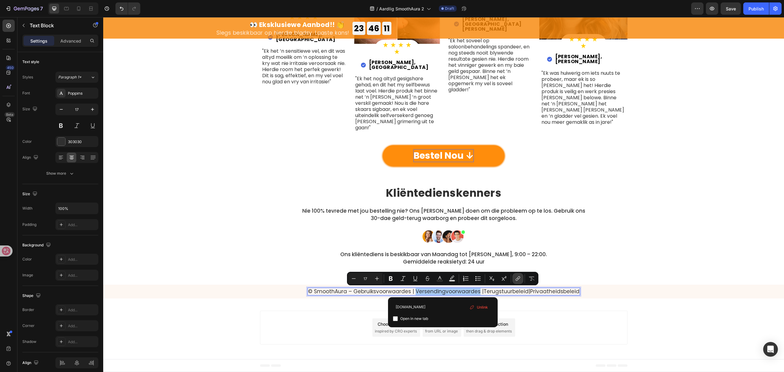
type input "[DOMAIN_NAME]"
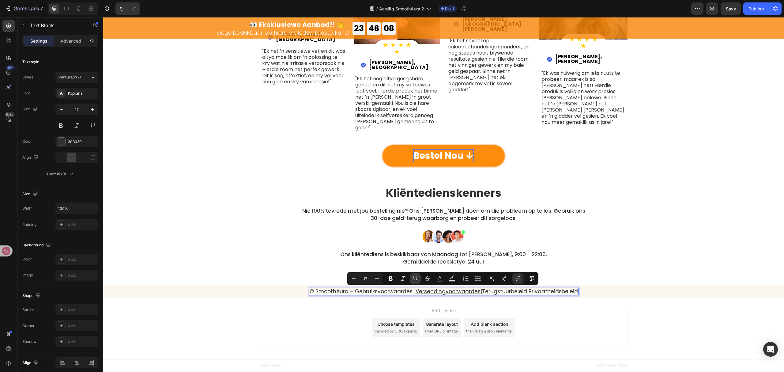
click at [413, 276] on icon "Editor contextual toolbar" at bounding box center [415, 278] width 6 height 6
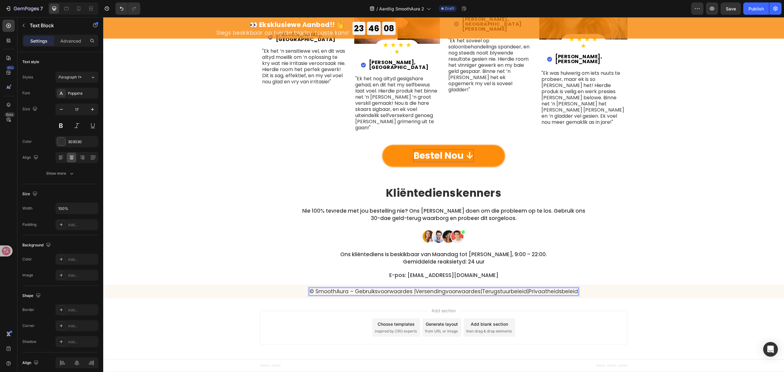
click at [406, 291] on p "© SmoothAura – Gebruiksvoorwaardes | Versendingvoorwaardes | Terugstuurbeleid |…" at bounding box center [444, 291] width 268 height 6
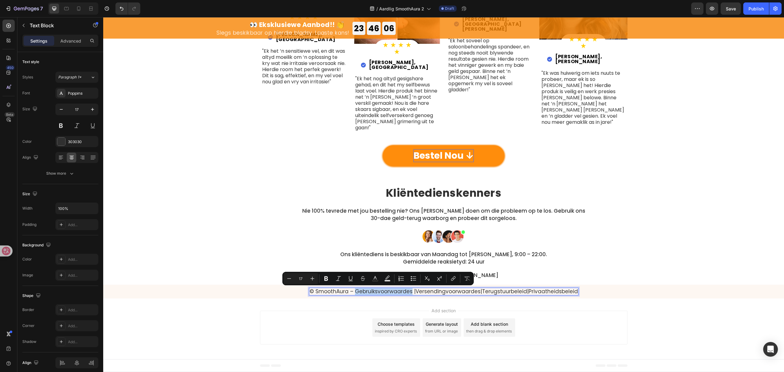
drag, startPoint x: 406, startPoint y: 291, endPoint x: 351, endPoint y: 293, distance: 55.2
click at [351, 293] on p "© SmoothAura – Gebruiksvoorwaardes | Versendingvoorwaardes | Terugstuurbeleid |…" at bounding box center [444, 291] width 268 height 6
click at [456, 280] on icon "Editor contextual toolbar" at bounding box center [453, 278] width 6 height 6
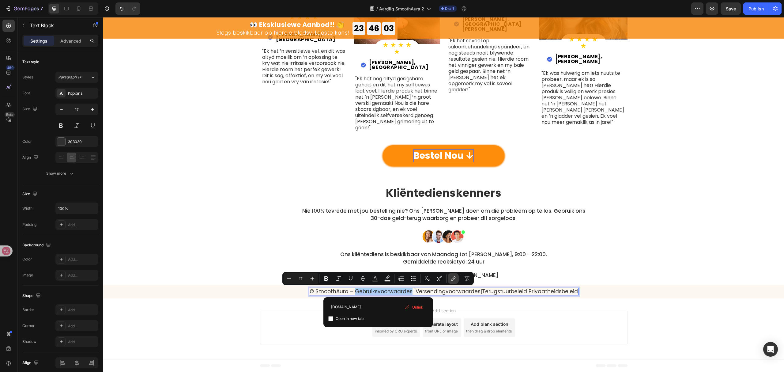
type input "[DOMAIN_NAME]"
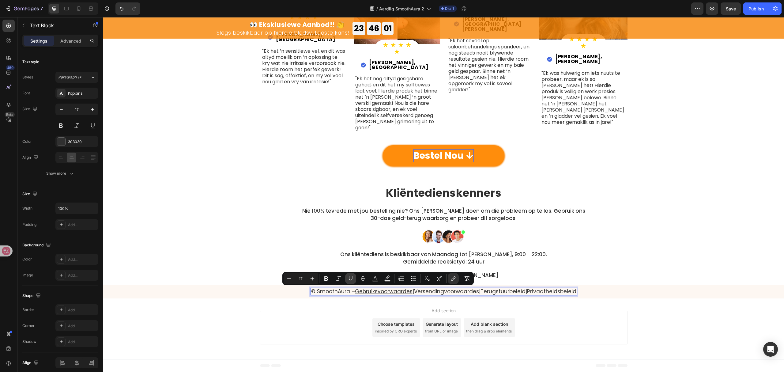
click at [348, 277] on icon "Editor contextual toolbar" at bounding box center [351, 278] width 6 height 6
click at [609, 244] on div "⁠⁠⁠⁠⁠⁠⁠ Kliëntedienskenners Heading Nie 100% tevrede met jou bestelling nie? On…" at bounding box center [444, 231] width 368 height 93
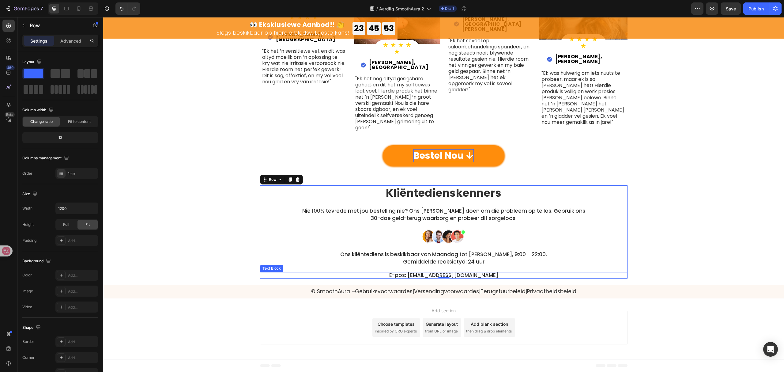
click at [473, 273] on p "E-pos: [EMAIL_ADDRESS][DOMAIN_NAME]" at bounding box center [444, 275] width 367 height 5
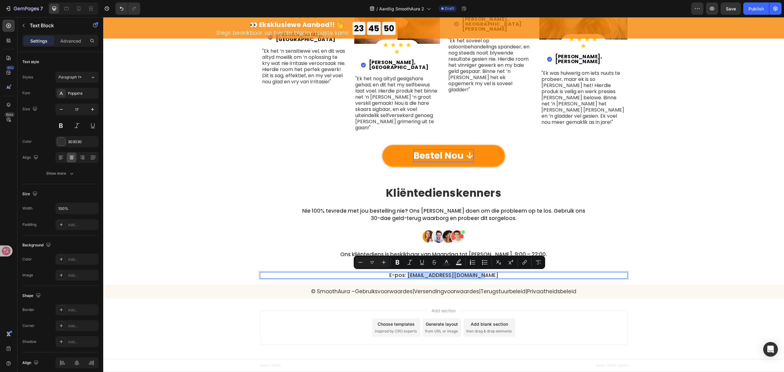
drag, startPoint x: 496, startPoint y: 275, endPoint x: 414, endPoint y: 277, distance: 82.8
click at [414, 277] on p "E-pos: [EMAIL_ADDRESS][DOMAIN_NAME]" at bounding box center [444, 275] width 367 height 5
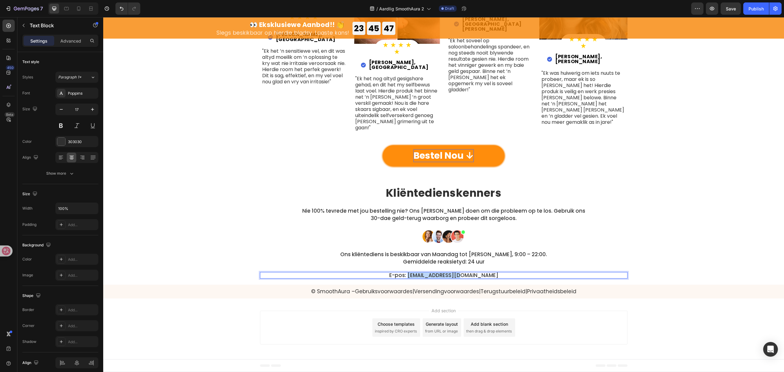
drag, startPoint x: 483, startPoint y: 273, endPoint x: 424, endPoint y: 276, distance: 59.2
click at [424, 276] on p "E-pos: [EMAIL_ADDRESS][DOMAIN_NAME]" at bounding box center [444, 275] width 367 height 5
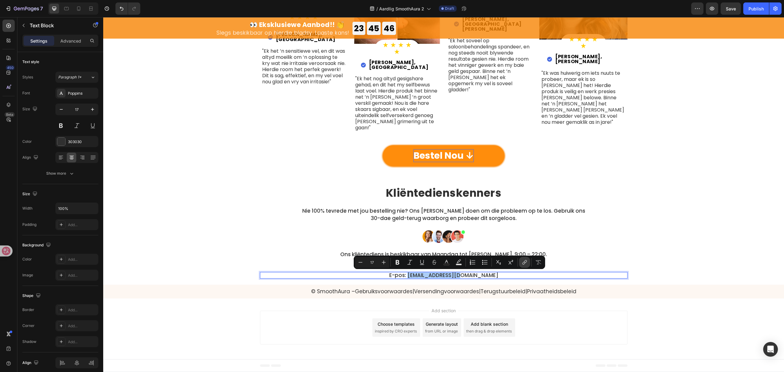
click at [521, 264] on button "link" at bounding box center [524, 262] width 11 height 11
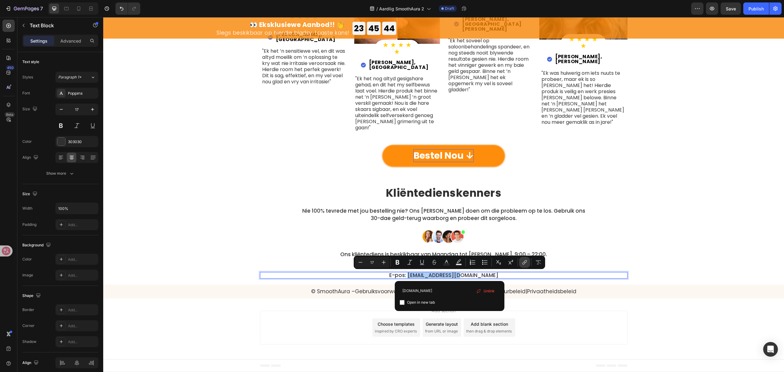
type input "[DOMAIN_NAME]"
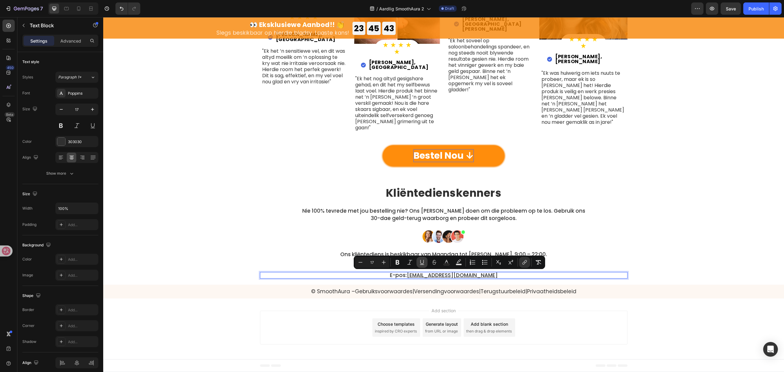
click at [421, 265] on icon "Editor contextual toolbar" at bounding box center [422, 264] width 4 height 0
click at [744, 130] on div "★ ★ ★ ★ ★ Heading Row ⁠⁠⁠⁠⁠⁠⁠ Meer as 60,000 Geverifieerde Kliënte Heading Slui…" at bounding box center [444, 0] width 672 height 340
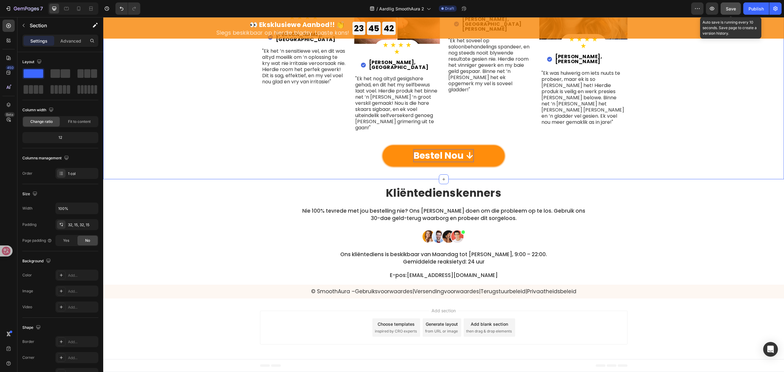
click at [736, 7] on span "Save" at bounding box center [731, 8] width 10 height 5
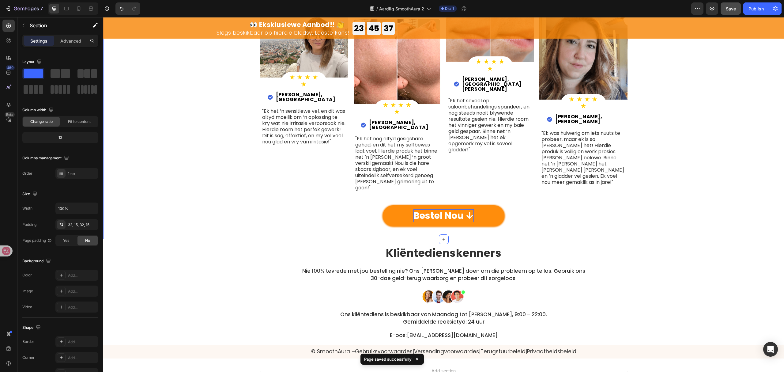
scroll to position [2004, 0]
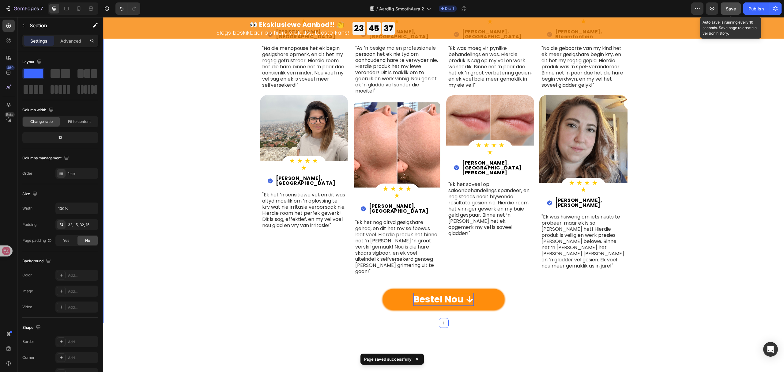
click at [730, 9] on span "Save" at bounding box center [731, 8] width 10 height 5
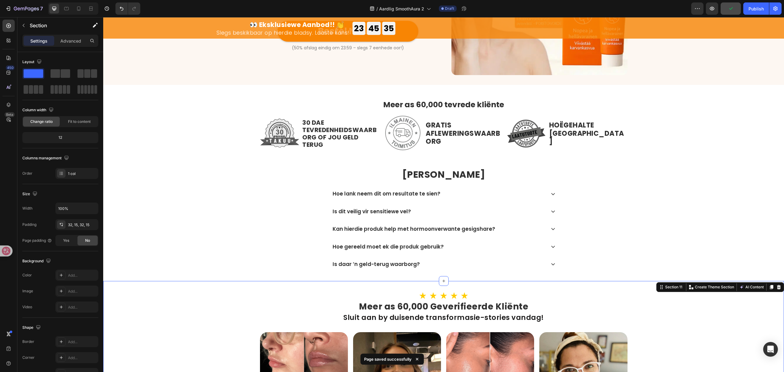
scroll to position [1637, 0]
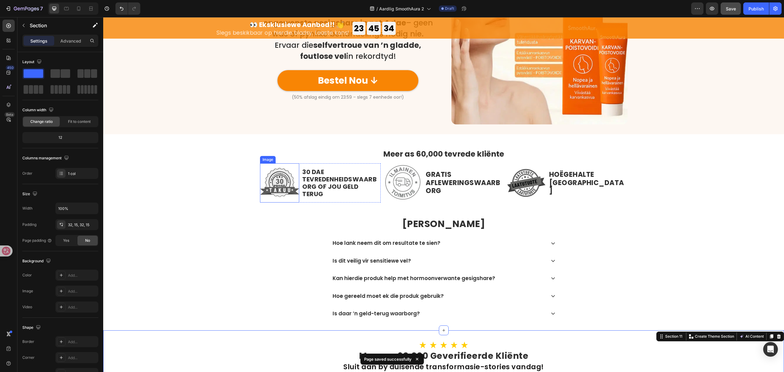
click at [261, 179] on img at bounding box center [280, 183] width 40 height 40
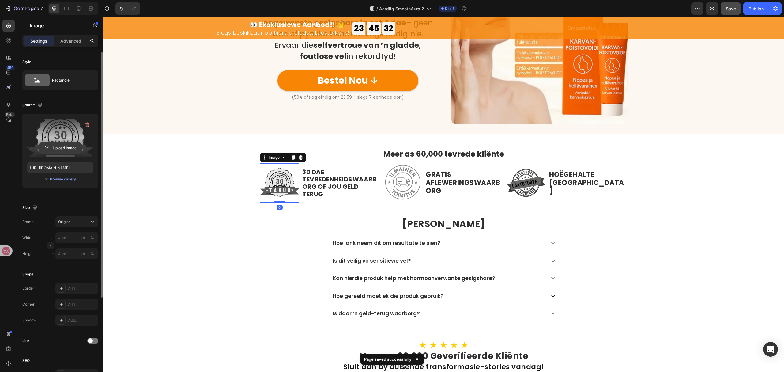
click at [69, 151] on input "file" at bounding box center [60, 148] width 42 height 10
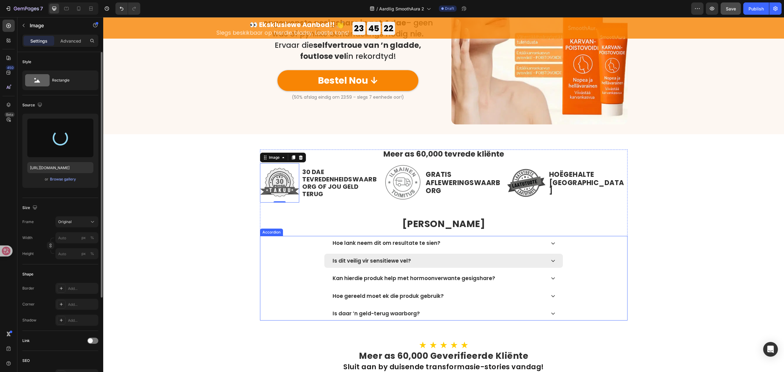
type input "[URL][DOMAIN_NAME]"
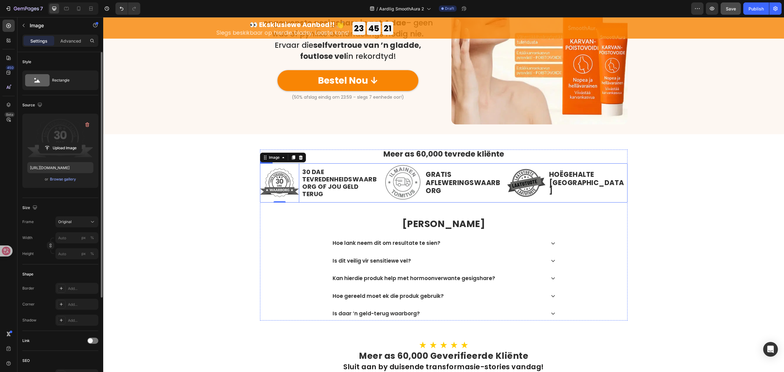
click at [383, 178] on img at bounding box center [403, 183] width 40 height 40
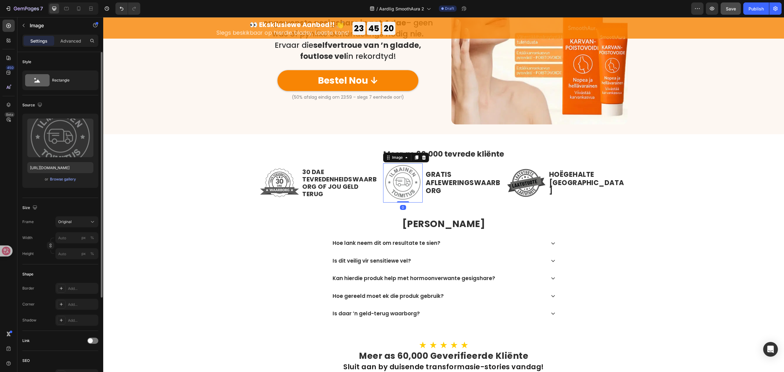
click at [398, 178] on img at bounding box center [403, 183] width 40 height 40
click at [49, 151] on input "file" at bounding box center [60, 148] width 42 height 10
type input "[URL][DOMAIN_NAME]"
click at [517, 184] on img at bounding box center [527, 183] width 40 height 40
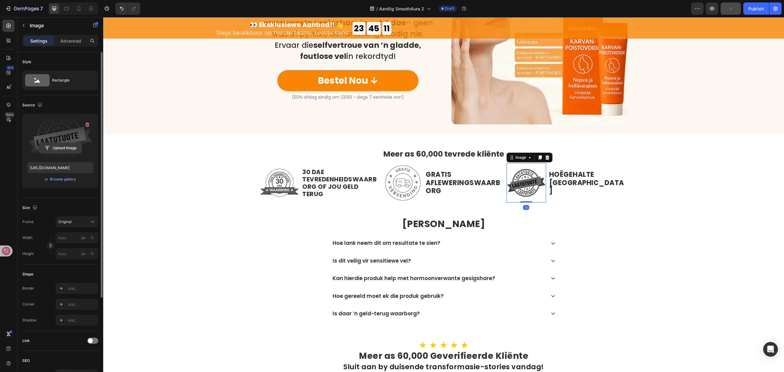
click at [52, 152] on input "file" at bounding box center [60, 148] width 42 height 10
type input "[URL][DOMAIN_NAME]"
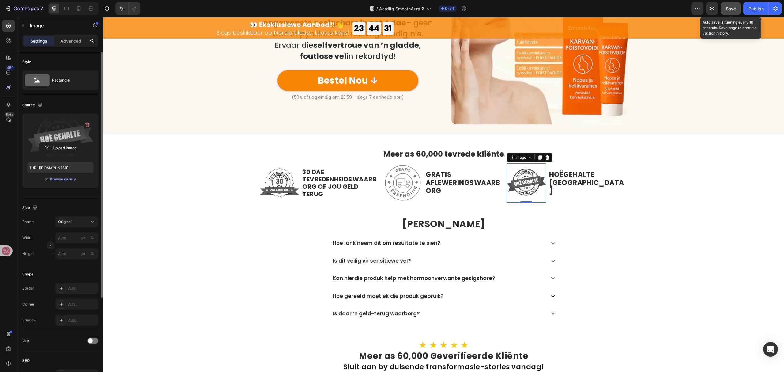
click at [731, 10] on span "Save" at bounding box center [731, 8] width 10 height 5
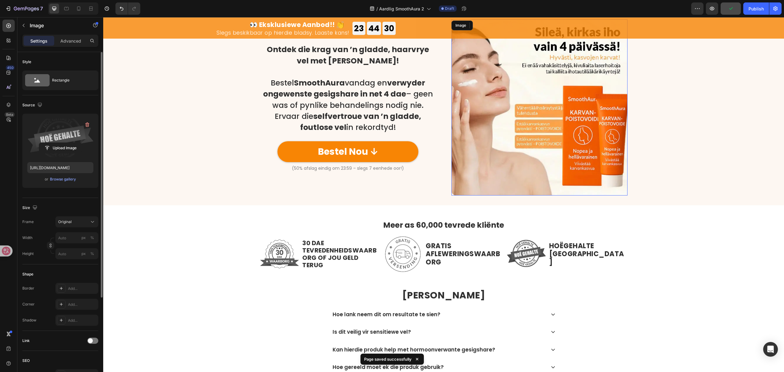
click at [528, 147] on img at bounding box center [540, 107] width 176 height 176
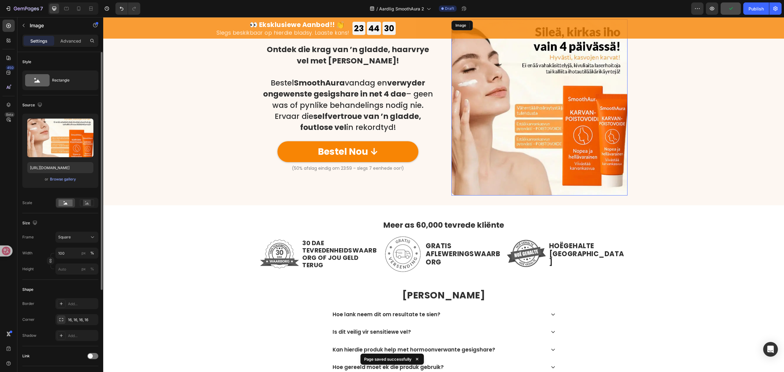
scroll to position [1555, 0]
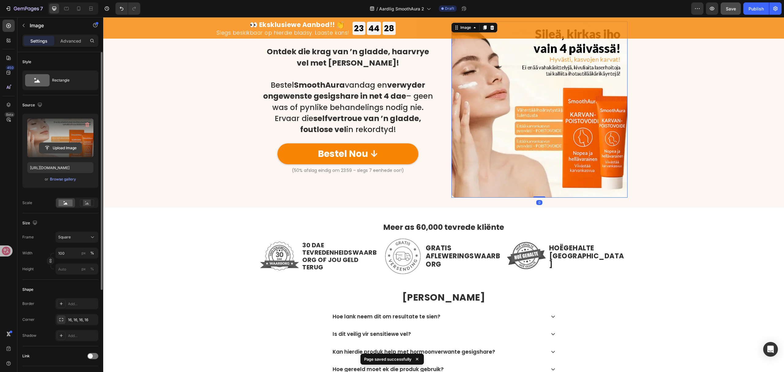
click at [76, 147] on input "file" at bounding box center [60, 148] width 42 height 10
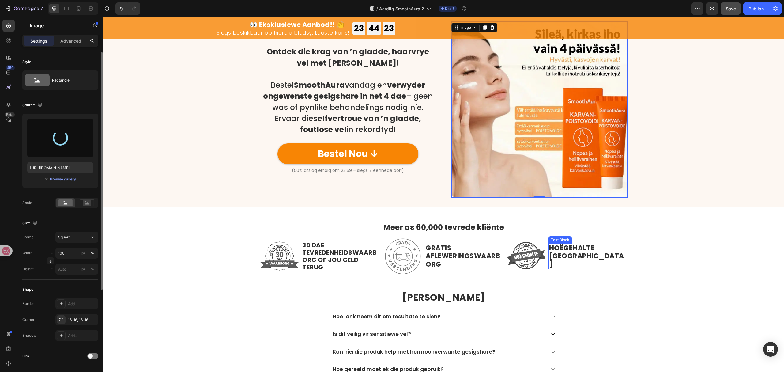
type input "[URL][DOMAIN_NAME]"
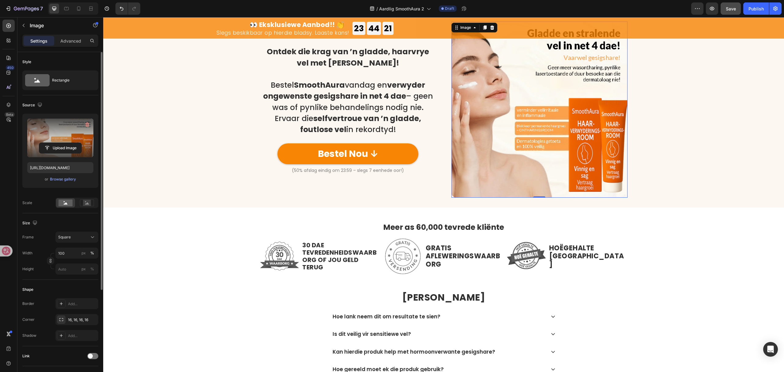
click at [503, 154] on img at bounding box center [540, 109] width 176 height 176
click at [76, 142] on label at bounding box center [60, 138] width 66 height 39
click at [76, 143] on input "file" at bounding box center [60, 148] width 42 height 10
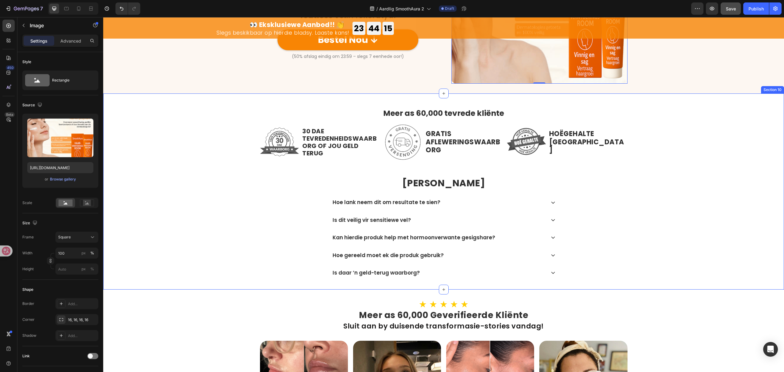
scroll to position [1719, 0]
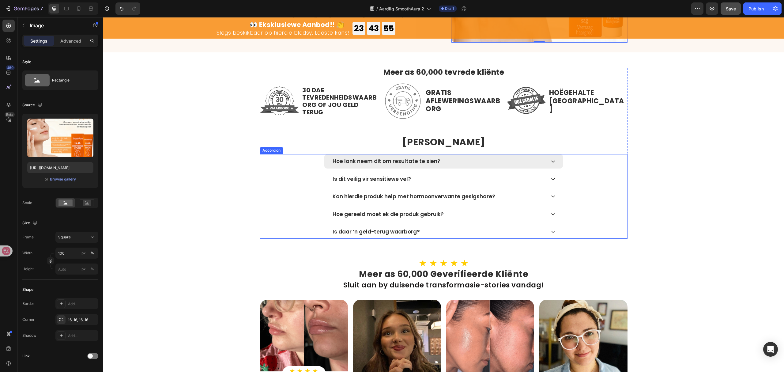
click at [492, 166] on div "Hoe lank neem dit om resultate te sien?" at bounding box center [444, 161] width 239 height 14
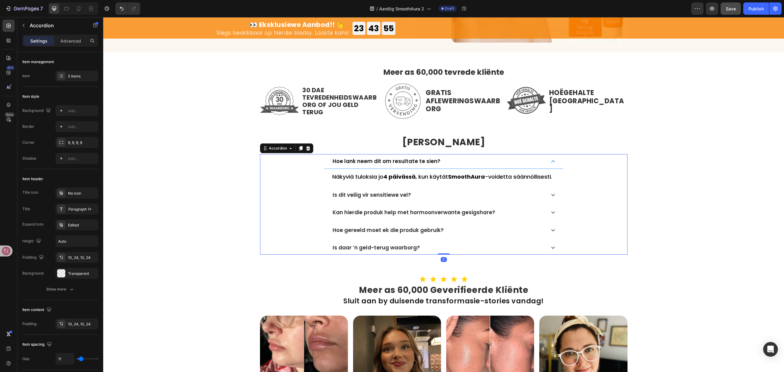
click at [404, 177] on strong "4 päivässä" at bounding box center [400, 177] width 32 height 8
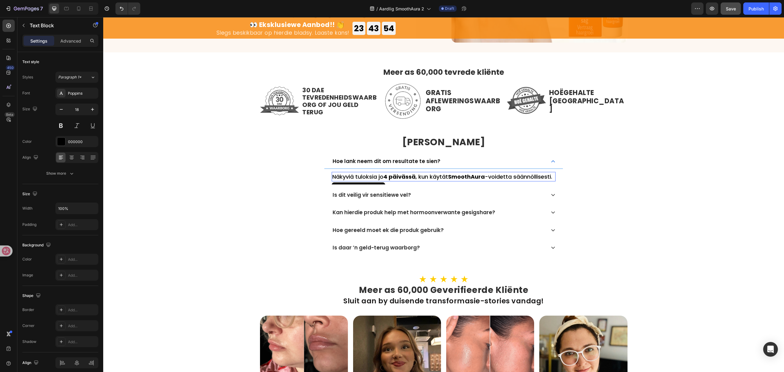
click at [404, 177] on strong "4 päivässä" at bounding box center [400, 177] width 32 height 8
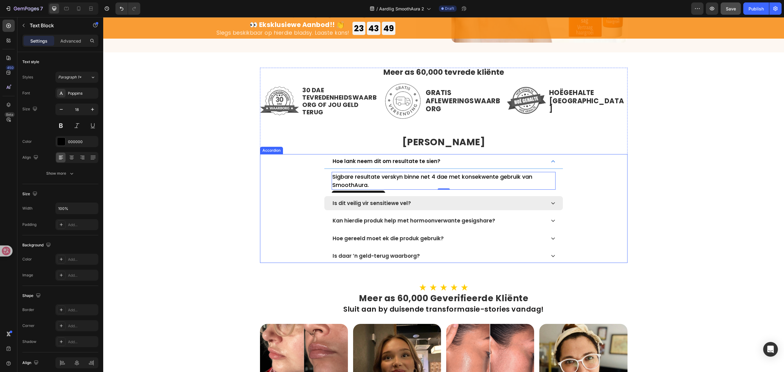
drag, startPoint x: 490, startPoint y: 205, endPoint x: 502, endPoint y: 199, distance: 13.2
click at [490, 205] on div "Is dit veilig vir sensitiewe vel?" at bounding box center [439, 203] width 214 height 8
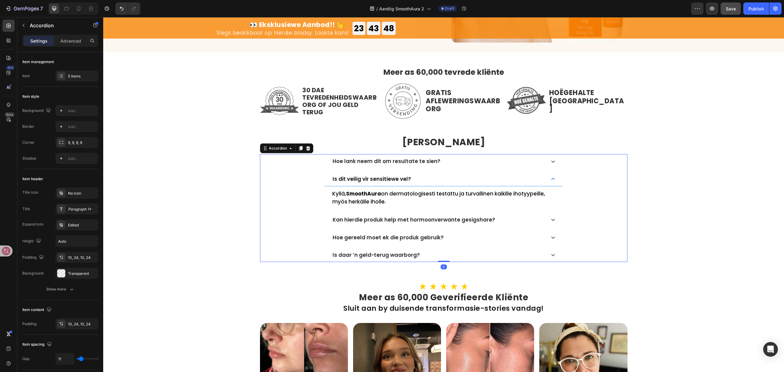
drag, startPoint x: 412, startPoint y: 209, endPoint x: 414, endPoint y: 204, distance: 5.0
click at [412, 208] on div "Kyllä, SmoothAura on dermatologisesti testattu ja turvallinen kaikille ihotyype…" at bounding box center [444, 197] width 239 height 23
click at [414, 204] on p "Kyllä, SmoothAura on dermatologisesti testattu ja turvallinen kaikille ihotyype…" at bounding box center [443, 198] width 223 height 16
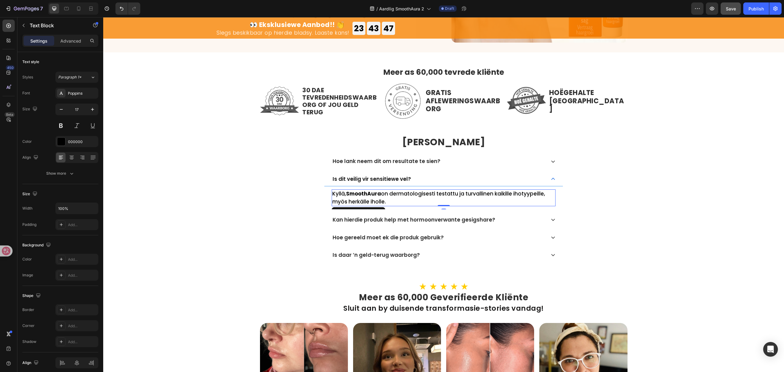
click at [414, 204] on p "Kyllä, SmoothAura on dermatologisesti testattu ja turvallinen kaikille ihotyype…" at bounding box center [443, 198] width 223 height 16
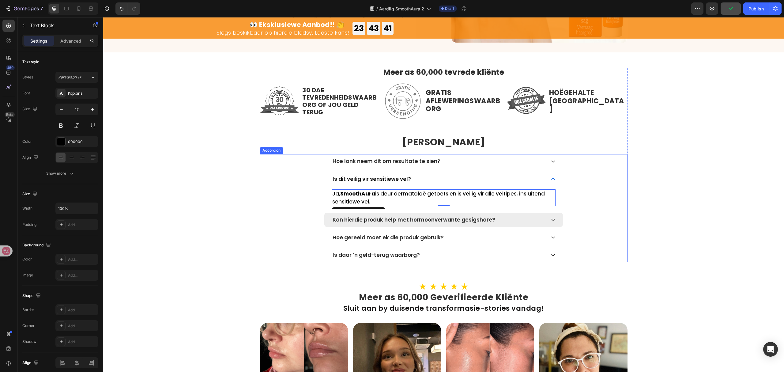
click at [483, 221] on p "Kan hierdie produk help met hormoonverwante gesigshare?" at bounding box center [414, 220] width 163 height 6
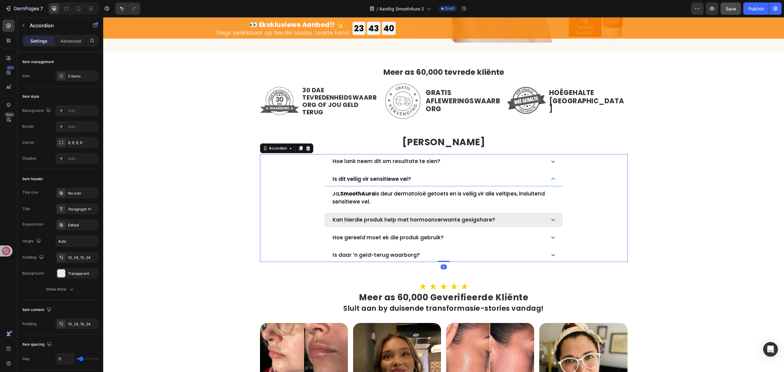
click at [507, 218] on div "Kan hierdie produk help met hormoonverwante gesigshare?" at bounding box center [439, 220] width 214 height 8
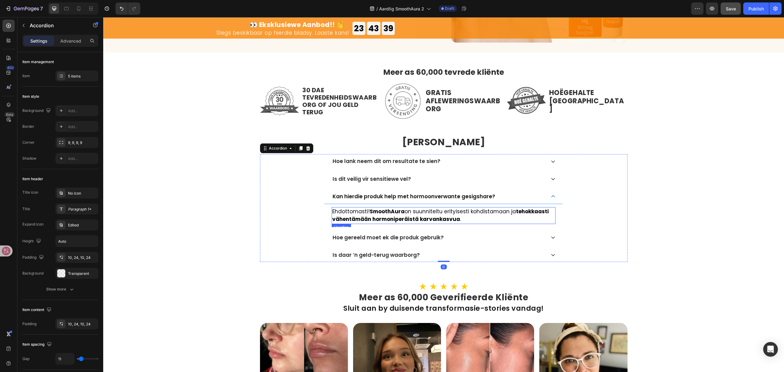
click at [432, 215] on h2 "Ehdottomasti! SmoothAura on suunniteltu erityisesti kohdistamaan ja tehokkaasti…" at bounding box center [444, 215] width 224 height 17
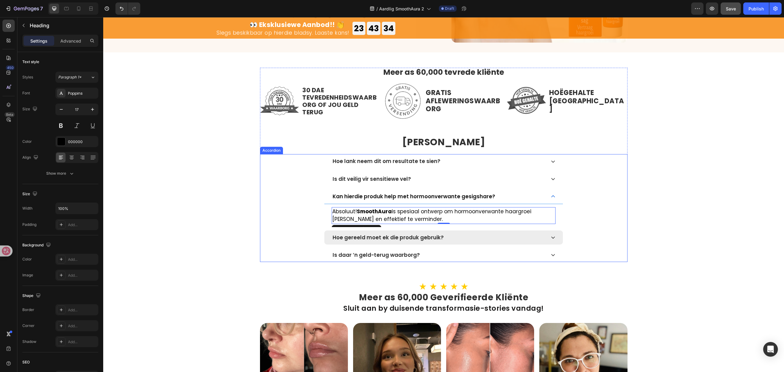
drag, startPoint x: 496, startPoint y: 237, endPoint x: 436, endPoint y: 239, distance: 60.1
click at [496, 237] on div "Hoe gereeld moet ek die produk gebruik?" at bounding box center [439, 238] width 214 height 8
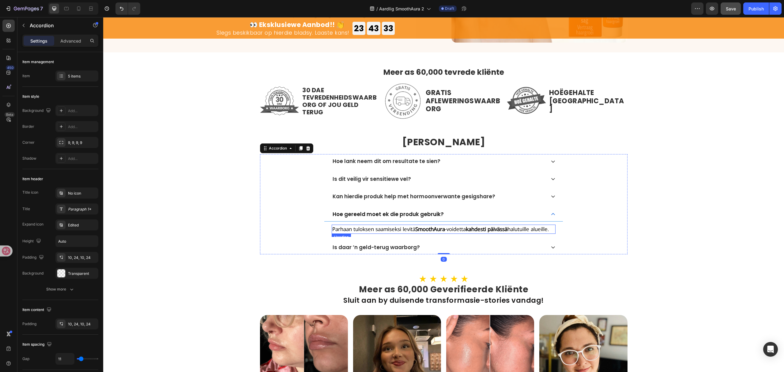
click at [411, 234] on h2 "Parhaan tuloksen saamiseksi levitä SmoothAura -voidetta kahdesti päivässä halut…" at bounding box center [444, 229] width 224 height 9
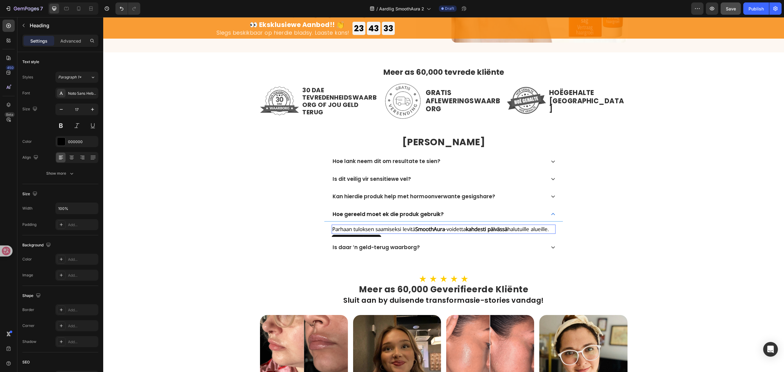
click at [413, 233] on p "Parhaan tuloksen saamiseksi levitä SmoothAura -voidetta kahdesti päivässä halut…" at bounding box center [443, 229] width 223 height 8
click at [413, 232] on p "Parhaan tuloksen saamiseksi levitä SmoothAura -voidetta kahdesti päivässä halut…" at bounding box center [443, 229] width 223 height 8
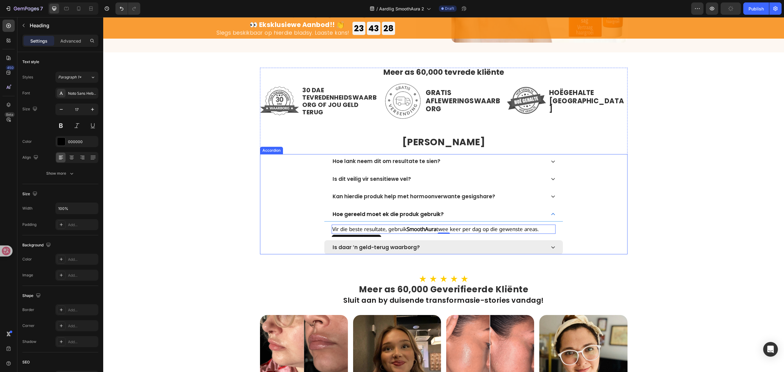
click at [473, 243] on div "Is daar ’n geld-terug waarborg?" at bounding box center [444, 247] width 239 height 14
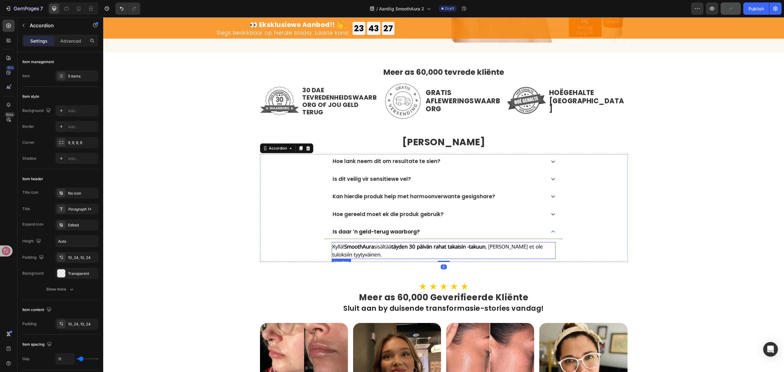
click at [420, 245] on strong "täyden 30 päivän rahat takaisin -takuun" at bounding box center [439, 246] width 94 height 7
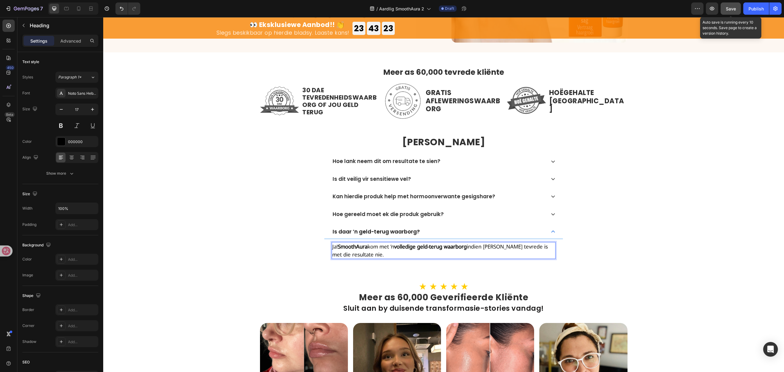
click at [727, 6] on span "Save" at bounding box center [731, 8] width 10 height 5
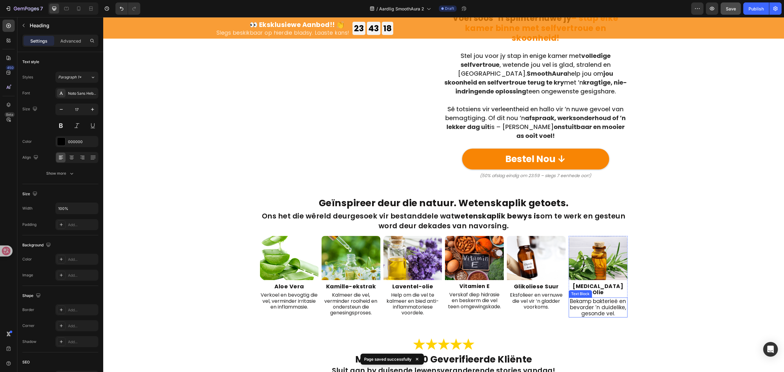
scroll to position [901, 0]
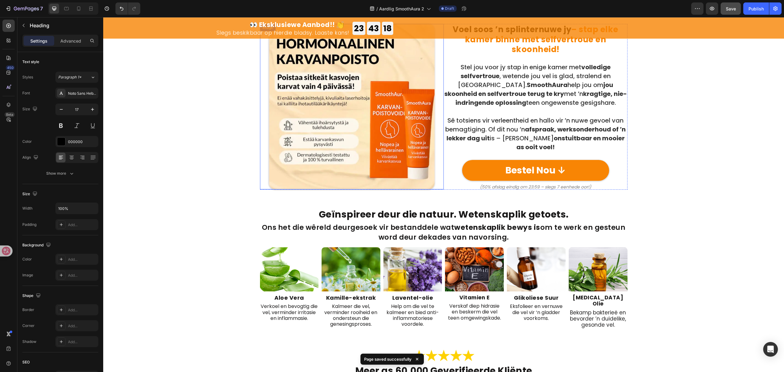
click at [287, 141] on img at bounding box center [351, 106] width 165 height 165
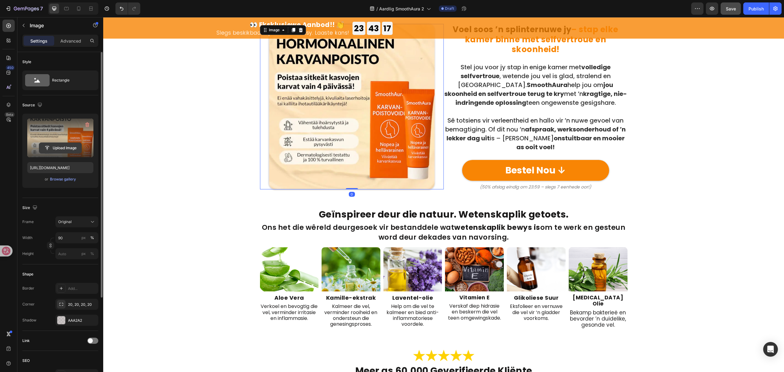
click at [54, 149] on input "file" at bounding box center [60, 148] width 42 height 10
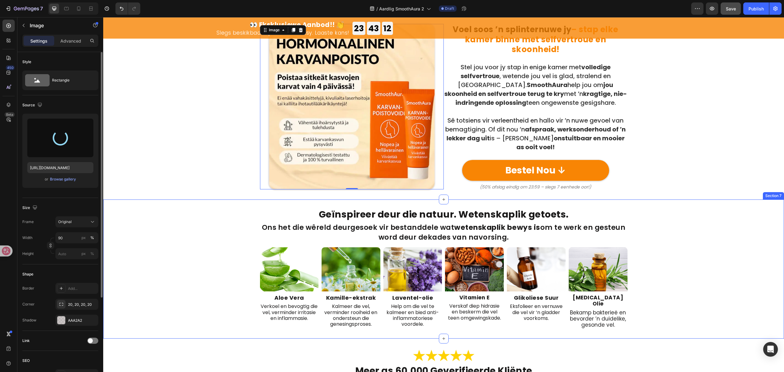
type input "[URL][DOMAIN_NAME]"
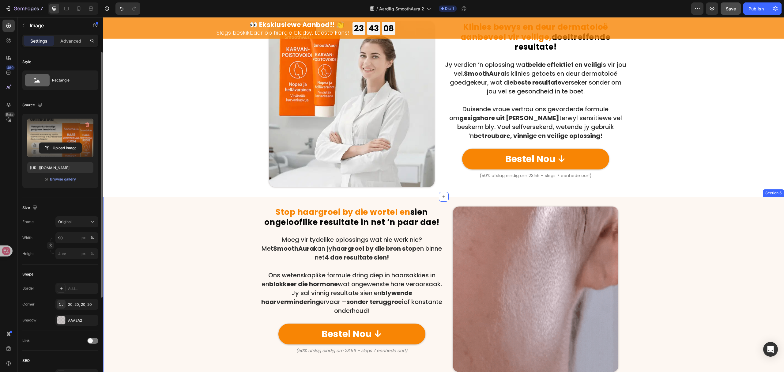
scroll to position [370, 0]
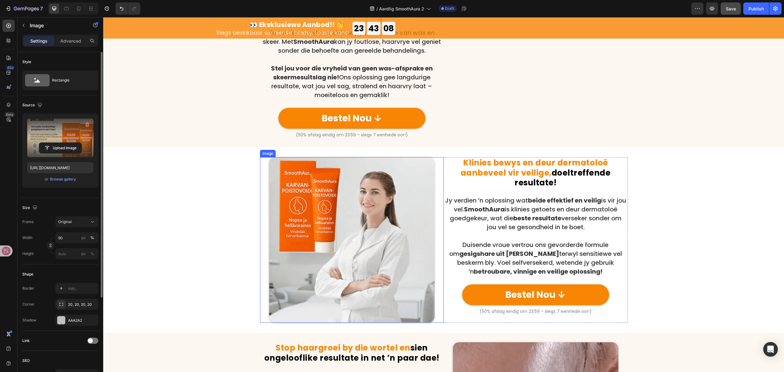
click at [322, 237] on img at bounding box center [351, 239] width 165 height 165
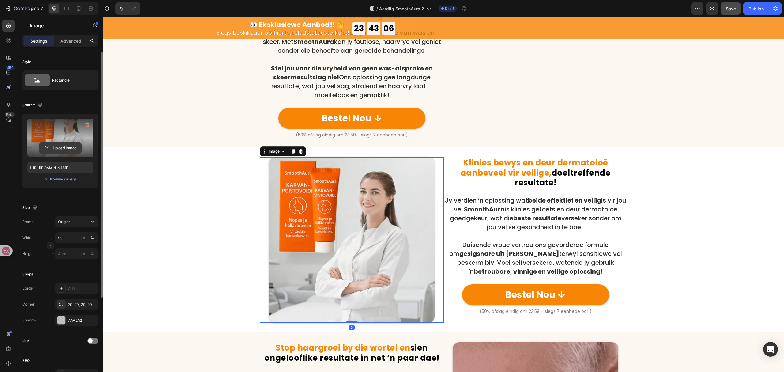
click at [56, 149] on input "file" at bounding box center [60, 148] width 42 height 10
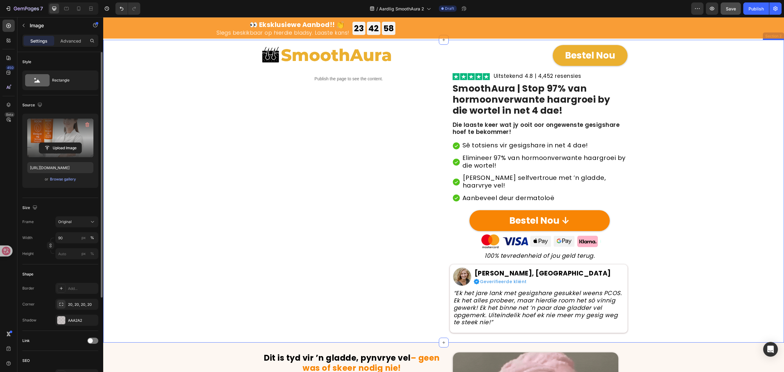
scroll to position [2, 0]
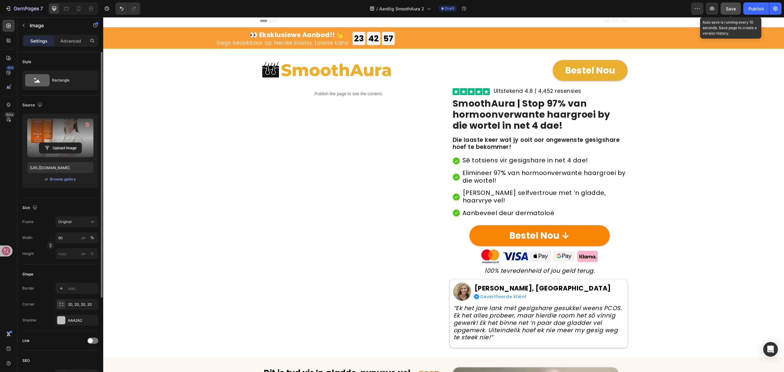
click at [731, 11] on div "Save" at bounding box center [731, 9] width 10 height 6
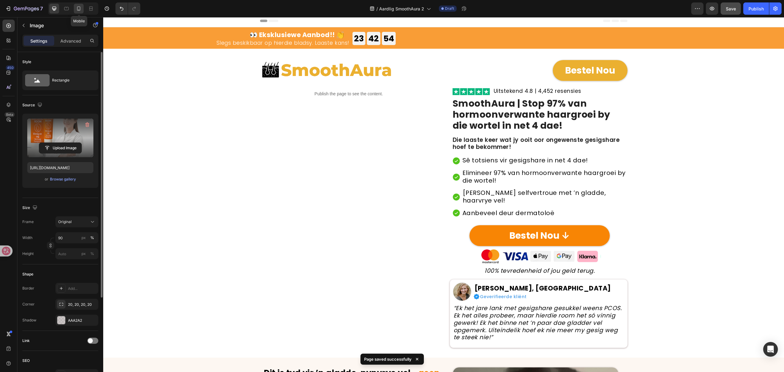
click at [79, 9] on icon at bounding box center [79, 9] width 6 height 6
type input "[URL][DOMAIN_NAME]"
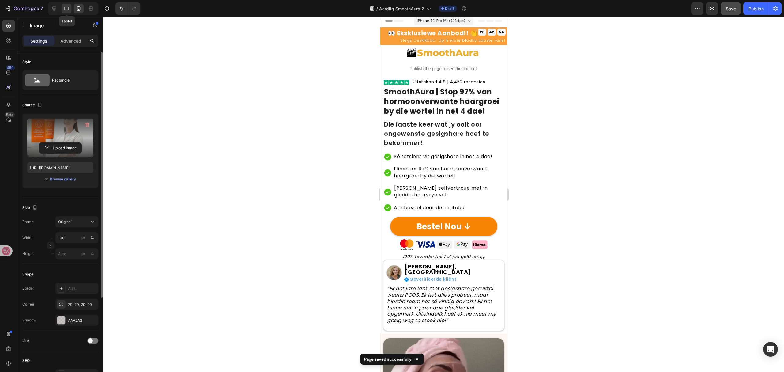
click at [69, 10] on icon at bounding box center [66, 9] width 6 height 6
type input "90"
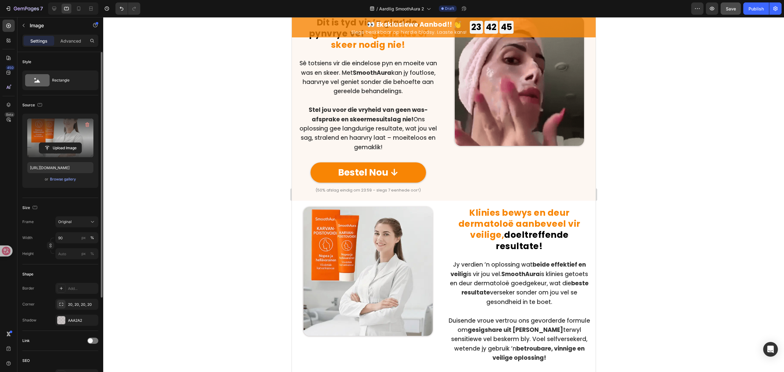
scroll to position [370, 0]
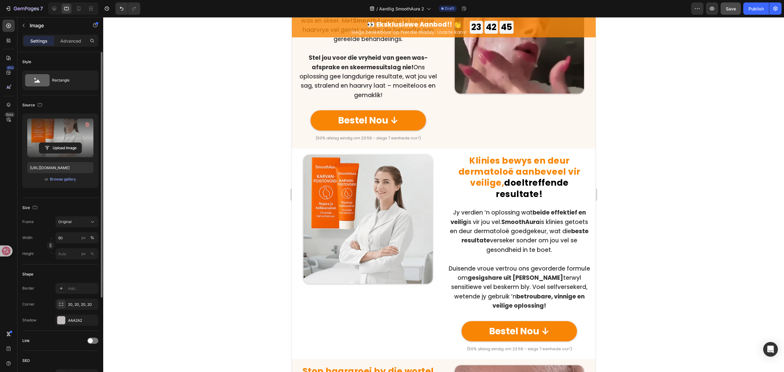
click at [346, 207] on img at bounding box center [367, 219] width 129 height 129
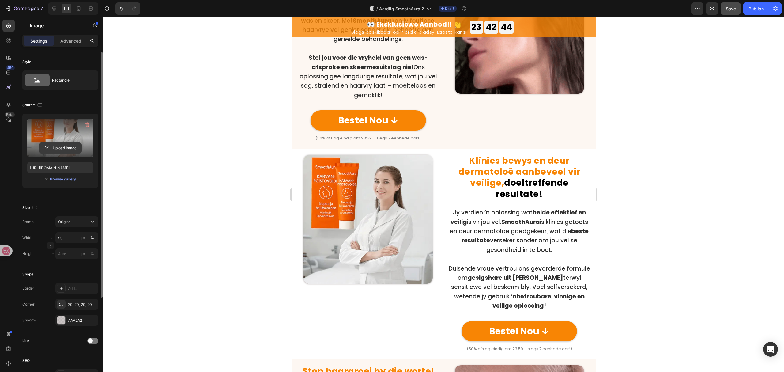
click at [59, 146] on input "file" at bounding box center [60, 148] width 42 height 10
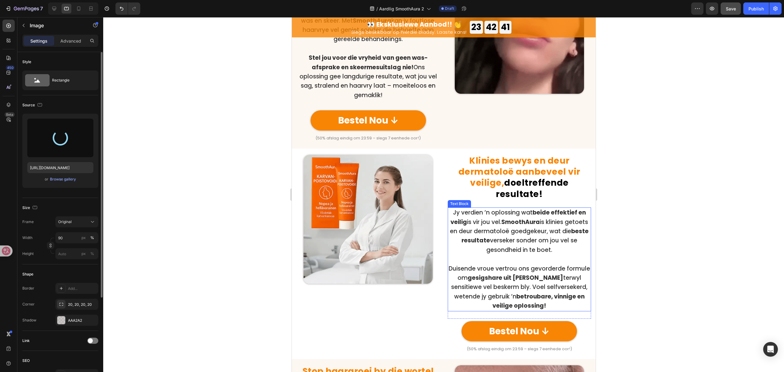
type input "[URL][DOMAIN_NAME]"
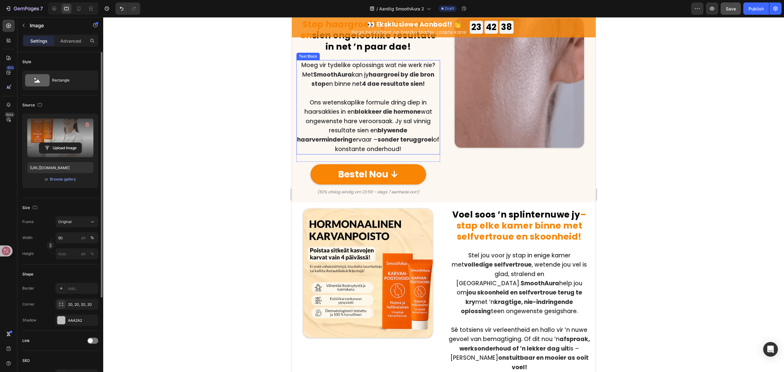
click at [344, 217] on img at bounding box center [367, 273] width 129 height 129
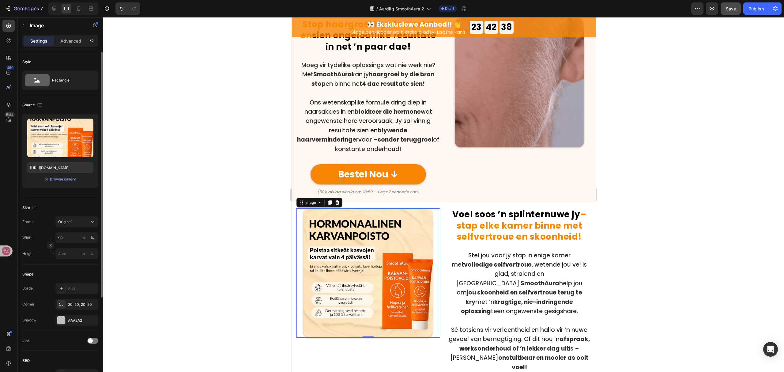
scroll to position [819, 0]
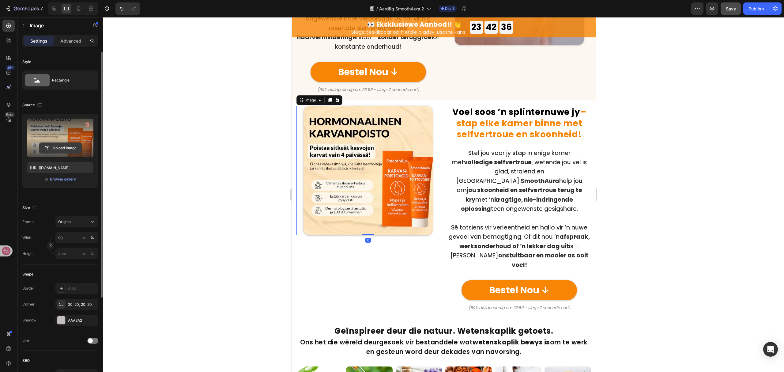
click at [70, 147] on input "file" at bounding box center [60, 148] width 42 height 10
type input "[URL][DOMAIN_NAME]"
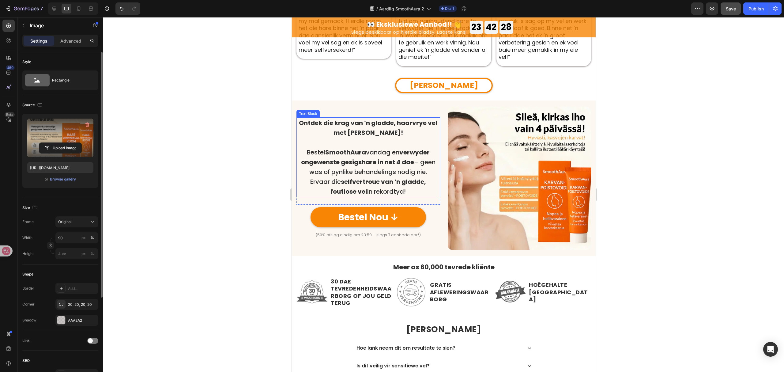
scroll to position [1432, 0]
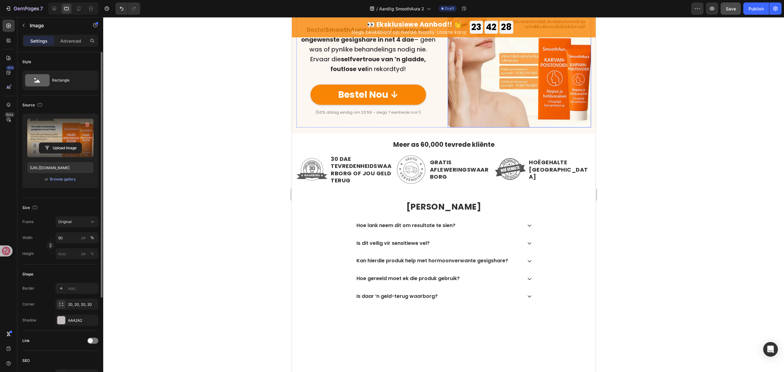
click at [498, 128] on img at bounding box center [520, 56] width 144 height 144
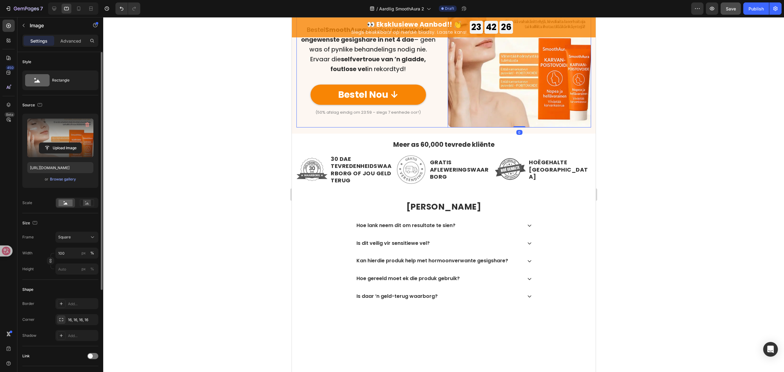
click at [46, 156] on label at bounding box center [60, 138] width 66 height 39
click at [46, 153] on input "file" at bounding box center [60, 148] width 42 height 10
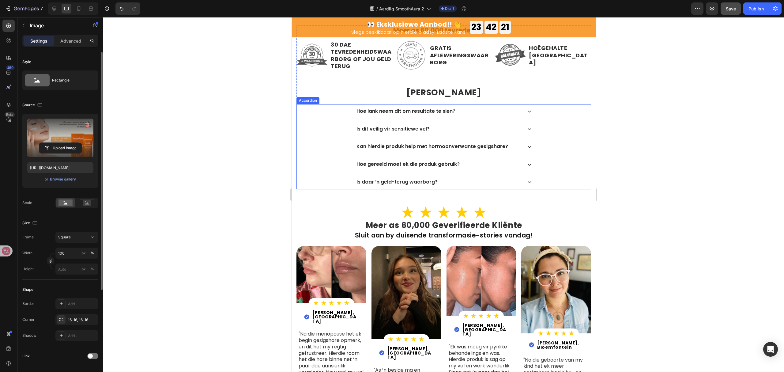
scroll to position [1637, 0]
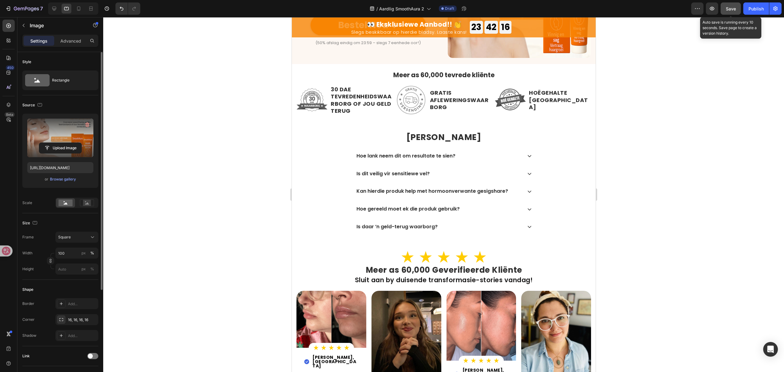
drag, startPoint x: 729, startPoint y: 9, endPoint x: 727, endPoint y: 12, distance: 3.7
click at [727, 13] on button "Save" at bounding box center [731, 8] width 20 height 12
click at [81, 8] on icon at bounding box center [79, 9] width 6 height 6
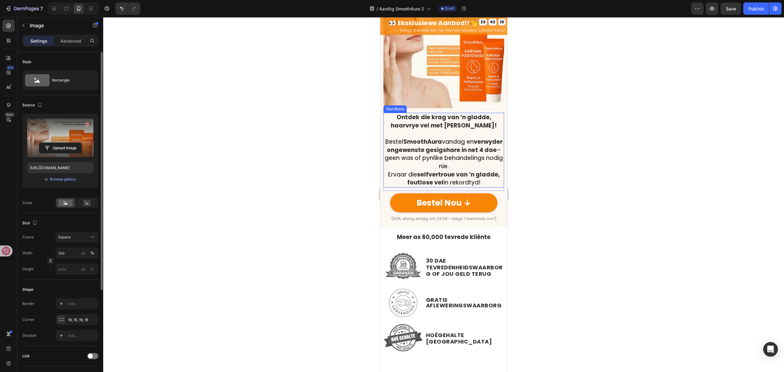
scroll to position [1897, 0]
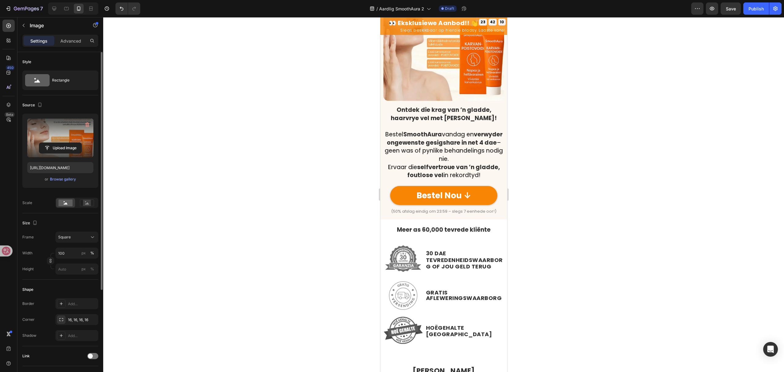
click at [442, 77] on img at bounding box center [443, 40] width 121 height 121
click at [66, 150] on input "file" at bounding box center [60, 148] width 42 height 10
type input "[URL][DOMAIN_NAME]"
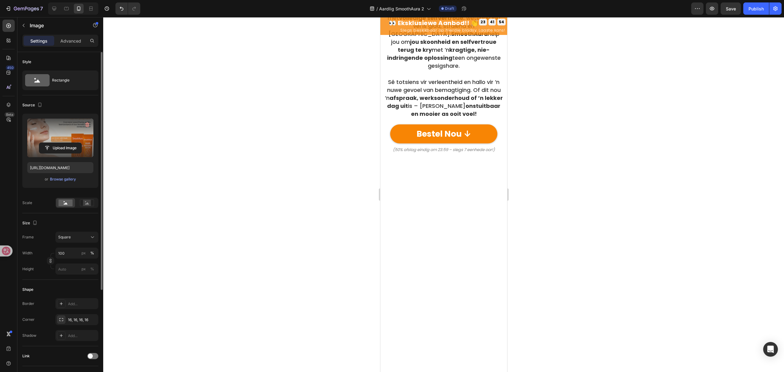
scroll to position [791, 0]
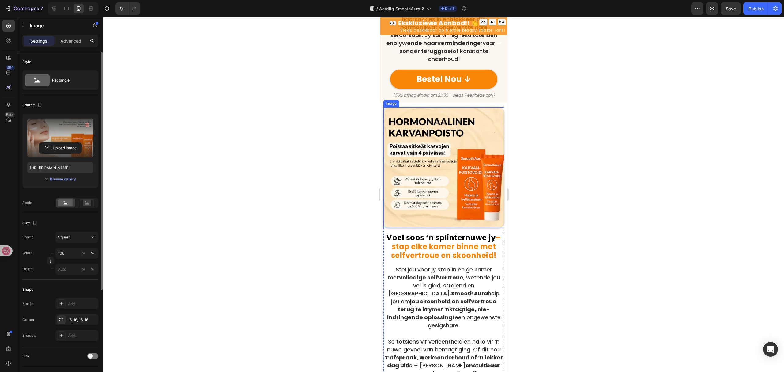
click at [434, 228] on img at bounding box center [443, 167] width 121 height 121
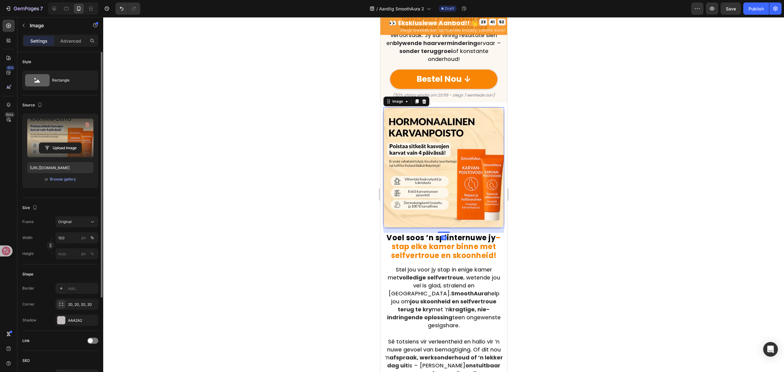
click at [62, 154] on label at bounding box center [60, 138] width 66 height 39
click at [62, 153] on input "file" at bounding box center [60, 148] width 42 height 10
type input "[URL][DOMAIN_NAME]"
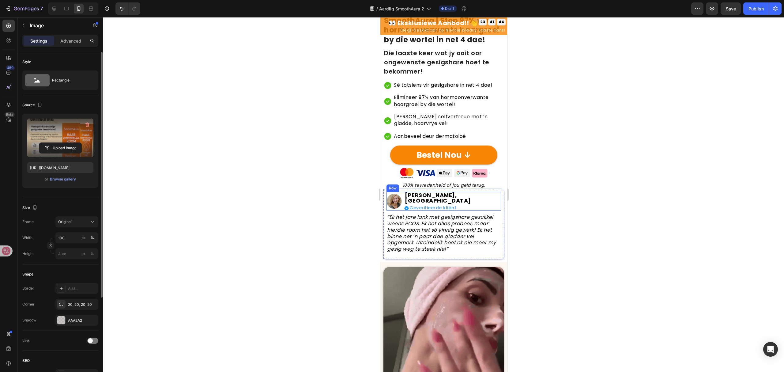
scroll to position [0, 0]
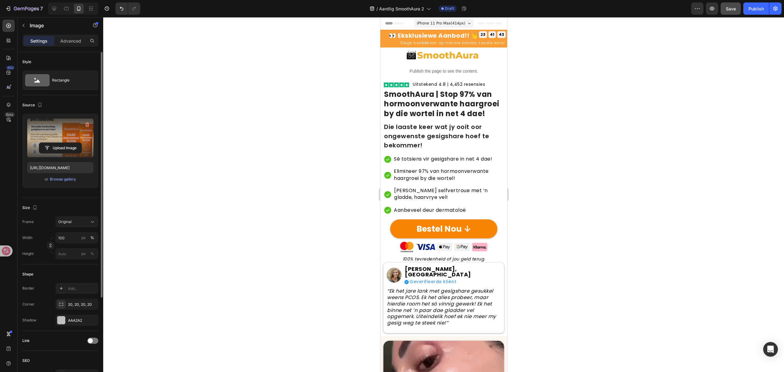
click at [735, 6] on span "Save" at bounding box center [731, 8] width 10 height 5
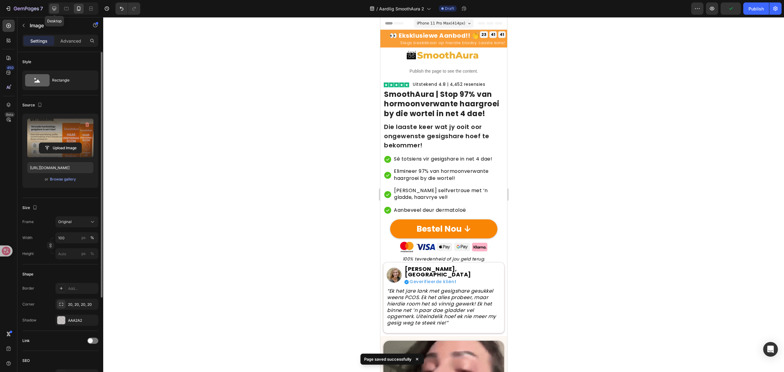
click at [51, 6] on div at bounding box center [54, 9] width 10 height 10
type input "90"
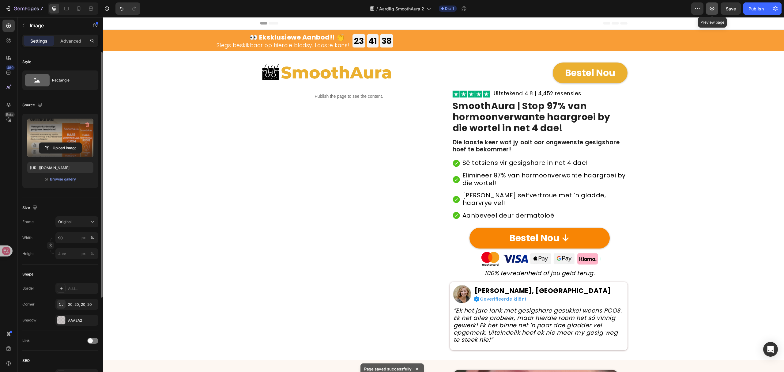
click at [708, 9] on button "button" at bounding box center [712, 8] width 12 height 12
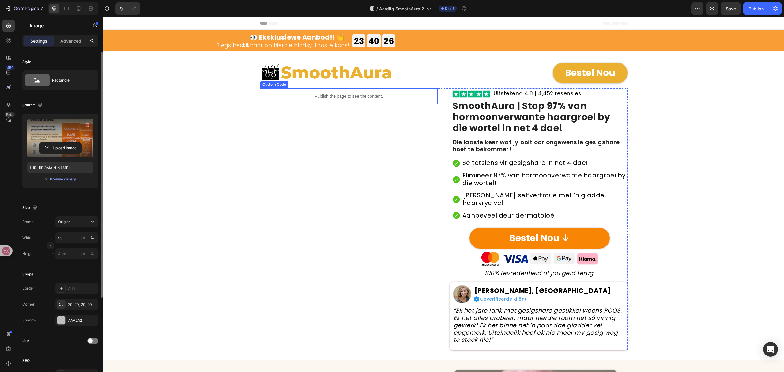
click at [346, 94] on p "Publish the page to see the content." at bounding box center [349, 96] width 178 height 6
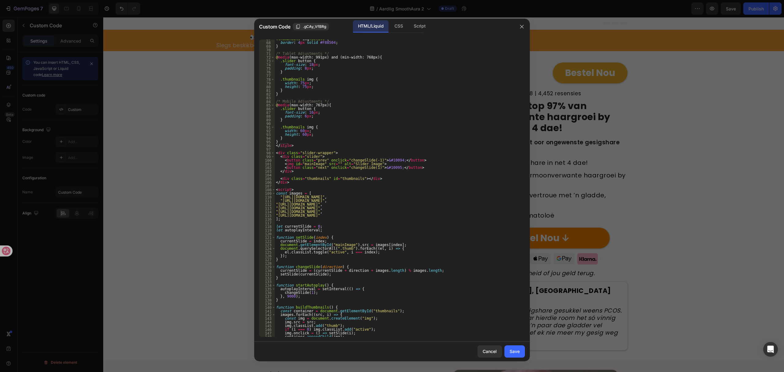
scroll to position [245, 0]
drag, startPoint x: 427, startPoint y: 197, endPoint x: 281, endPoint y: 197, distance: 145.9
click at [281, 197] on div ".thumbnails img .active { border : 4 px solid #F88504 ; } /* Tablet Adjustments…" at bounding box center [397, 189] width 244 height 305
paste textarea "99/7970/1400/files/11_e4fb256b-98a1-4650-9042-9c9539bbdd5b.gif?v=1756219733"
click at [506, 203] on div ".thumbnails img .active { border : 4 px solid #F88504 ; } /* Tablet Adjustments…" at bounding box center [397, 189] width 244 height 305
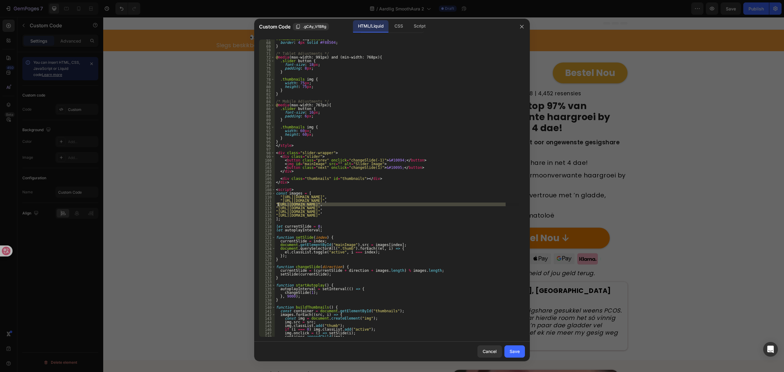
drag, startPoint x: 506, startPoint y: 203, endPoint x: 279, endPoint y: 203, distance: 227.1
click at [279, 203] on div ".thumbnails img .active { border : 4 px solid #F88504 ; } /* Tablet Adjustments…" at bounding box center [397, 189] width 244 height 305
paste textarea "99/7970/1400/files/22_540faec5-ad76-4ebb-a459-fc3ed2023b7d.png?v=1756219734"
drag, startPoint x: 506, startPoint y: 208, endPoint x: 278, endPoint y: 209, distance: 228.0
click at [278, 209] on div ".thumbnails img .active { border : 4 px solid #F88504 ; } /* Tablet Adjustments…" at bounding box center [397, 189] width 244 height 305
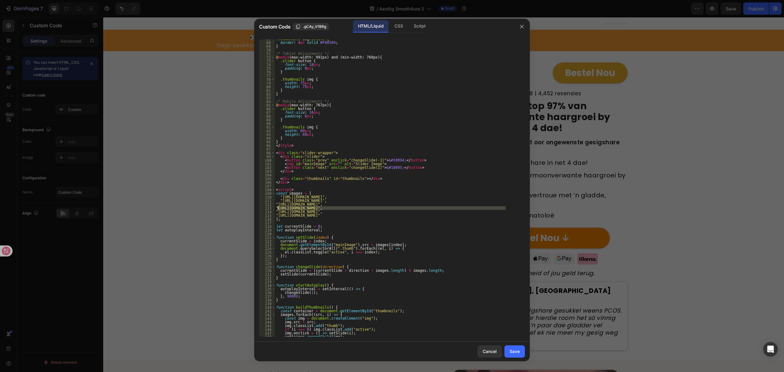
paste textarea "99/7970/1400/files/33_eddfeb4a-14aa-4951-a30d-df22a4303924.png?v=1756219733"
click at [416, 210] on div ".thumbnails img .active { border : 4 px solid #F88504 ; } /* Tablet Adjustments…" at bounding box center [397, 189] width 244 height 305
drag, startPoint x: 416, startPoint y: 210, endPoint x: 282, endPoint y: 211, distance: 133.9
click at [282, 211] on div ".thumbnails img .active { border : 4 px solid #F88504 ; } /* Tablet Adjustments…" at bounding box center [397, 189] width 244 height 305
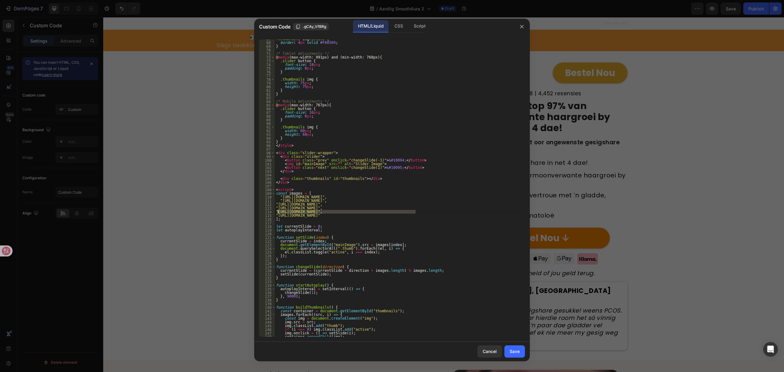
paste textarea "99/7970/1400/files/44_2e6fc0f0-7389-4fbd-a15d-eeeb86f479eb.webp?v=1756219733"
click at [435, 216] on div ".thumbnails img .active { border : 4 px solid #F88504 ; } /* Tablet Adjustments…" at bounding box center [397, 189] width 244 height 305
drag, startPoint x: 435, startPoint y: 216, endPoint x: 277, endPoint y: 215, distance: 158.1
click at [277, 215] on div ".thumbnails img .active { border : 4 px solid #F88504 ; } /* Tablet Adjustments…" at bounding box center [397, 189] width 244 height 305
paste textarea "99/7970/1400/files/img_5556306_48eb746d-ed1b-4e7f-8706-adb635969212.webp?v=1756…"
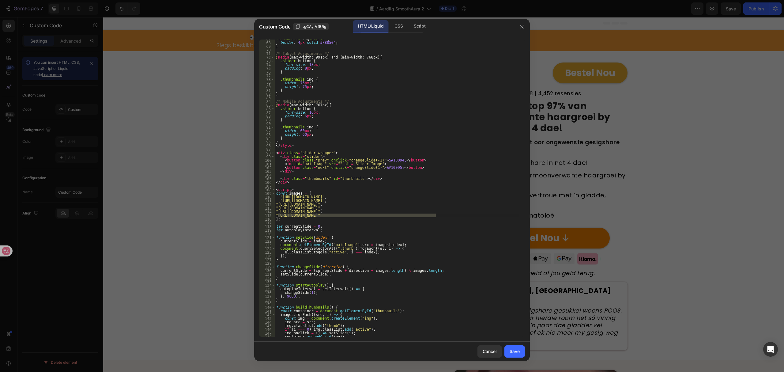
type textarea ""[URL][DOMAIN_NAME]""
click at [515, 348] on div "Save" at bounding box center [515, 351] width 10 height 6
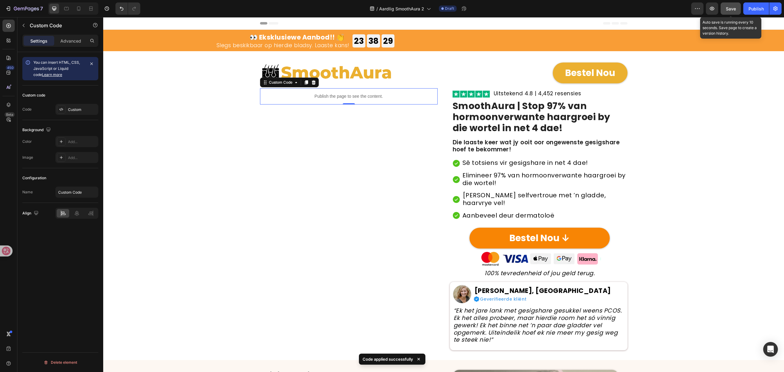
click at [732, 9] on span "Save" at bounding box center [731, 8] width 10 height 5
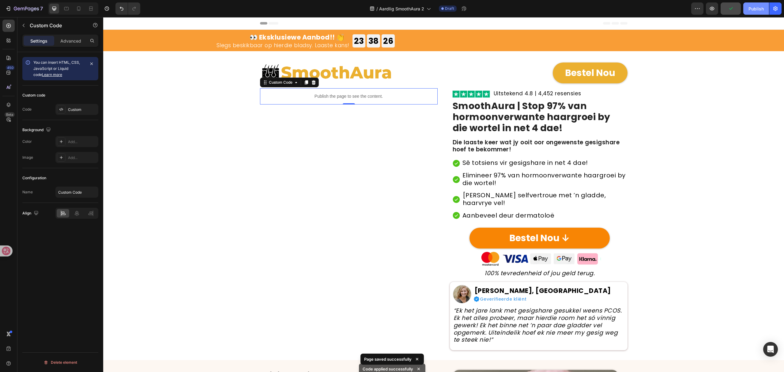
click at [749, 12] on button "Publish" at bounding box center [757, 8] width 26 height 12
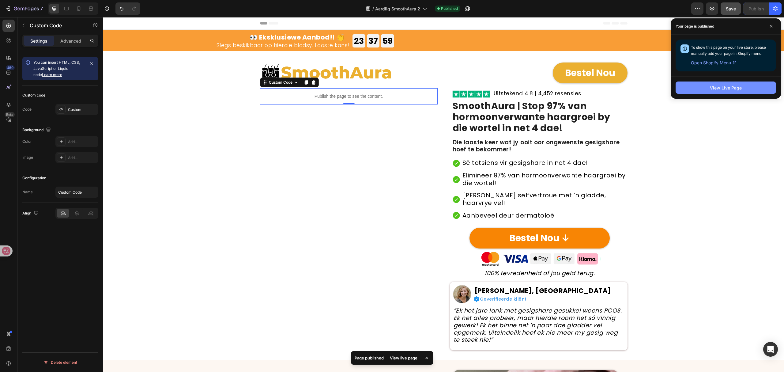
click at [743, 91] on button "View Live Page" at bounding box center [726, 88] width 101 height 12
